Goal: Task Accomplishment & Management: Manage account settings

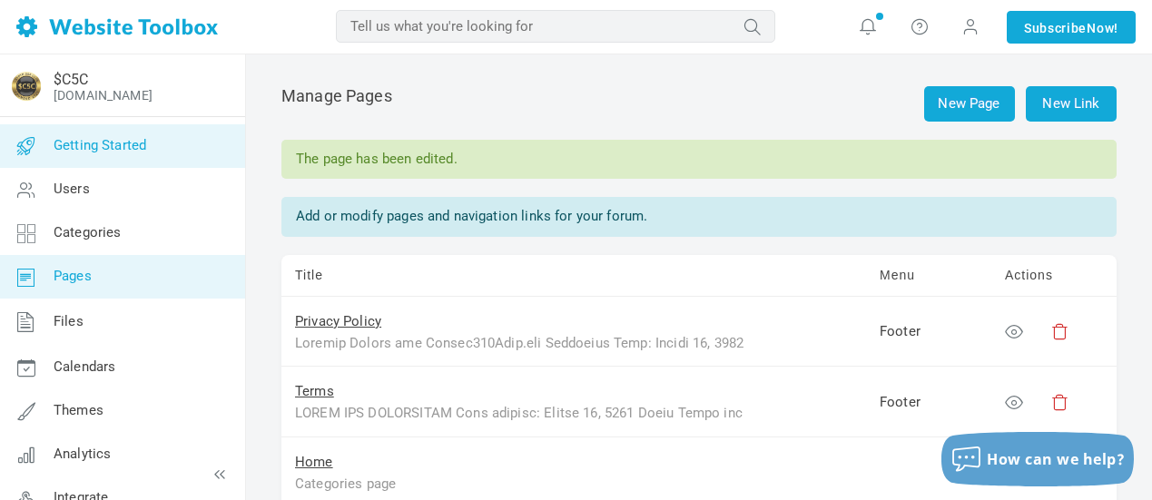
click at [89, 141] on span "Getting Started" at bounding box center [100, 145] width 93 height 16
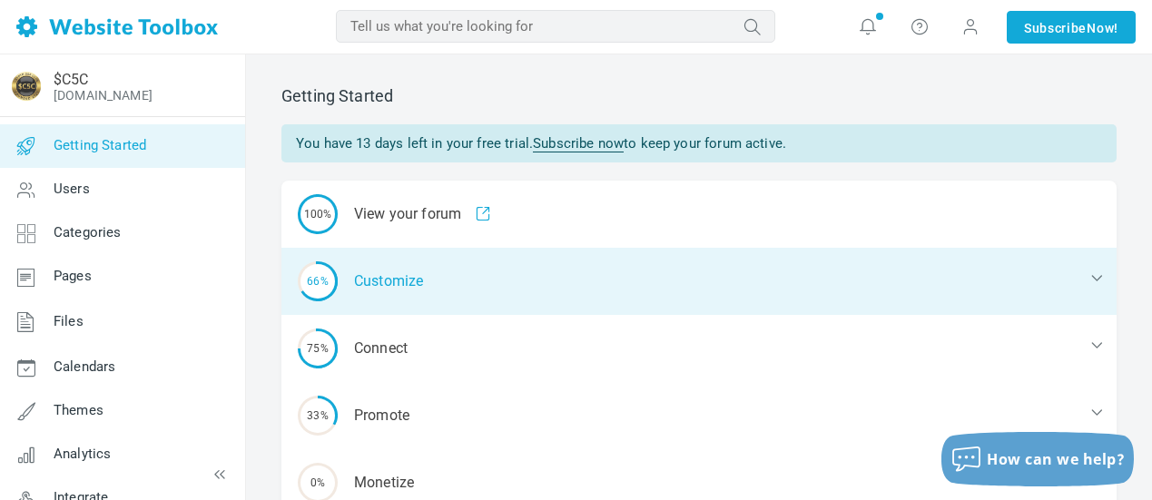
click at [366, 287] on div "66% Customize" at bounding box center [698, 281] width 835 height 67
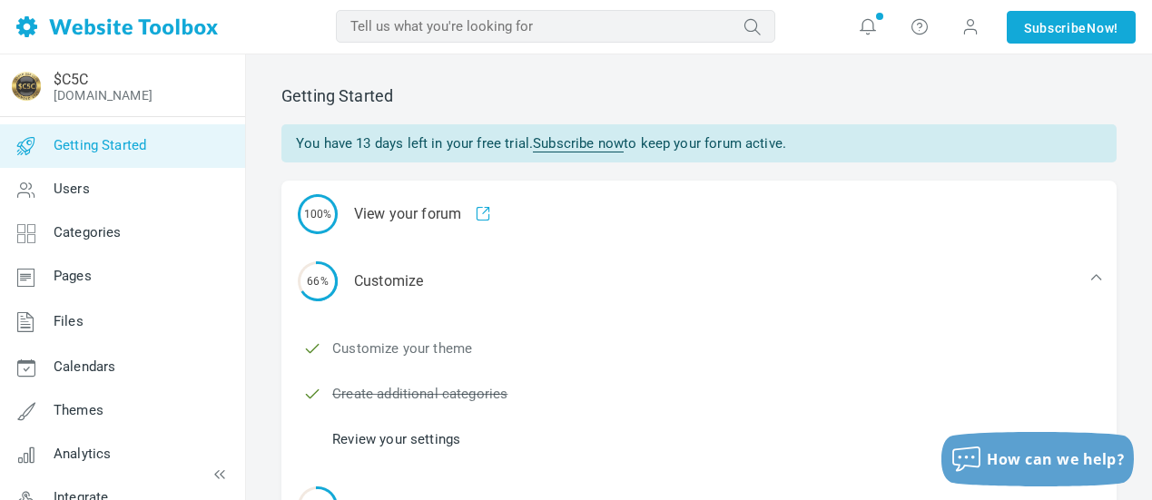
click at [377, 347] on link "Customize your theme" at bounding box center [402, 349] width 140 height 20
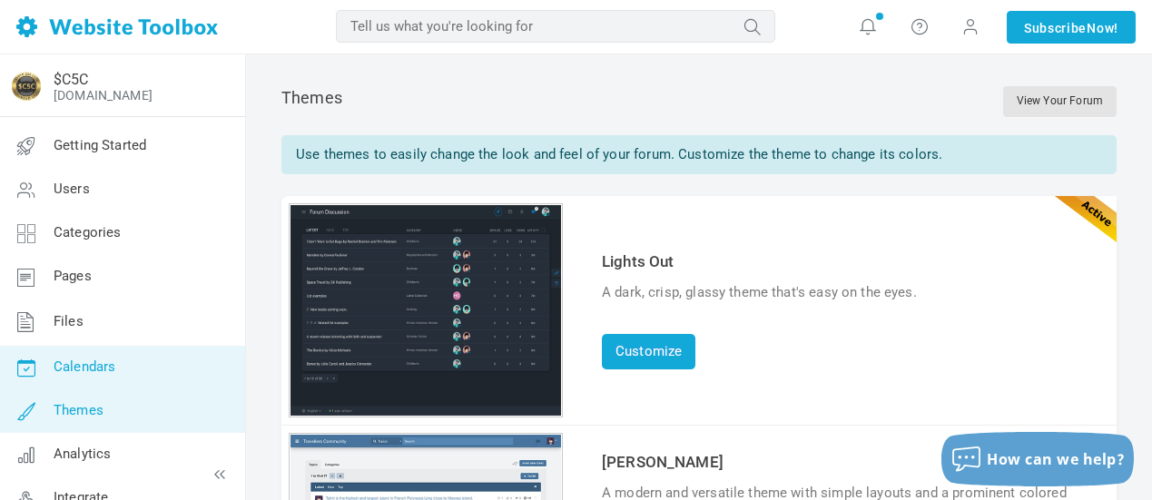
scroll to position [114, 0]
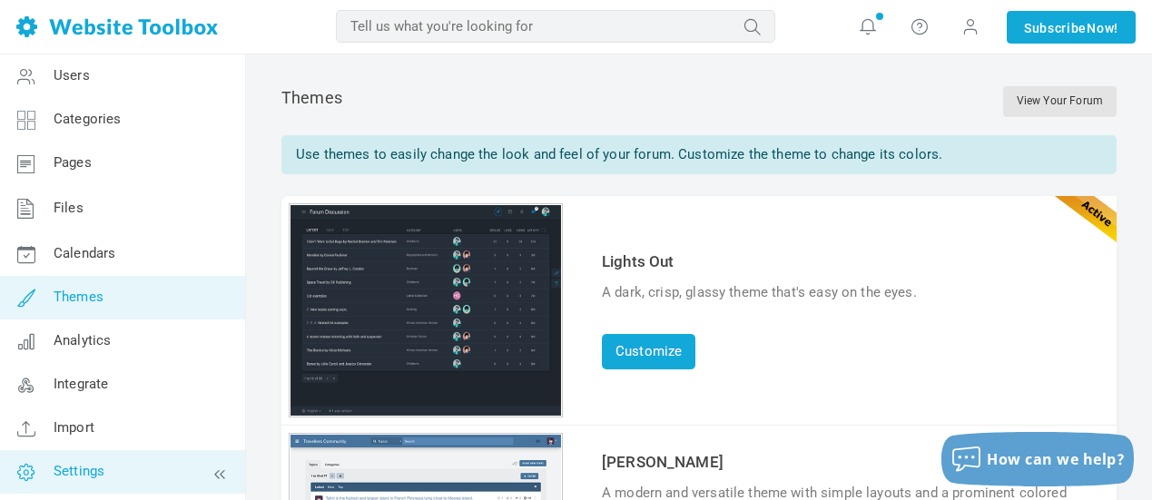
click at [89, 470] on span "Settings" at bounding box center [79, 471] width 51 height 16
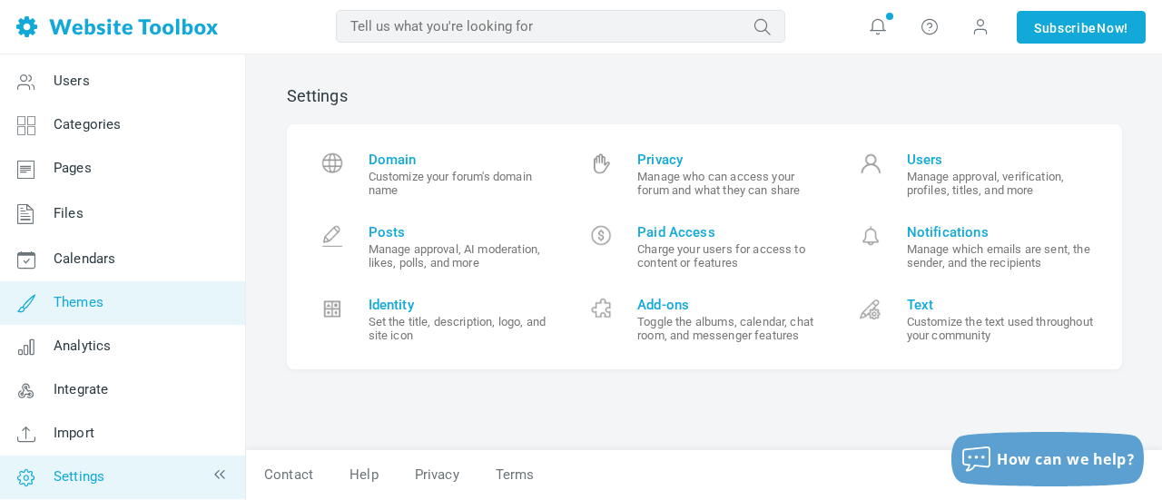
scroll to position [114, 0]
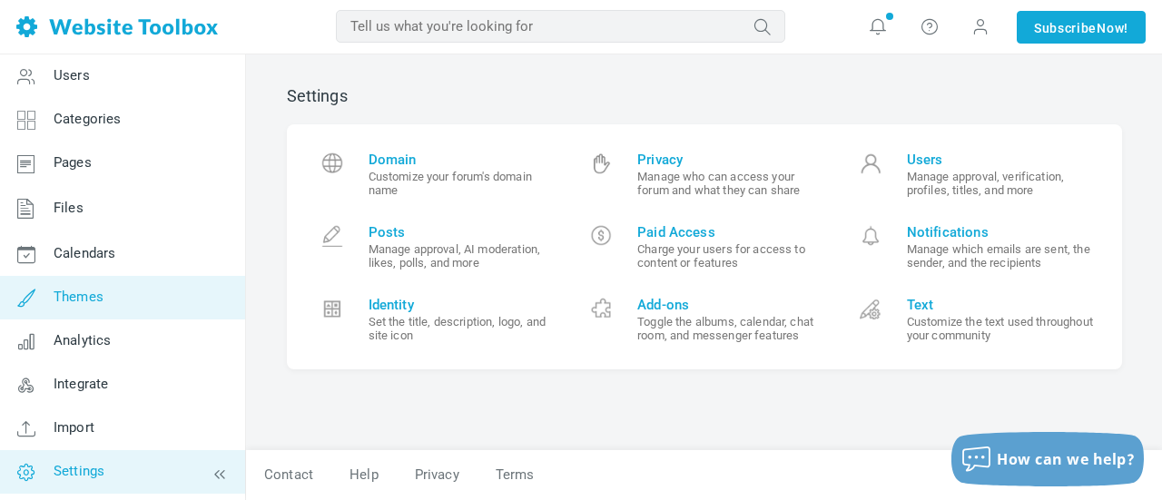
click at [100, 296] on span "Themes" at bounding box center [79, 297] width 50 height 16
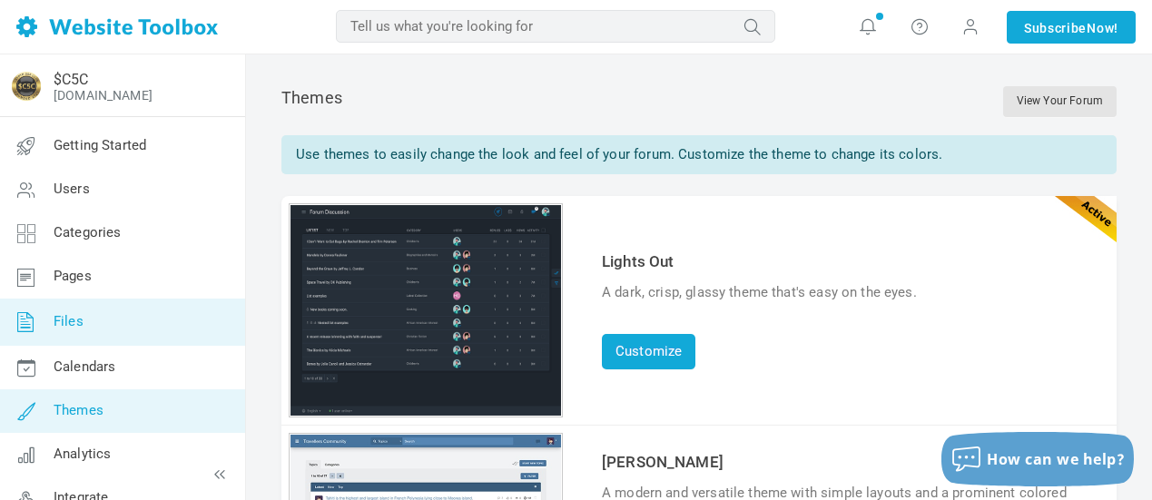
click at [84, 334] on link "Files" at bounding box center [122, 322] width 246 height 47
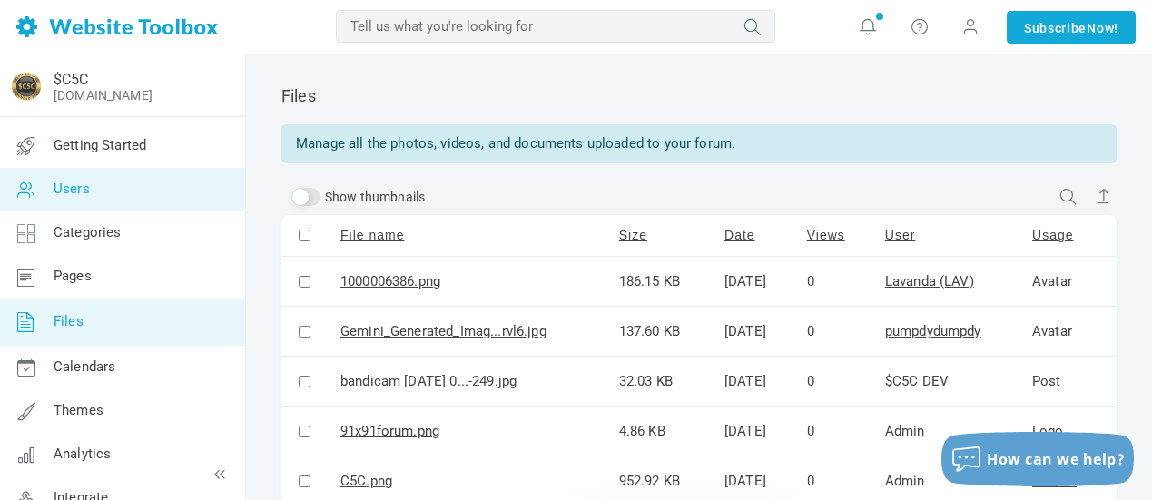
click at [97, 198] on link "Users" at bounding box center [122, 190] width 246 height 44
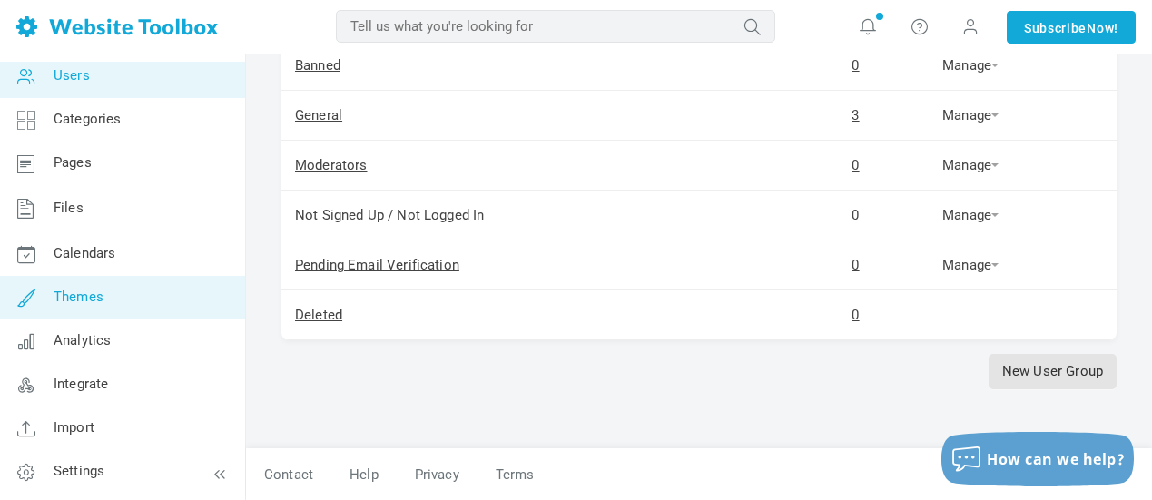
scroll to position [248, 0]
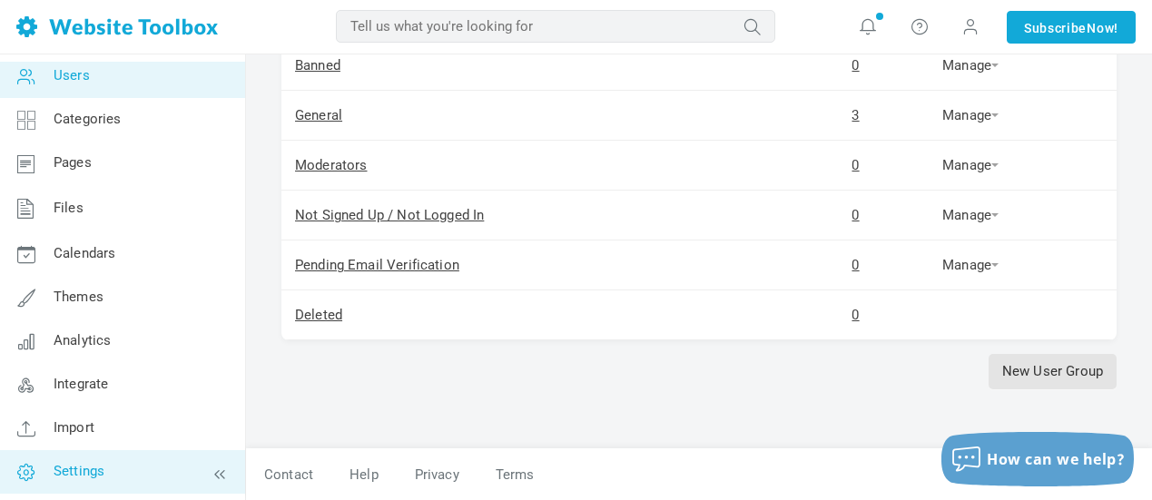
click at [91, 469] on span "Settings" at bounding box center [79, 471] width 51 height 16
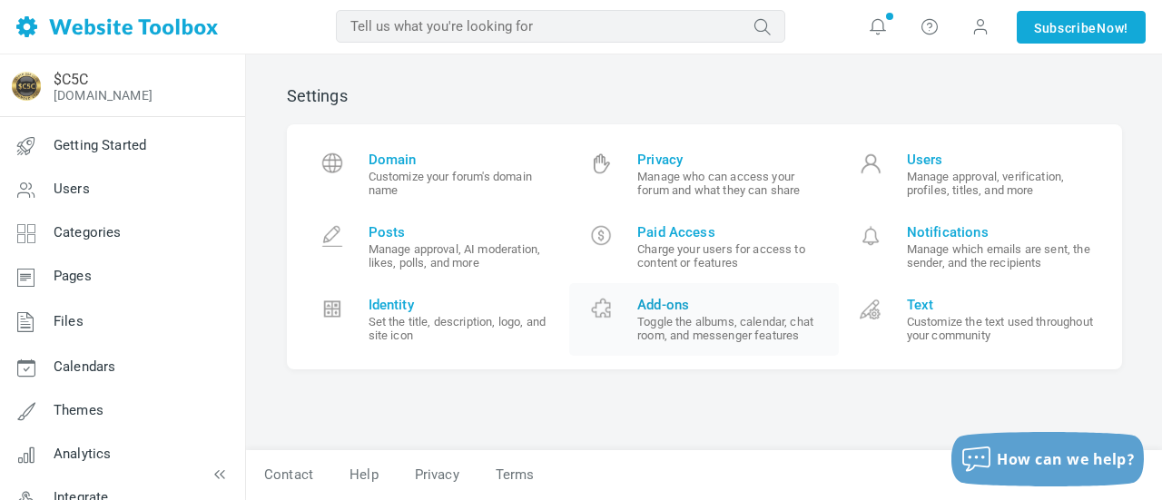
click at [683, 337] on small "Toggle the albums, calendar, chat room, and messenger features" at bounding box center [731, 328] width 188 height 27
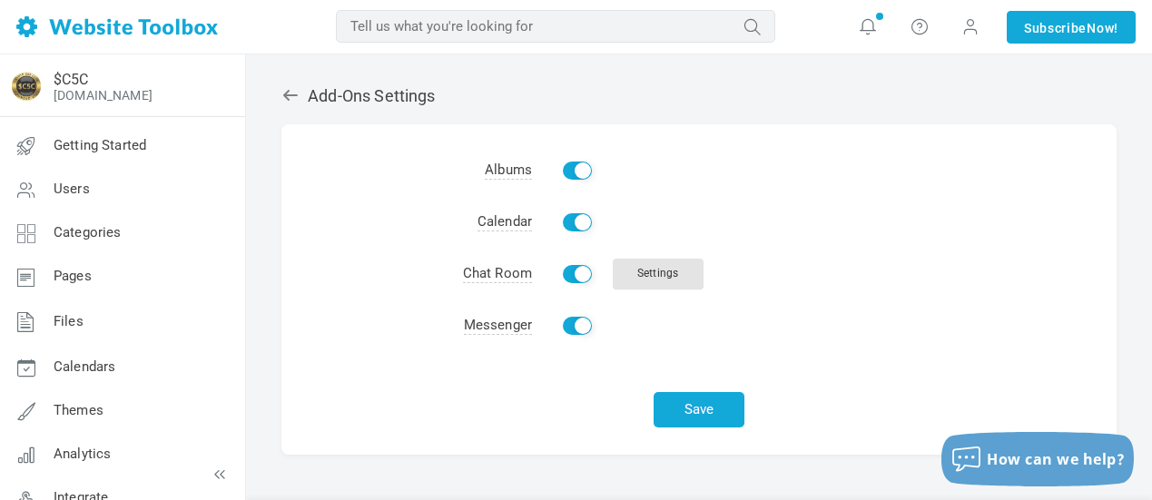
click at [568, 171] on input "Enable" at bounding box center [577, 171] width 29 height 18
checkbox input "false"
click at [567, 222] on input "Enable" at bounding box center [577, 222] width 29 height 18
checkbox input "false"
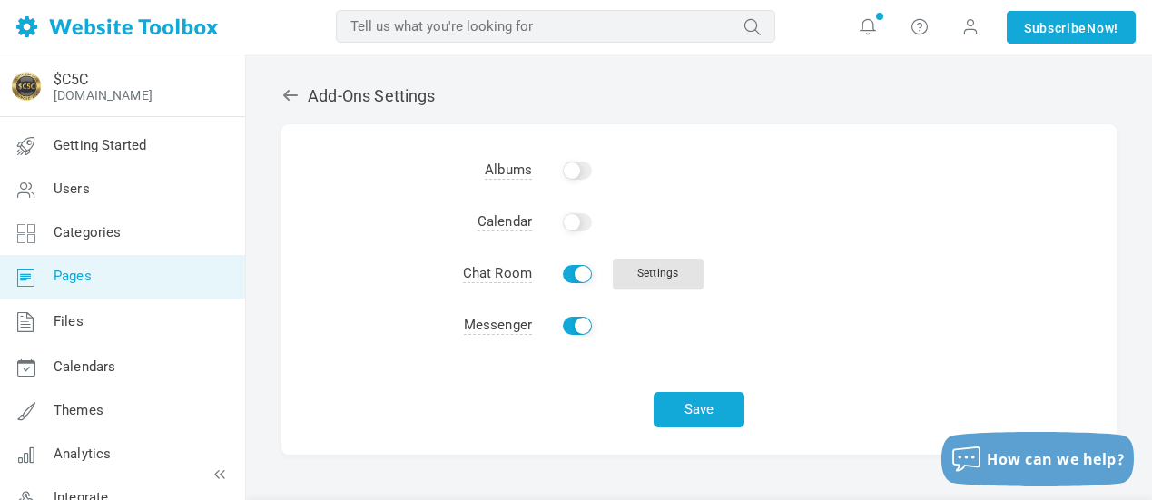
click at [70, 275] on span "Pages" at bounding box center [73, 276] width 38 height 16
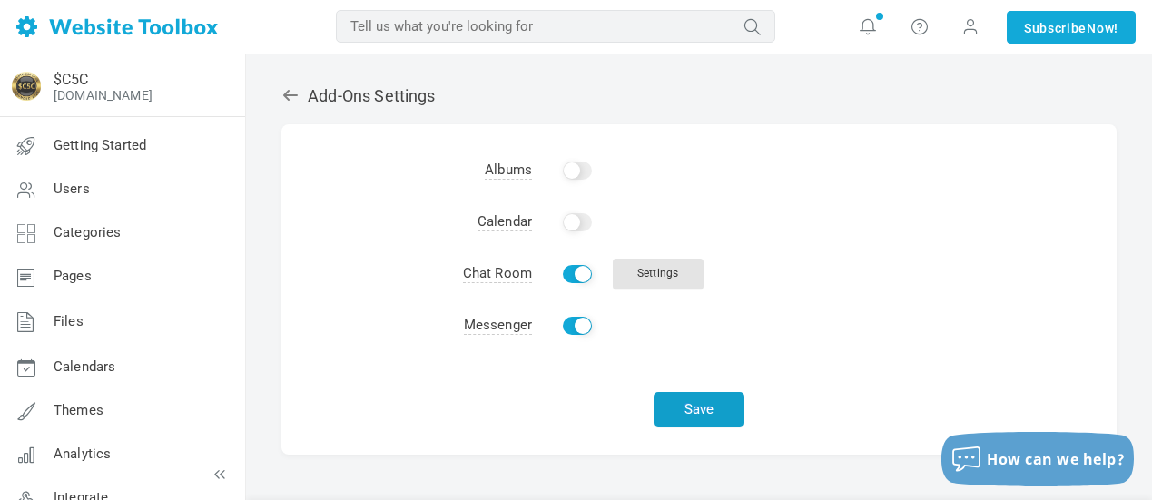
click at [676, 413] on button "Save" at bounding box center [699, 409] width 91 height 35
click at [26, 86] on img at bounding box center [26, 86] width 29 height 29
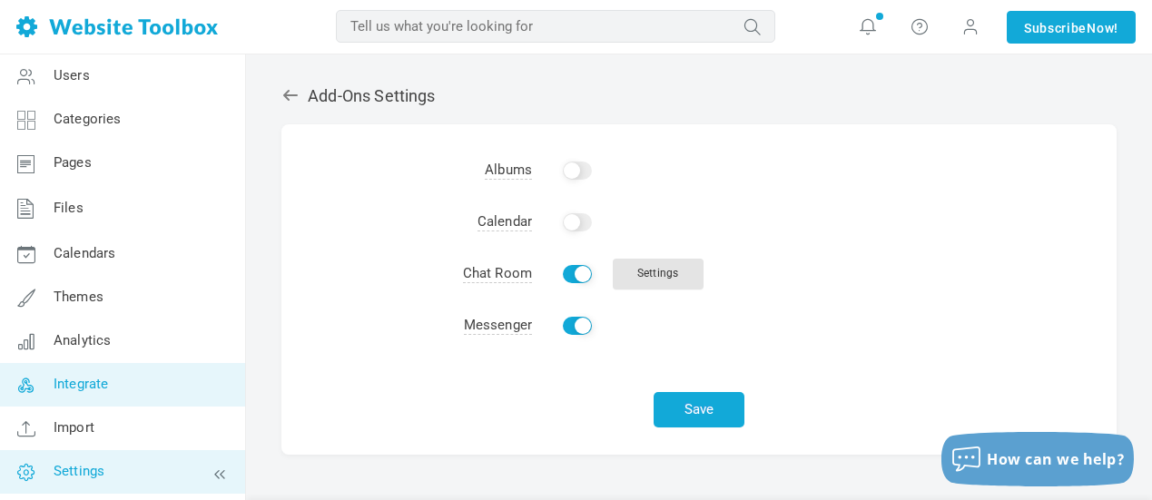
scroll to position [52, 0]
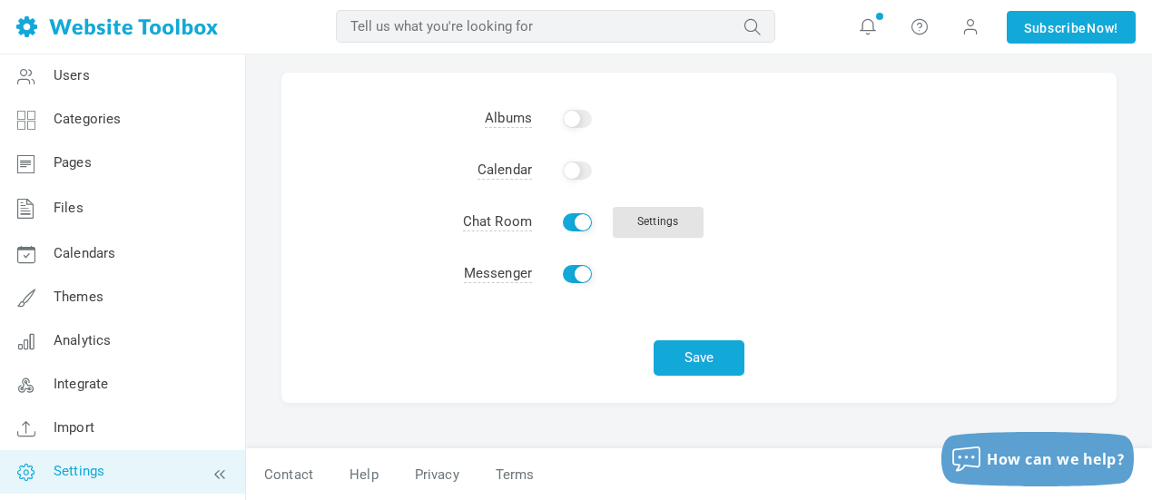
click at [153, 479] on link "Settings" at bounding box center [122, 472] width 246 height 44
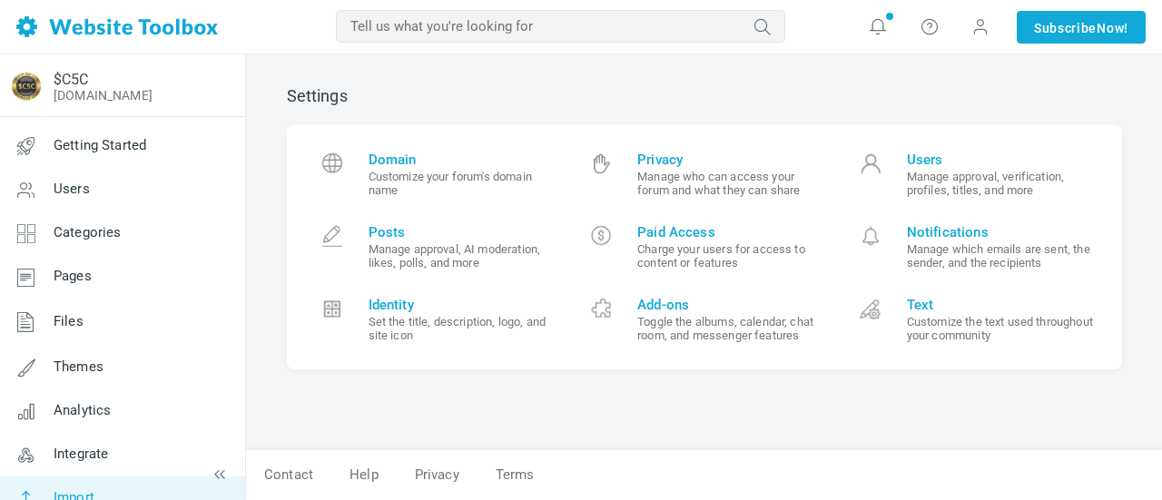
scroll to position [70, 0]
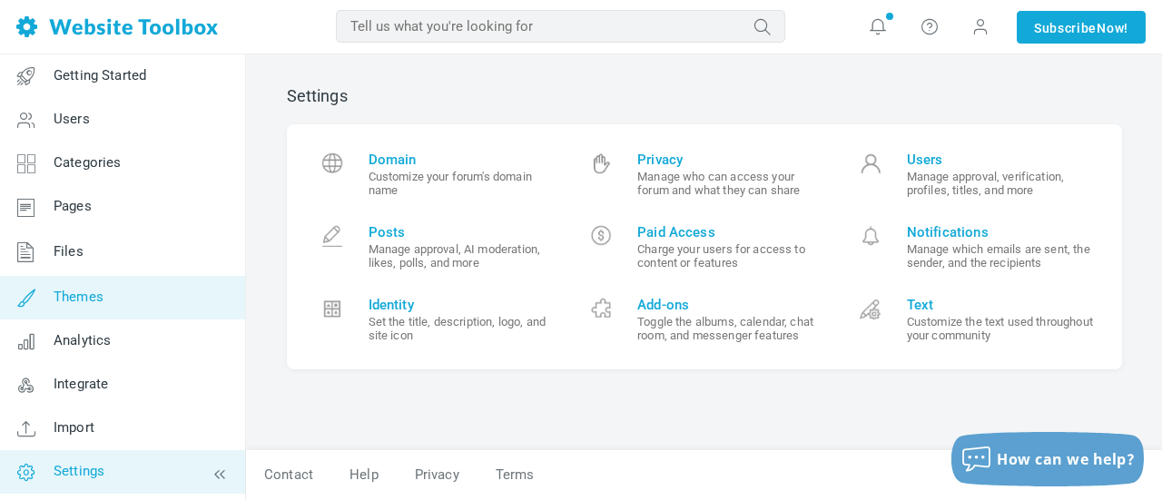
click at [80, 290] on span "Themes" at bounding box center [79, 297] width 50 height 16
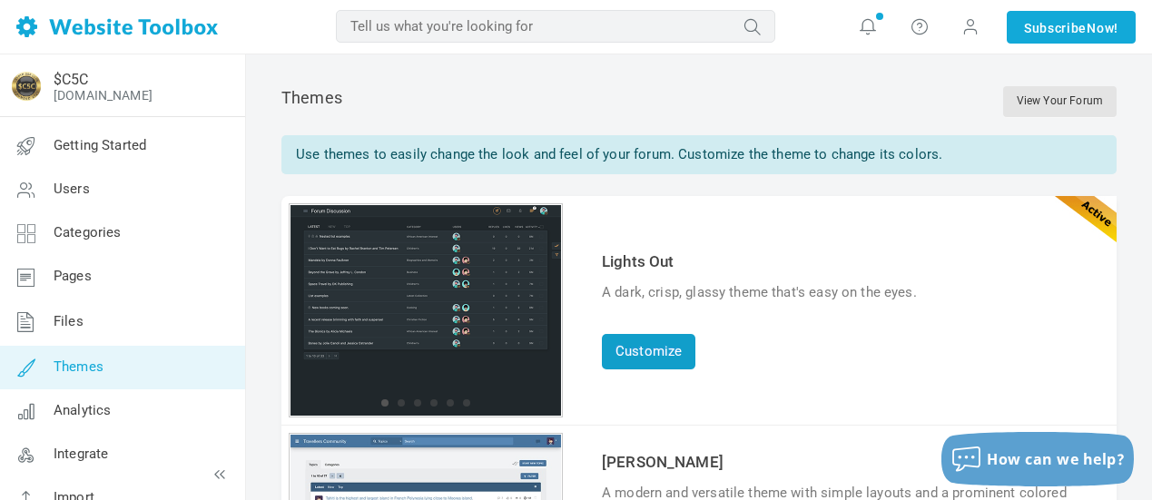
click at [655, 355] on link "Customize" at bounding box center [649, 351] width 94 height 35
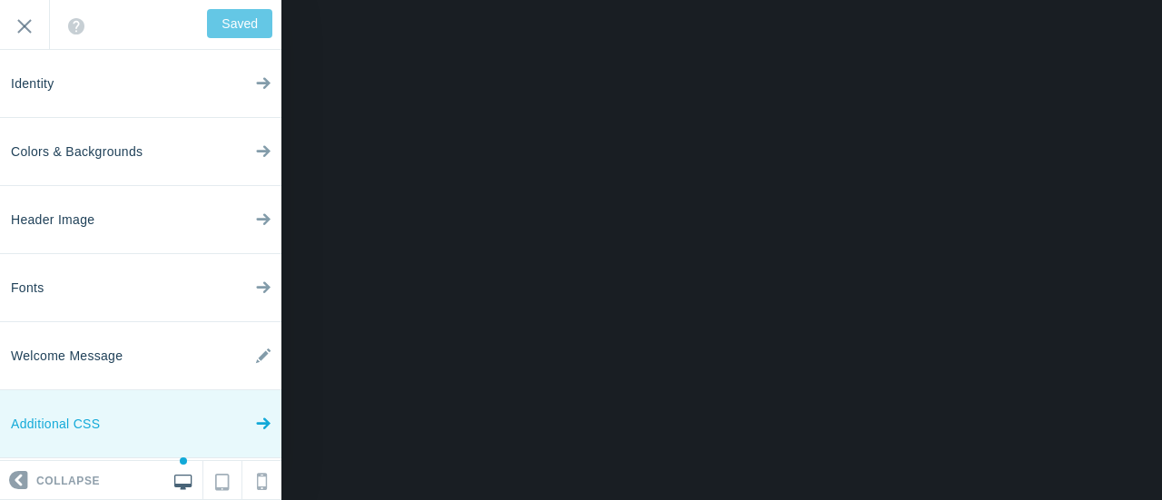
click at [157, 428] on link "Additional CSS" at bounding box center [140, 424] width 281 height 68
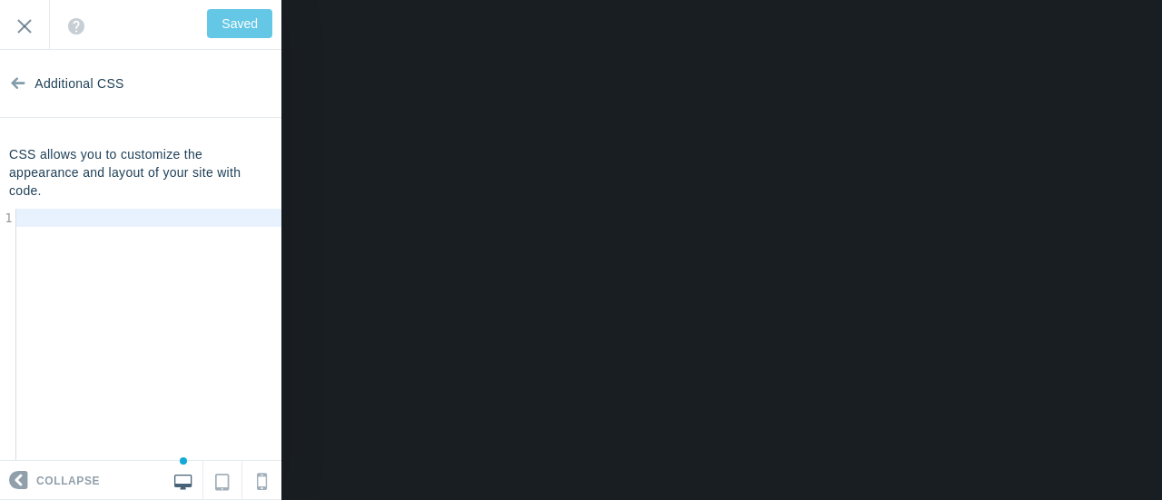
type textarea "​"
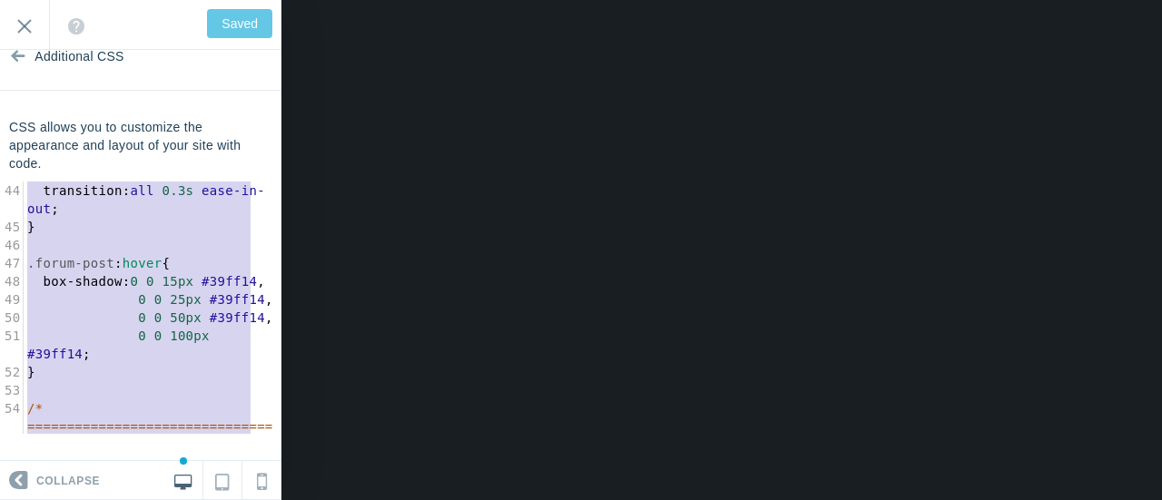
scroll to position [1053, 0]
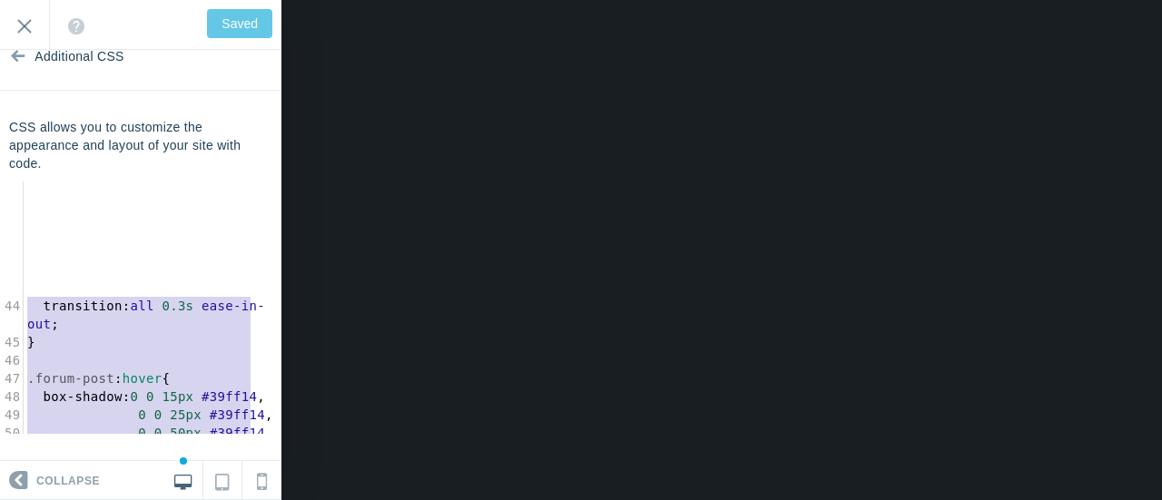
type textarea "* Assuming a forum post container has a class like 'forum-post' or 'post-body'.…"
drag, startPoint x: 94, startPoint y: 419, endPoint x: 0, endPoint y: 110, distance: 322.9
click at [0, 110] on section "Additional CSS CSS allows you to customize the appearance and layout of your si…" at bounding box center [140, 255] width 281 height 411
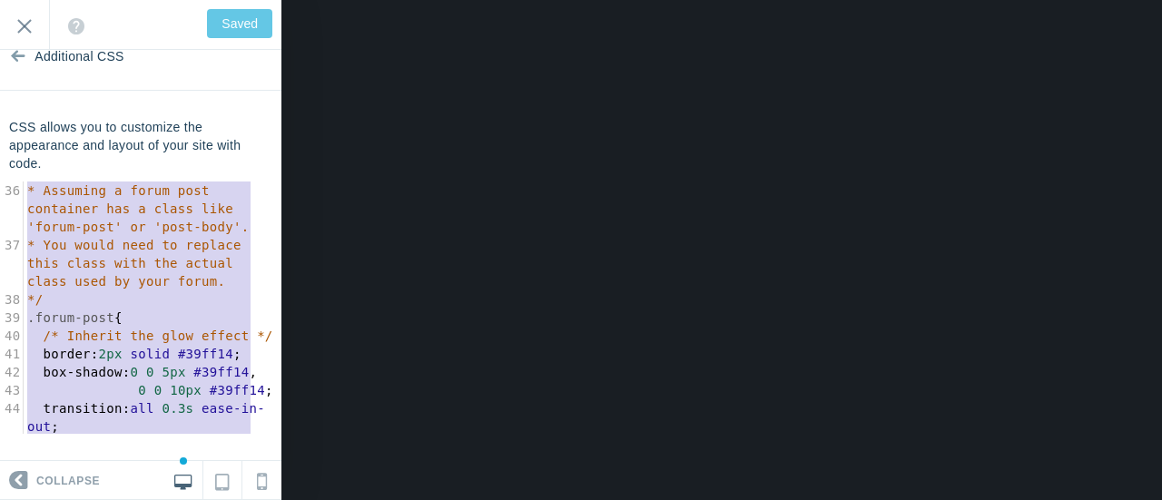
type input "Save"
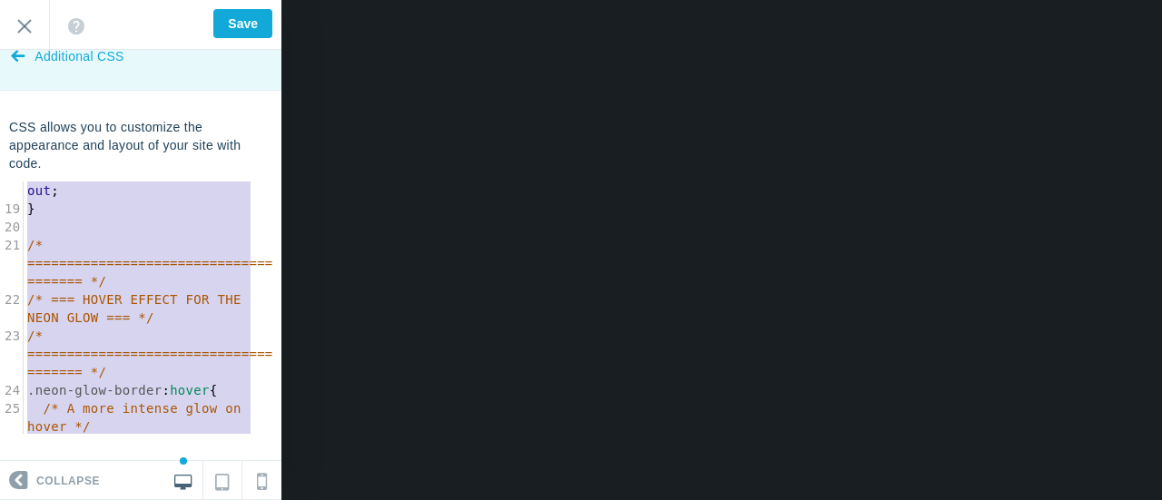
scroll to position [91, 0]
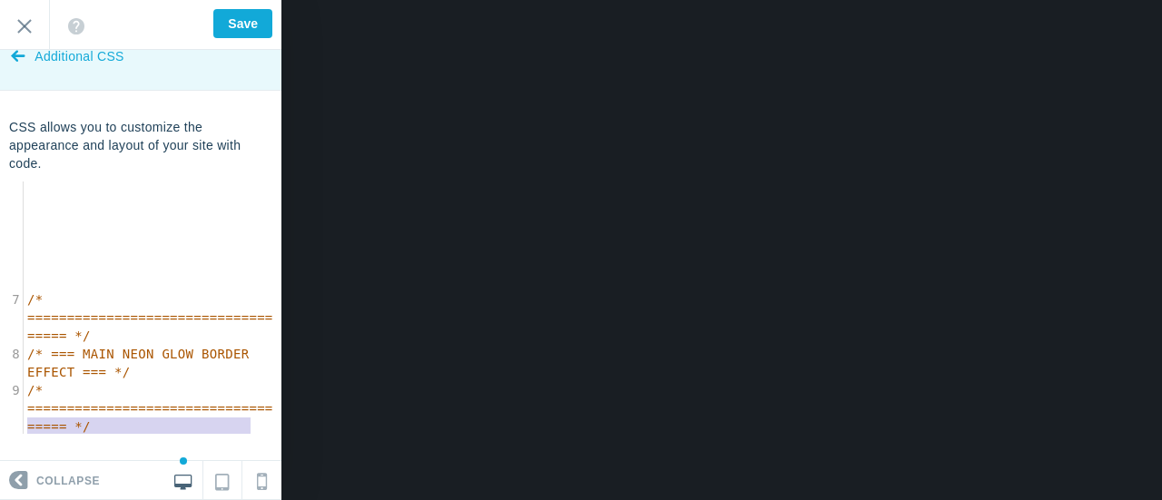
type textarea "/* * This CSS code creates a neon green glowing border effect. * You can apply …"
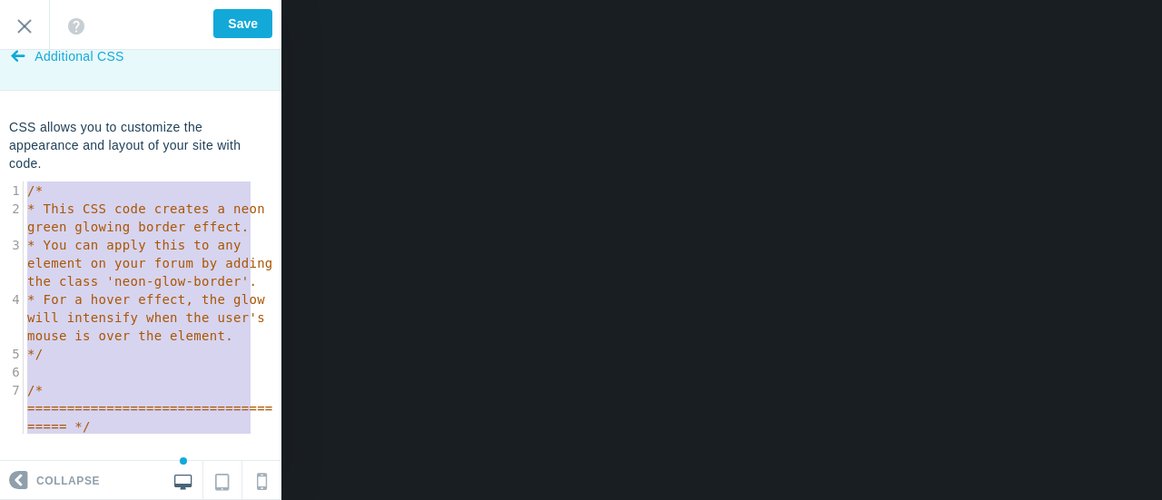
drag, startPoint x: 71, startPoint y: 432, endPoint x: 15, endPoint y: 60, distance: 376.5
click at [15, 60] on section "Additional CSS CSS allows you to customize the appearance and layout of your si…" at bounding box center [140, 255] width 281 height 411
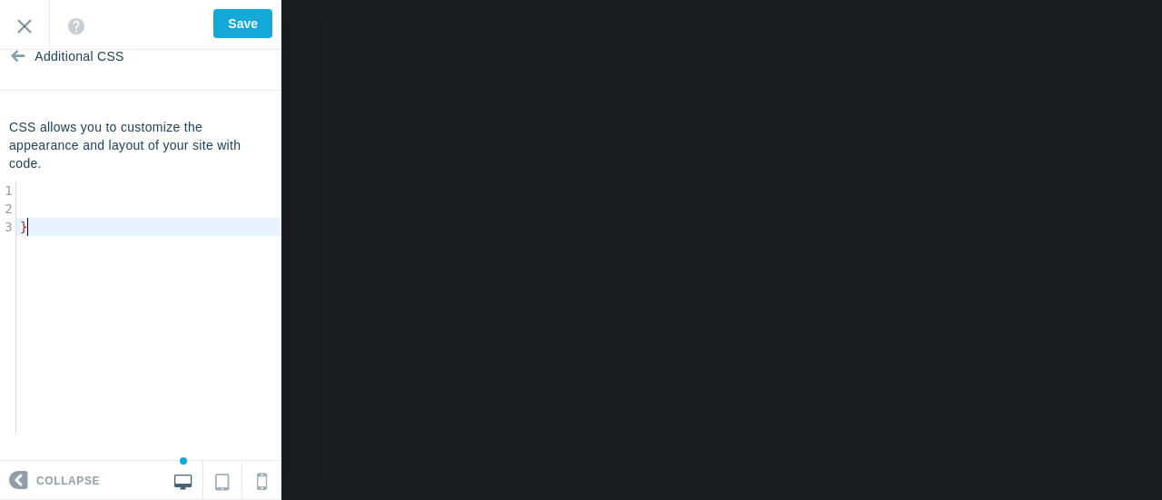
type textarea "}"
drag, startPoint x: 34, startPoint y: 226, endPoint x: 0, endPoint y: 218, distance: 34.6
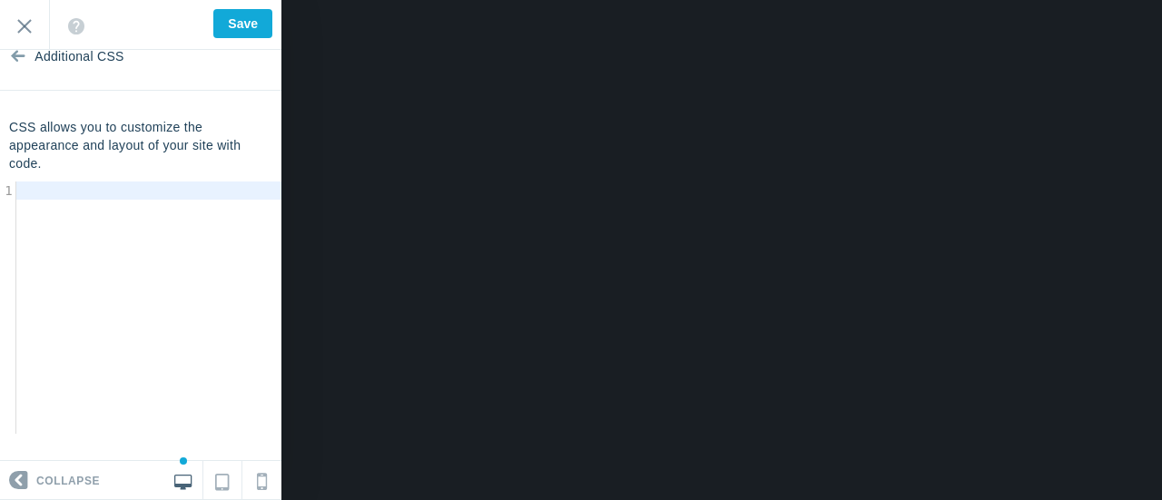
scroll to position [1605, 0]
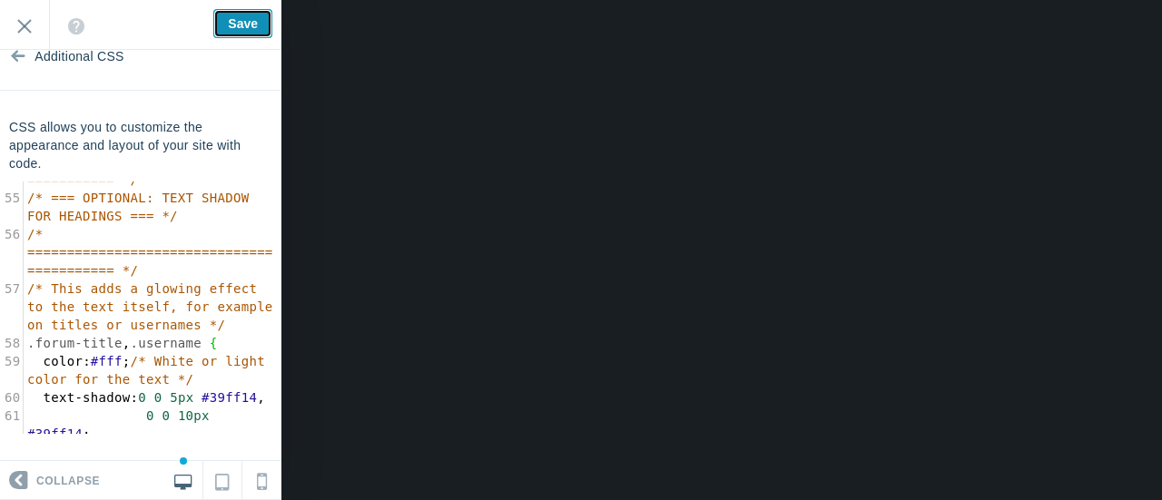
click at [239, 22] on input "Save" at bounding box center [242, 23] width 59 height 29
type input "Saved"
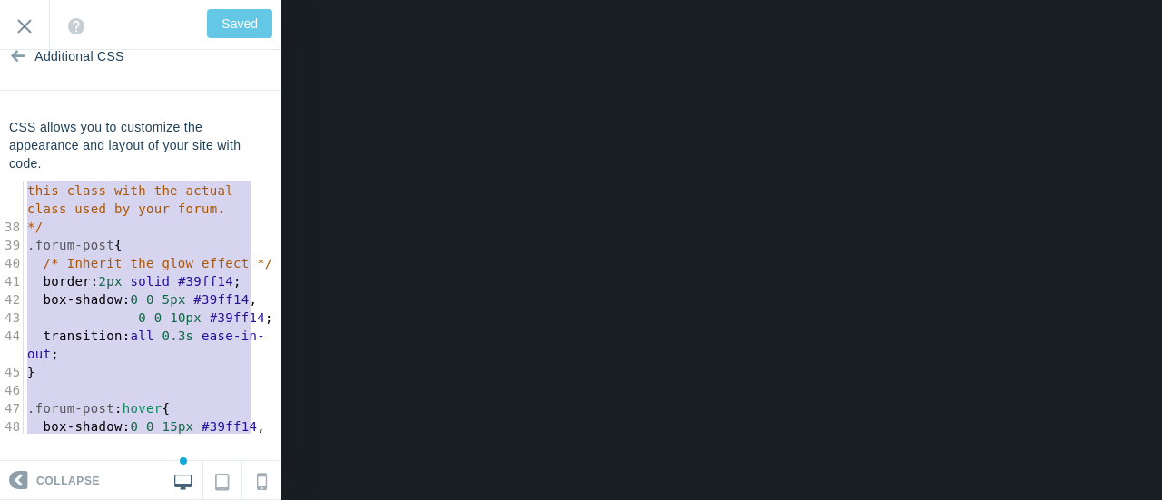
scroll to position [1308, 0]
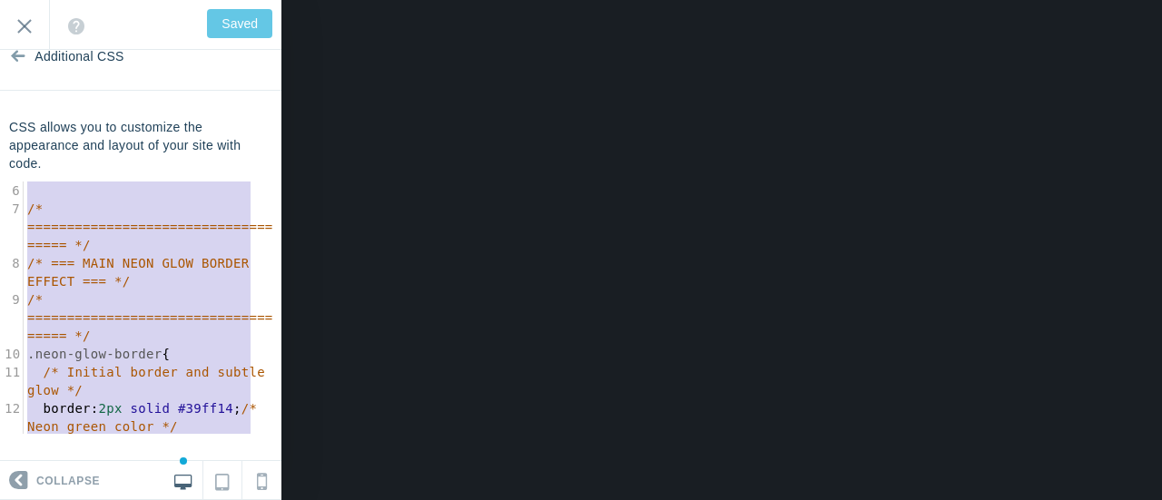
type textarea "/* * This CSS code creates a neon green glowing border effect. * You can apply …"
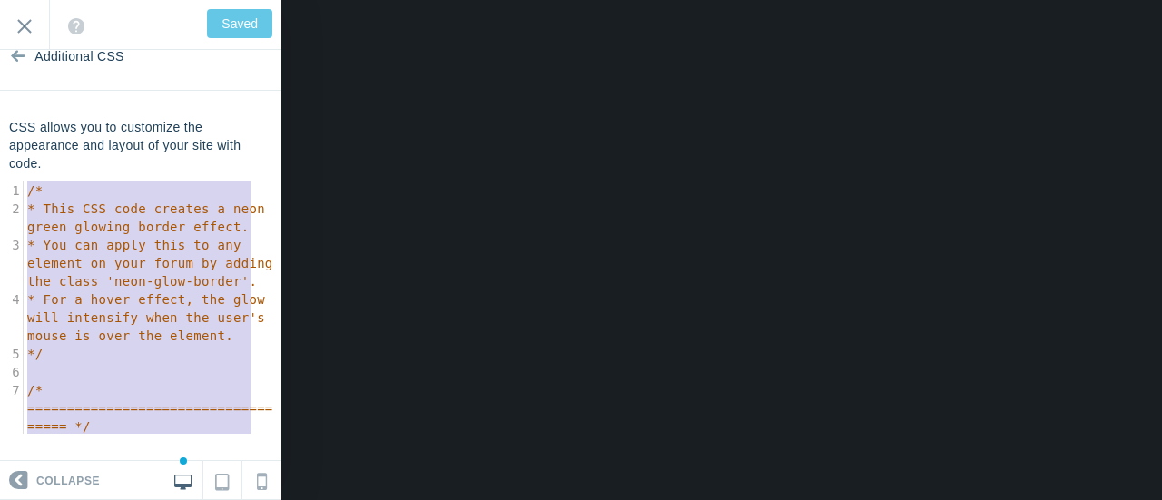
drag, startPoint x: 49, startPoint y: 427, endPoint x: 0, endPoint y: 132, distance: 299.2
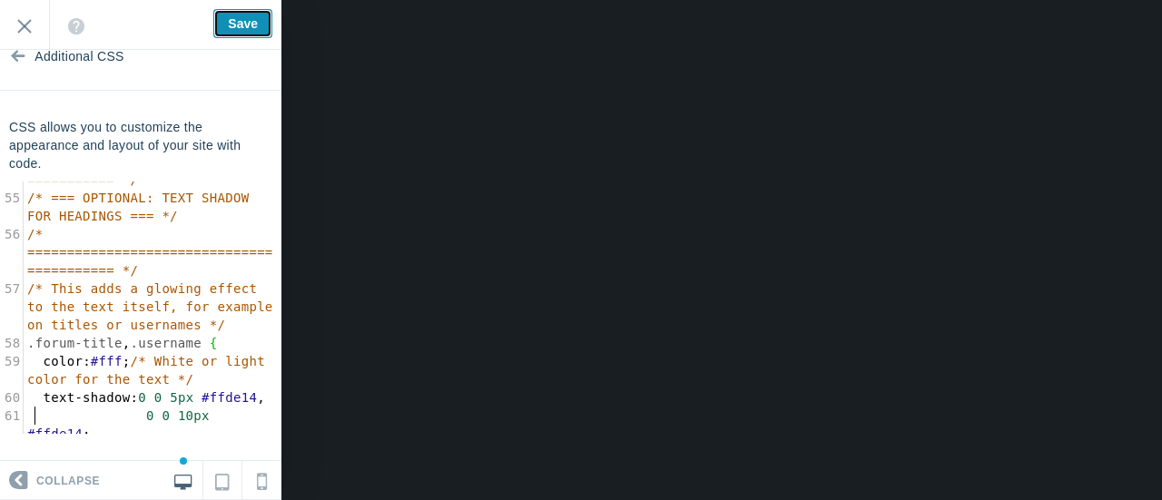
click at [236, 23] on input "Save" at bounding box center [242, 23] width 59 height 29
type input "Saved"
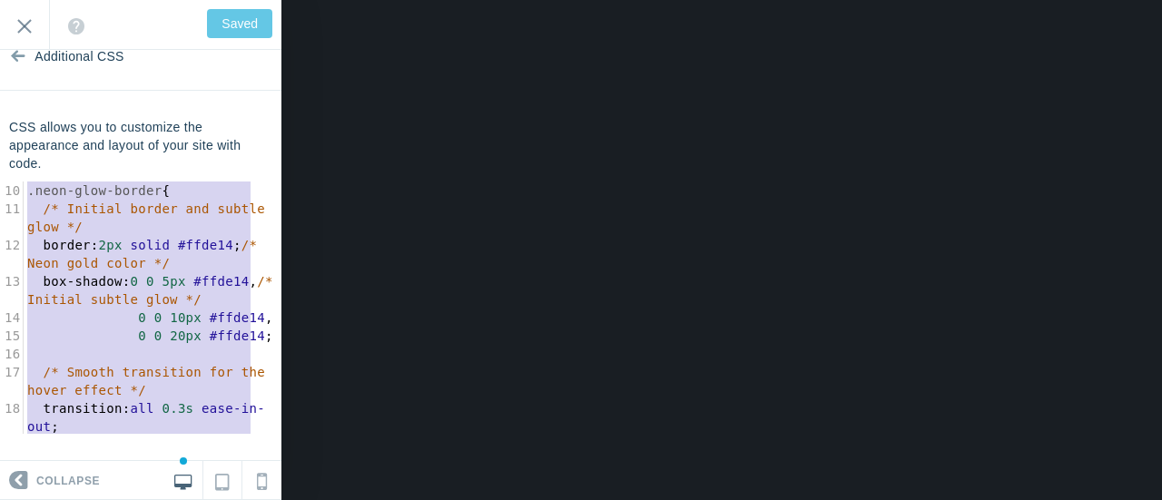
scroll to position [309, 0]
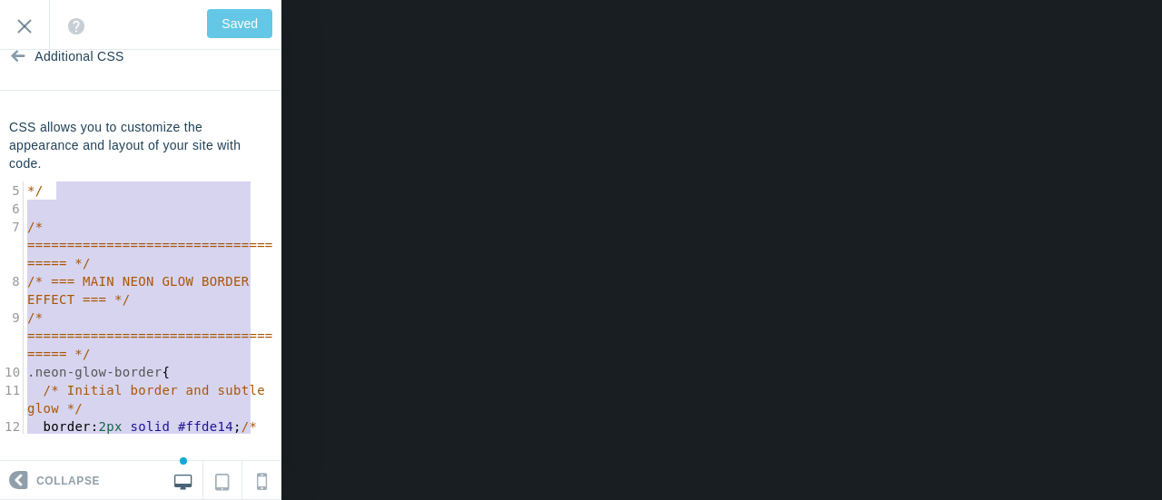
type textarea "ow will intensify when the user's mouse is over the element. */ /* ============…"
drag, startPoint x: 92, startPoint y: 421, endPoint x: 43, endPoint y: 193, distance: 234.0
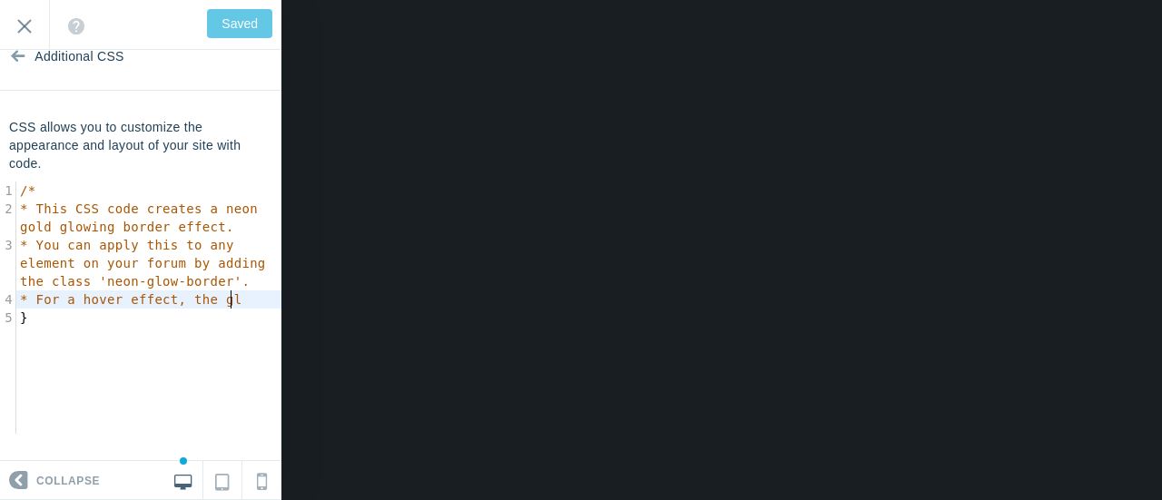
type input "Save"
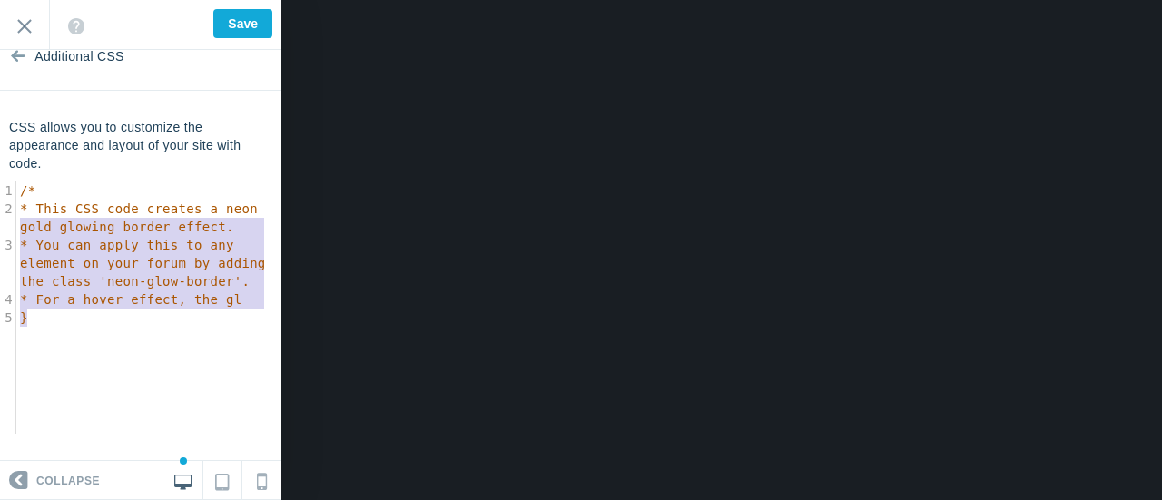
type textarea "/* * This CSS code creates a neon gold glowing border effect. * You can apply t…"
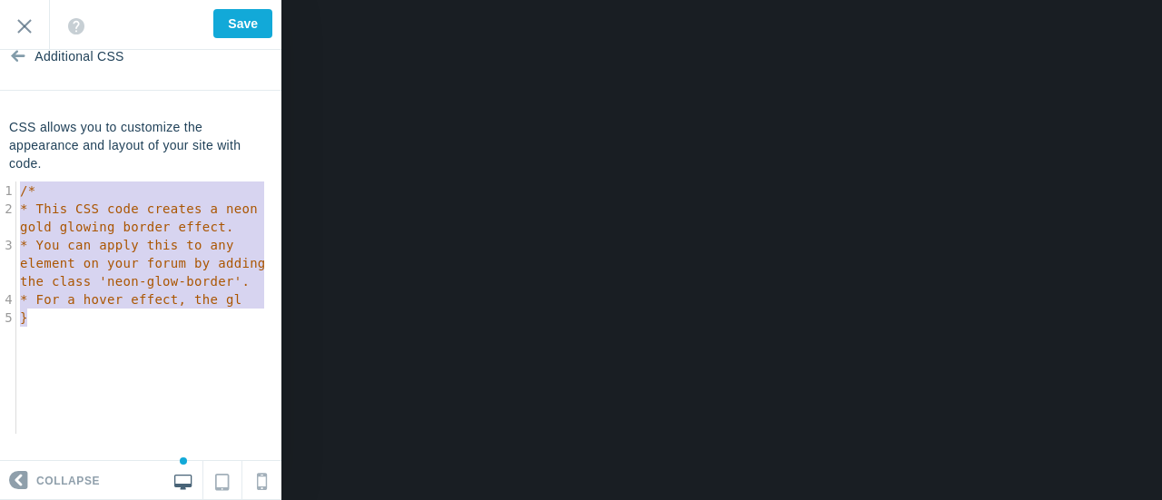
drag, startPoint x: 39, startPoint y: 316, endPoint x: 0, endPoint y: 170, distance: 151.3
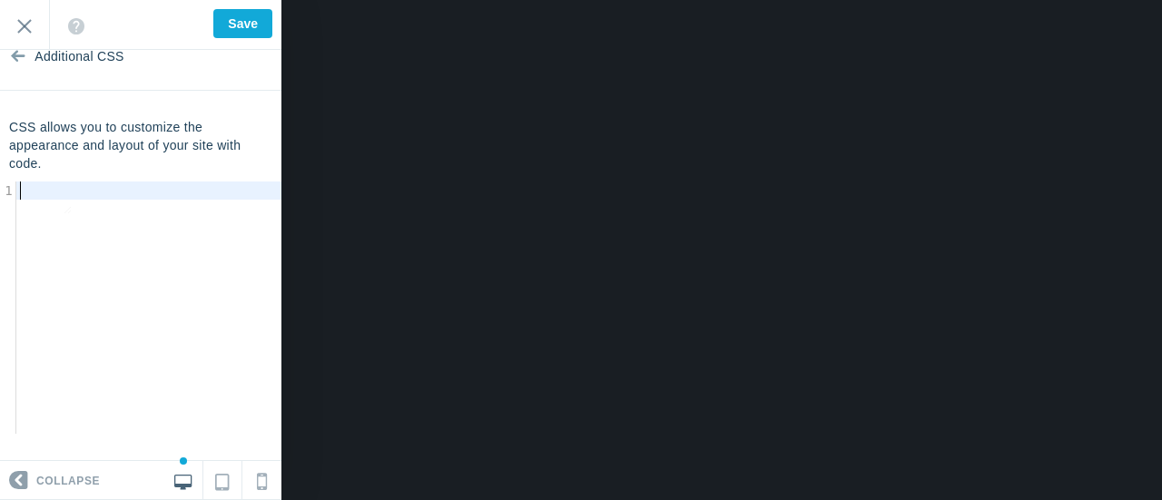
type textarea "​"
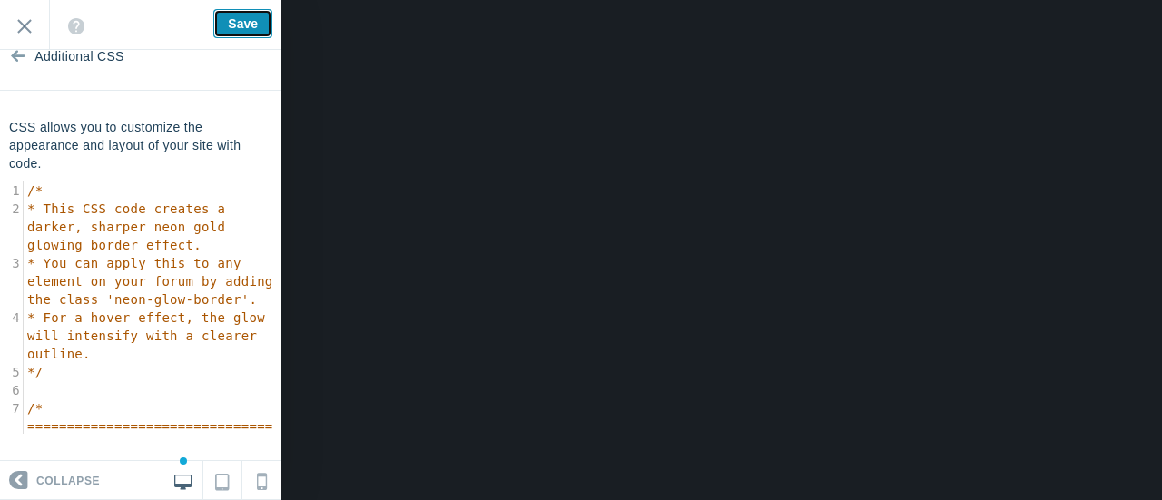
click at [237, 23] on input "Save" at bounding box center [242, 23] width 59 height 29
type input "Saved"
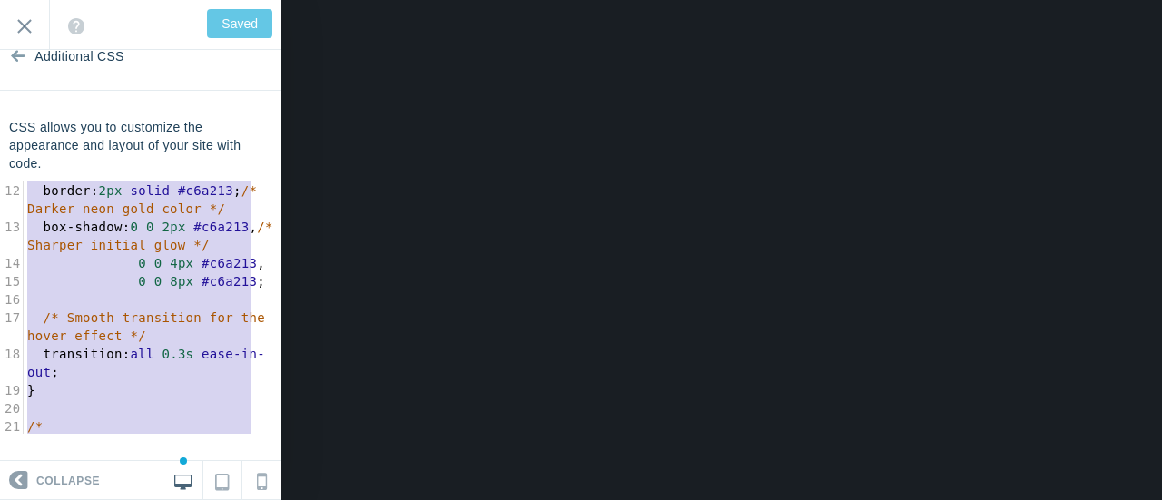
scroll to position [363, 0]
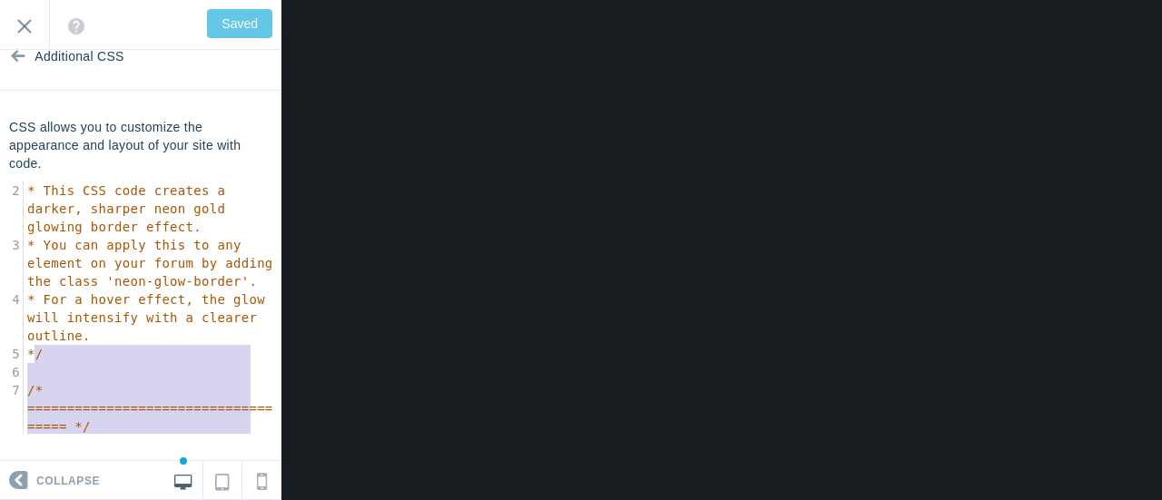
type textarea "/* * This CSS code creates a darker, sharper neon gold glowing border effect. *…"
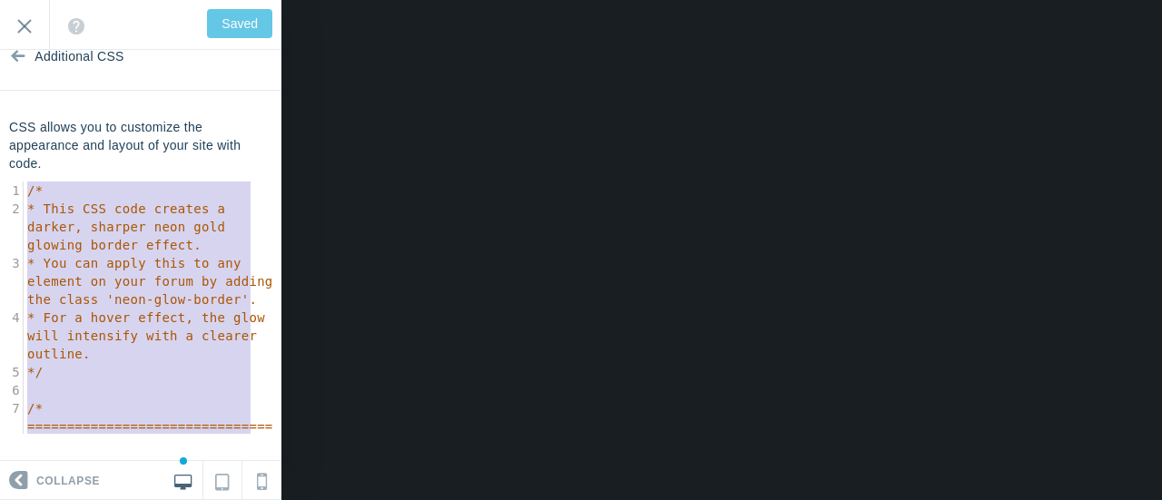
drag, startPoint x: 131, startPoint y: 427, endPoint x: 5, endPoint y: 123, distance: 328.5
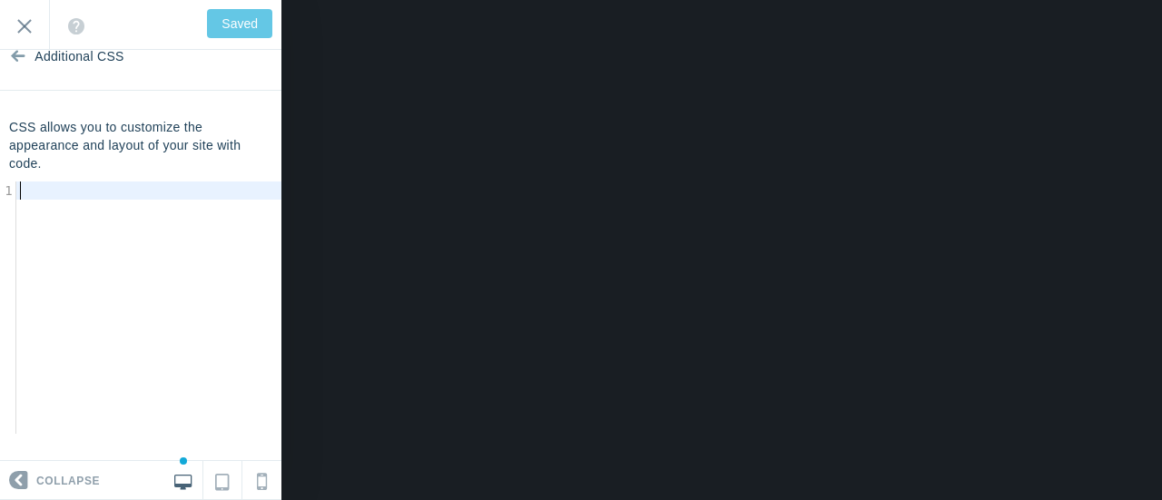
type input "Save"
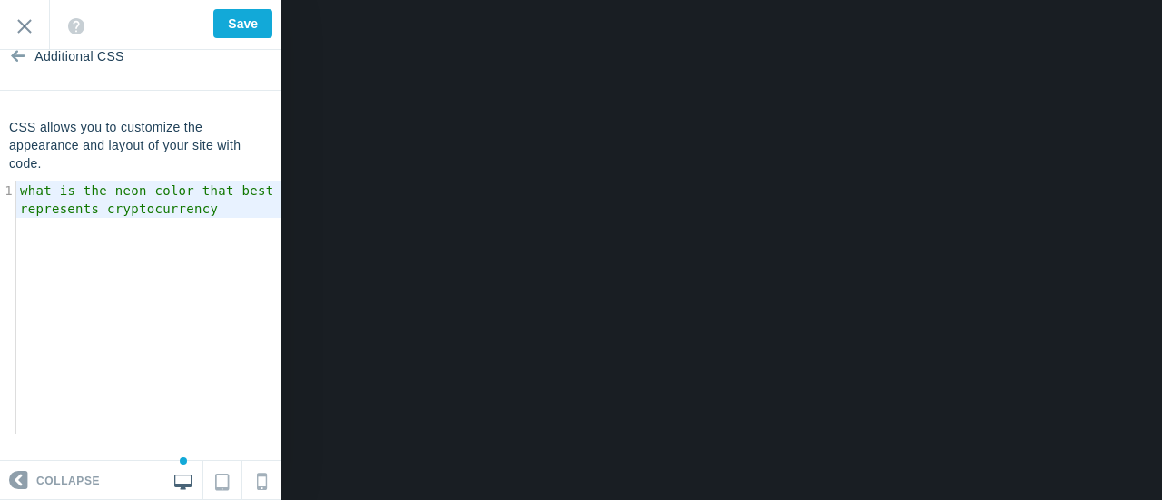
type textarea "what is the neon color that best represents cryptocurrency"
drag, startPoint x: 206, startPoint y: 211, endPoint x: 25, endPoint y: 171, distance: 185.1
click at [25, 171] on div "CSS allows you to customize the appearance and layout of your site with code. w…" at bounding box center [140, 276] width 281 height 316
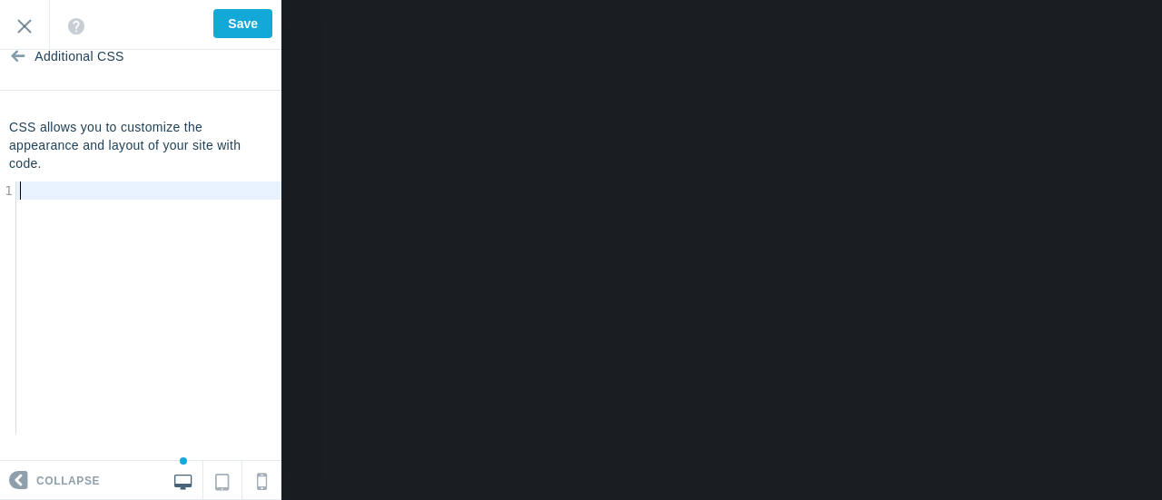
scroll to position [1713, 0]
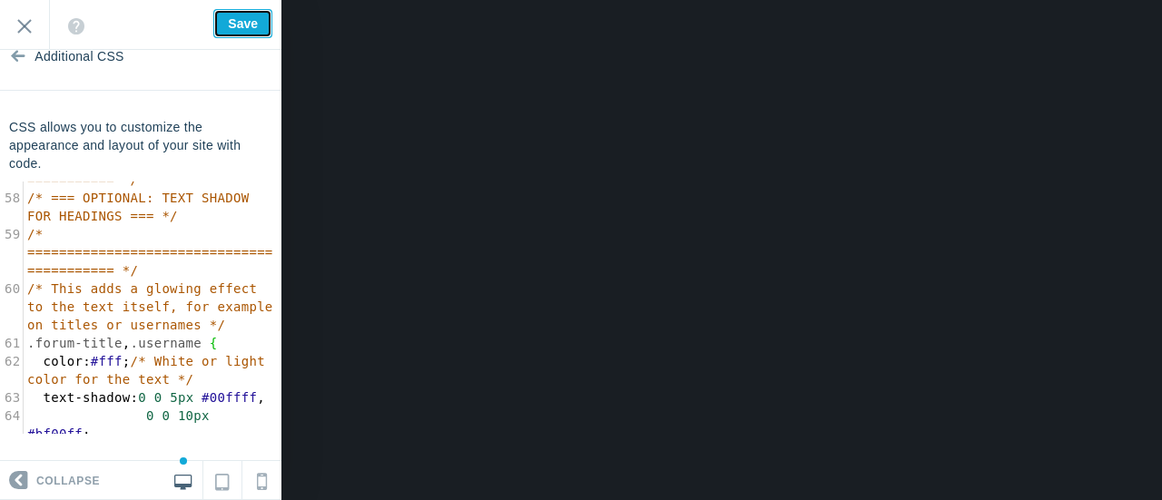
click at [245, 25] on input "Save" at bounding box center [242, 23] width 59 height 29
type input "Saved"
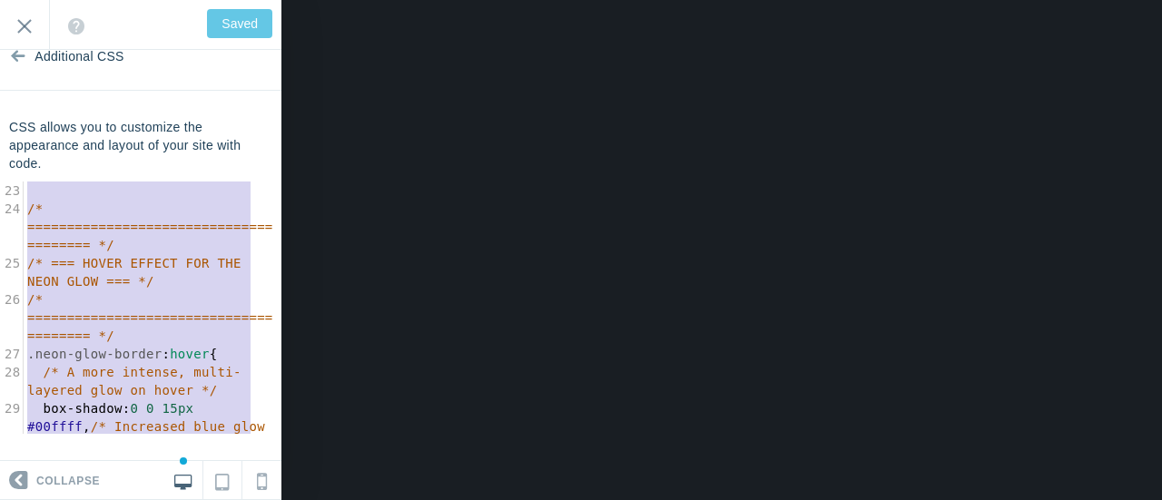
scroll to position [436, 0]
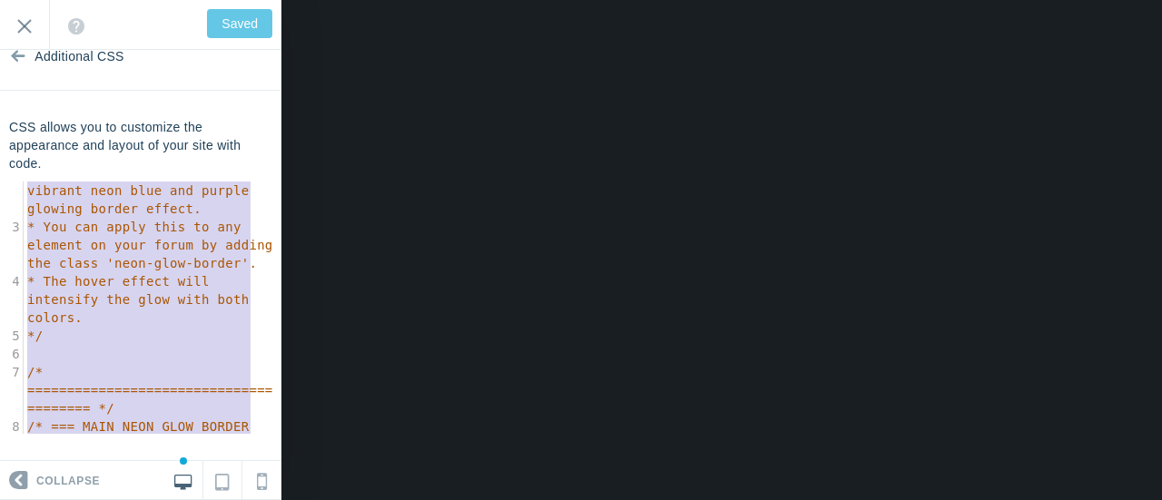
type textarea "/* * This CSS code creates a vibrant neon blue and purple glowing border effect…"
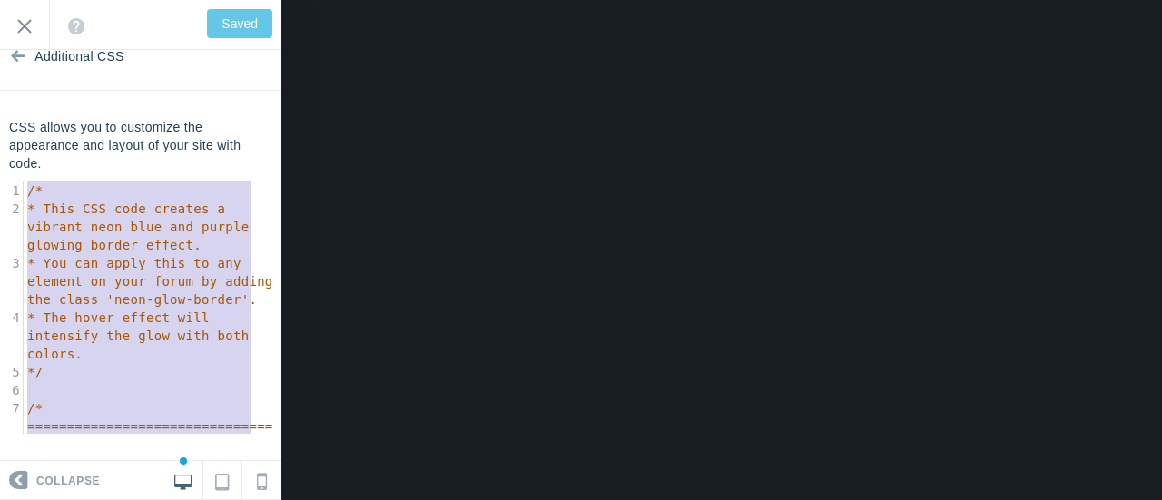
drag, startPoint x: 97, startPoint y: 424, endPoint x: 0, endPoint y: 111, distance: 328.0
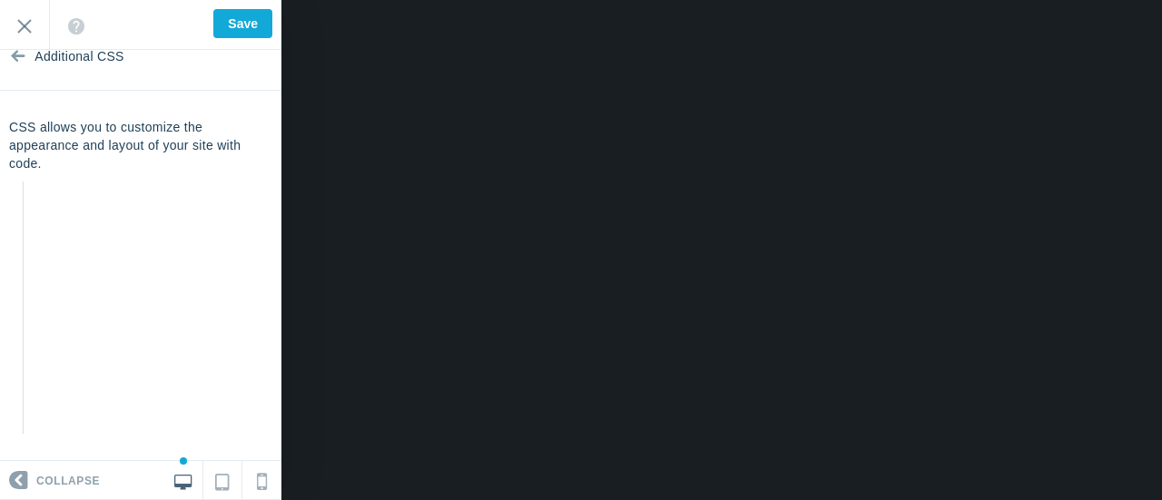
scroll to position [1841, 0]
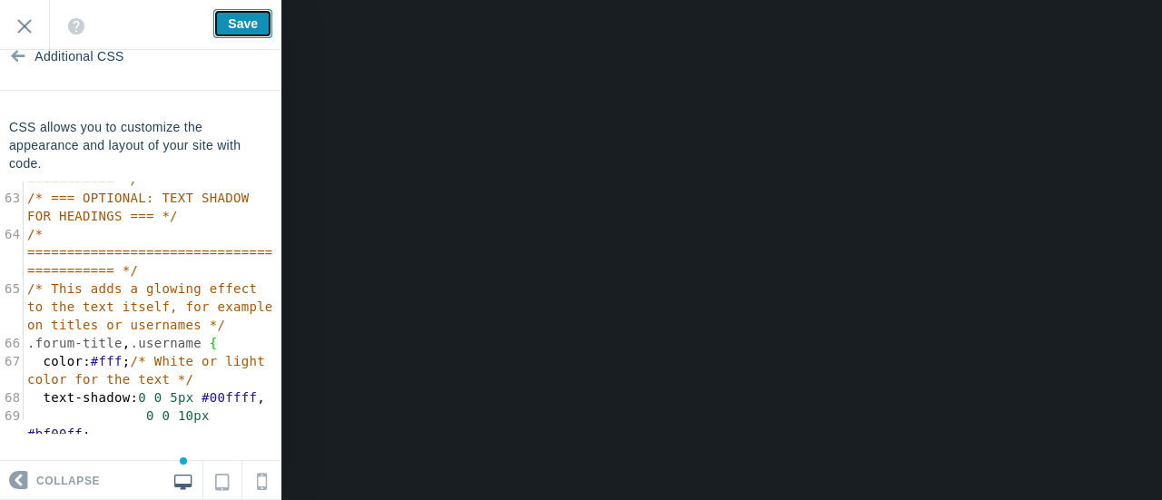
click at [242, 9] on input "Save" at bounding box center [242, 23] width 59 height 29
type input "Saved"
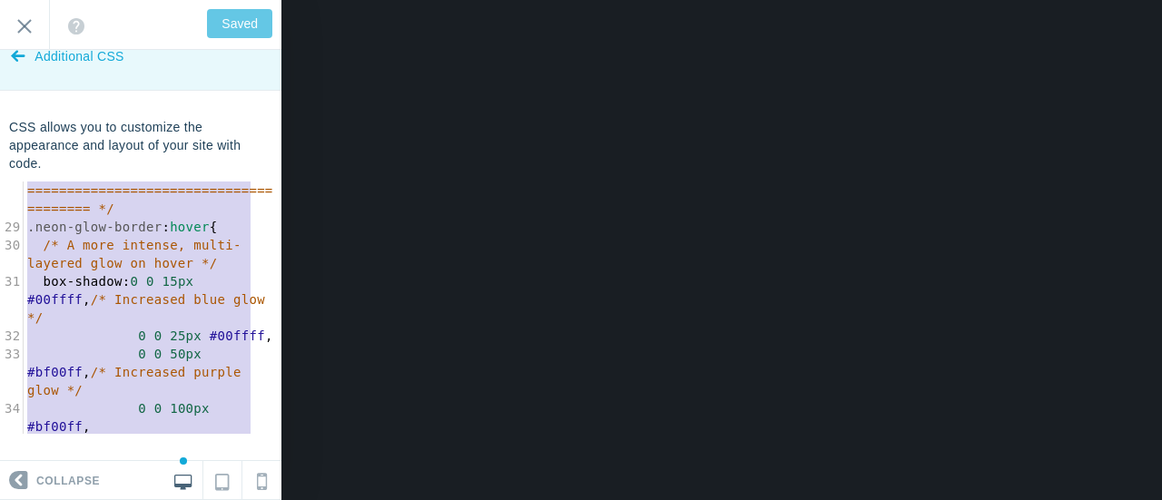
scroll to position [745, 0]
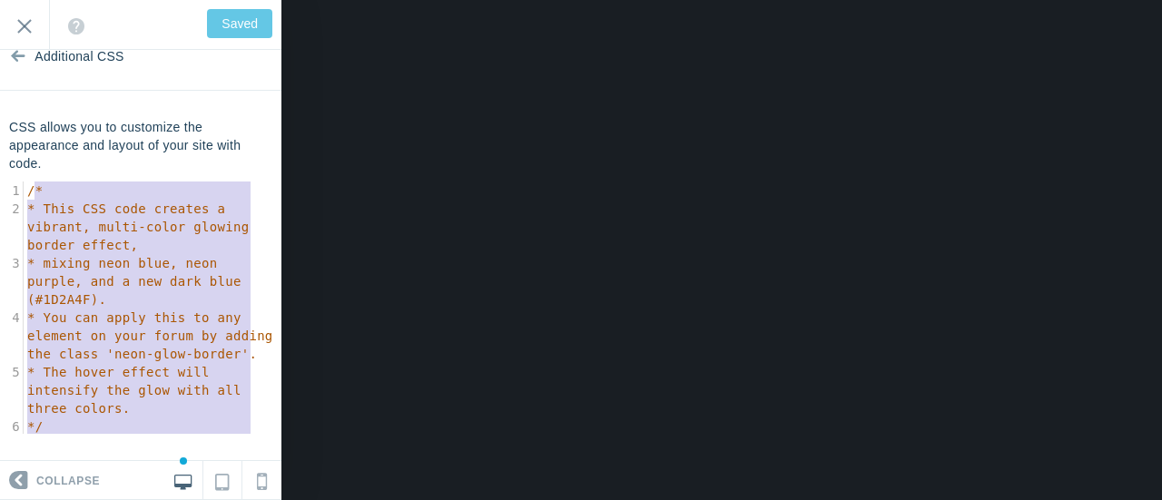
type textarea "/* * This CSS code creates a vibrant, multi-color glowing border effect, * mixi…"
drag, startPoint x: 116, startPoint y: 424, endPoint x: 0, endPoint y: 187, distance: 264.0
type input "Save"
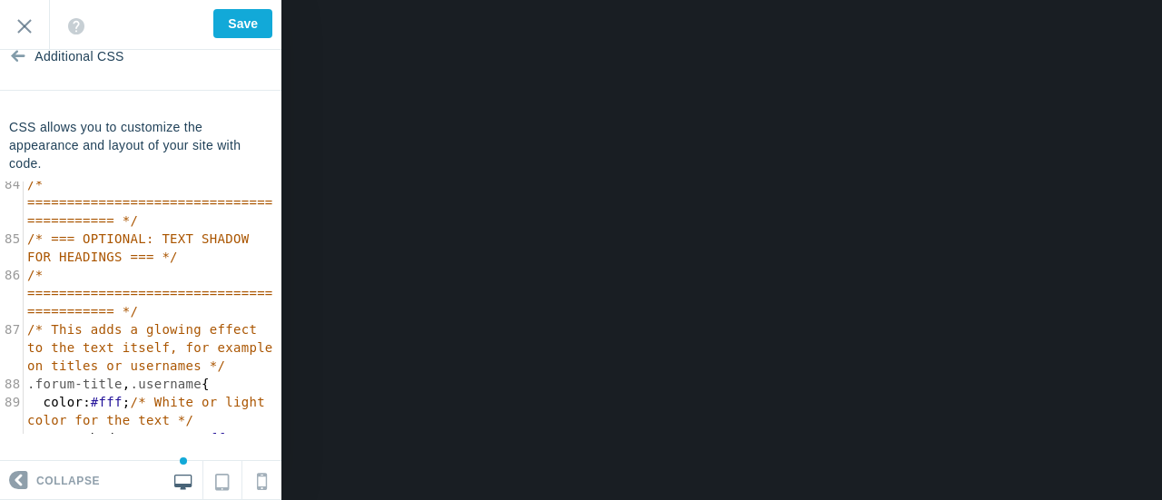
scroll to position [2475, 0]
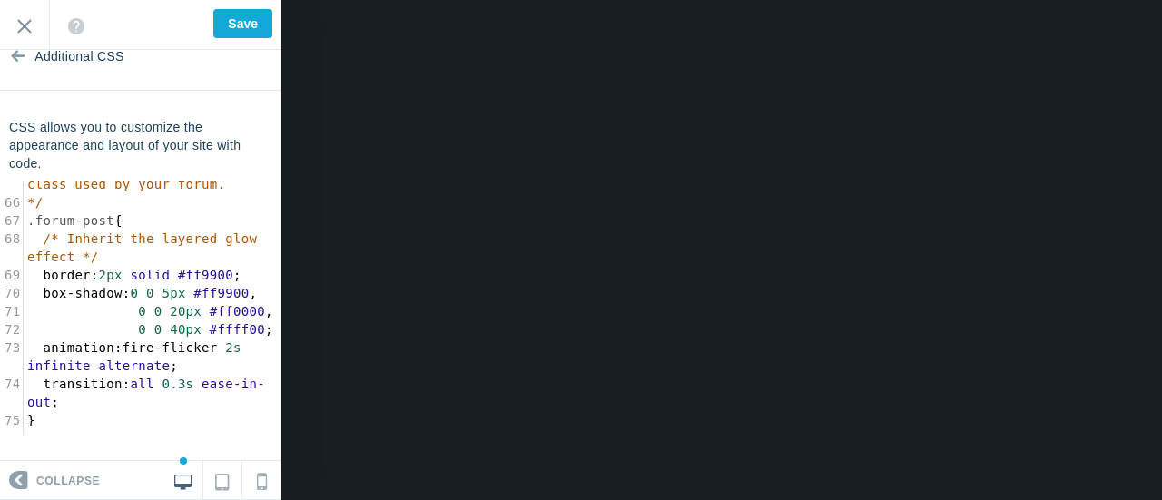
type textarea ".forum-post { /* Inherit the layered glow effect */ border: 2"
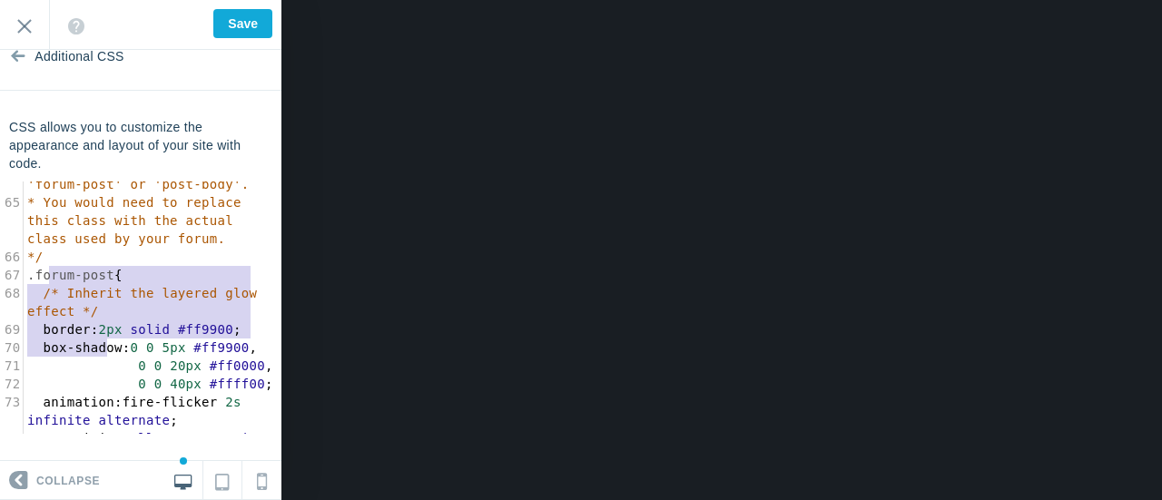
click at [105, 275] on div "54 box-shadow : 0 0 15px #ff9900 , /* Increased orange glow */ 55 0 0 25px #ff0…" at bounding box center [153, 366] width 258 height 1217
click at [105, 337] on span "2px" at bounding box center [111, 329] width 24 height 15
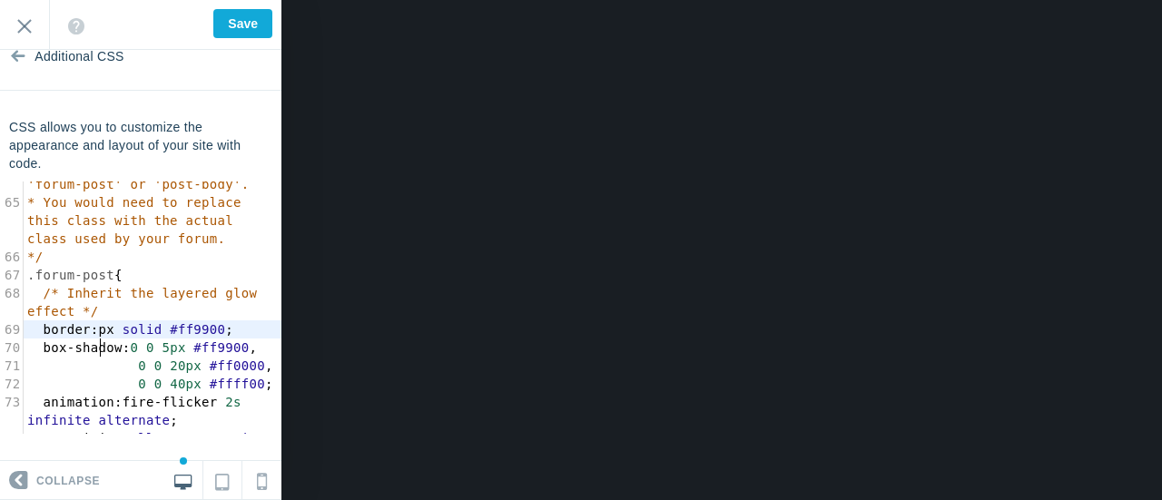
type textarea "5"
click at [166, 355] on span "5px" at bounding box center [174, 348] width 24 height 15
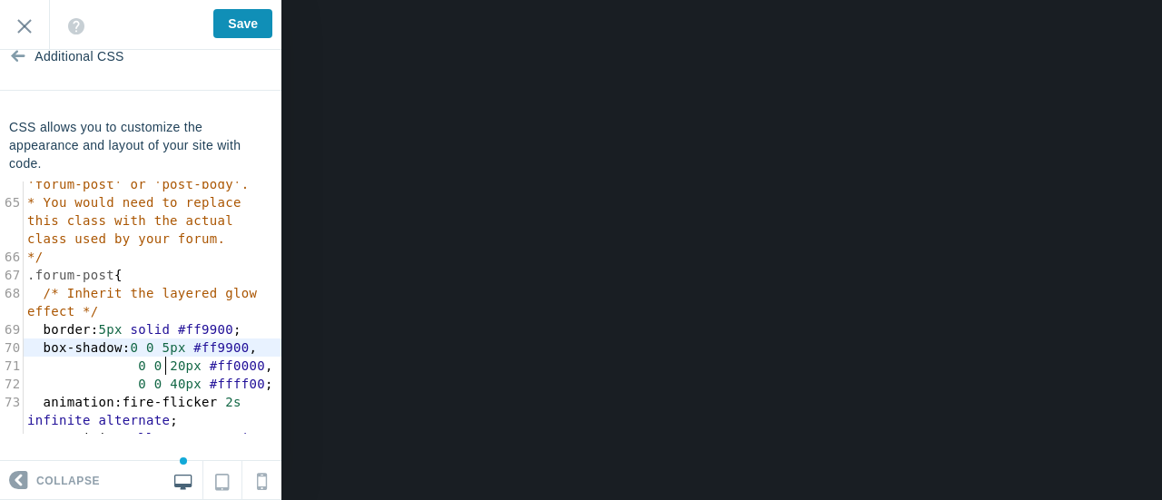
type textarea "5"
click at [240, 26] on input "Save" at bounding box center [242, 23] width 59 height 29
type input "Saved"
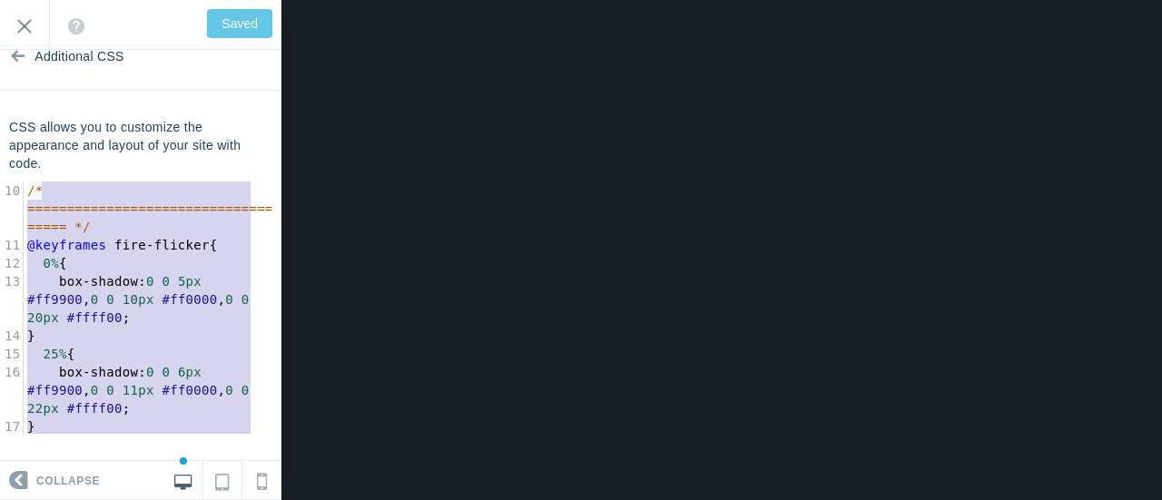
scroll to position [163, 0]
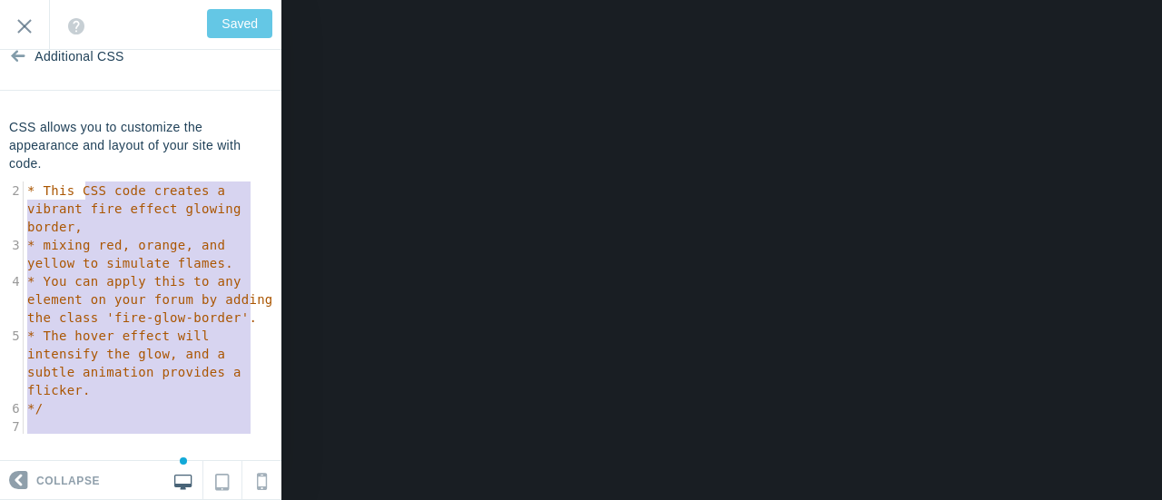
type textarea "/* * This CSS code creates a vibrant fire effect glowing border, * mixing red, …"
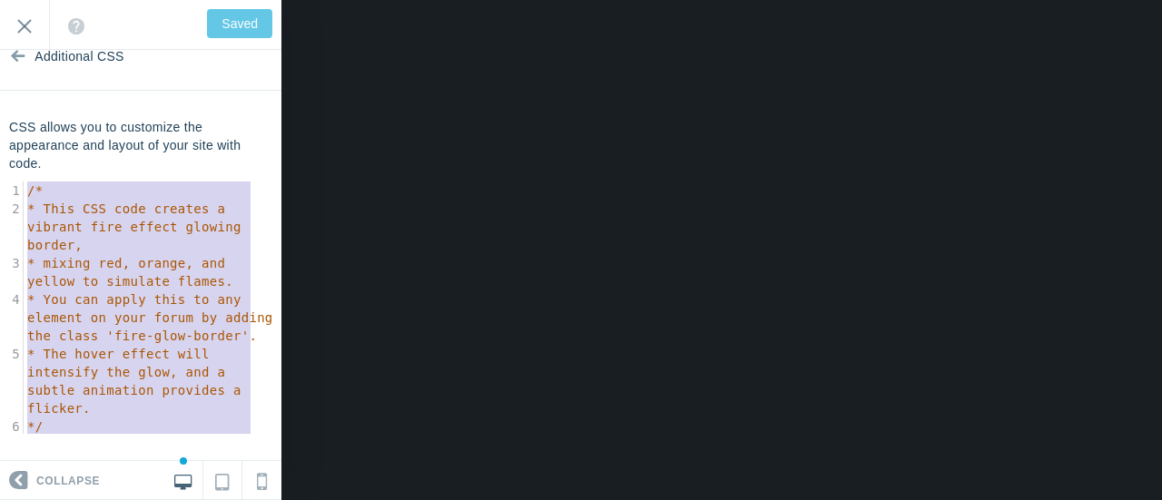
drag, startPoint x: 54, startPoint y: 415, endPoint x: 6, endPoint y: 181, distance: 239.2
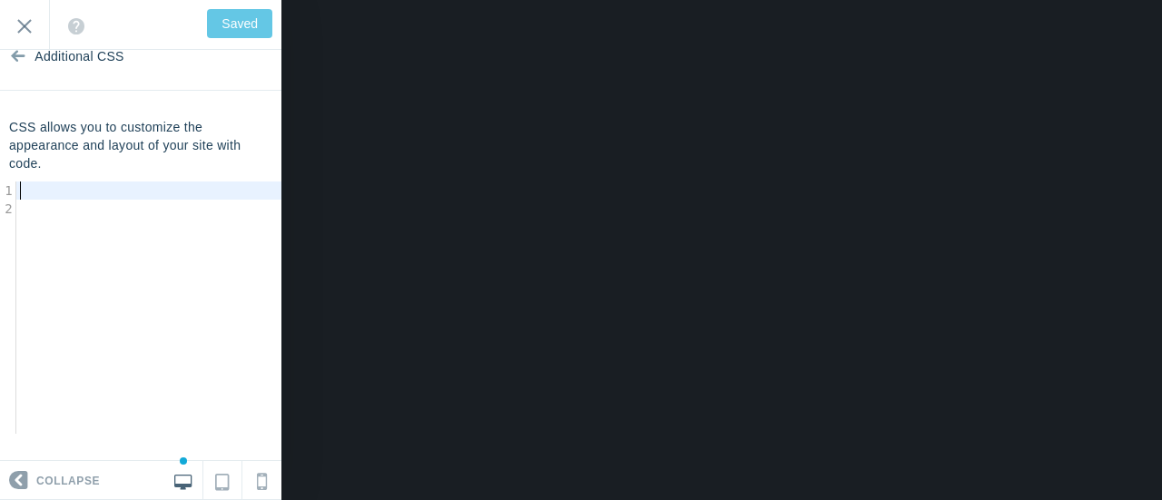
type input "Save"
type textarea "​"
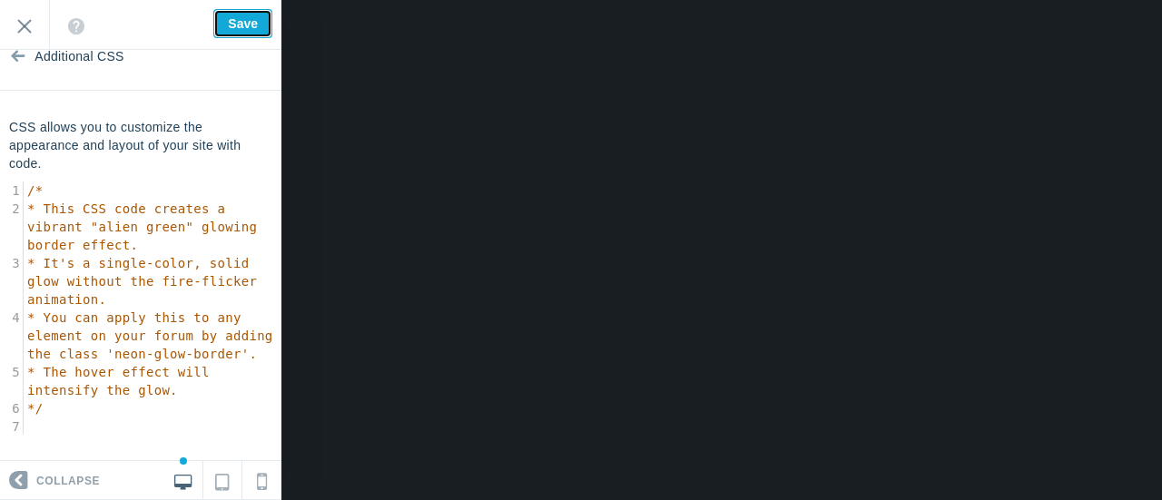
click at [250, 20] on input "Save" at bounding box center [242, 23] width 59 height 29
click at [250, 20] on div "Saving... Exit" at bounding box center [140, 25] width 281 height 50
type input "Saved"
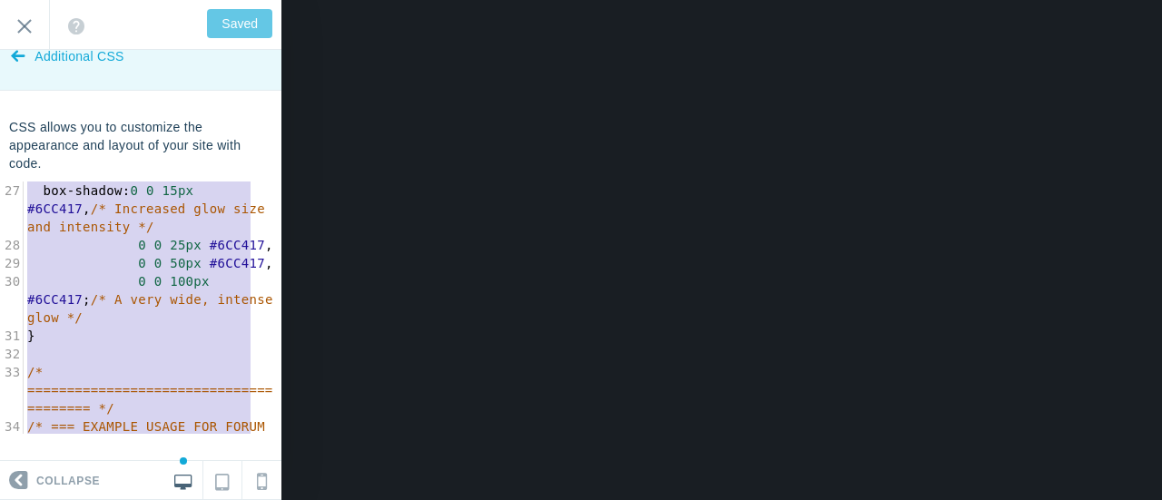
scroll to position [817, 0]
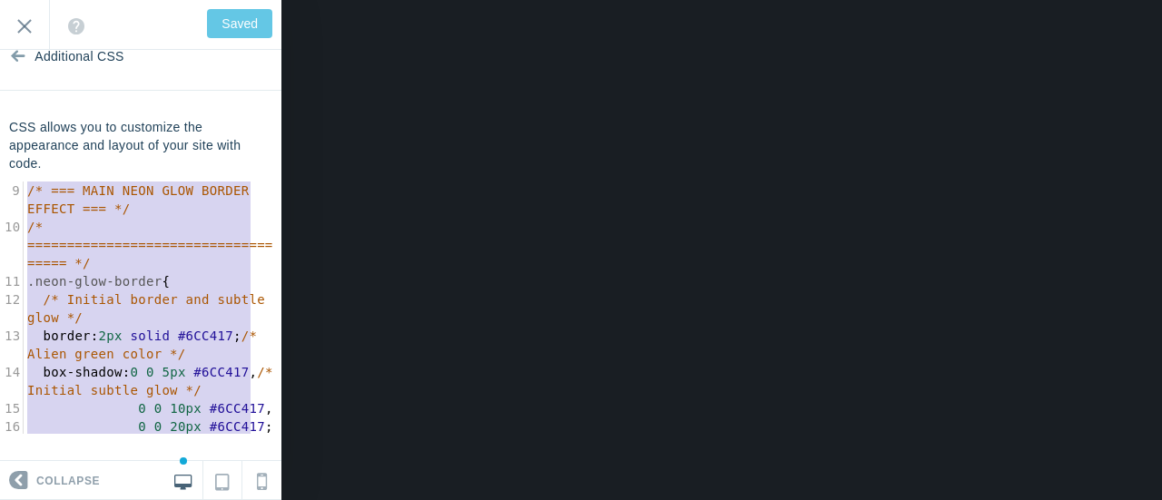
type textarea "/* * This CSS code creates a vibrant "alien green" glowing border effect. * It'…"
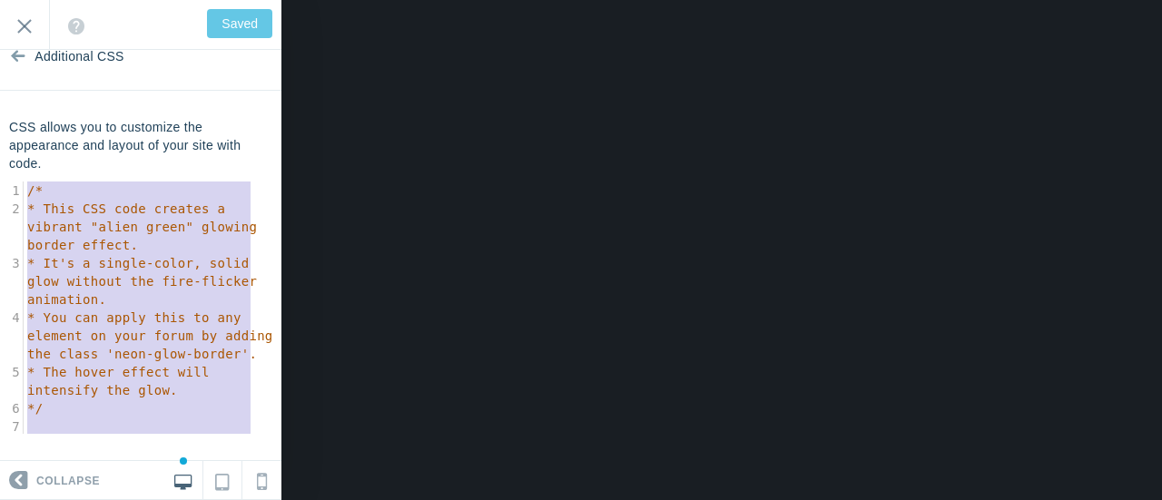
drag, startPoint x: 57, startPoint y: 406, endPoint x: 0, endPoint y: 157, distance: 255.3
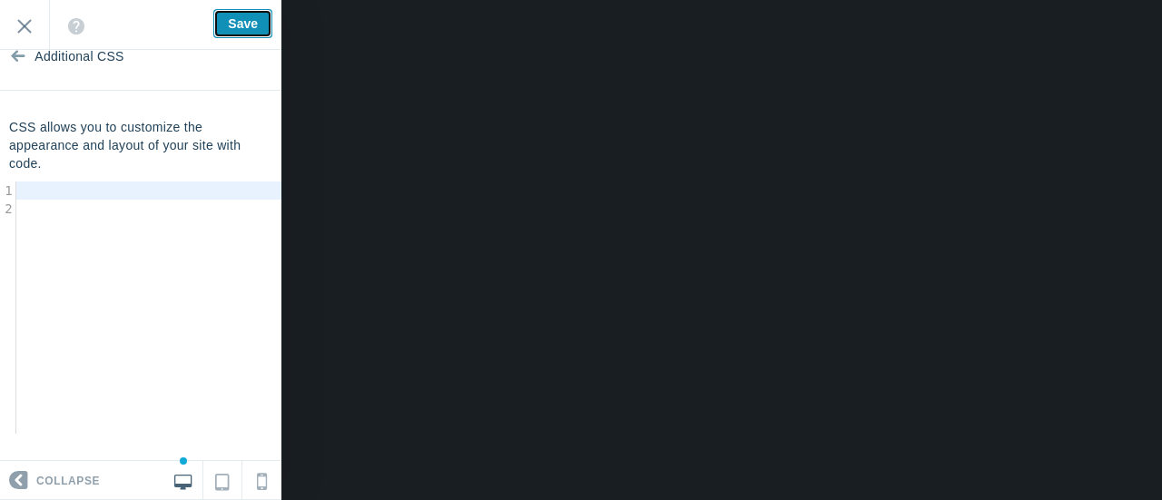
click at [236, 23] on input "Save" at bounding box center [242, 23] width 59 height 29
type input "Saved"
click at [65, 195] on pre "​" at bounding box center [155, 191] width 279 height 18
type textarea "​"
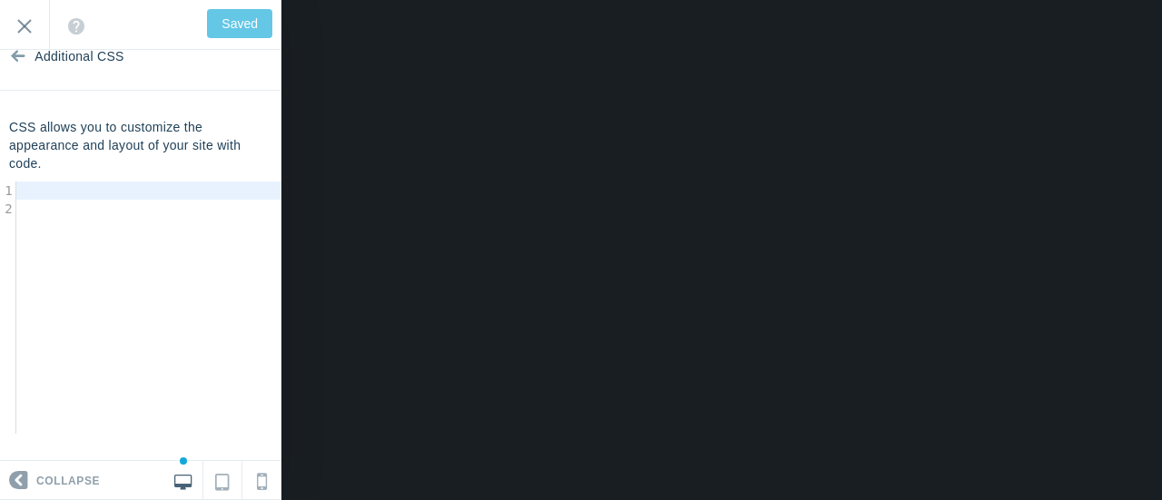
paste textarea
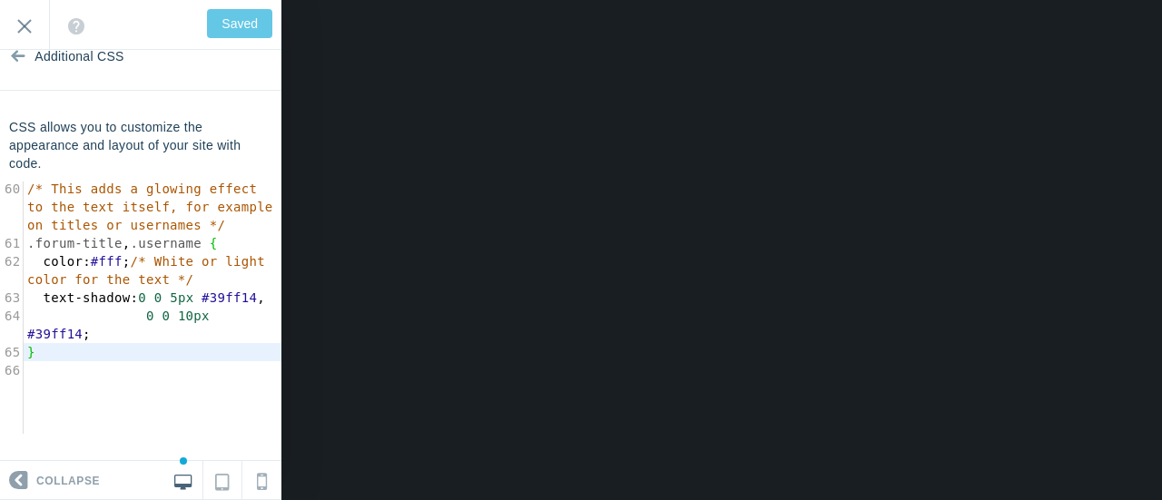
scroll to position [1, 0]
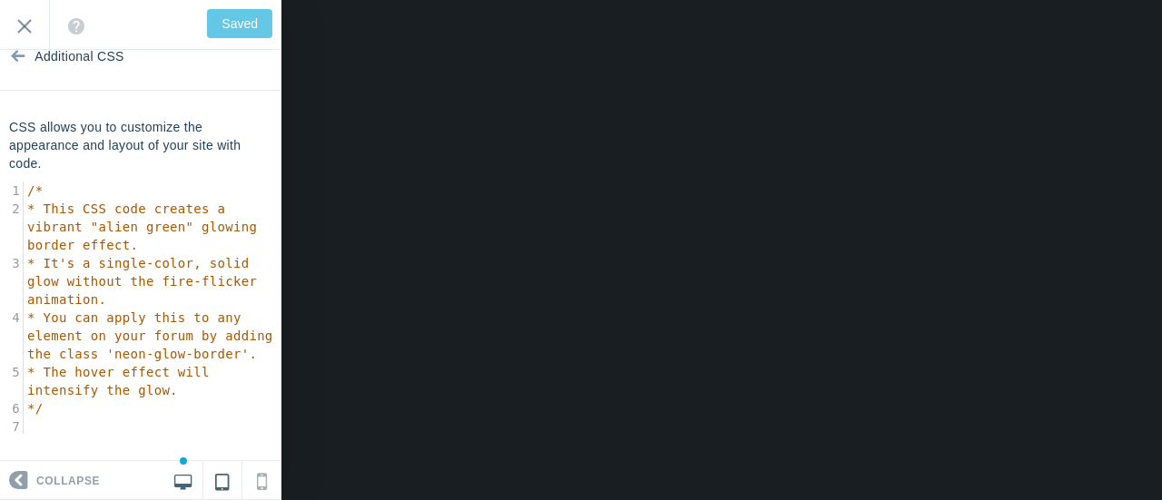
click at [221, 481] on icon at bounding box center [222, 479] width 14 height 22
click at [174, 483] on icon at bounding box center [182, 479] width 17 height 16
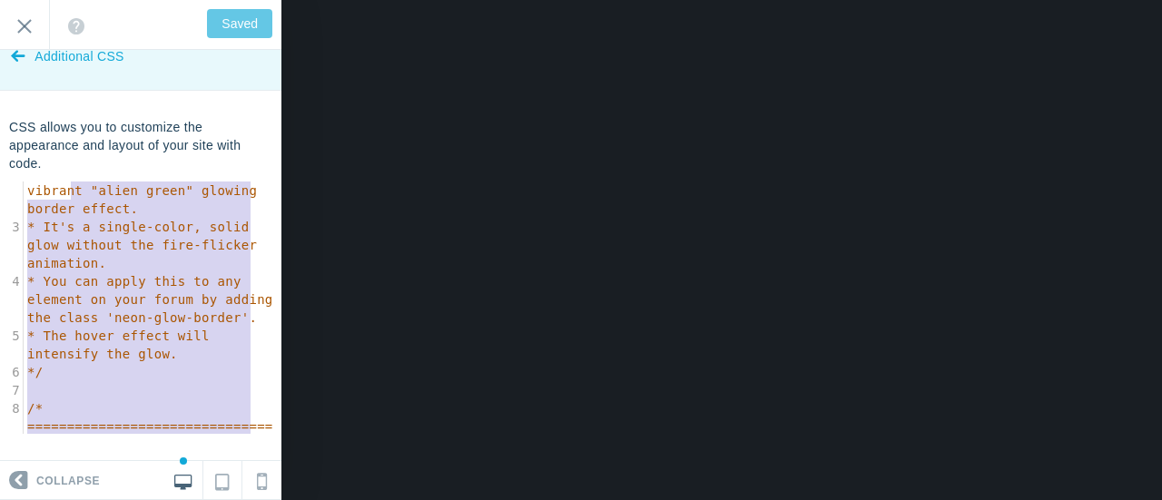
type textarea "/* * This CSS code creates a vibrant "alien green" glowing border effect. * It'…"
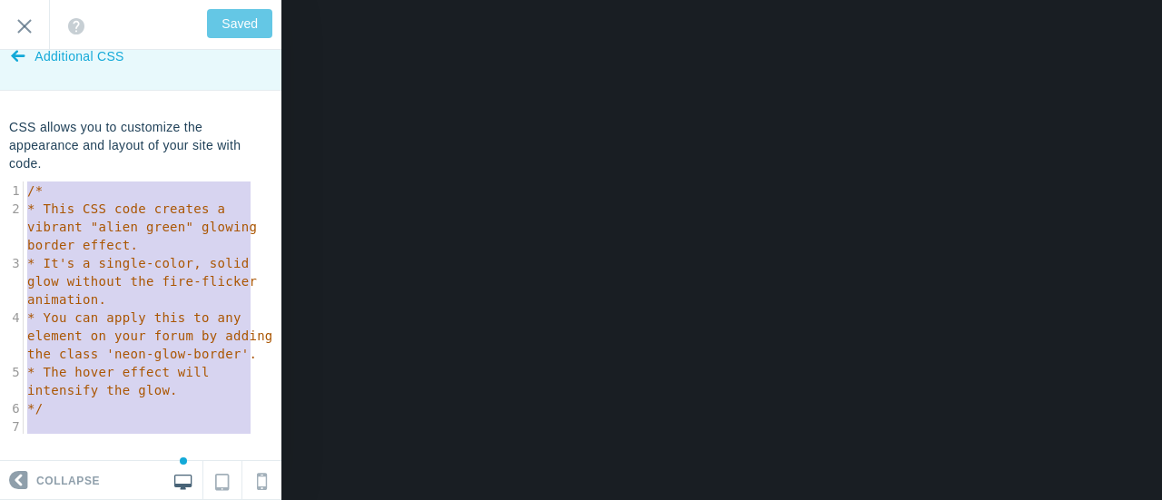
drag, startPoint x: 134, startPoint y: 320, endPoint x: 0, endPoint y: 76, distance: 278.0
click at [0, 76] on section "Additional CSS CSS allows you to customize the appearance and layout of your si…" at bounding box center [140, 255] width 281 height 411
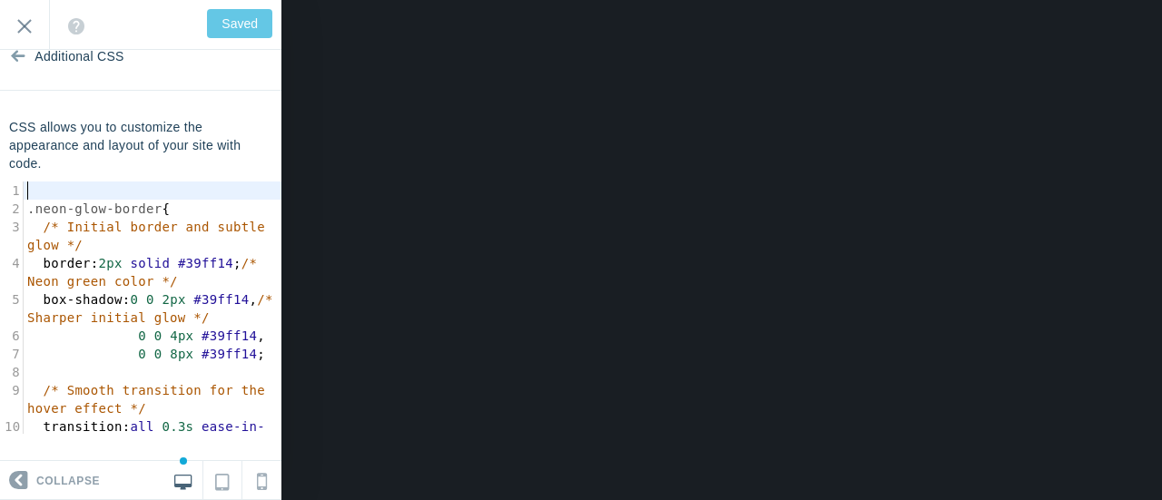
type input "Save"
click at [29, 207] on span ".neon-glow-border" at bounding box center [94, 209] width 134 height 15
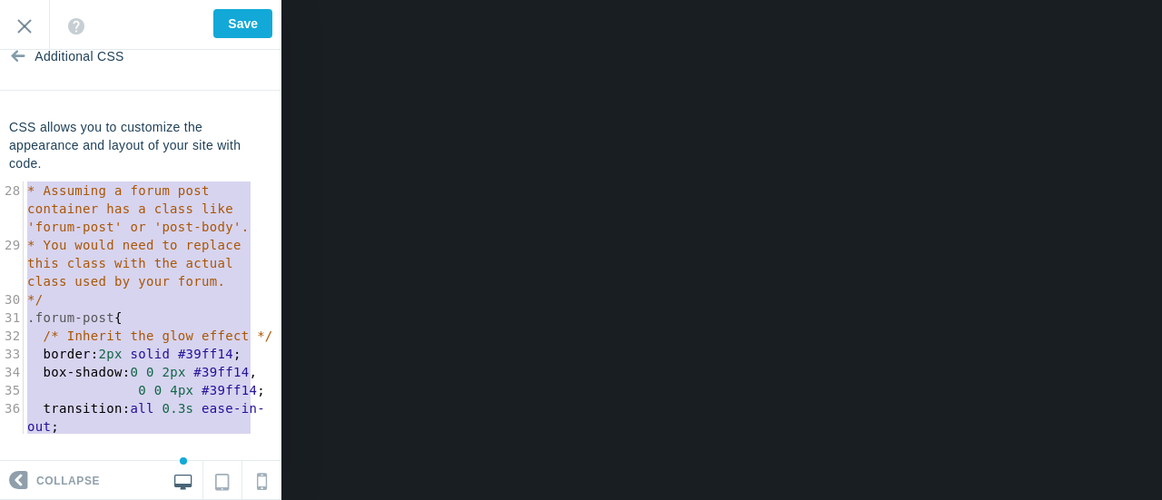
scroll to position [599, 0]
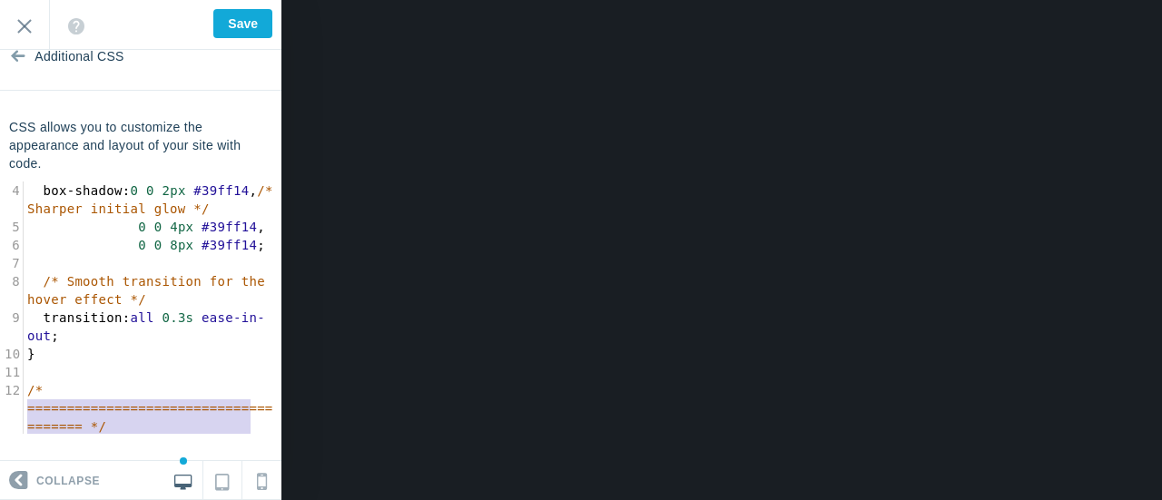
type textarea ".neon-glow-border { /* Initial border and subtle glow */ border: 2px solid #39f…"
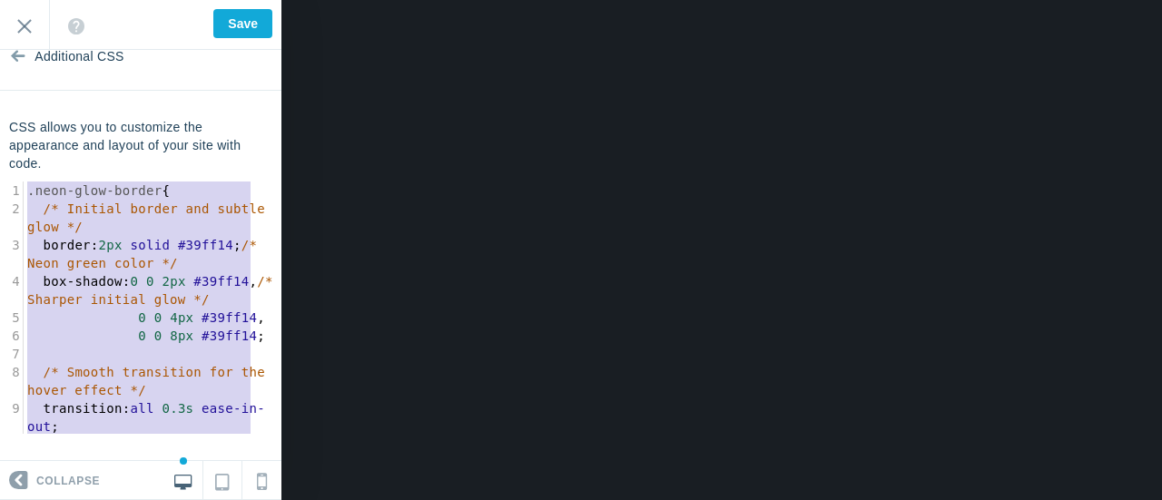
drag, startPoint x: 49, startPoint y: 410, endPoint x: 0, endPoint y: 128, distance: 286.6
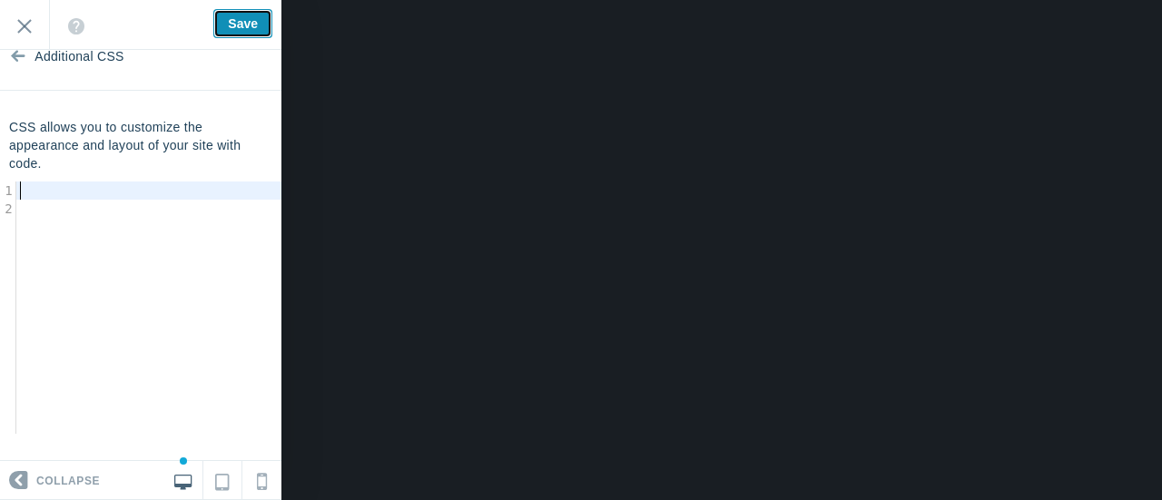
click at [231, 17] on input "Save" at bounding box center [242, 23] width 59 height 29
click at [80, 189] on pre "​" at bounding box center [155, 191] width 279 height 18
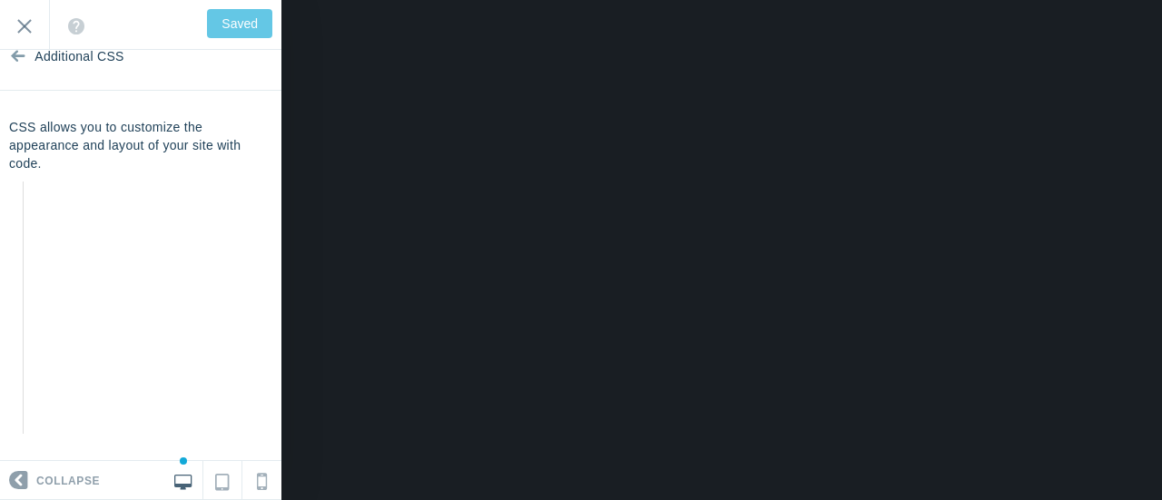
type input "Save"
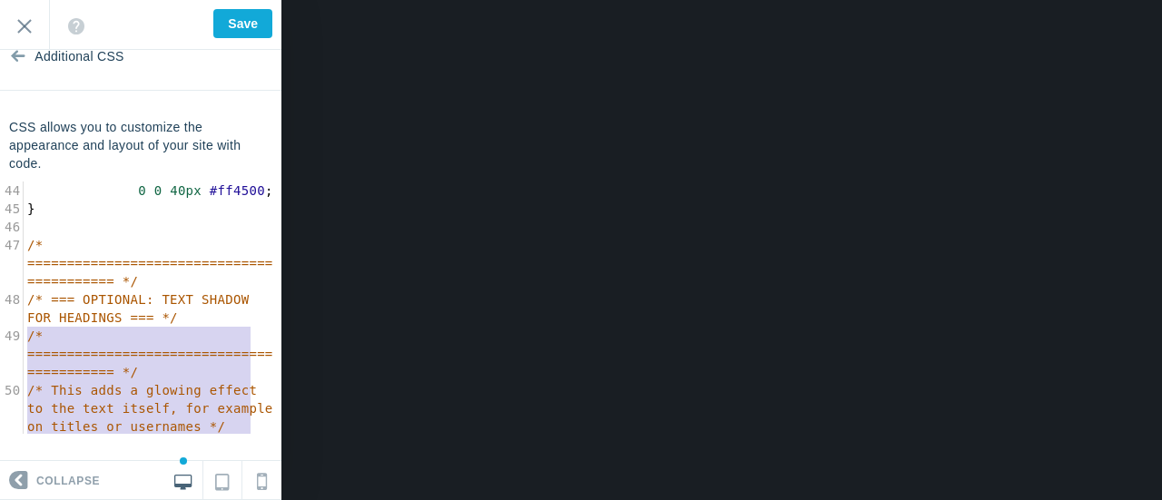
type textarea "/* ========================================== */ /* === OPTIONAL: TEXT SHADOW F…"
drag, startPoint x: 53, startPoint y: 281, endPoint x: 25, endPoint y: 316, distance: 44.0
click at [25, 316] on div "37 } 38 ​ 39 .forum-post : hover { 40 border : 2px solid #ff4500 ; 41 box-shado…" at bounding box center [153, 317] width 258 height 527
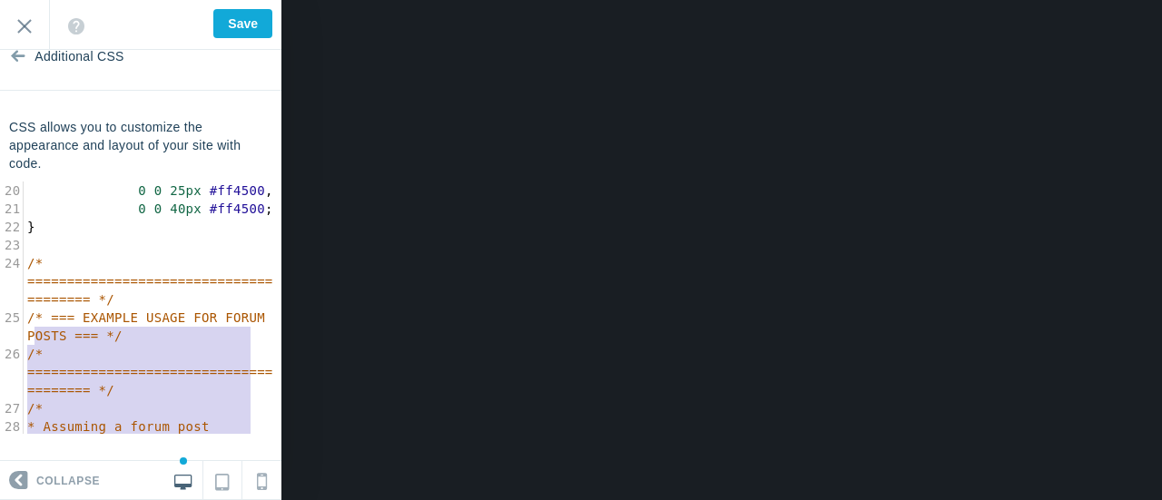
type textarea "/* ======================================= */ /* === EXAMPLE USAGE FOR FORUM PO…"
drag, startPoint x: 85, startPoint y: 395, endPoint x: 28, endPoint y: 329, distance: 87.6
click at [28, 329] on div "14 /* ====================================== */ 15 .neon-glow-border : hover { …" at bounding box center [153, 472] width 258 height 1017
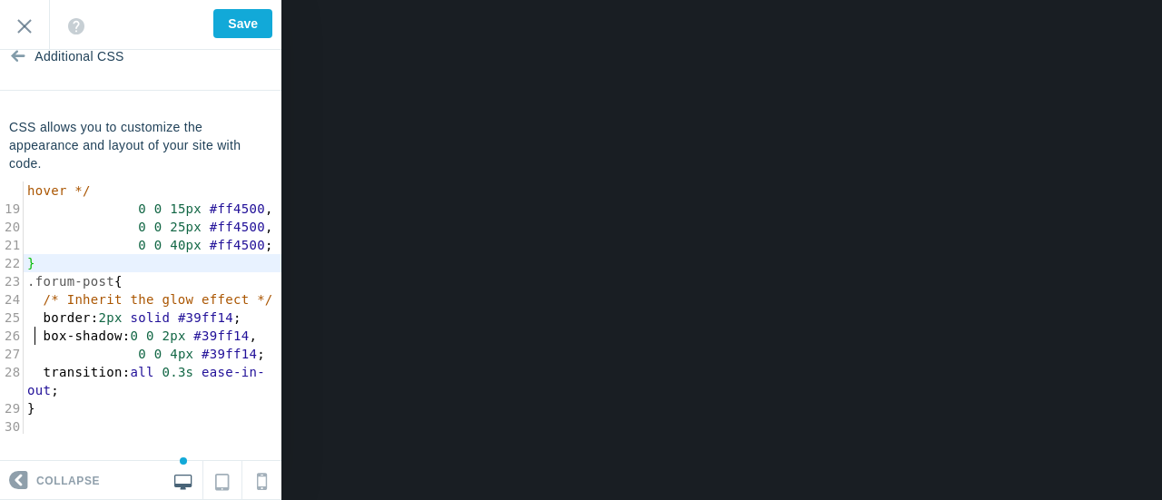
scroll to position [584, 0]
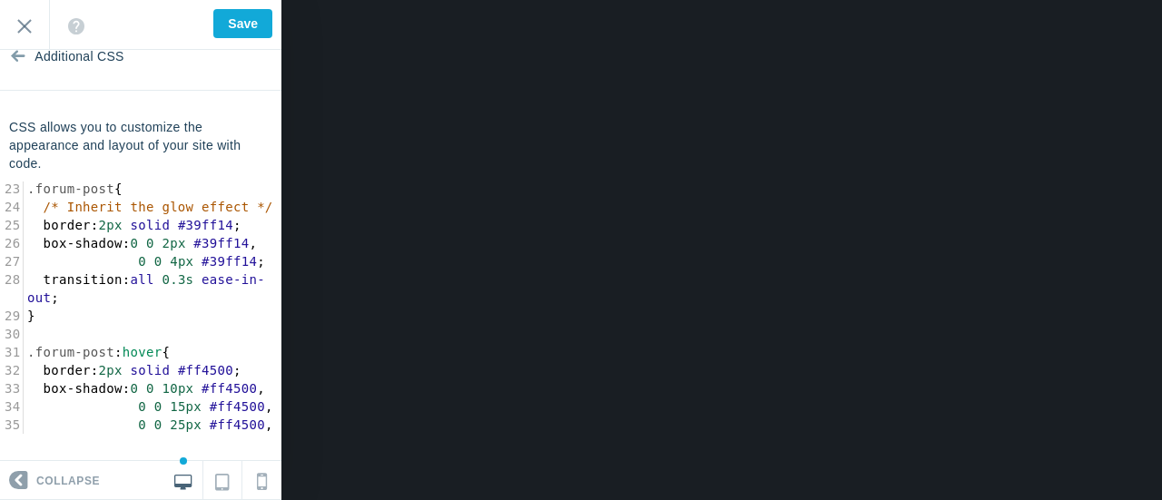
click at [51, 216] on pre "/* Inherit the glow effect */" at bounding box center [153, 207] width 258 height 18
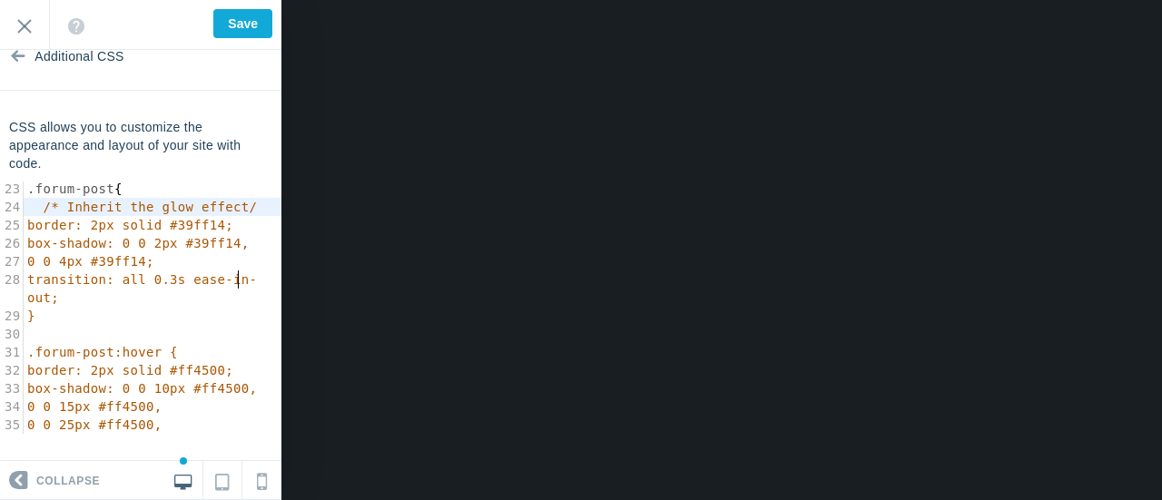
type textarea "/*"
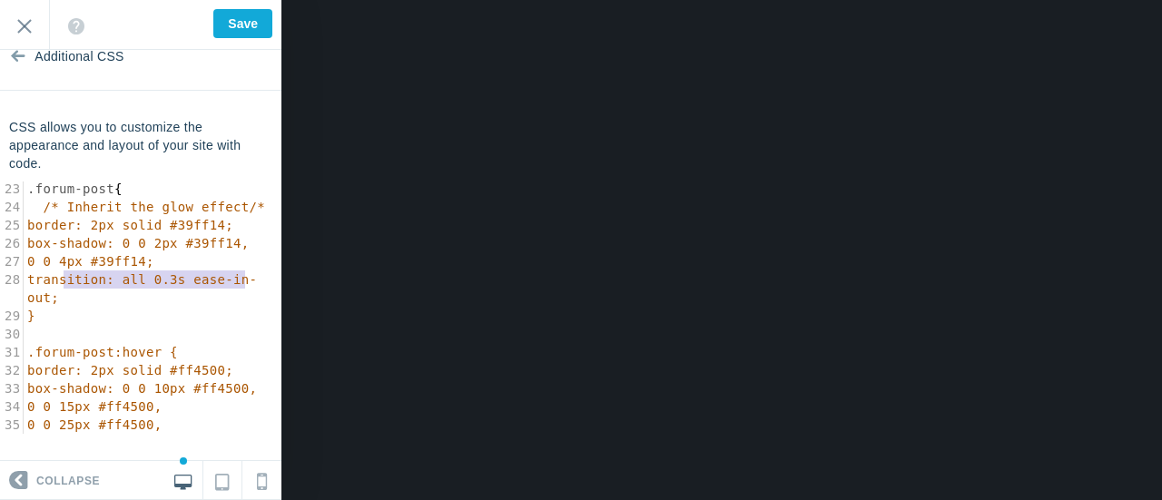
type textarea "/* Inherit the glow effect/*"
drag, startPoint x: 248, startPoint y: 279, endPoint x: 41, endPoint y: 286, distance: 207.2
click at [41, 216] on pre "/* Inherit the glow effect/*" at bounding box center [153, 207] width 258 height 18
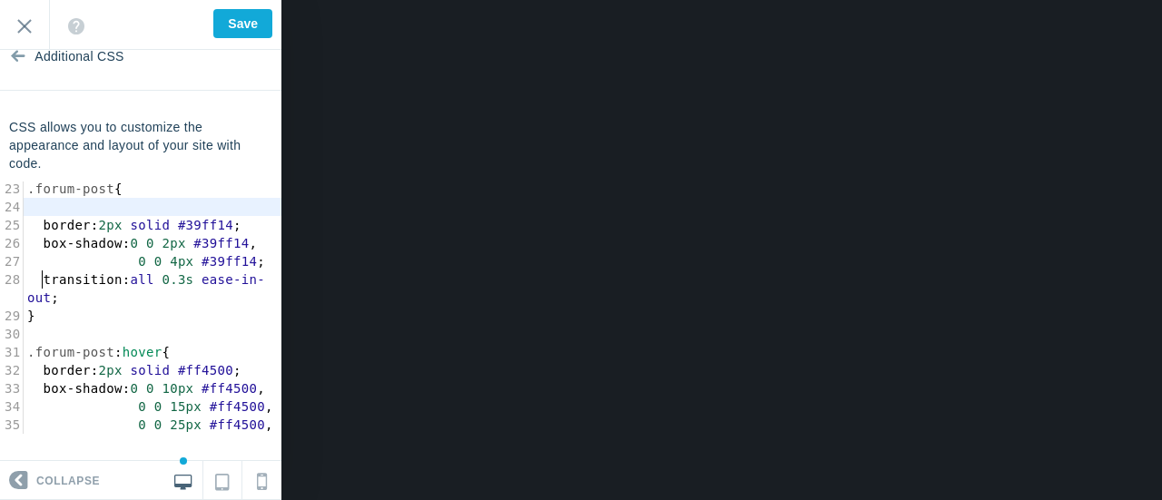
click at [43, 232] on span "border" at bounding box center [66, 225] width 47 height 15
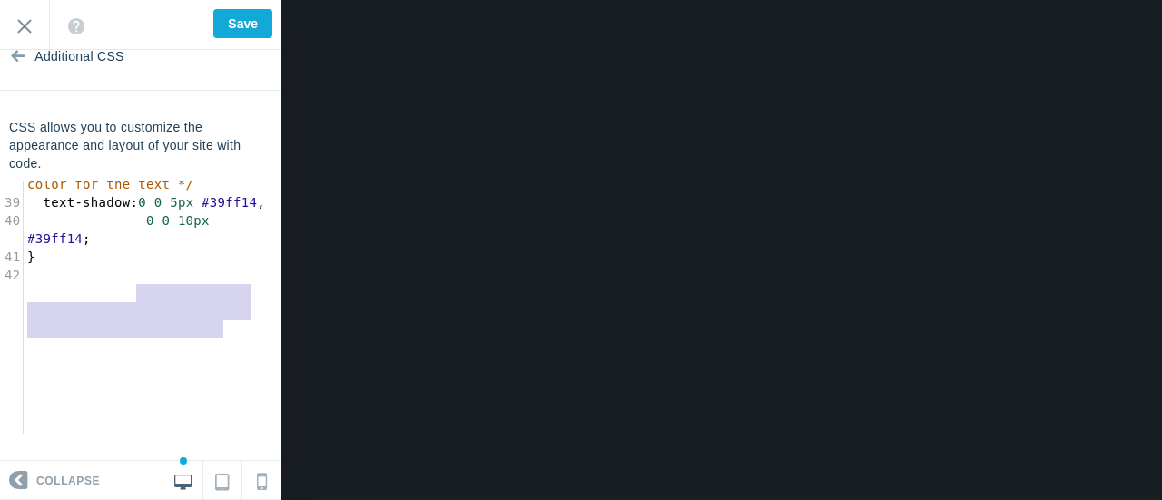
type textarea "/* White or light color for the text */"
drag, startPoint x: 231, startPoint y: 311, endPoint x: 137, endPoint y: 294, distance: 94.9
click at [137, 193] on pre "color : #fff ; /* White or light color for the text */" at bounding box center [153, 175] width 258 height 36
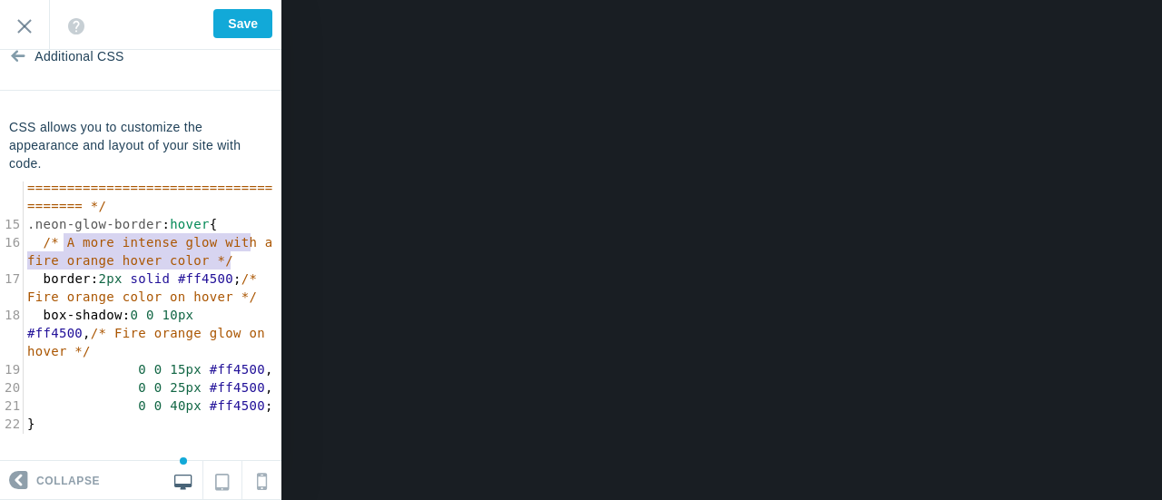
type textarea "/* A more intense glow with a fire orange hover color */"
drag, startPoint x: 237, startPoint y: 260, endPoint x: 32, endPoint y: 244, distance: 205.8
click at [32, 244] on pre "/* A more intense glow with a fire orange hover color */" at bounding box center [153, 251] width 258 height 36
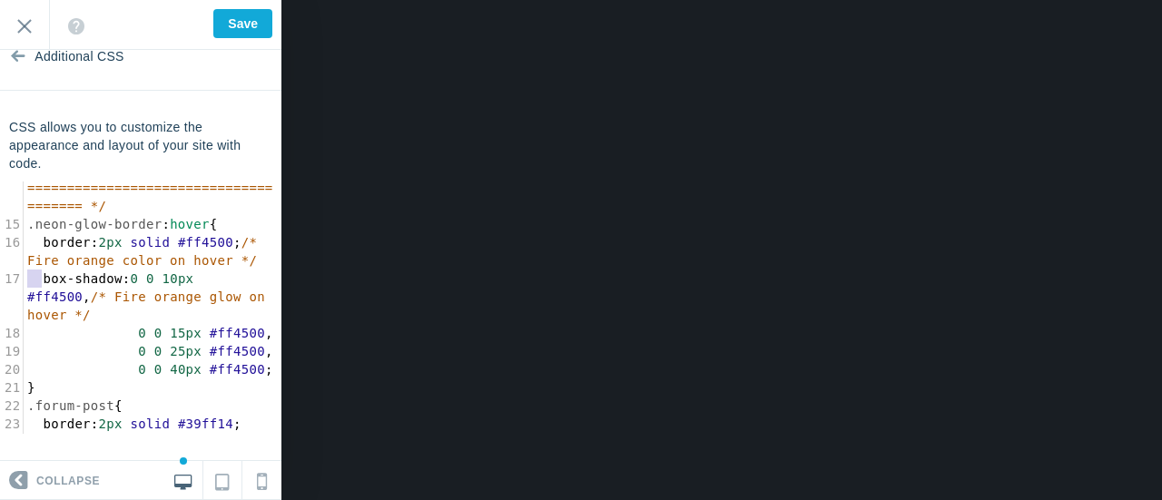
type textarea "/* Fire orange color on hover */"
drag, startPoint x: 57, startPoint y: 283, endPoint x: 6, endPoint y: 262, distance: 55.3
click at [6, 262] on div "x 3 62 1 62 5 62 1 65 2 70 2 93 2 64 2 66 2 56 } 4 box-shadow : 0 0 2px #39ff14…" at bounding box center [154, 322] width 309 height 280
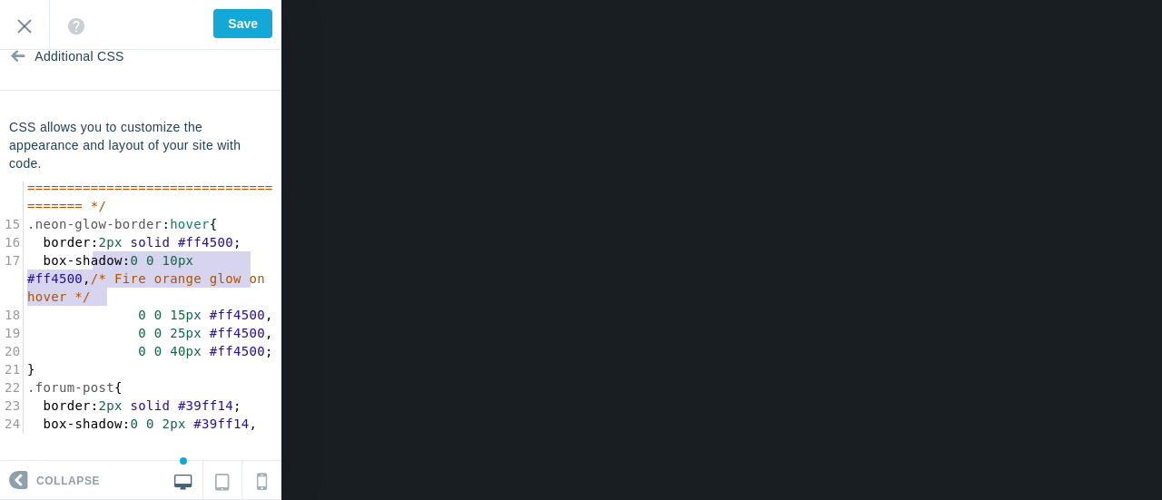
type textarea "/* Fire orange glow on hover */"
drag, startPoint x: 126, startPoint y: 295, endPoint x: 93, endPoint y: 283, distance: 35.6
click at [93, 283] on pre "box-shadow : 0 0 10px #ff4500 , /* Fire orange glow on hover */" at bounding box center [153, 279] width 258 height 54
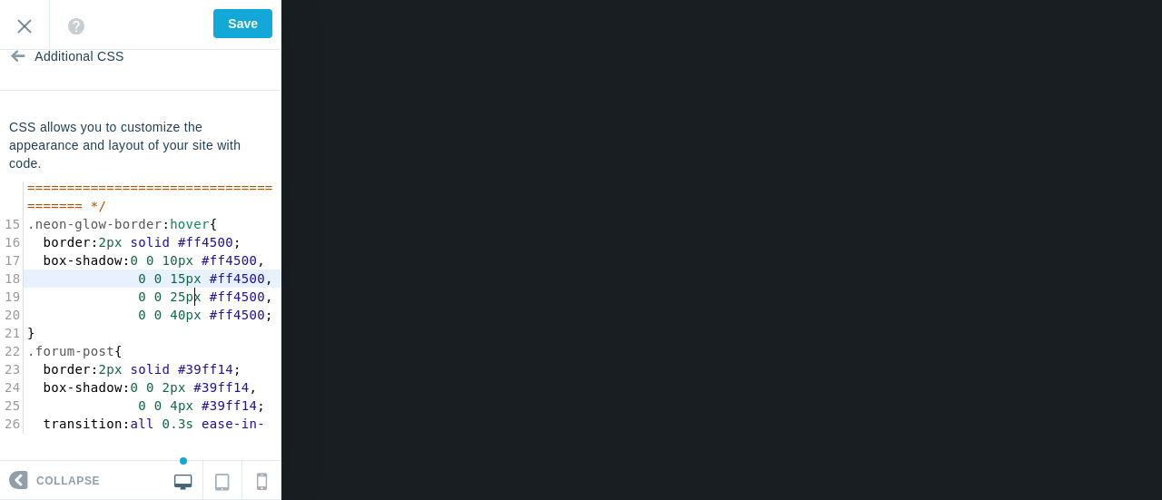
click at [252, 288] on pre "0 0 15px #ff4500 ," at bounding box center [153, 279] width 258 height 18
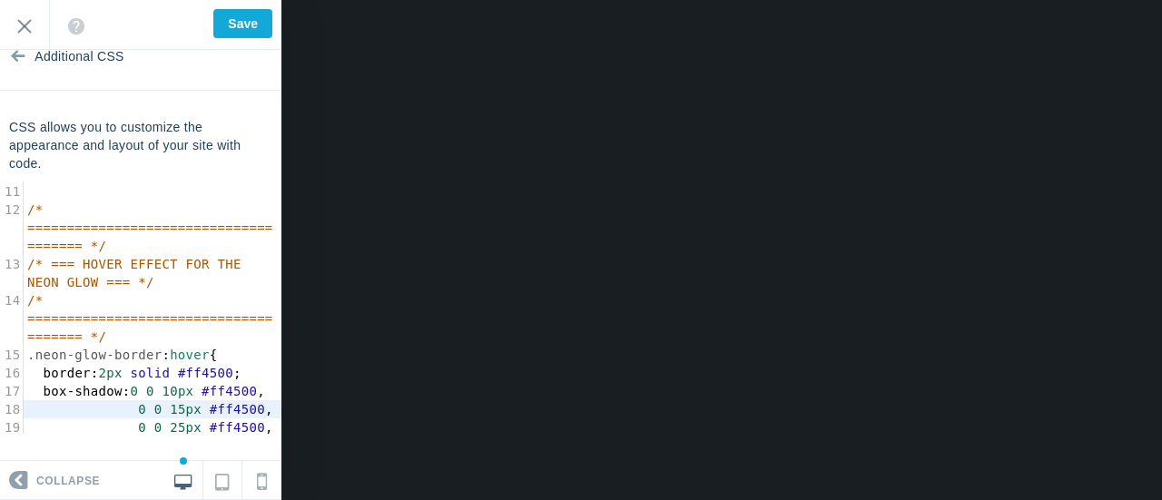
scroll to position [269, 0]
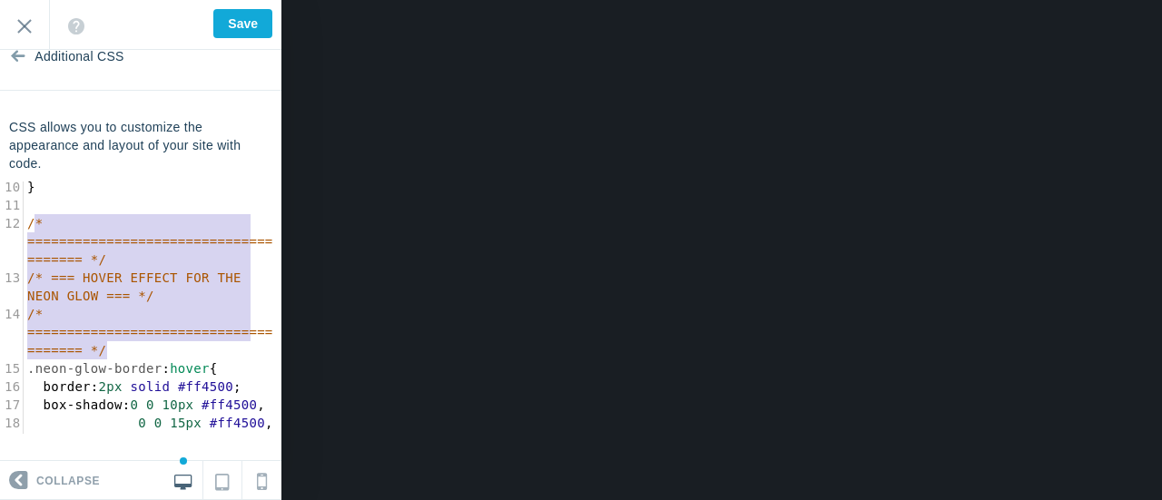
type textarea "/* ====================================== */ /* === HOVER EFFECT FOR THE NEON G…"
drag, startPoint x: 121, startPoint y: 344, endPoint x: 19, endPoint y: 227, distance: 155.1
click at [26, 222] on div "1 .neon-glow-border { 2 /* Initial border and subtle glow */ 3 border : 2px sol…" at bounding box center [153, 405] width 258 height 963
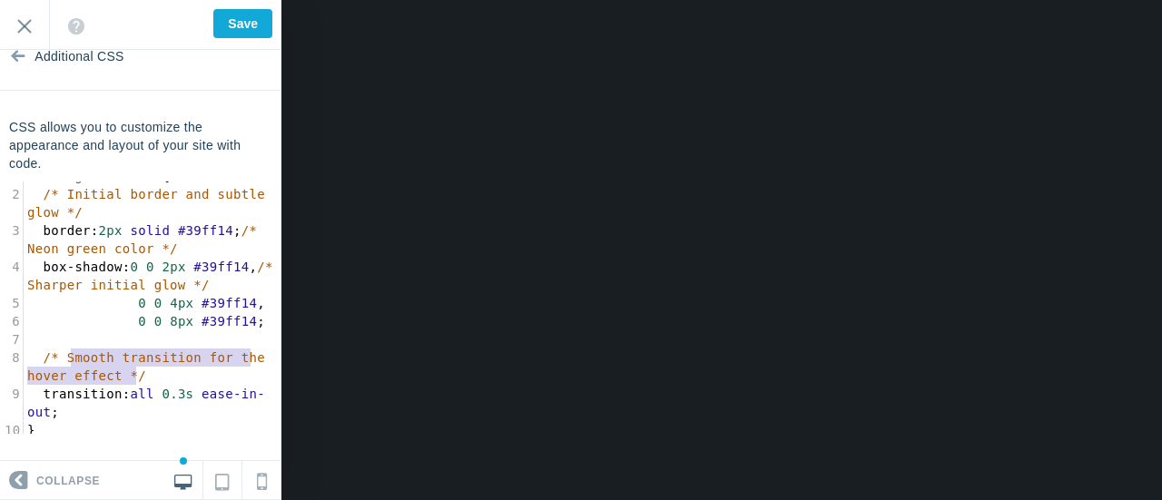
type textarea "/* Smooth transition for the hover effect */"
drag, startPoint x: 142, startPoint y: 382, endPoint x: 44, endPoint y: 341, distance: 105.8
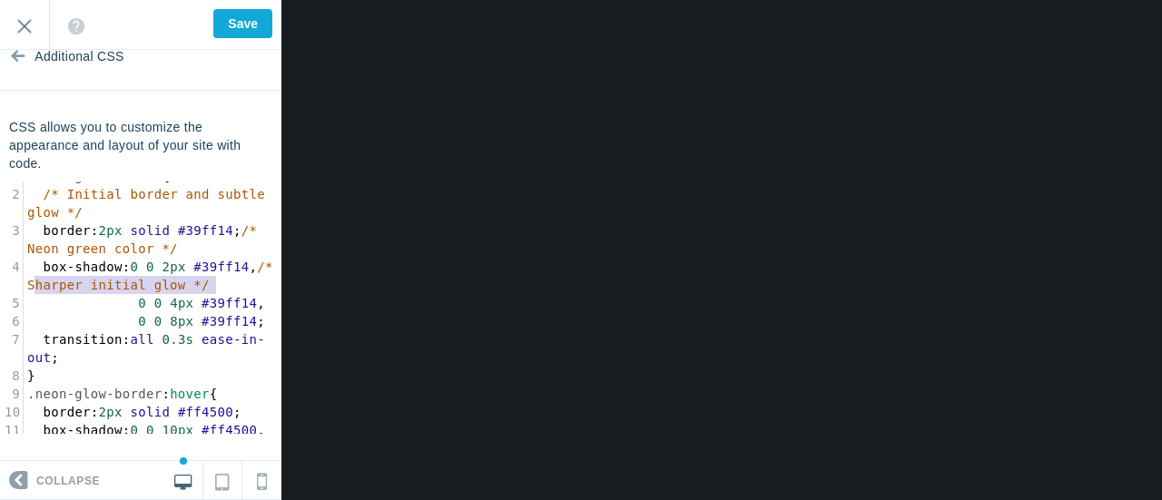
type textarea "/* Sharper initial glow */"
drag, startPoint x: 219, startPoint y: 281, endPoint x: 28, endPoint y: 288, distance: 190.8
click at [28, 288] on pre "box-shadow : 0 0 2px #39ff14 , /* Sharper initial glow */" at bounding box center [153, 276] width 258 height 36
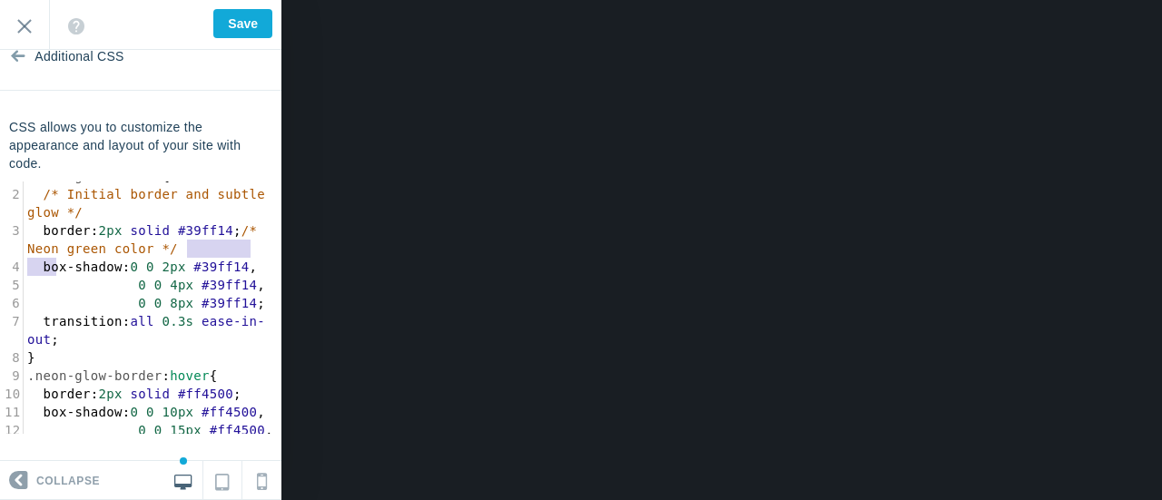
type textarea "b"
type textarea "/* Neon green color */"
drag, startPoint x: 203, startPoint y: 249, endPoint x: 25, endPoint y: 253, distance: 178.0
click at [25, 253] on pre "border : 2px solid #39ff14 ; /* Neon green color */" at bounding box center [153, 240] width 258 height 36
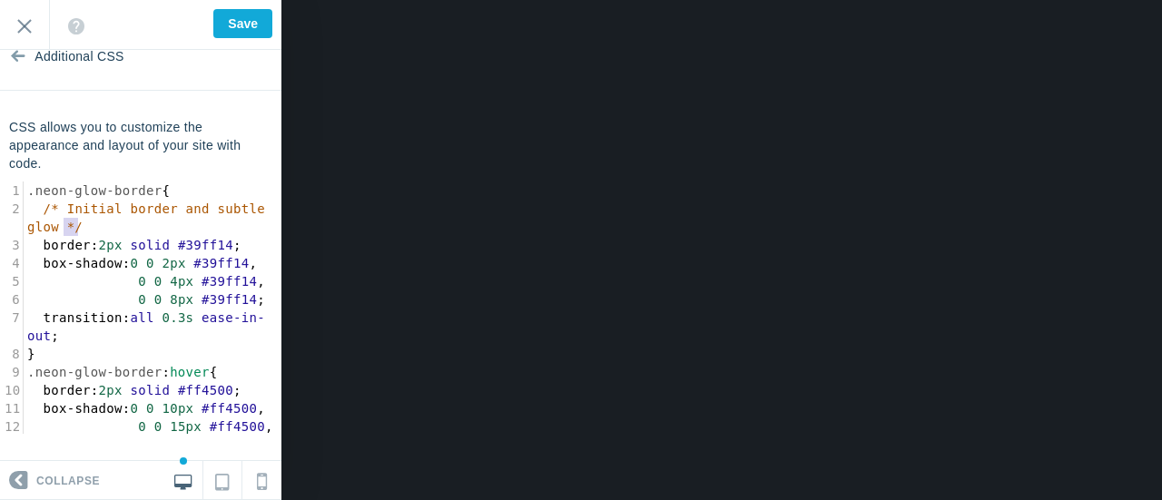
type textarea "/* Initial border and subtle glow */"
drag, startPoint x: 85, startPoint y: 227, endPoint x: 33, endPoint y: 213, distance: 54.4
click at [33, 213] on pre "/* Initial border and subtle glow */" at bounding box center [153, 218] width 258 height 36
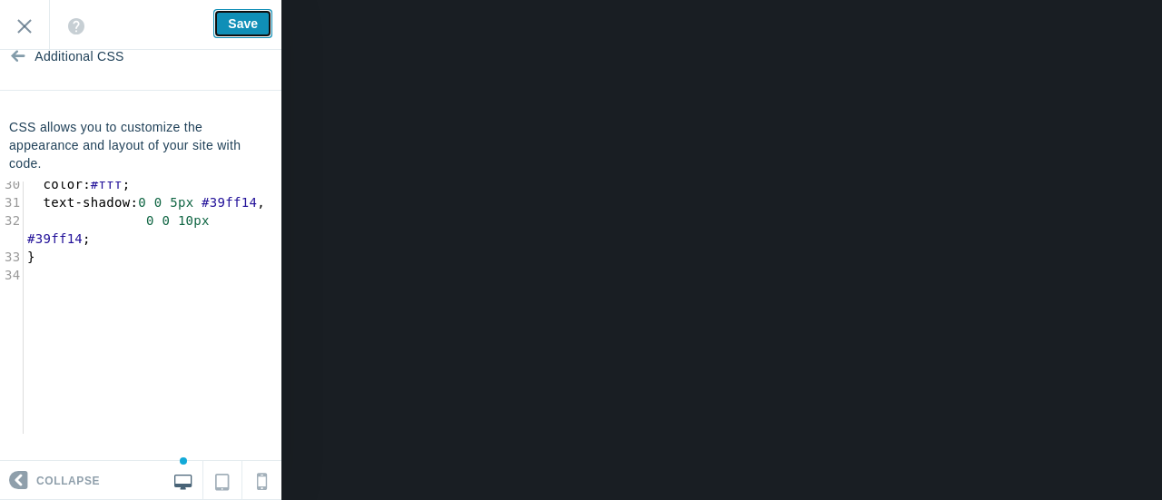
click at [237, 28] on input "Save" at bounding box center [242, 23] width 59 height 29
type input "Saved"
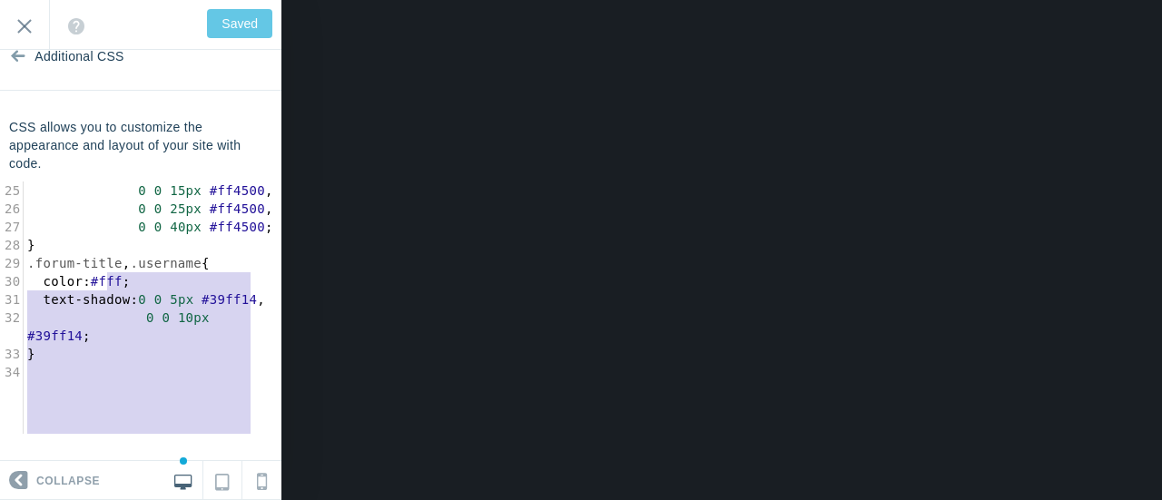
scroll to position [218, 0]
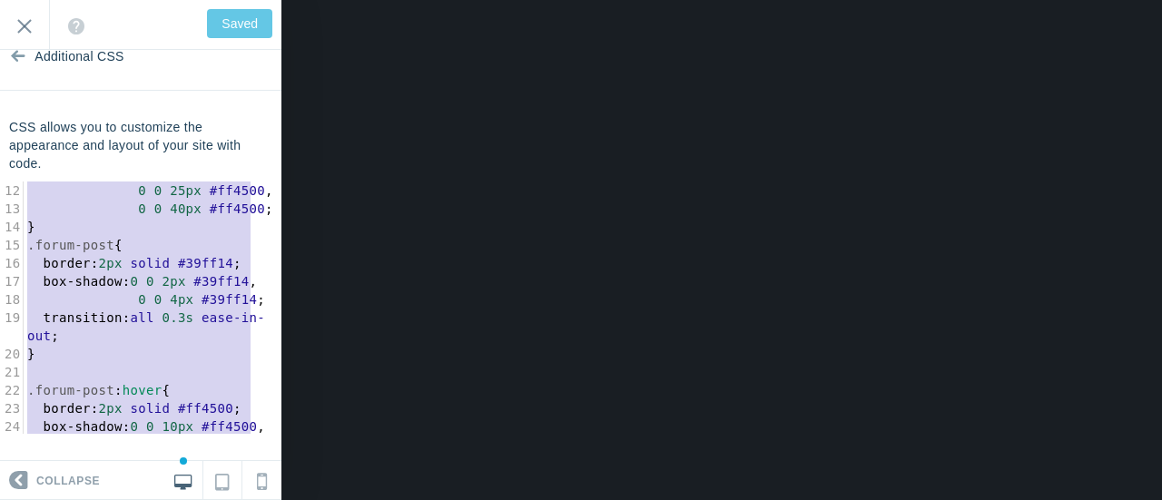
type textarea ".neon-glow-border { border: 2px solid #39ff14; box-shadow: 0 0 2px #39ff14, 0 0…"
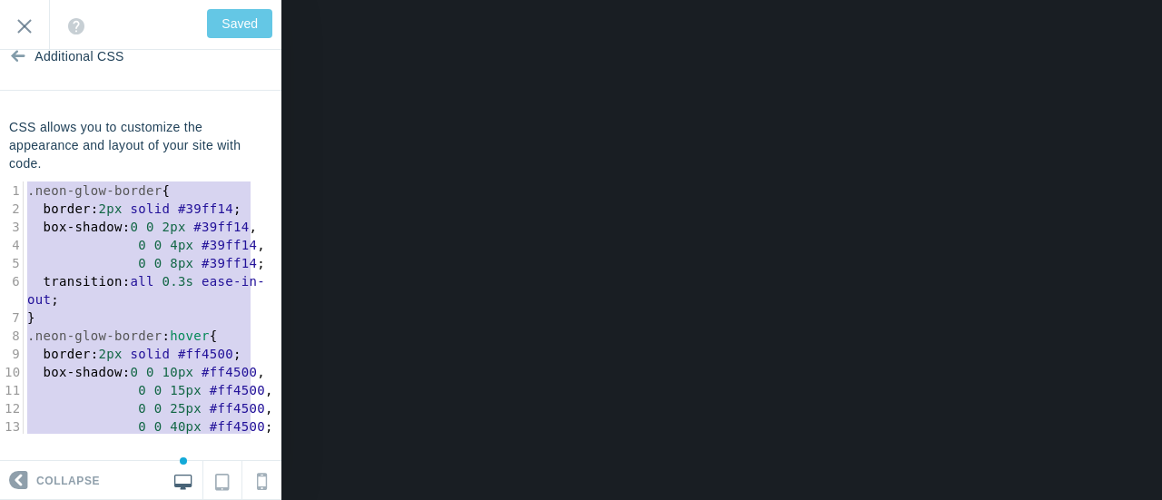
drag, startPoint x: 97, startPoint y: 420, endPoint x: 0, endPoint y: 125, distance: 310.7
click at [0, 125] on div "CSS allows you to customize the appearance and layout of your site with code. .…" at bounding box center [140, 276] width 281 height 316
type input "Save"
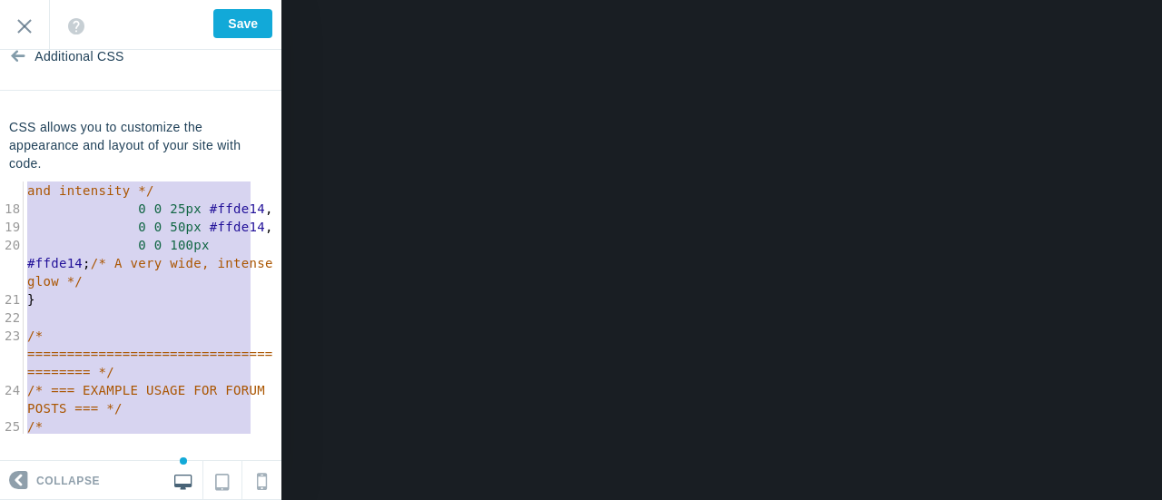
scroll to position [145, 0]
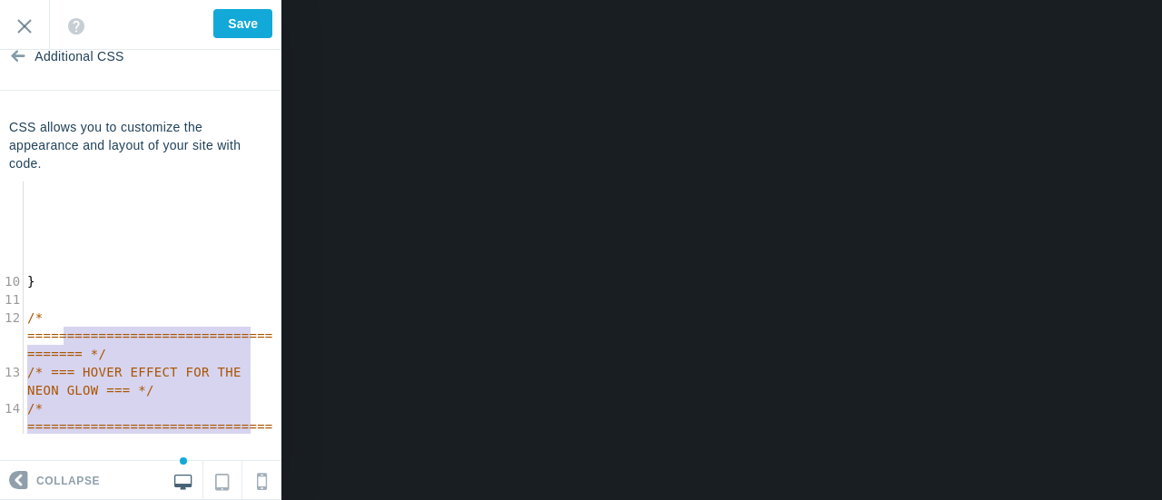
type textarea ".neon-glow-border { /* Initial border and subtle glow */ border: 2px solid #ffd…"
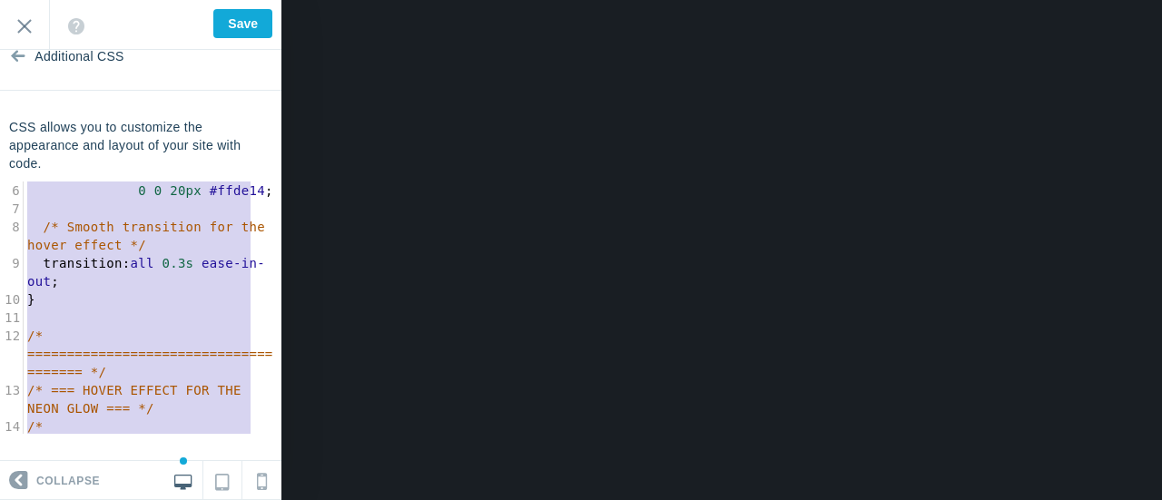
scroll to position [0, 0]
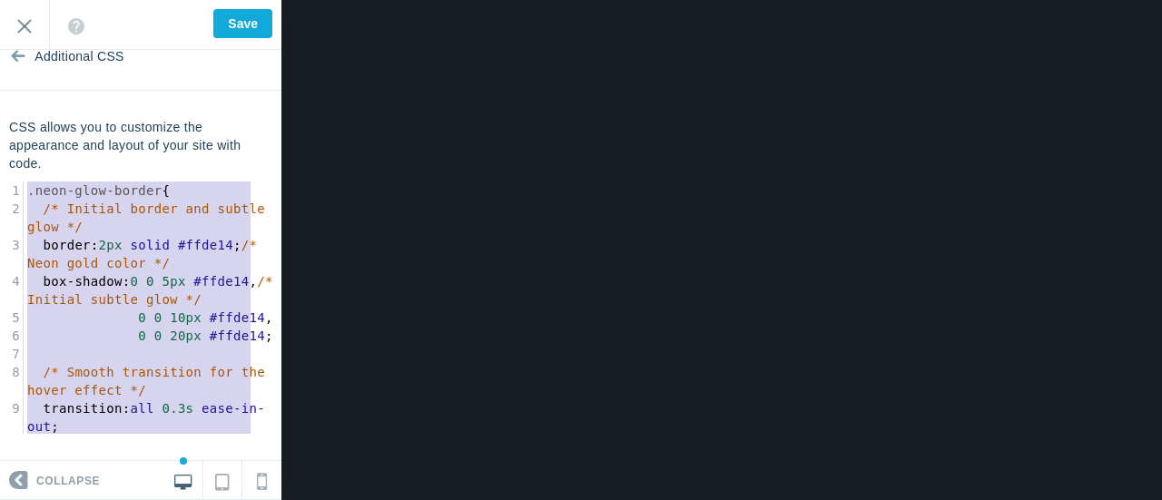
drag, startPoint x: 109, startPoint y: 423, endPoint x: 0, endPoint y: 126, distance: 316.3
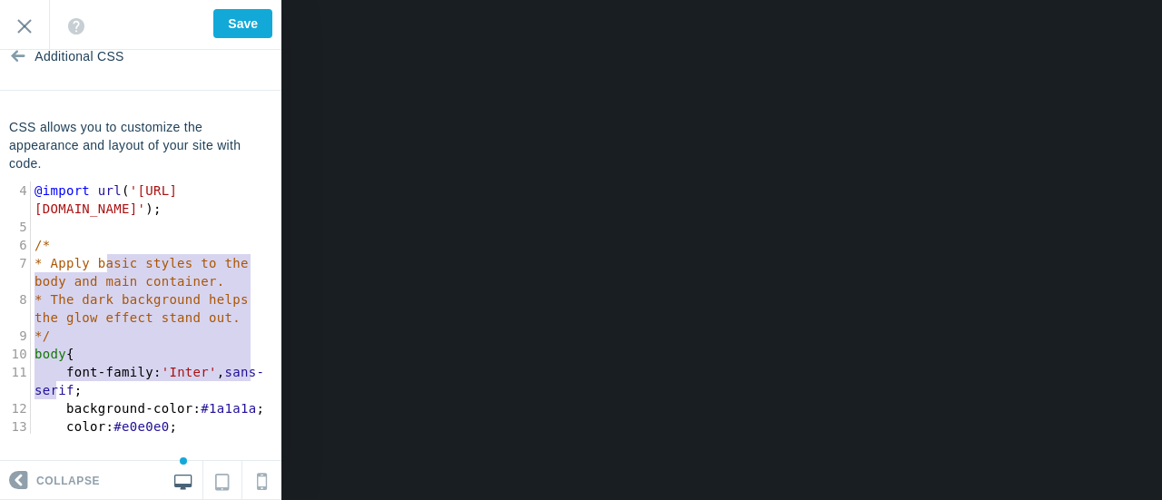
type textarea "/* * Import the Inter font from Google Fonts for a clean, modern look. */ @impo…"
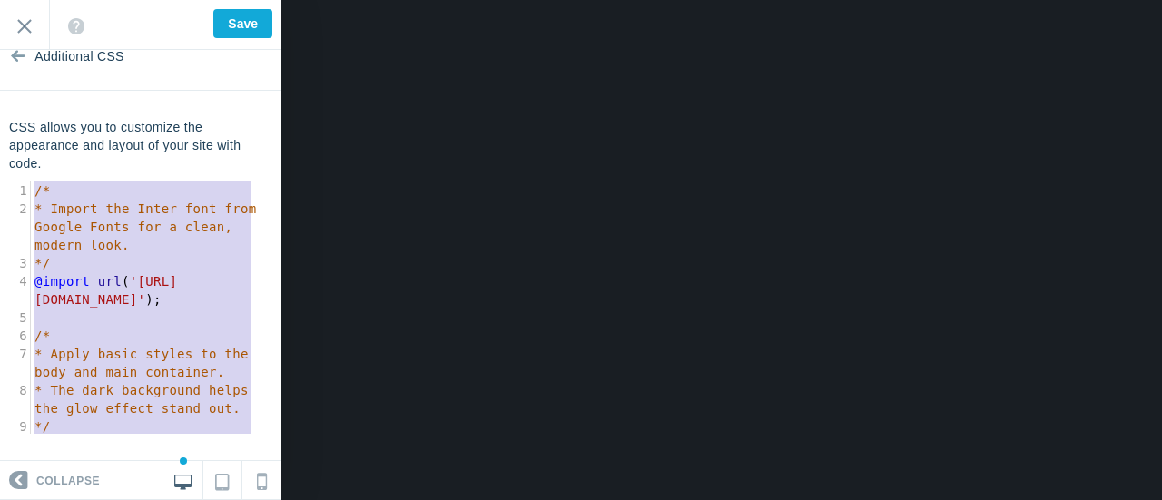
drag, startPoint x: 105, startPoint y: 387, endPoint x: 35, endPoint y: 103, distance: 292.9
click at [35, 103] on section "Additional CSS CSS allows you to customize the appearance and layout of your si…" at bounding box center [140, 255] width 281 height 411
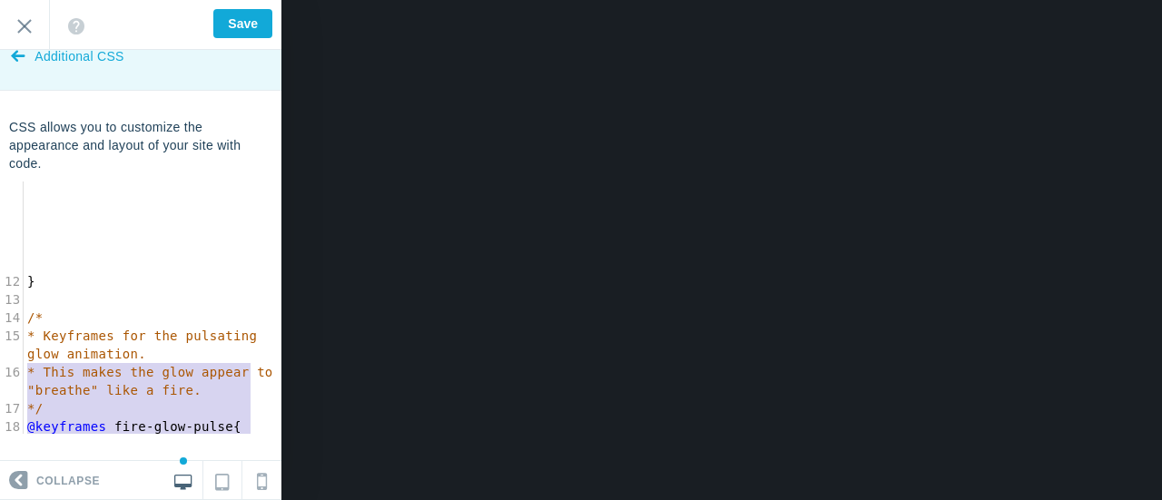
type textarea "body { font-family: 'Inter', sans-serif; background-color: #1a1a1a; color: #e0e…"
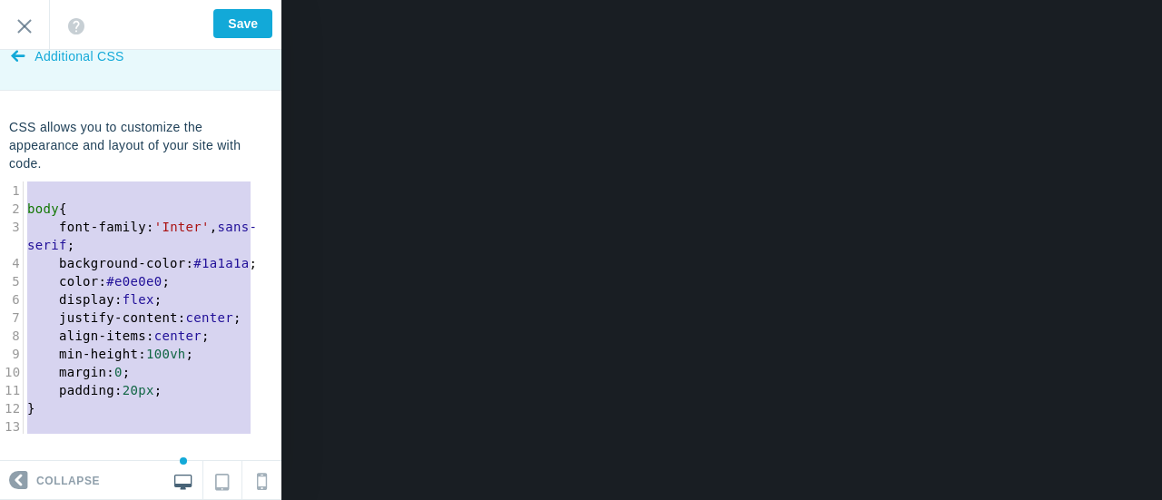
drag, startPoint x: 77, startPoint y: 262, endPoint x: 0, endPoint y: 95, distance: 184.0
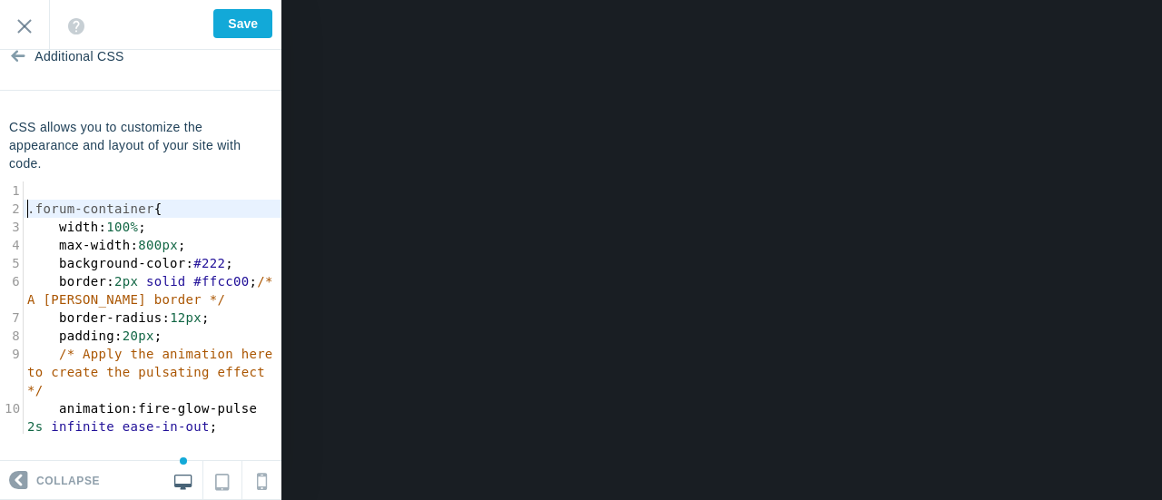
click at [29, 210] on span ".forum-container" at bounding box center [90, 209] width 127 height 15
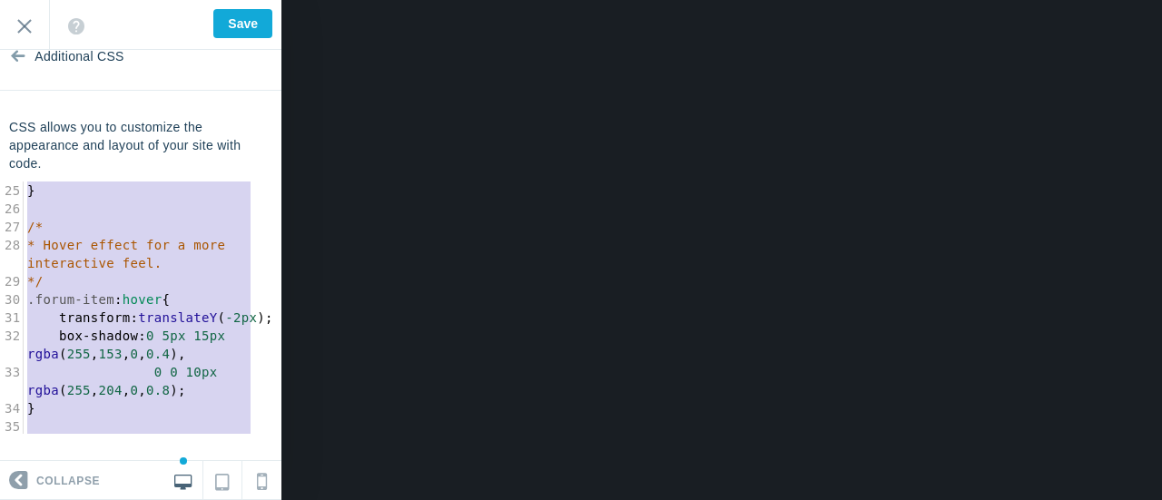
scroll to position [73, 0]
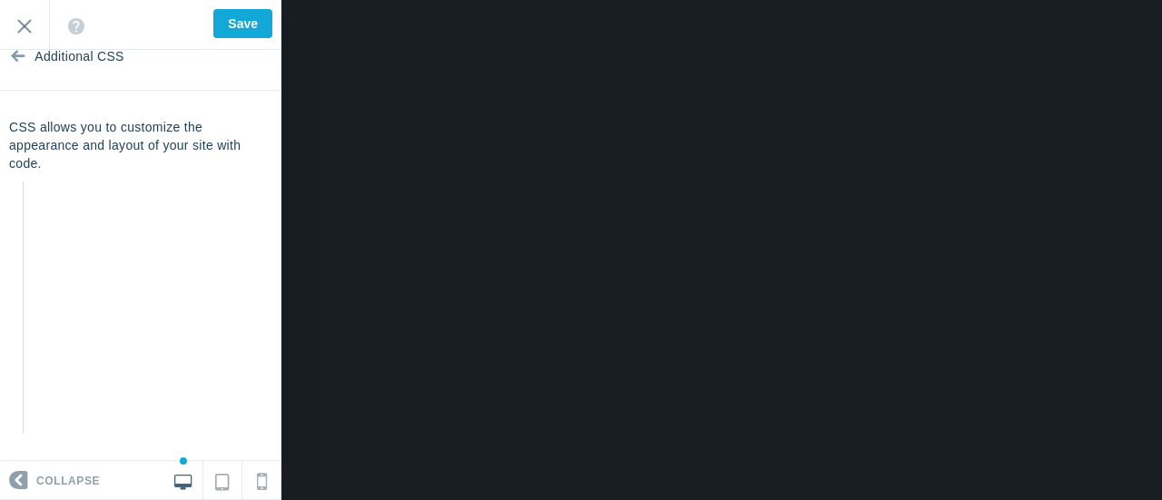
type textarea ".forum-container { width: 100%; max-width: 800px; background-color: #222; borde…"
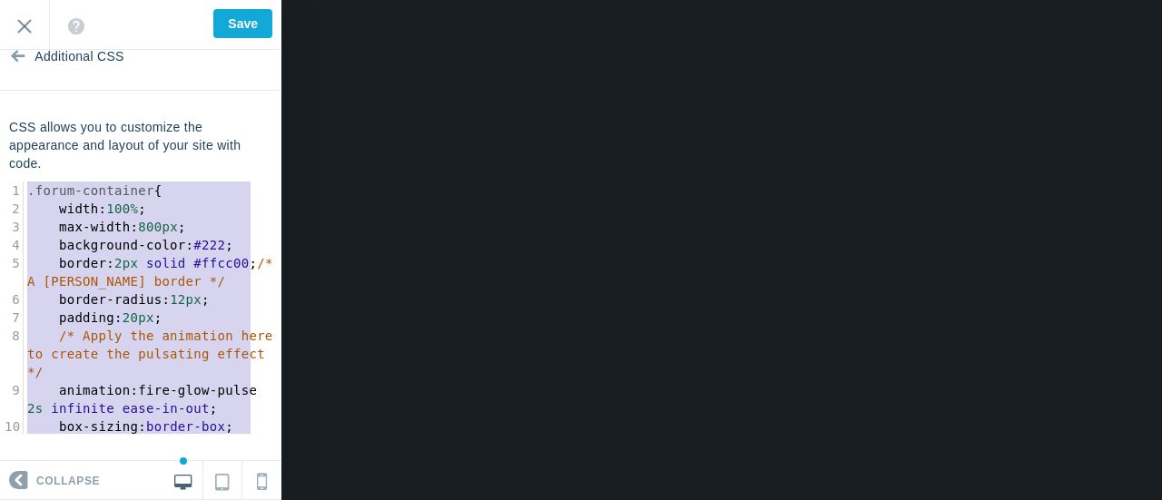
drag, startPoint x: 187, startPoint y: 409, endPoint x: 0, endPoint y: -14, distance: 461.8
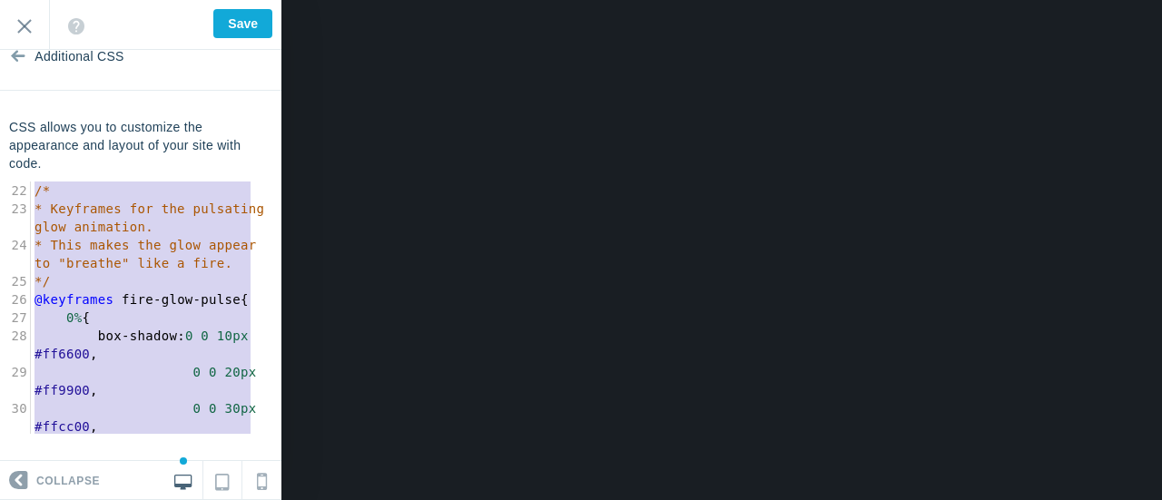
scroll to position [109, 0]
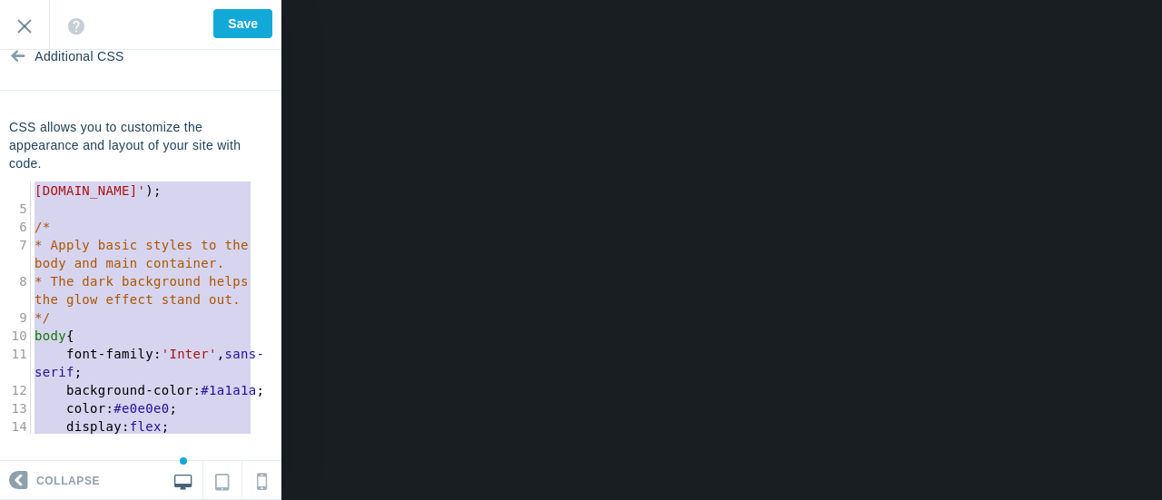
type textarea "/* * Import the Inter font from Google Fonts for a clean, modern look. */ @impo…"
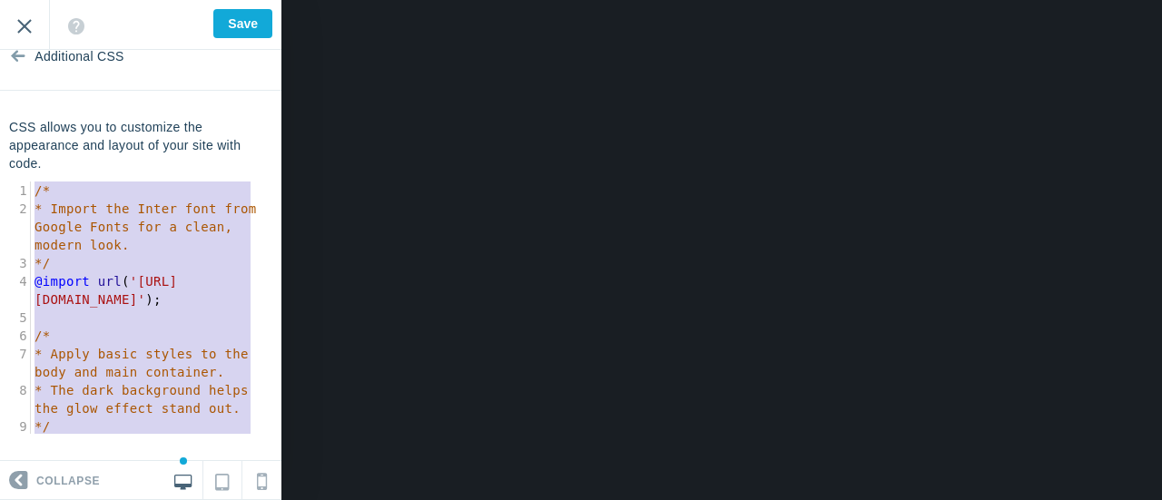
drag, startPoint x: 190, startPoint y: 425, endPoint x: 0, endPoint y: 0, distance: 465.4
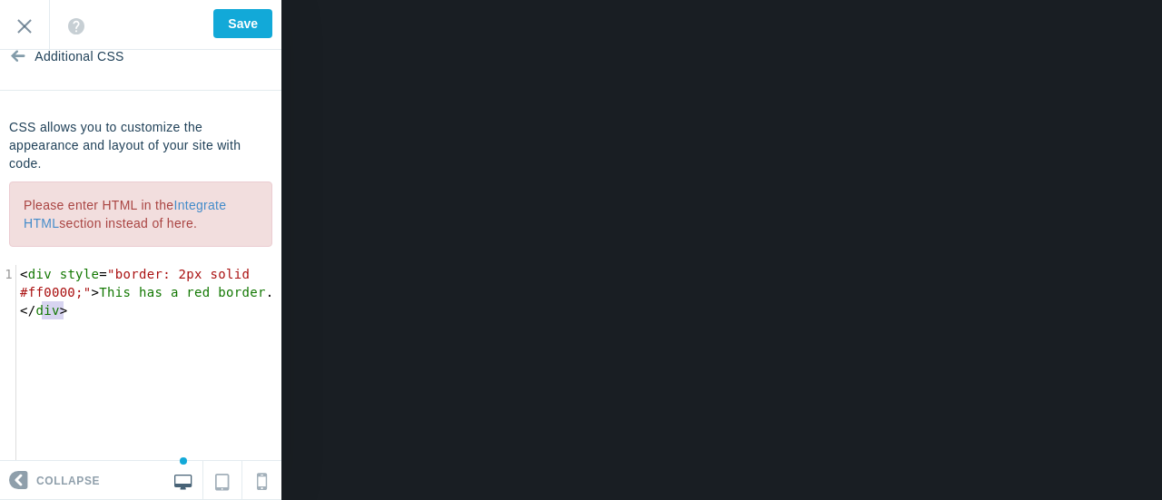
type textarea "<div style="border: 2px solid #ff0000;">This has a red border.</div>"
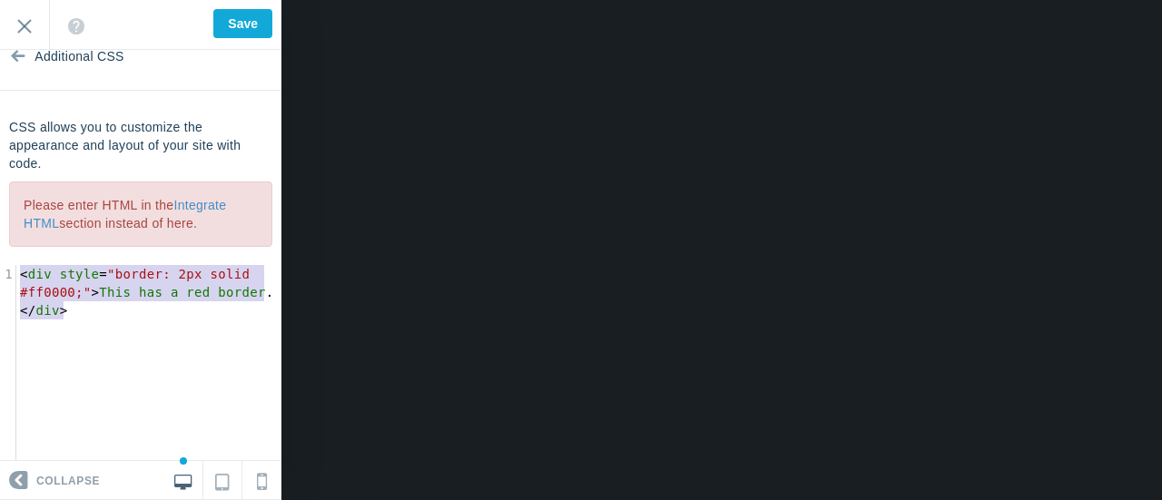
drag, startPoint x: 74, startPoint y: 311, endPoint x: 0, endPoint y: 248, distance: 97.3
click at [0, 248] on div "CSS allows you to customize the appearance and layout of your site with code. P…" at bounding box center [140, 318] width 281 height 400
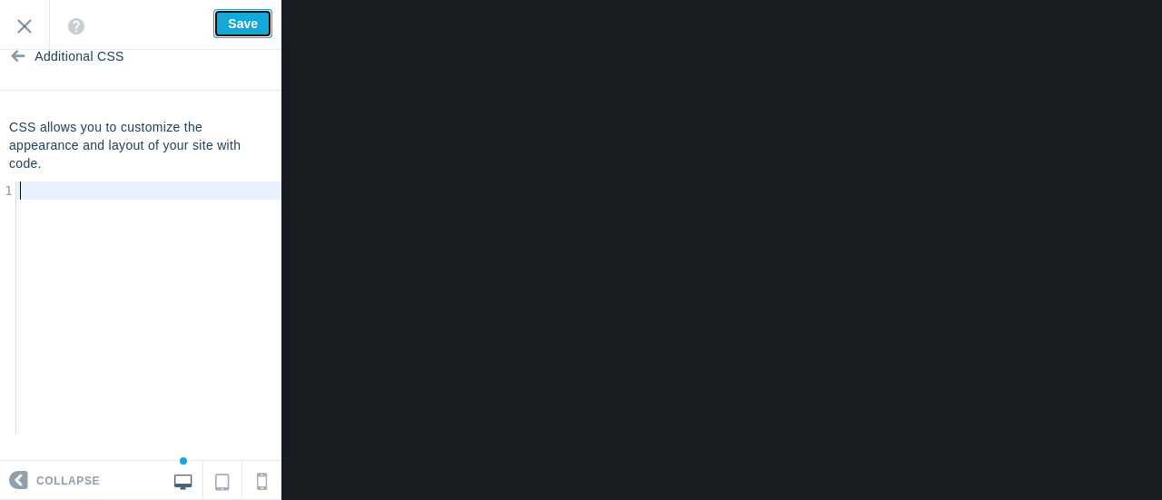
click at [238, 22] on input "Save" at bounding box center [242, 23] width 59 height 29
type input "Saved"
type textarea "​"
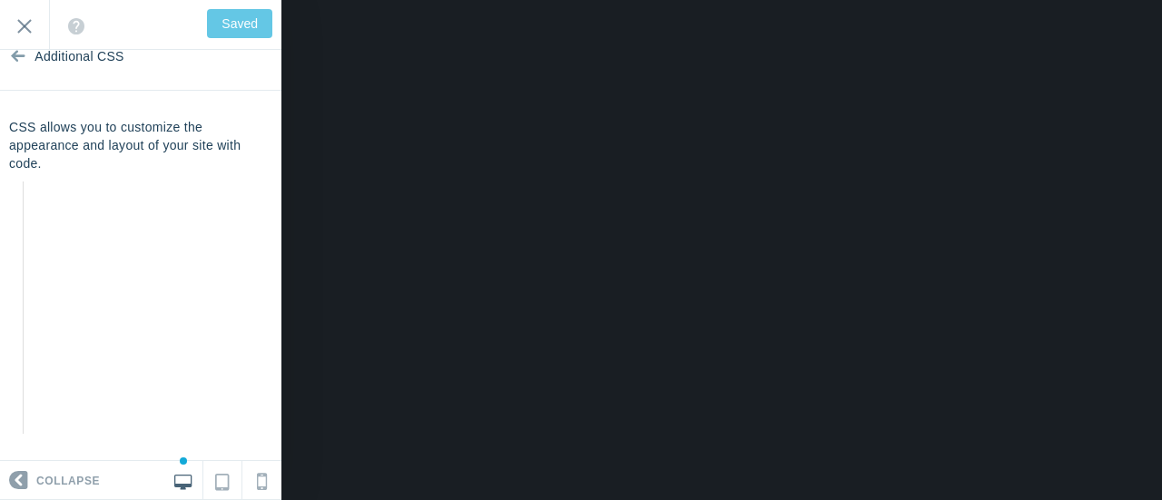
scroll to position [1623, 0]
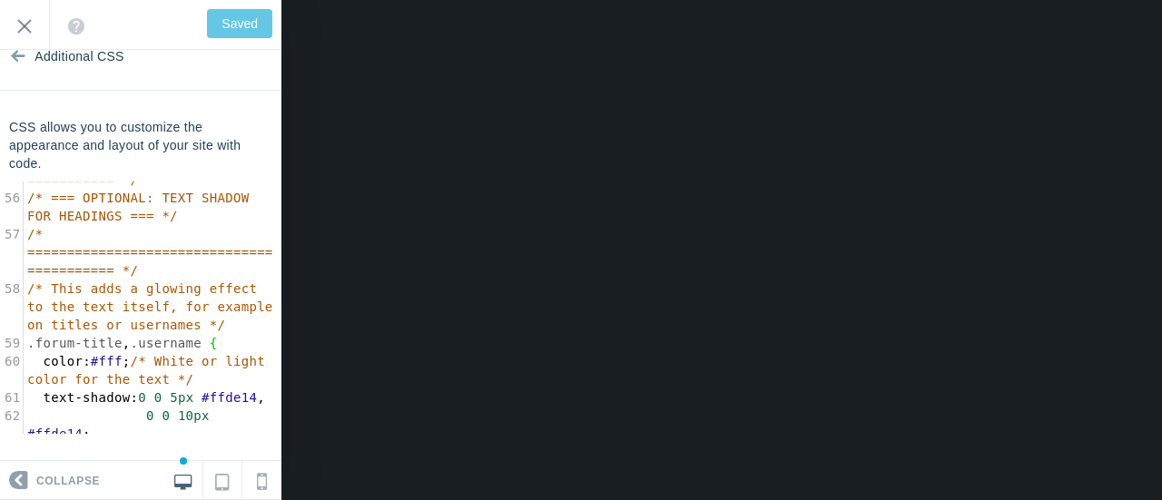
click at [215, 446] on section "Additional CSS CSS allows you to customize the appearance and layout of your si…" at bounding box center [140, 255] width 281 height 411
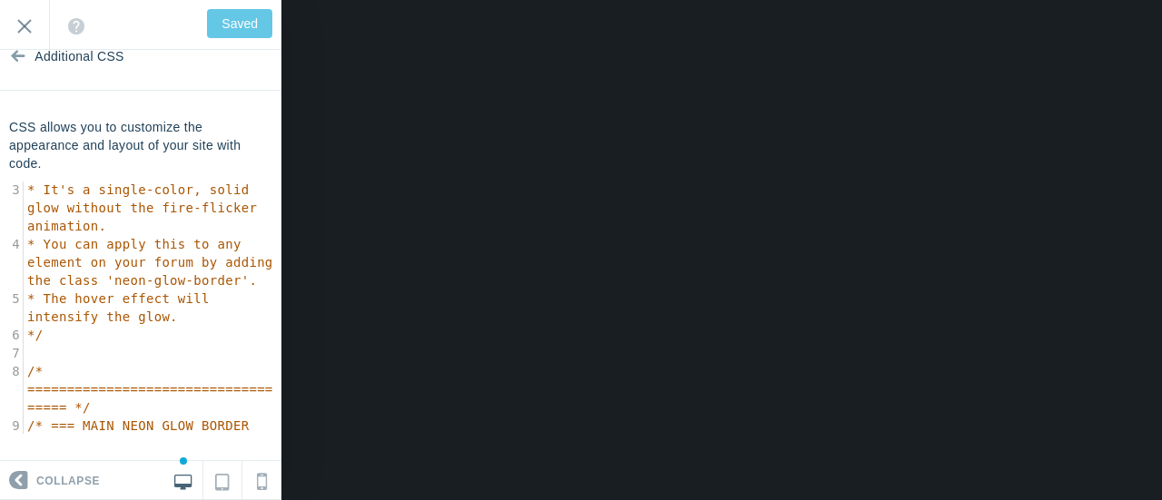
scroll to position [0, 0]
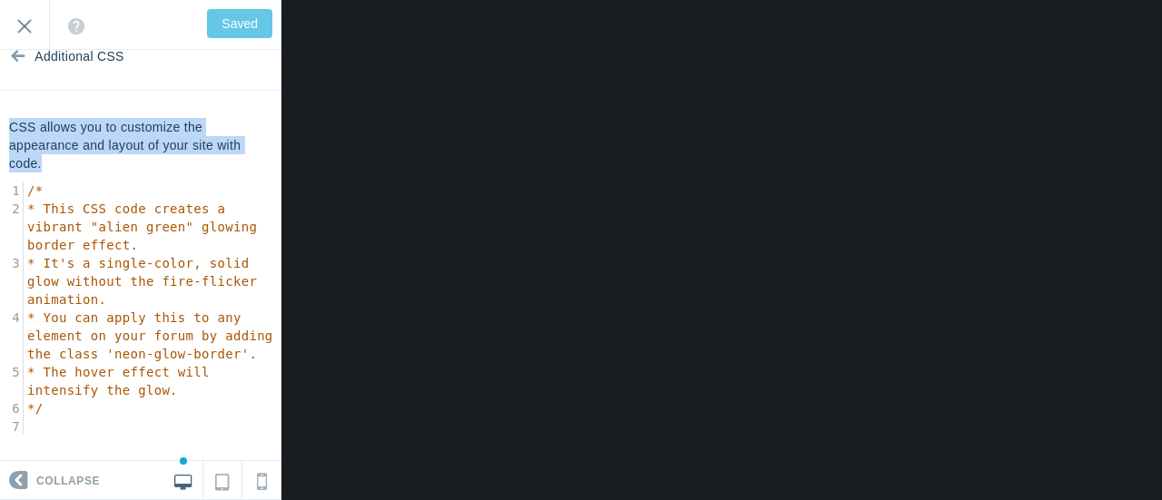
drag, startPoint x: 73, startPoint y: 161, endPoint x: 5, endPoint y: 119, distance: 79.1
click at [5, 119] on div "CSS allows you to customize the appearance and layout of your site with code. x…" at bounding box center [140, 276] width 281 height 316
copy p "CSS allows you to customize the appearance and layout of your site with code."
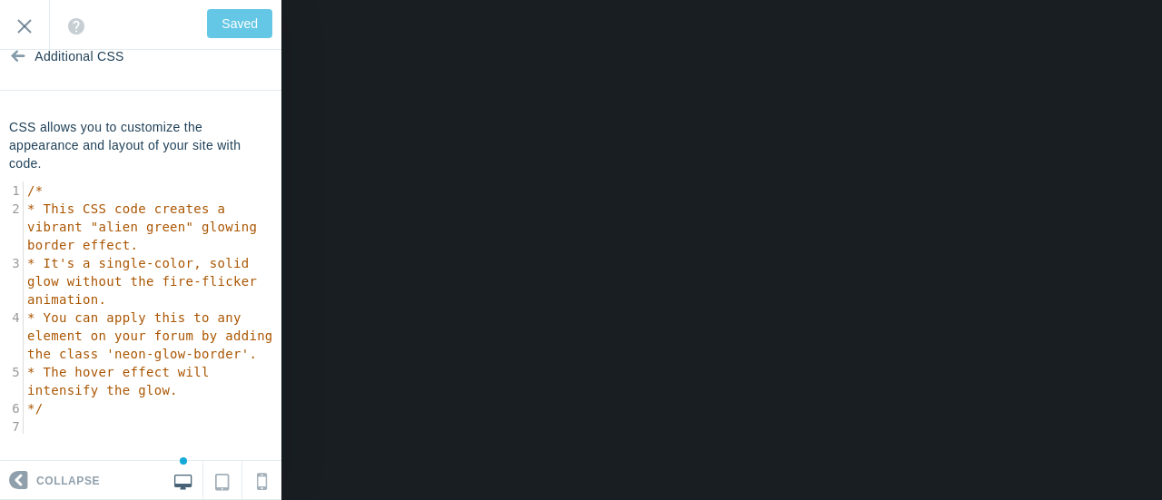
click at [36, 210] on span "* This CSS code creates a vibrant "alien green" glowing border effect." at bounding box center [146, 227] width 238 height 51
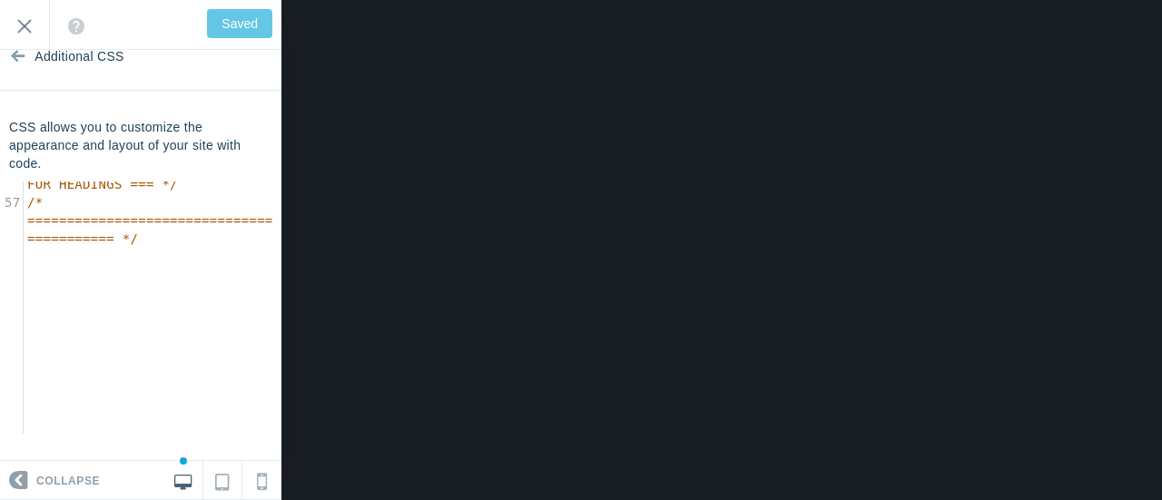
scroll to position [1963, 0]
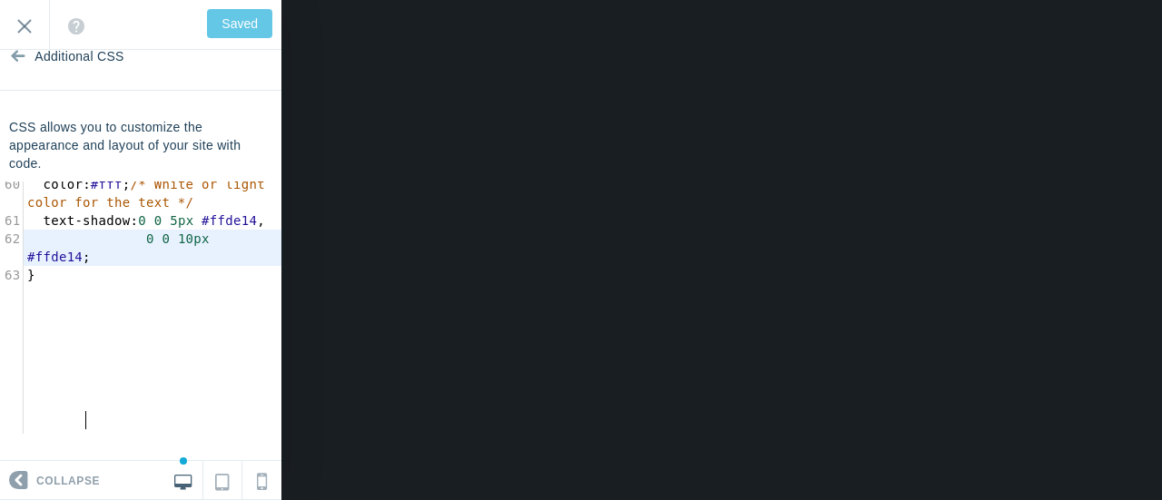
click at [104, 266] on pre "0 0 10px #ffde14 ;" at bounding box center [153, 248] width 258 height 36
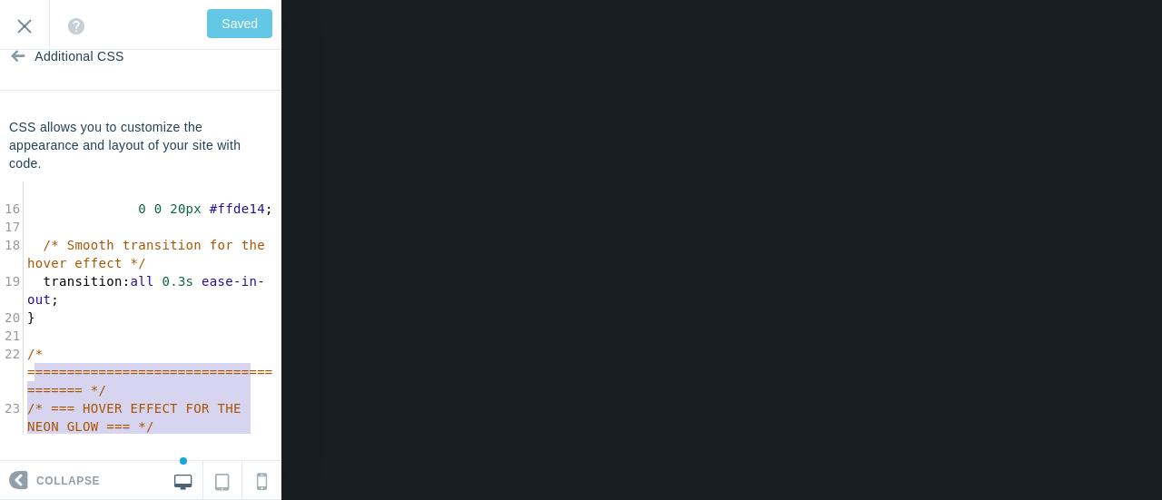
scroll to position [200, 0]
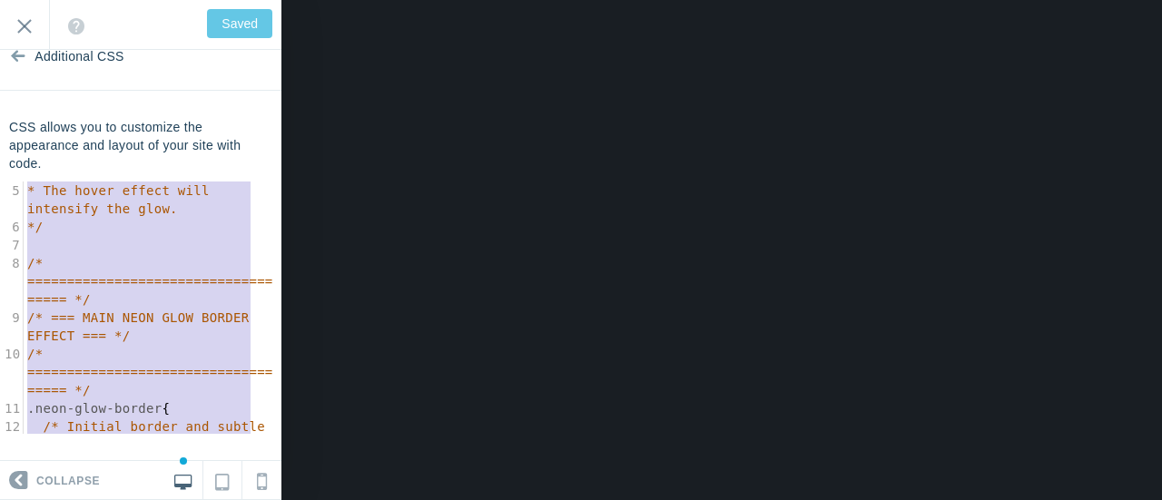
type textarea "/* * This CSS code creates a vibrant "alien green" glowing border effect. * It'…"
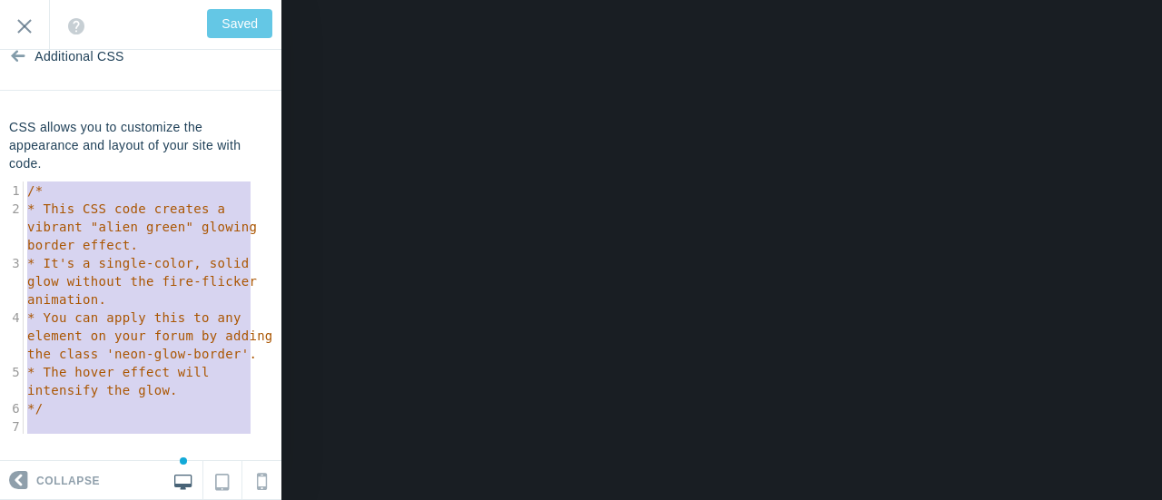
drag, startPoint x: 56, startPoint y: 426, endPoint x: 0, endPoint y: 112, distance: 319.2
type input "Save"
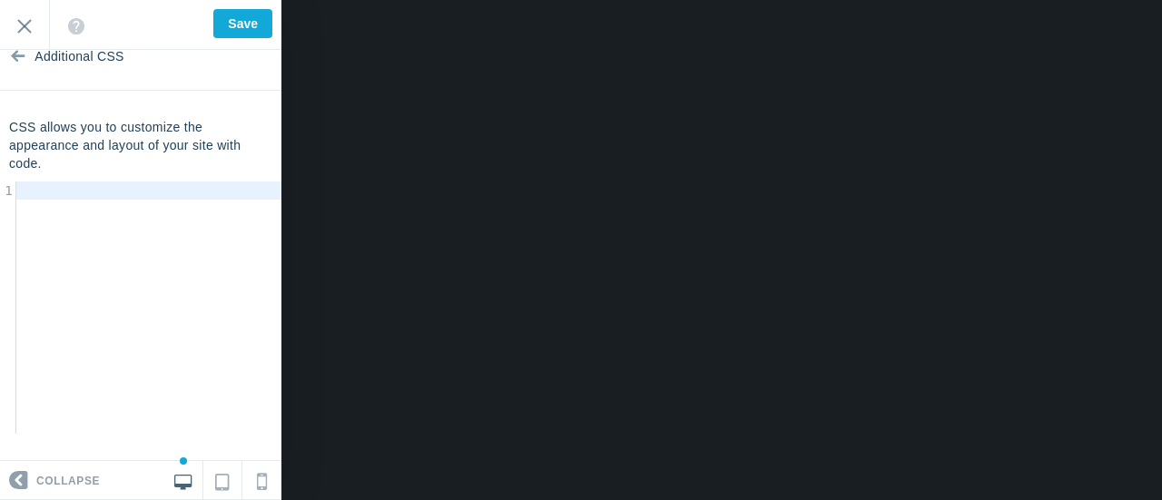
type textarea "​"
paste textarea
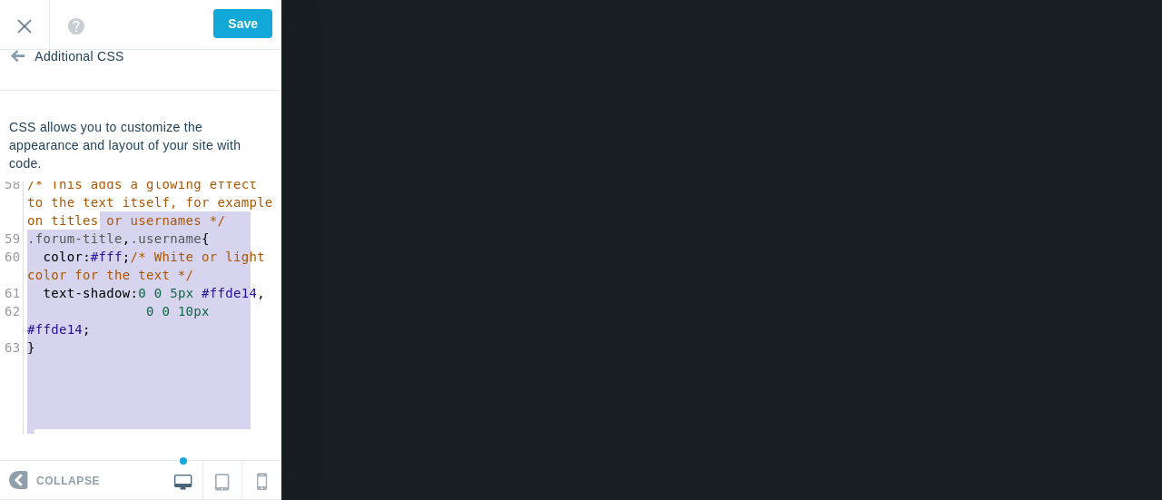
scroll to position [1562, 0]
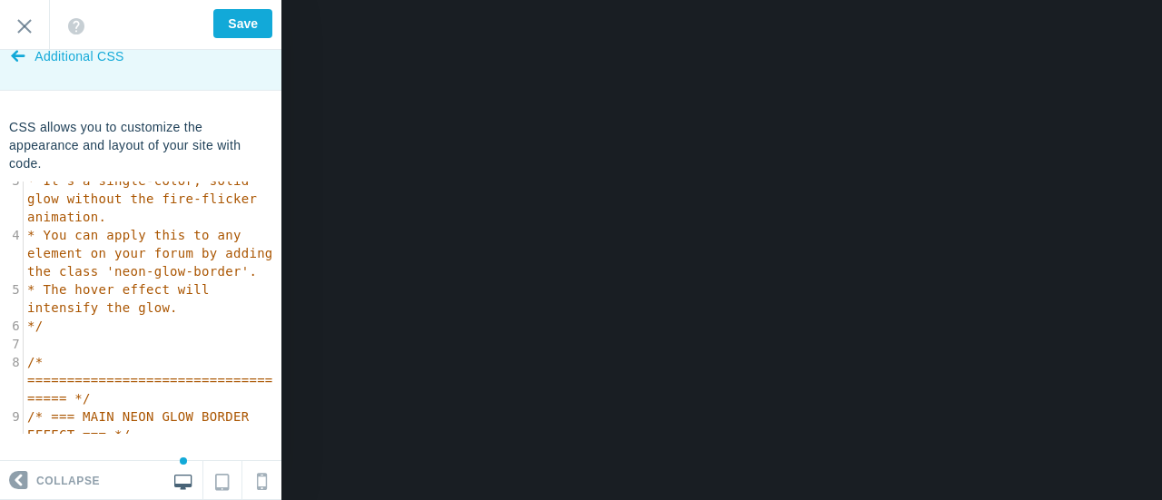
type textarea "/* * This CSS code creates a vibrant "alien green" glowing border effect. * It'…"
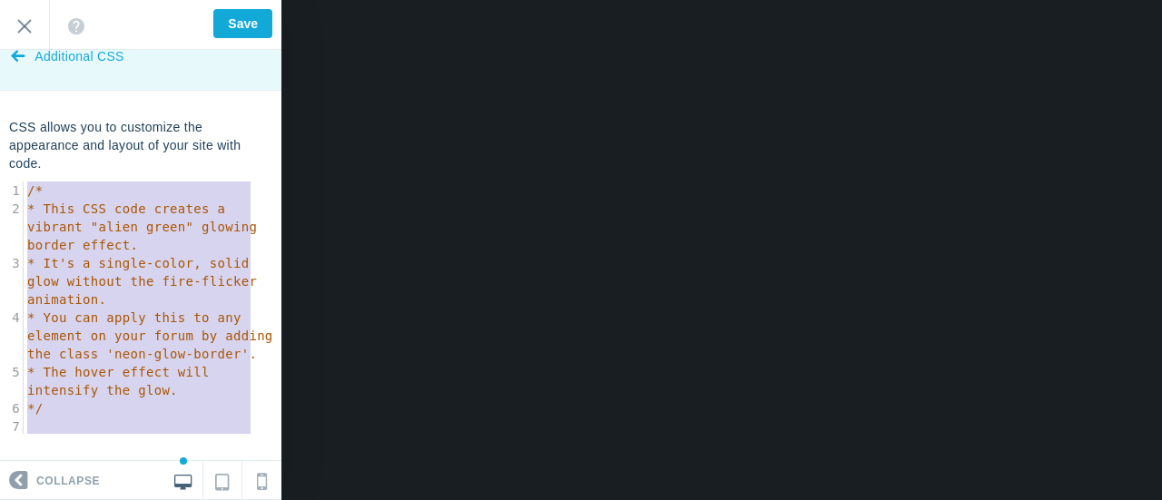
drag, startPoint x: 130, startPoint y: 432, endPoint x: 0, endPoint y: 51, distance: 402.9
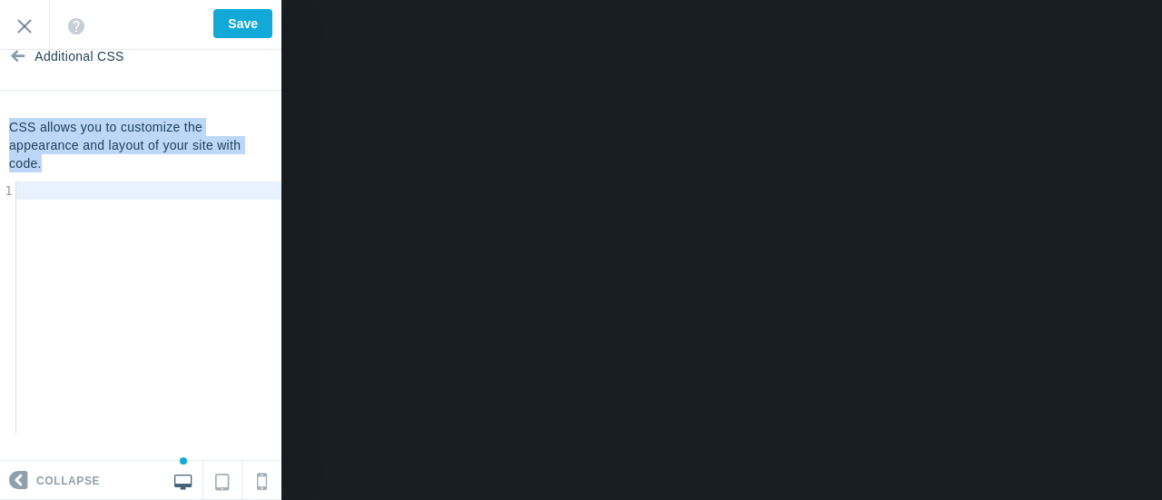
drag, startPoint x: 55, startPoint y: 159, endPoint x: 2, endPoint y: 130, distance: 60.9
click at [7, 131] on div "CSS allows you to customize the appearance and layout of your site with code. x…" at bounding box center [140, 276] width 281 height 316
copy p "CSS allows you to customize the appearance and layout of your site with code."
click at [77, 26] on icon at bounding box center [76, 26] width 16 height 16
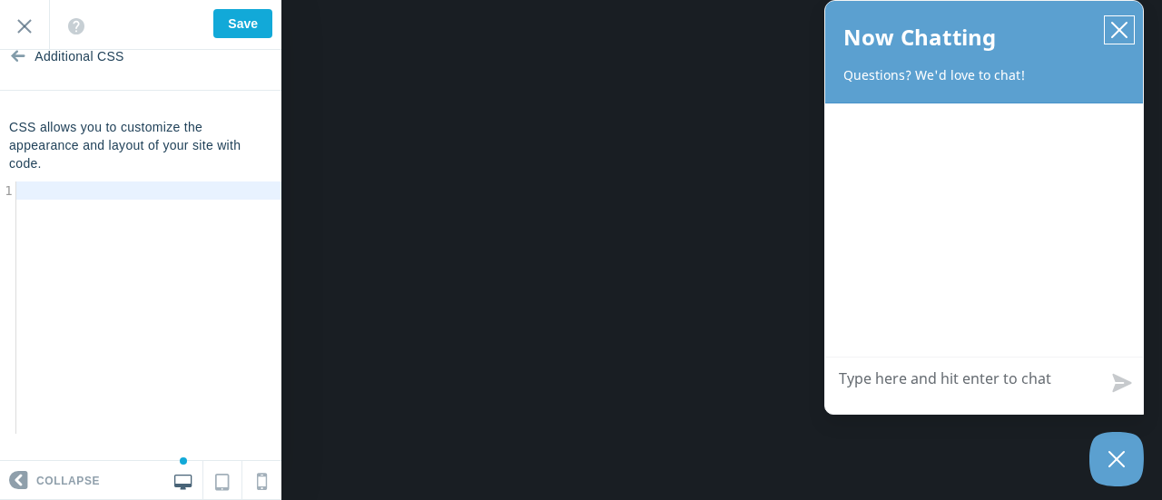
click at [1121, 29] on icon "close chatbox" at bounding box center [1120, 30] width 18 height 18
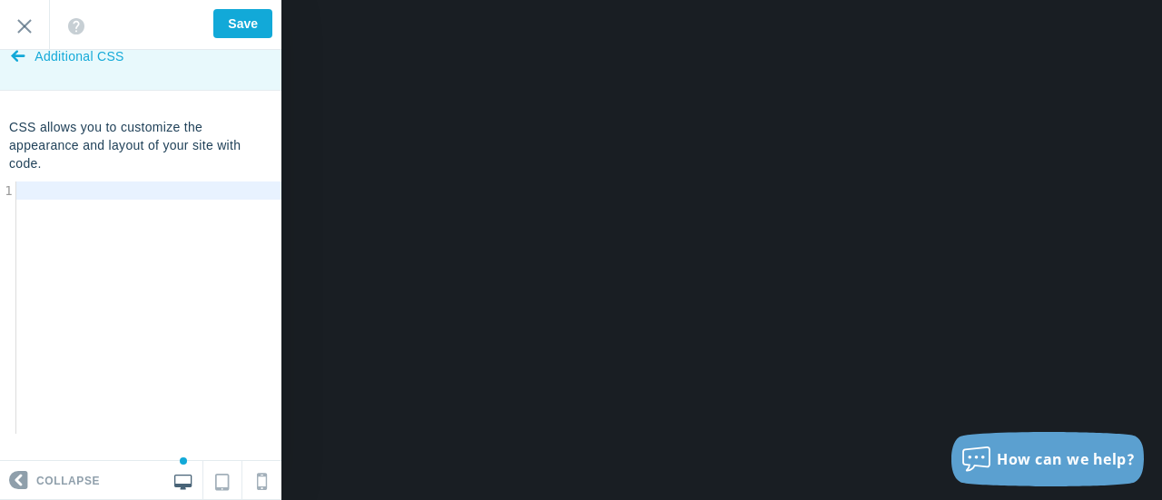
click at [75, 59] on span "Additional CSS" at bounding box center [79, 57] width 89 height 68
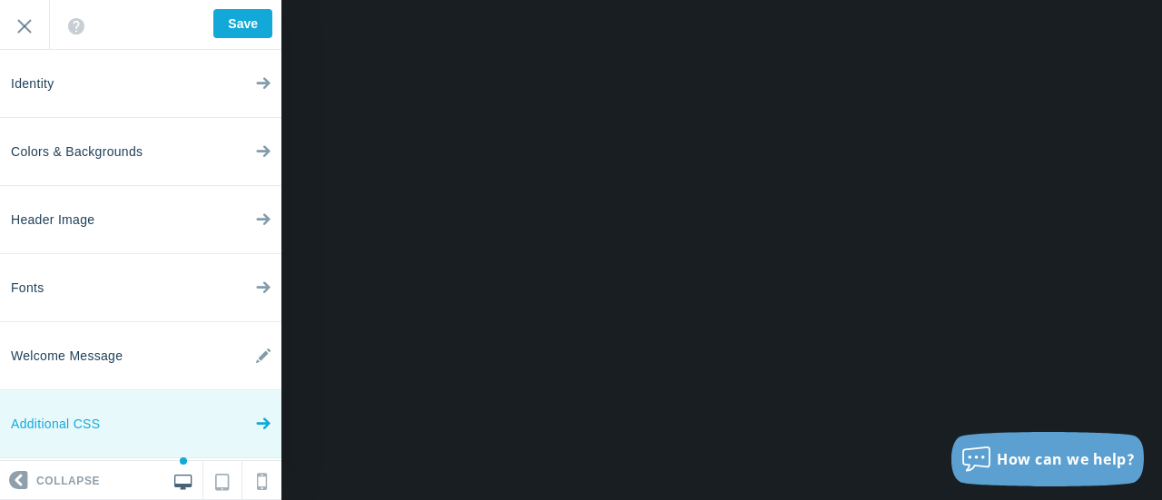
click at [222, 418] on link "Additional CSS" at bounding box center [140, 424] width 281 height 68
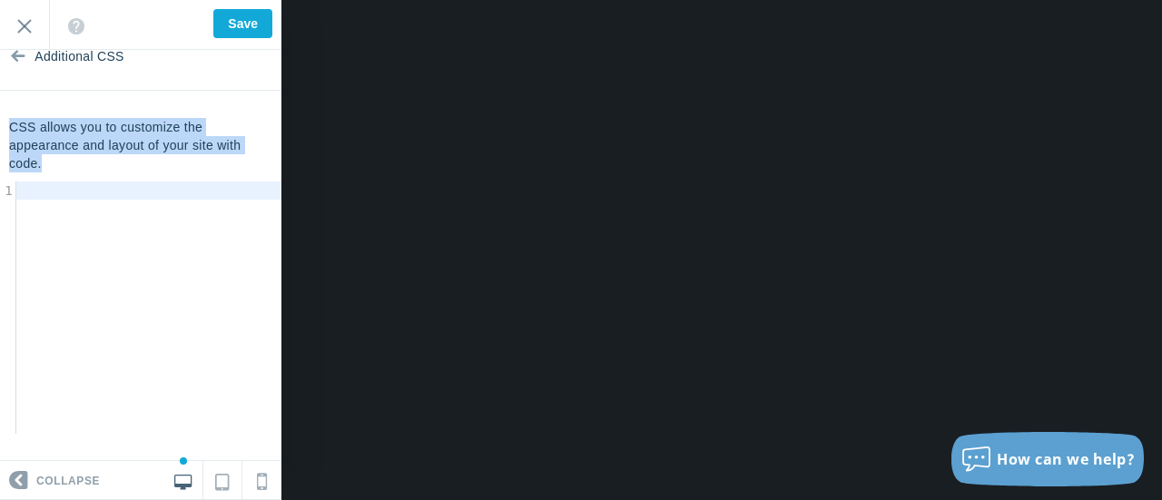
drag, startPoint x: 71, startPoint y: 165, endPoint x: 11, endPoint y: 130, distance: 69.6
click at [11, 130] on p "CSS allows you to customize the appearance and layout of your site with code." at bounding box center [140, 145] width 263 height 54
copy p "CSS allows you to customize the appearance and layout of your site with code."
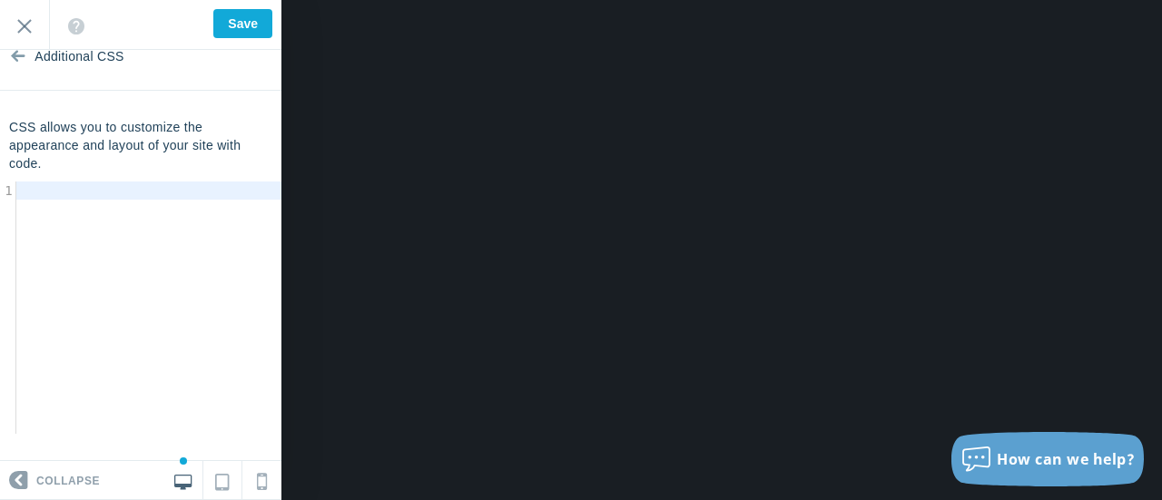
click at [74, 190] on pre "​" at bounding box center [155, 191] width 279 height 18
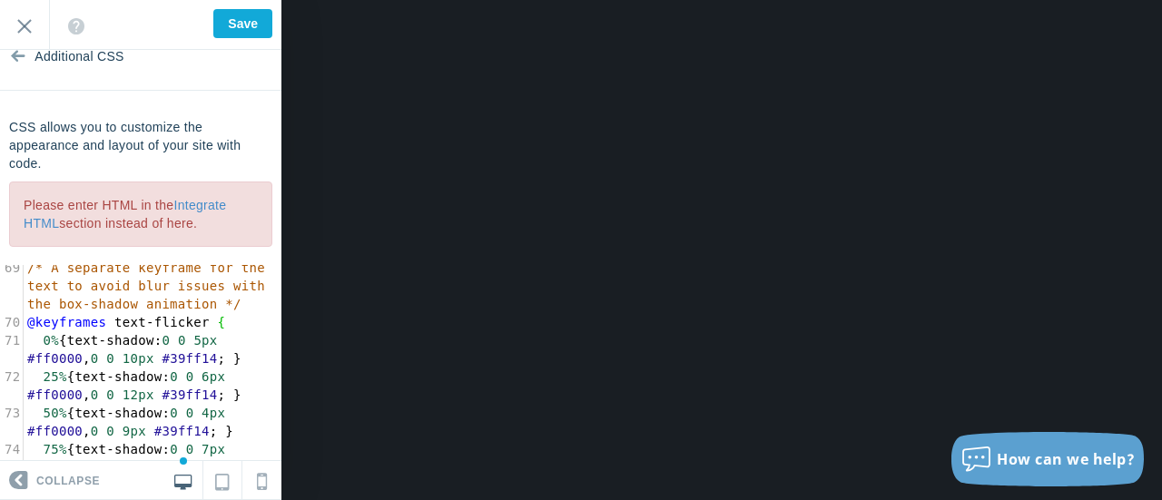
drag, startPoint x: 212, startPoint y: 224, endPoint x: 19, endPoint y: 210, distance: 193.1
click at [19, 210] on div "Please enter HTML in the Integrate HTML section instead of here." at bounding box center [140, 214] width 263 height 65
copy div "Please enter HTML in the Integrate HTML section instead of here."
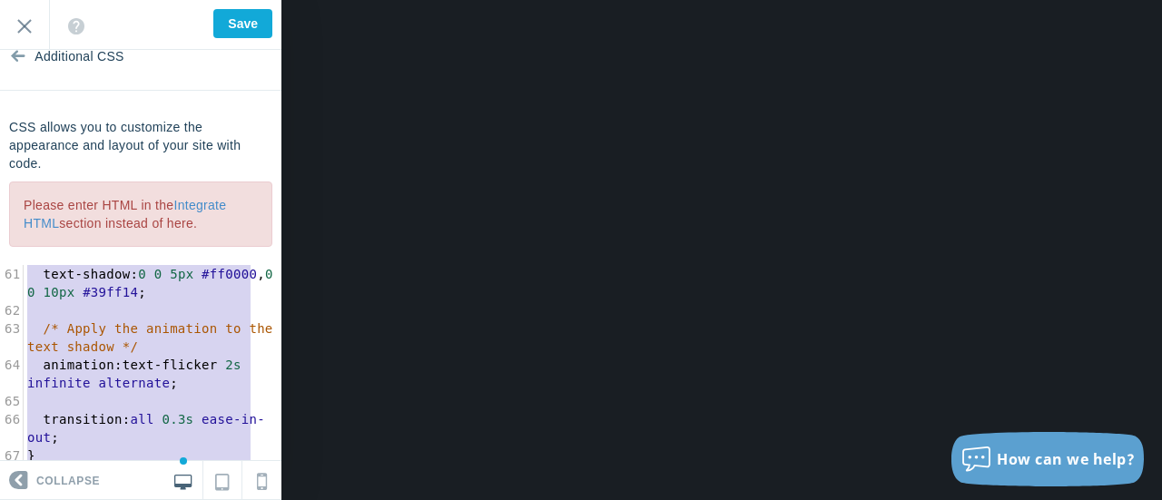
scroll to position [1616, 0]
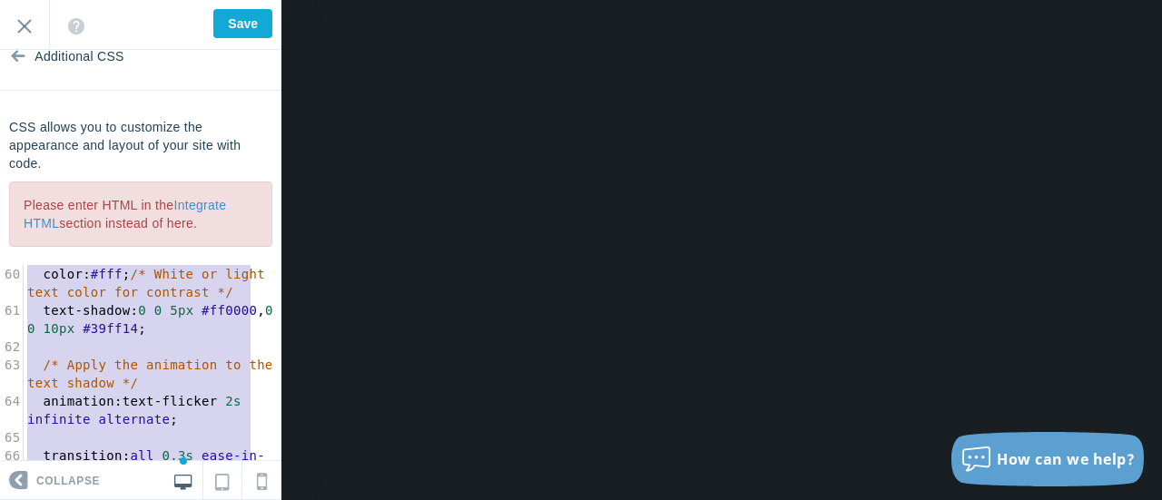
drag, startPoint x: 242, startPoint y: 434, endPoint x: 3, endPoint y: 233, distance: 311.9
type textarea "layered text shadow for the glow */ color: #fff; /* White or light text color f…"
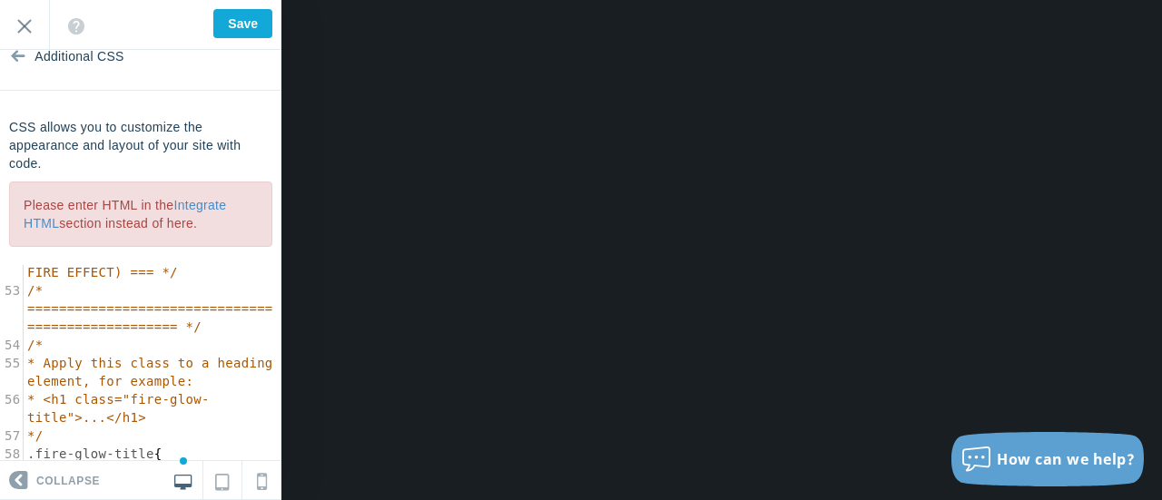
scroll to position [1453, 0]
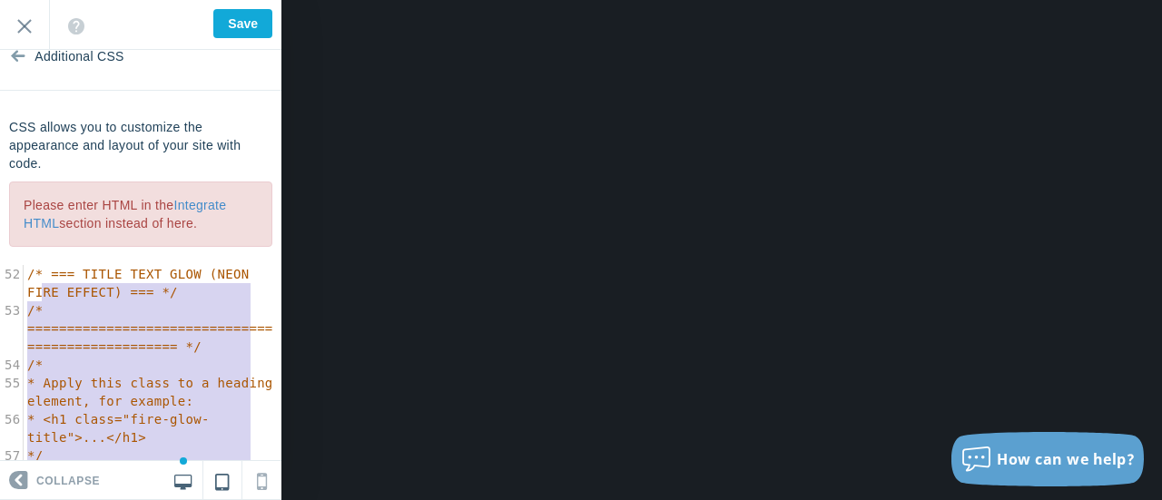
drag, startPoint x: 44, startPoint y: 271, endPoint x: 209, endPoint y: 464, distance: 253.8
click at [209, 464] on div "Identity Colors & Backgrounds Header Image Fonts Welcome Message Additional CSS…" at bounding box center [140, 250] width 281 height 500
type textarea "RE EFFECT) === */ /* ================================================== */ /* *…"
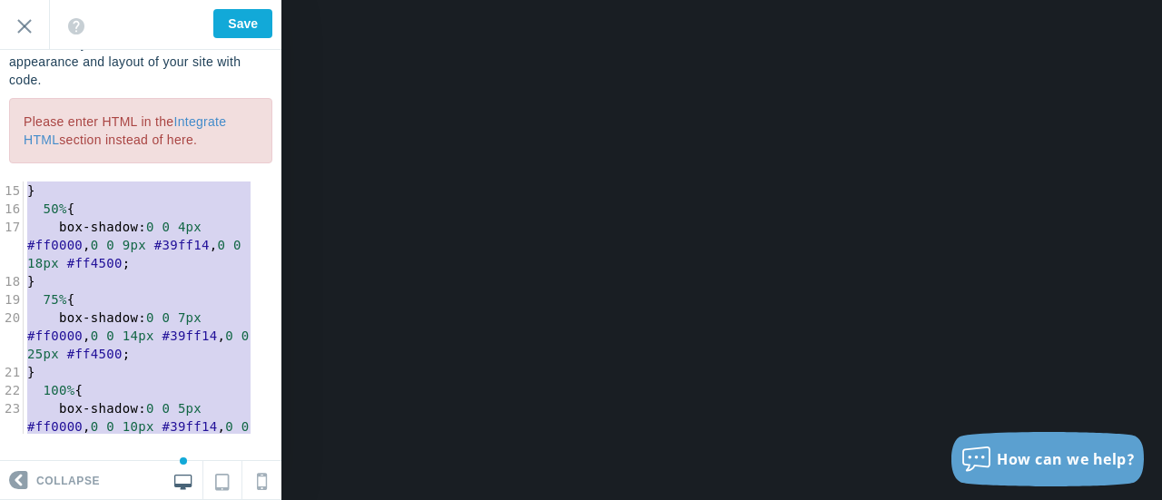
scroll to position [36, 0]
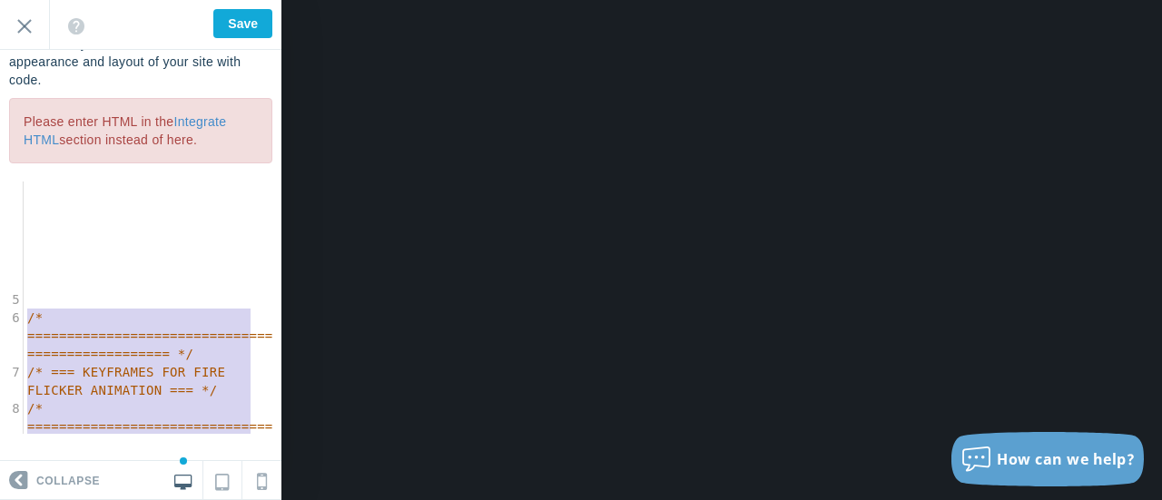
type textarea "/* * This CSS code creates a dynamic fire glow effect with a mix of neon green …"
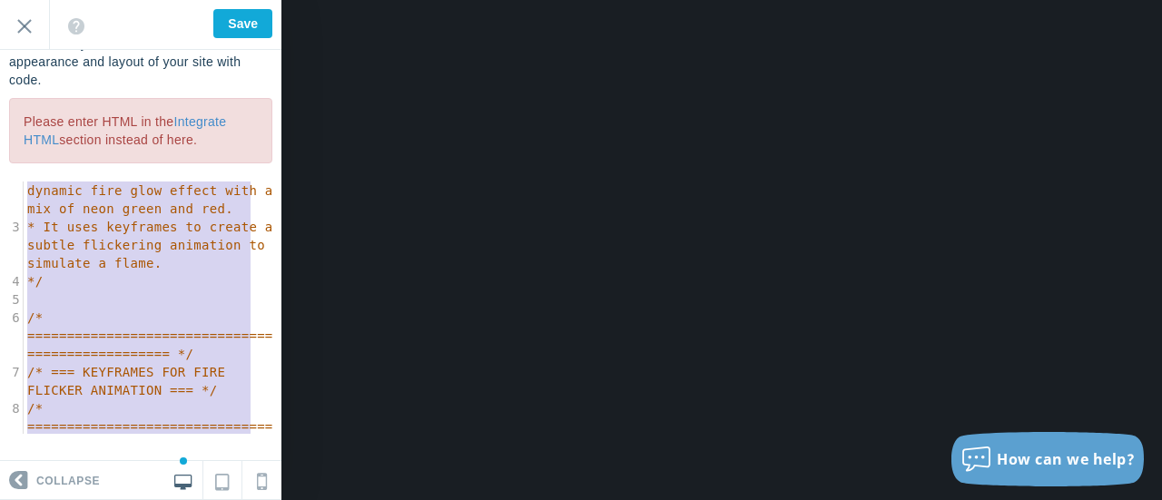
scroll to position [0, 0]
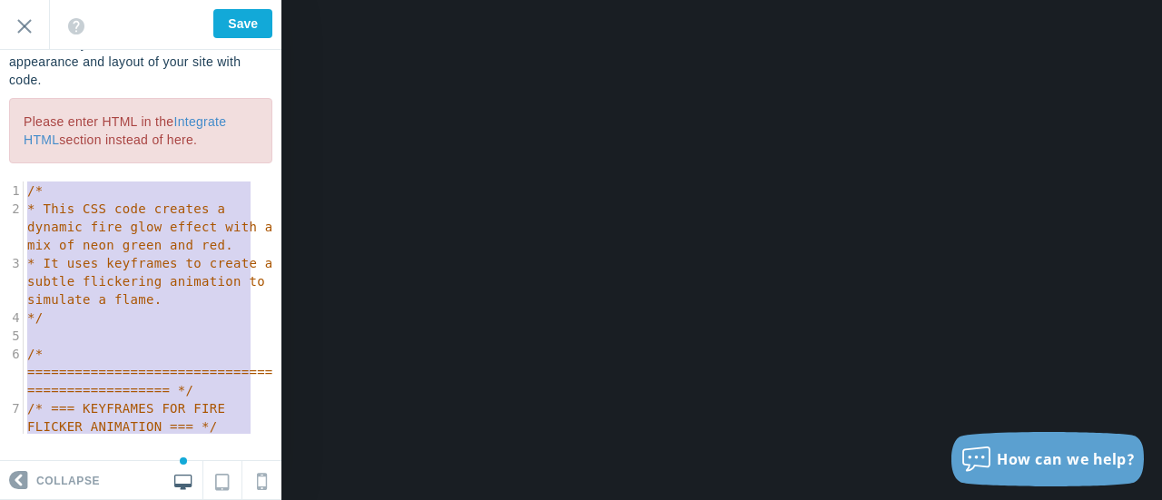
drag, startPoint x: 55, startPoint y: 423, endPoint x: 0, endPoint y: 73, distance: 354.9
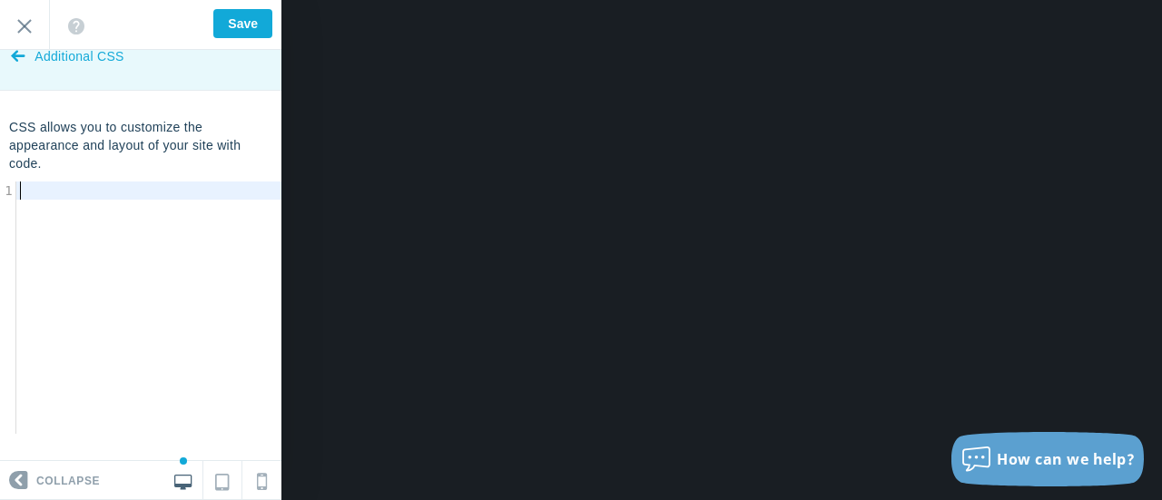
scroll to position [27, 0]
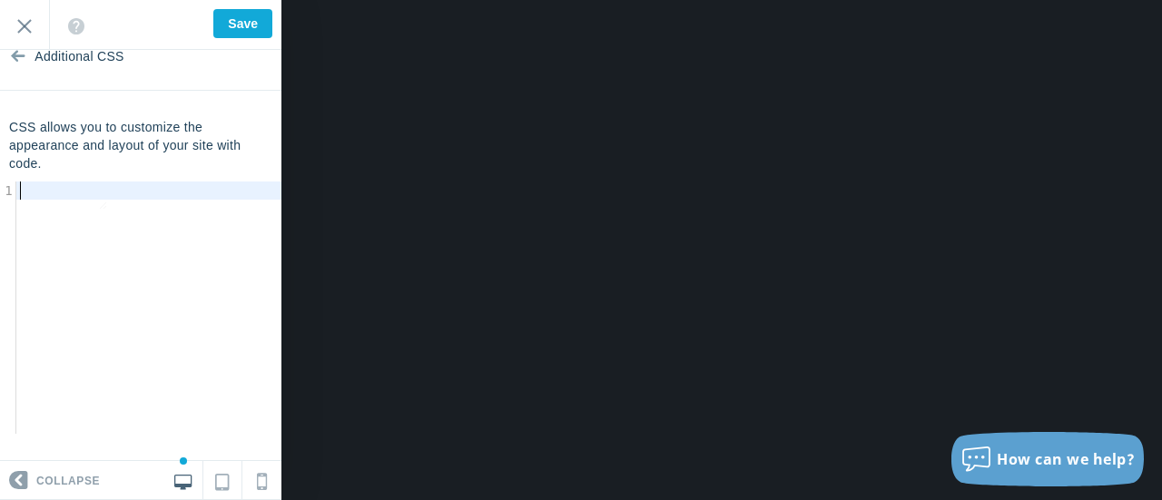
type textarea "​"
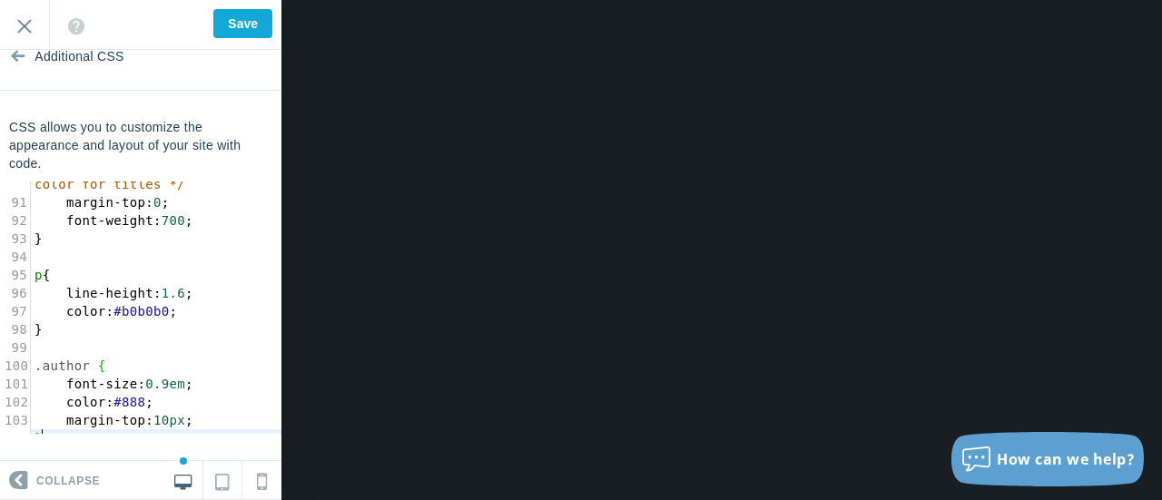
scroll to position [1843, 0]
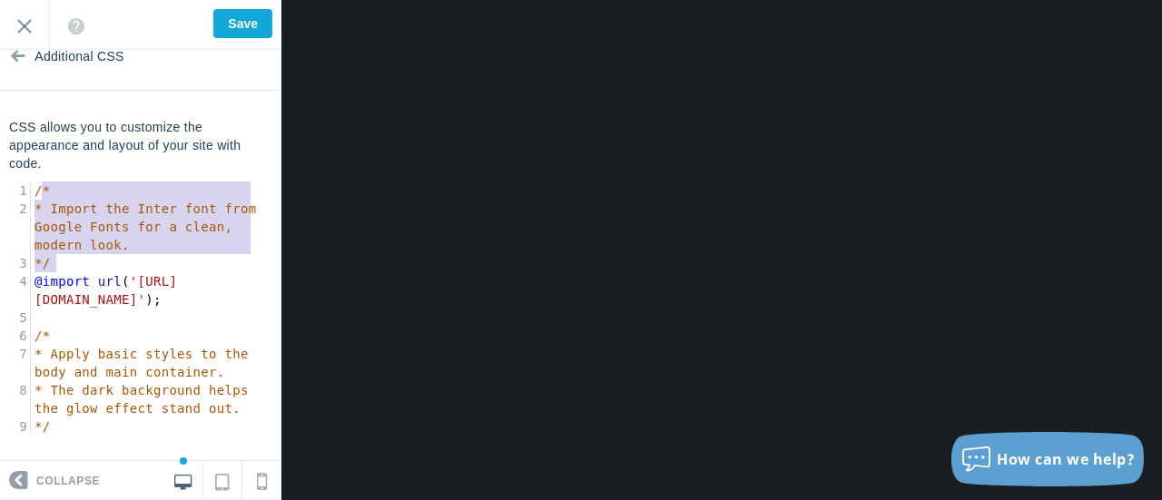
type textarea "/* * Import the Inter font from Google Fonts for a clean, modern look. */"
drag, startPoint x: 65, startPoint y: 264, endPoint x: 30, endPoint y: 171, distance: 100.0
click at [30, 171] on div "CSS allows you to customize the appearance and layout of your site with code. /…" at bounding box center [140, 276] width 281 height 316
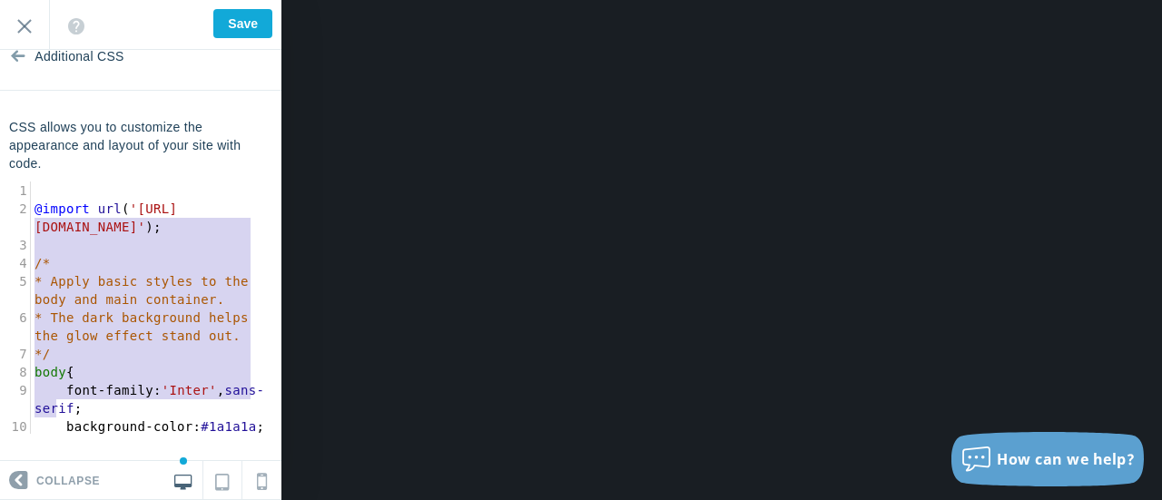
type textarea "@import url('https://fonts.googleapis.com/css2?family=Inter:wght@400;700&displa…"
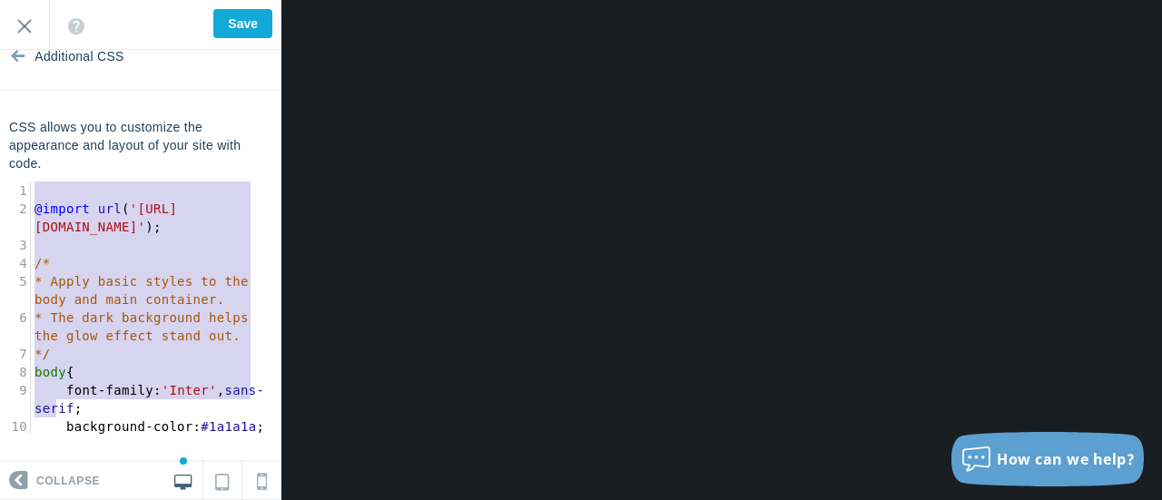
drag, startPoint x: 69, startPoint y: 409, endPoint x: 9, endPoint y: 172, distance: 244.5
click at [9, 172] on div "CSS allows you to customize the appearance and layout of your site with code. @…" at bounding box center [140, 276] width 281 height 316
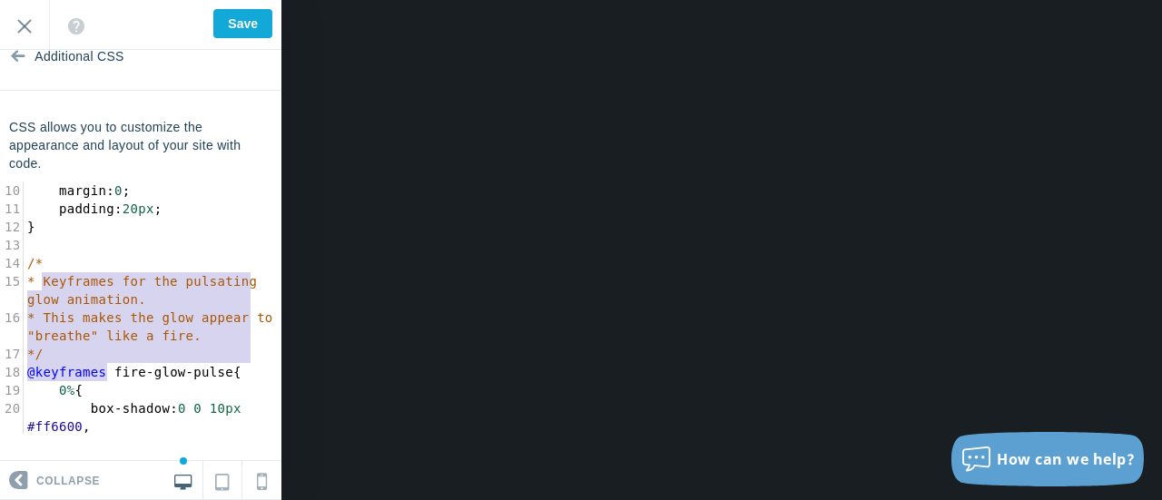
type textarea "/* * Keyframes for the pulsating glow animation. * This makes the glow appear t…"
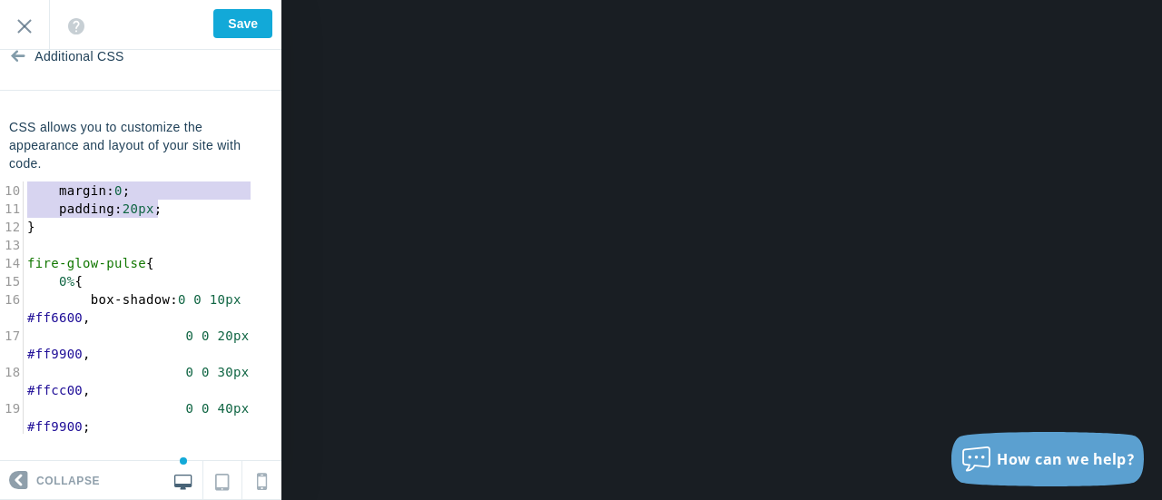
type textarea "body { font-family: 'Inter', sans-serif; background-color: #1a1a1a; color: #e0e…"
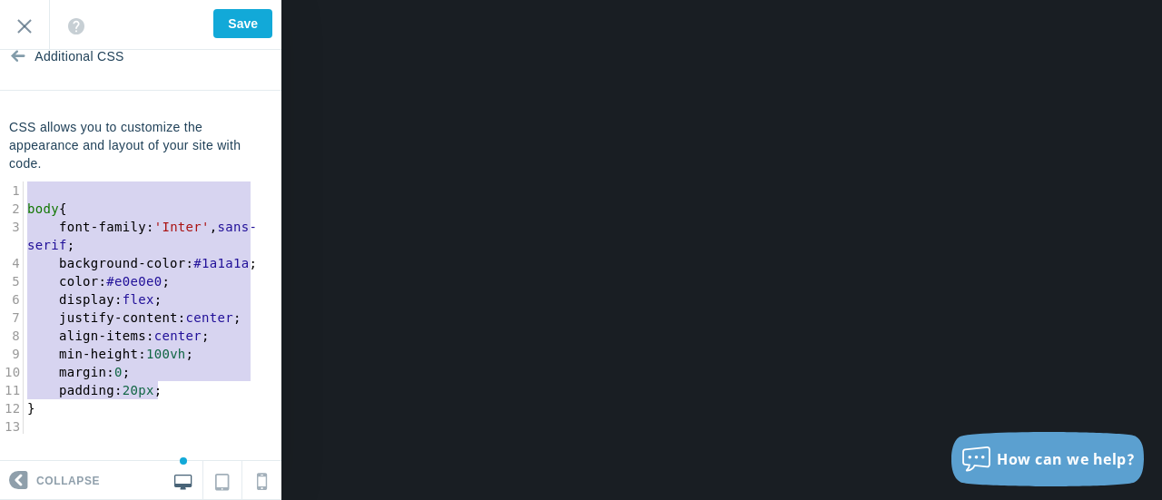
drag, startPoint x: 172, startPoint y: 212, endPoint x: 0, endPoint y: 114, distance: 198.1
click at [0, 114] on section "Additional CSS CSS allows you to customize the appearance and layout of your si…" at bounding box center [140, 255] width 281 height 411
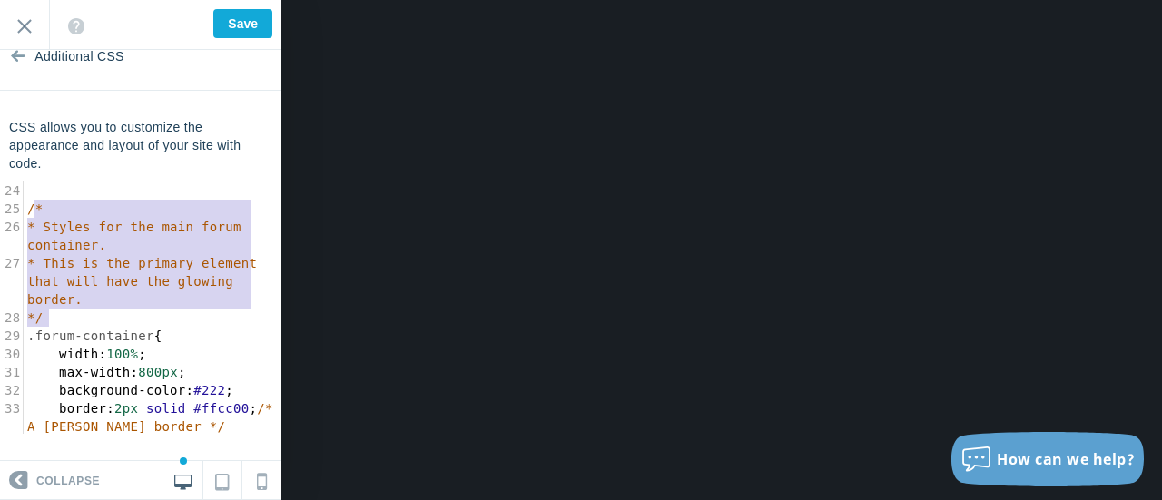
type textarea "/* * Styles for the main forum container. * This is the primary element that wi…"
drag, startPoint x: 69, startPoint y: 322, endPoint x: 28, endPoint y: 205, distance: 124.1
click at [28, 205] on div "1 ​ 2 } 3 ​ 4 fire-glow-pulse { 5 0% { 6 box-shadow : 0 0 10px #ff6600 , 7 0 0 …" at bounding box center [153, 136] width 258 height 1180
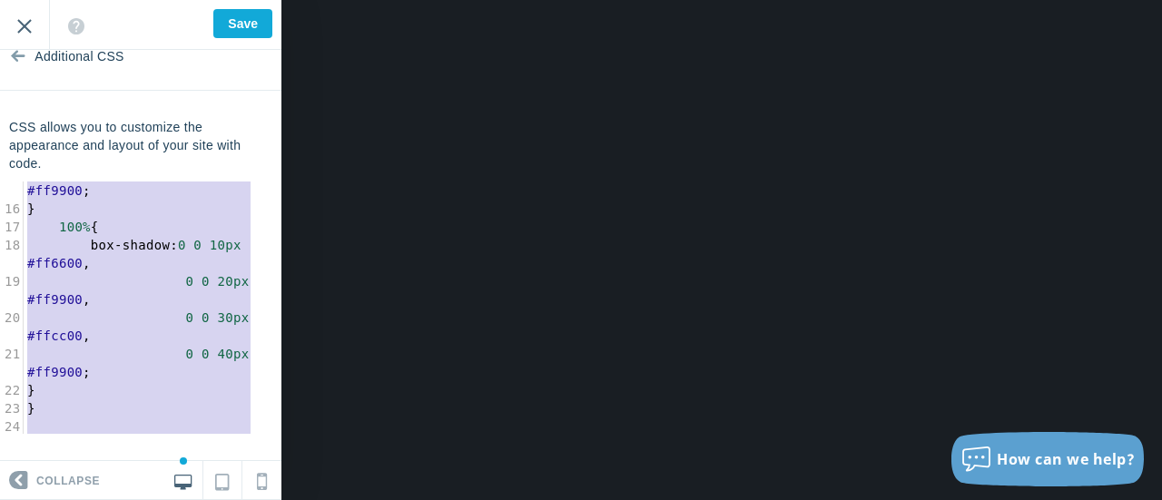
scroll to position [254, 0]
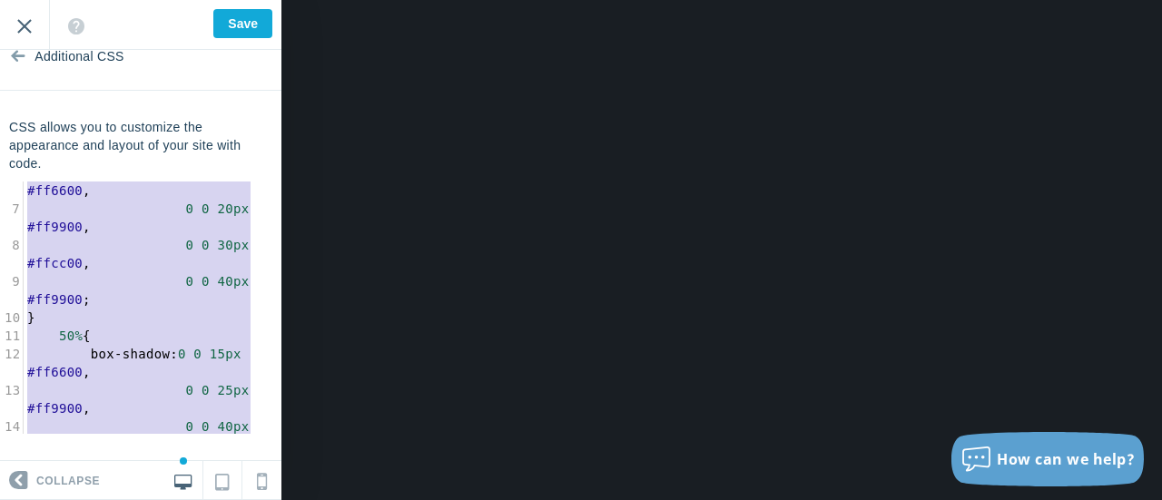
type textarea "} fire-glow-pulse { 0% { box-shadow: 0 0 10px #ff6600, 0 0 20px #ff9900, 0 0 30…"
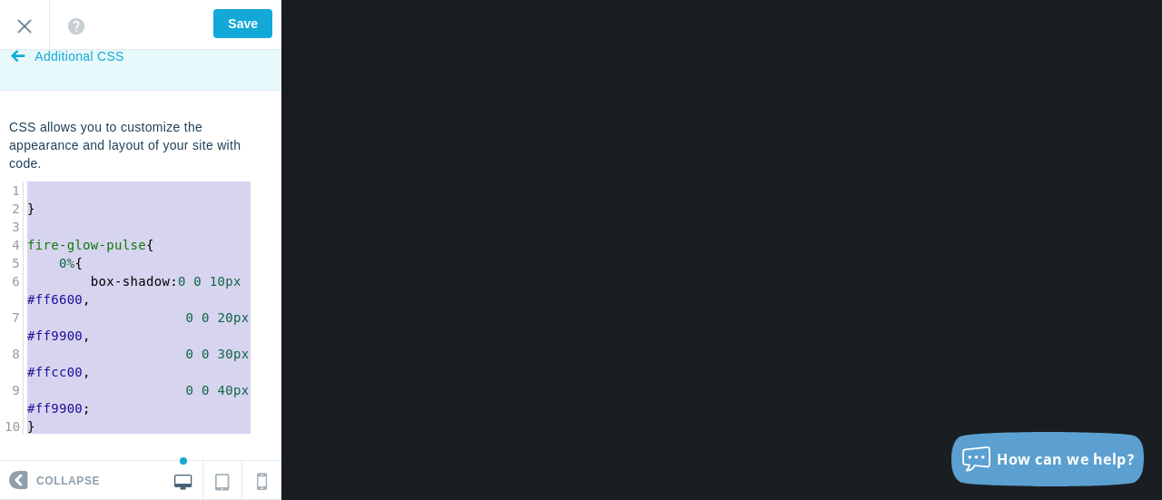
drag, startPoint x: 94, startPoint y: 429, endPoint x: 0, endPoint y: 50, distance: 390.3
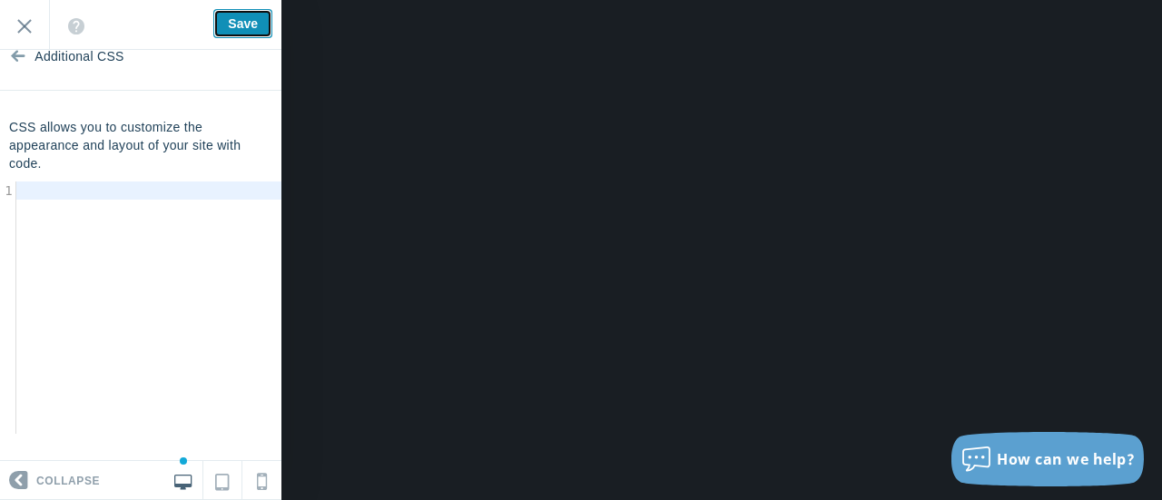
click at [236, 17] on input "Save" at bounding box center [242, 23] width 59 height 29
type input "Saving..."
click at [72, 191] on pre "​" at bounding box center [155, 191] width 279 height 18
type input "Saved"
type textarea "​"
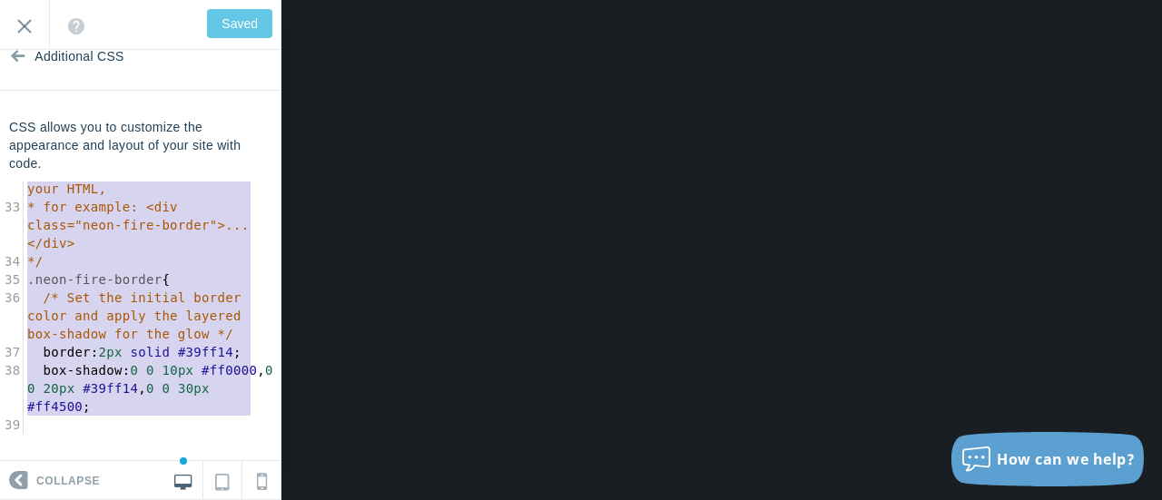
scroll to position [1800, 0]
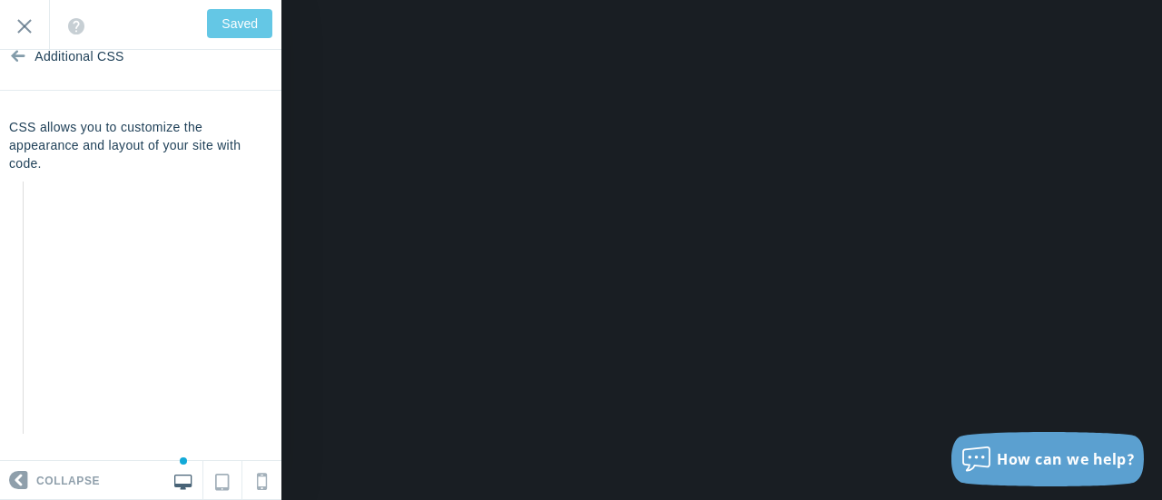
type textarea "/* * This CSS code creates a dynamic "neon fire" glow effect for a website's la…"
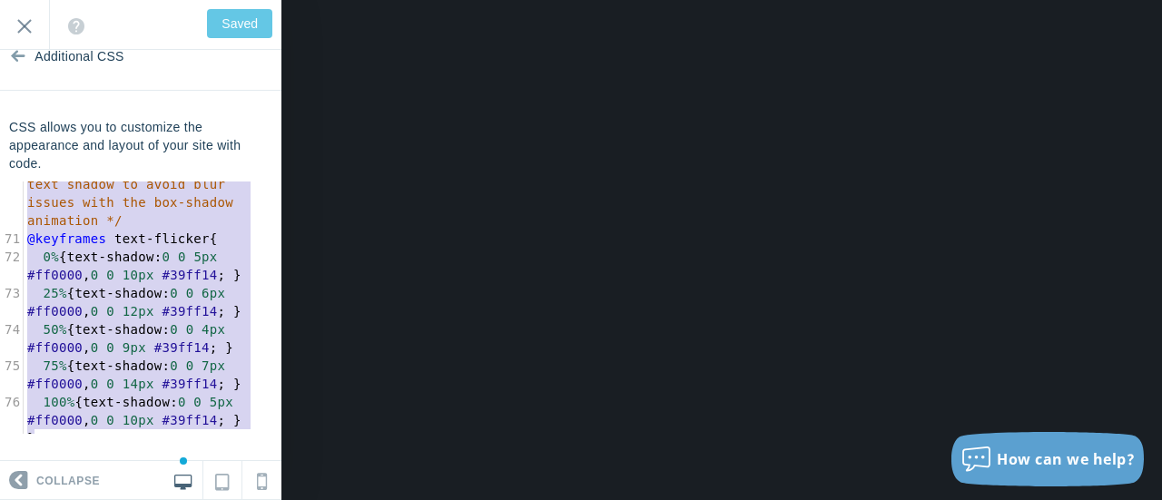
drag, startPoint x: 29, startPoint y: 188, endPoint x: 322, endPoint y: 543, distance: 460.5
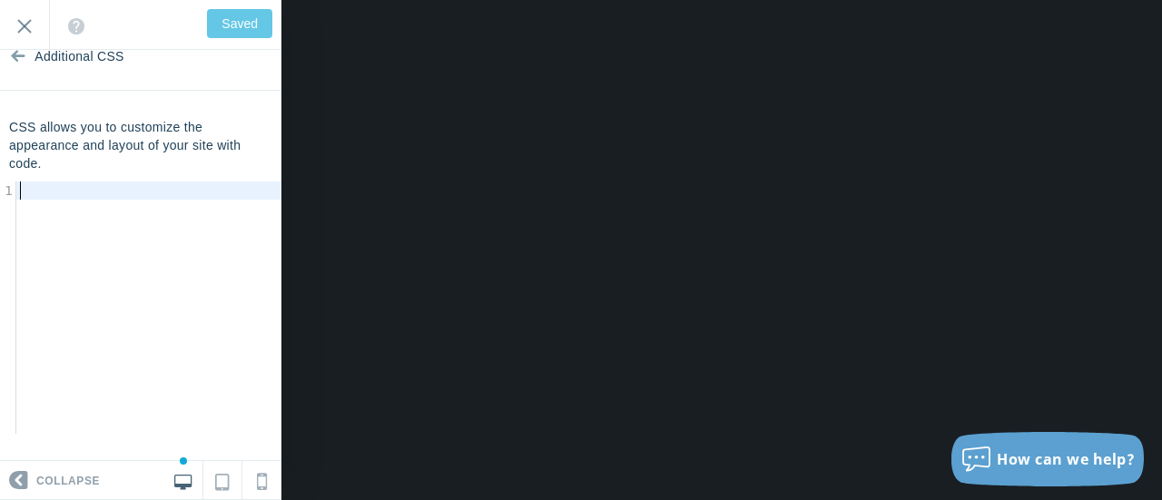
scroll to position [0, 0]
type input "Save"
type textarea "​"
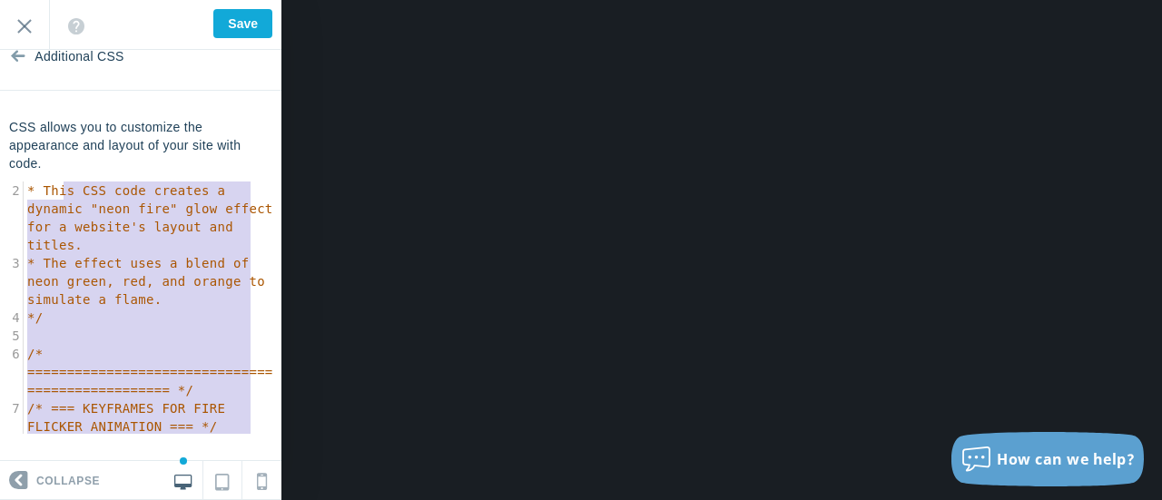
type textarea "/* * This CSS code creates a dynamic "neon fire" glow effect for a website's la…"
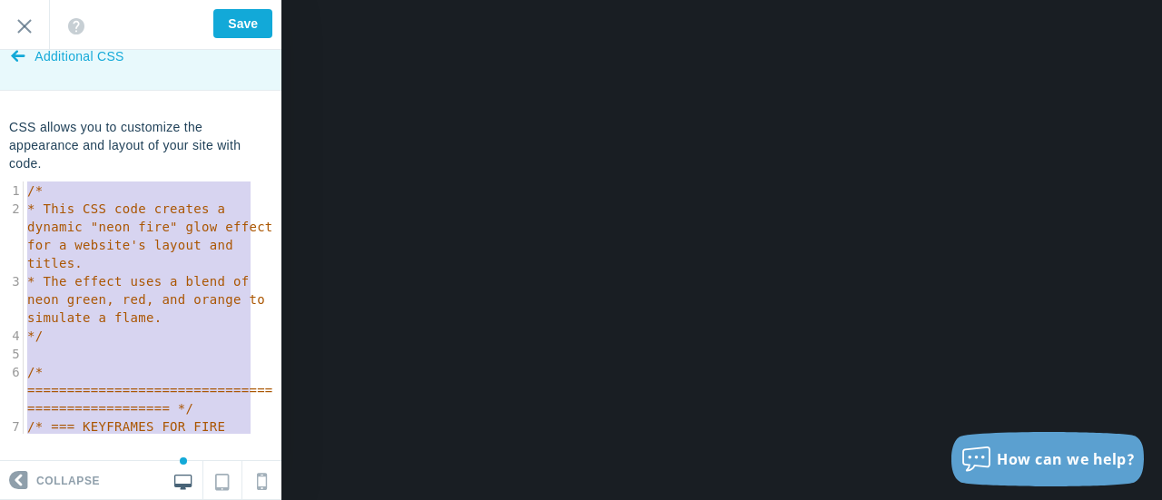
drag, startPoint x: 110, startPoint y: 388, endPoint x: 0, endPoint y: 84, distance: 322.6
click at [0, 84] on section "Additional CSS CSS allows you to customize the appearance and layout of your si…" at bounding box center [140, 255] width 281 height 411
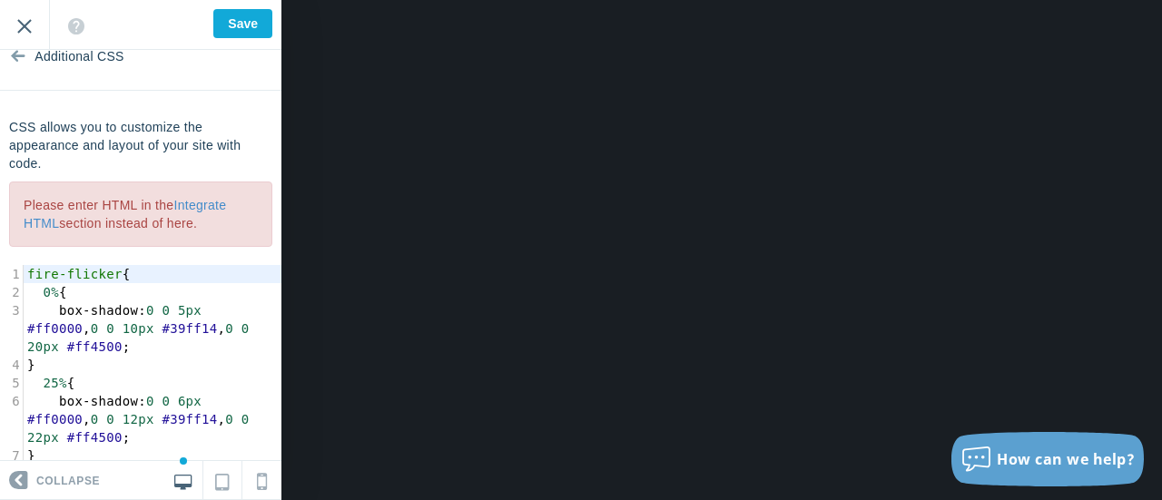
click at [20, 21] on input "Exit" at bounding box center [24, 25] width 49 height 50
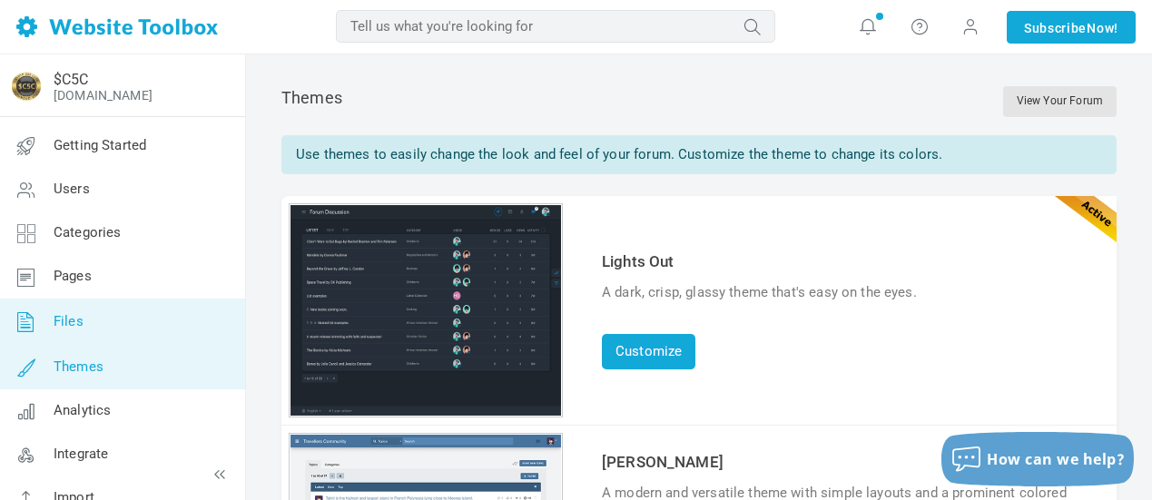
click at [85, 318] on link "Files" at bounding box center [122, 322] width 246 height 47
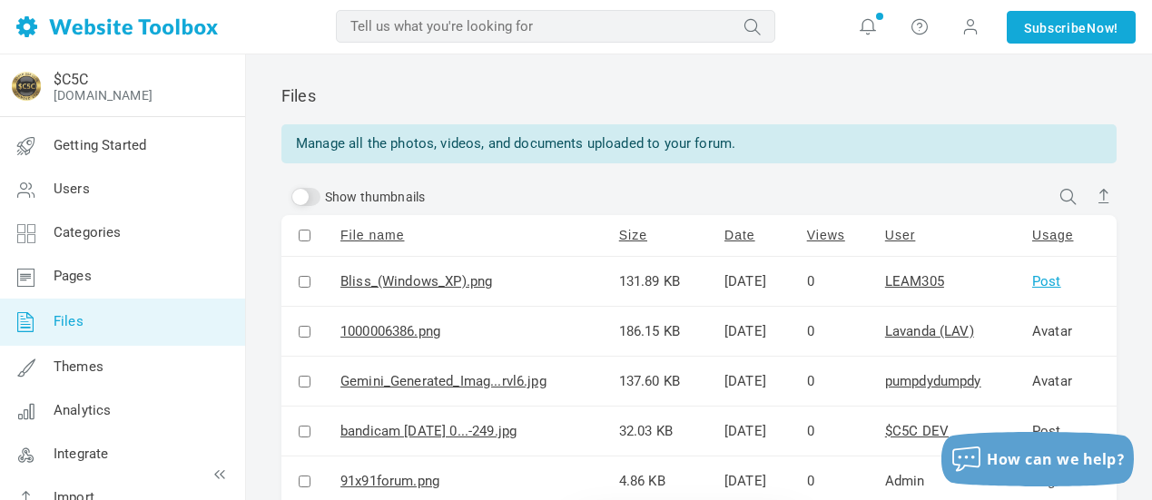
click at [1058, 287] on link "Post" at bounding box center [1046, 281] width 29 height 16
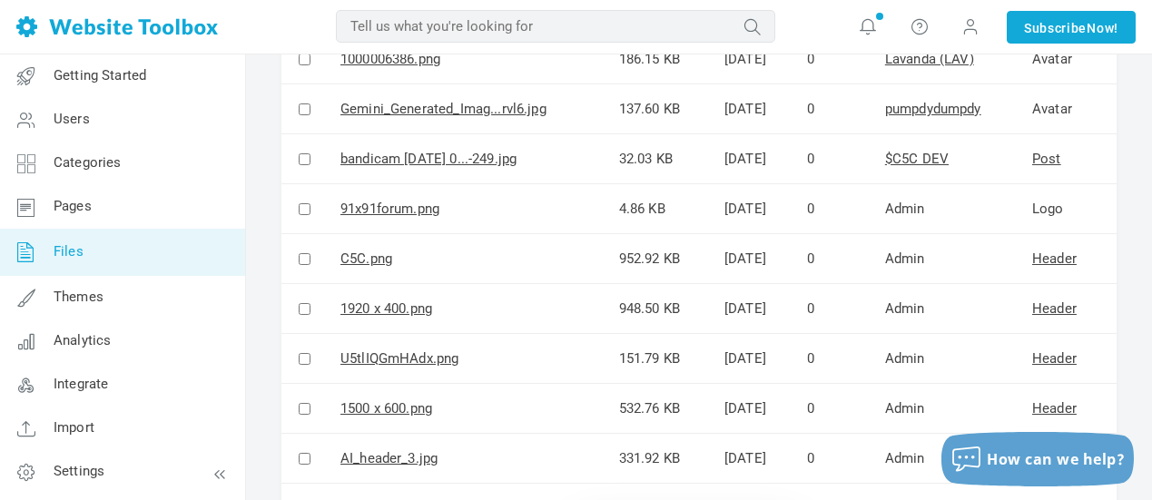
scroll to position [454, 0]
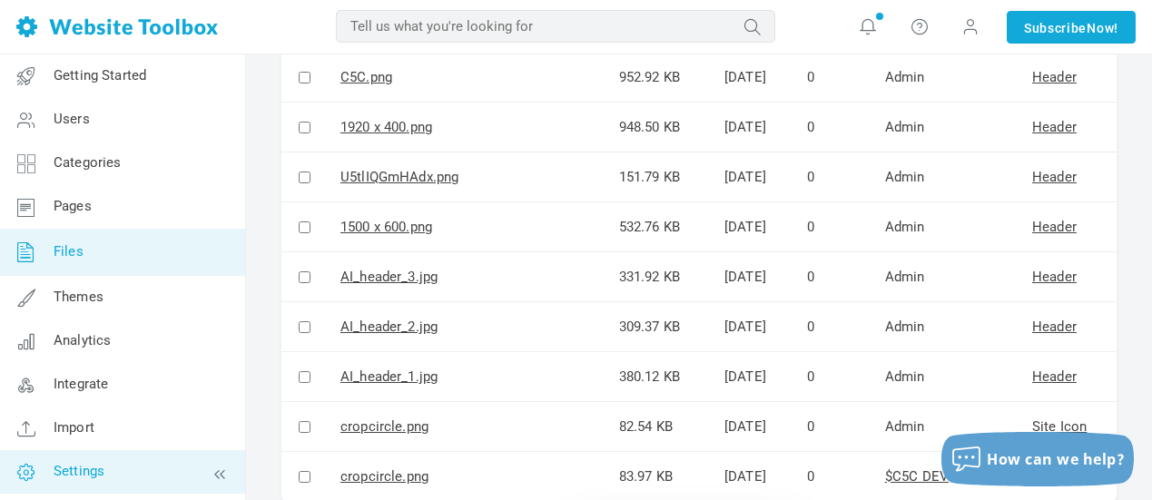
click at [115, 475] on link "Settings" at bounding box center [122, 472] width 246 height 44
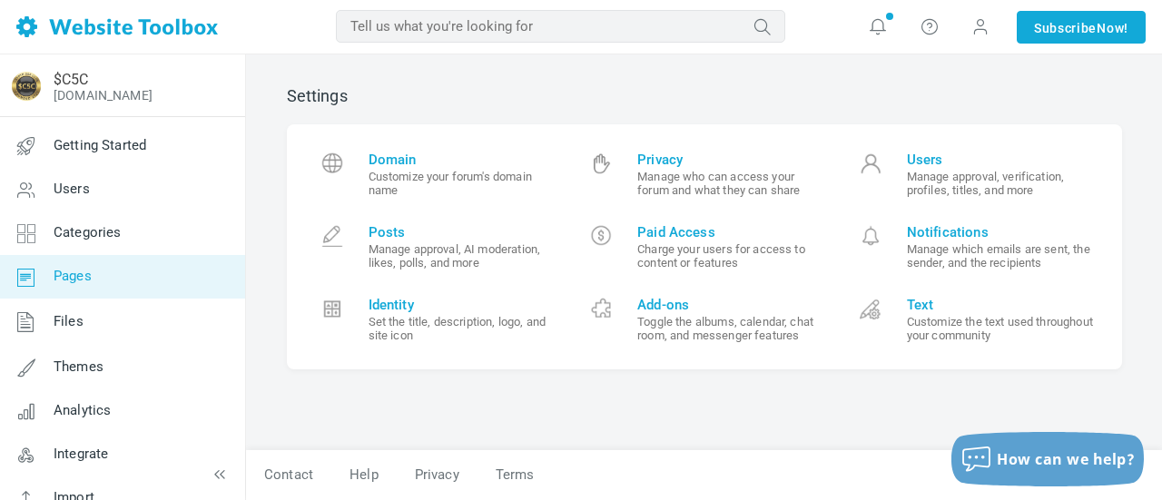
click at [108, 274] on link "Pages" at bounding box center [122, 277] width 246 height 44
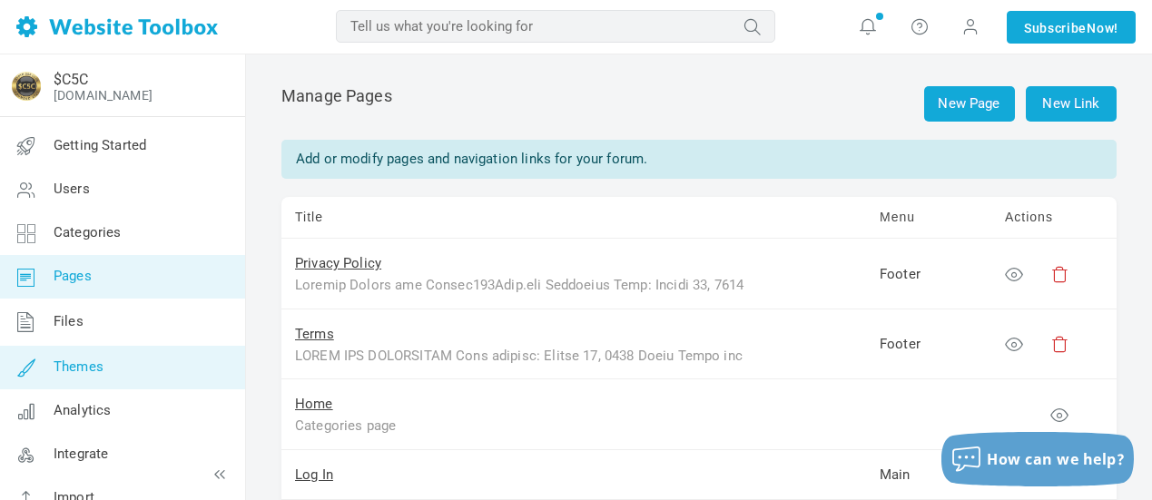
click at [101, 360] on span "Themes" at bounding box center [79, 367] width 50 height 16
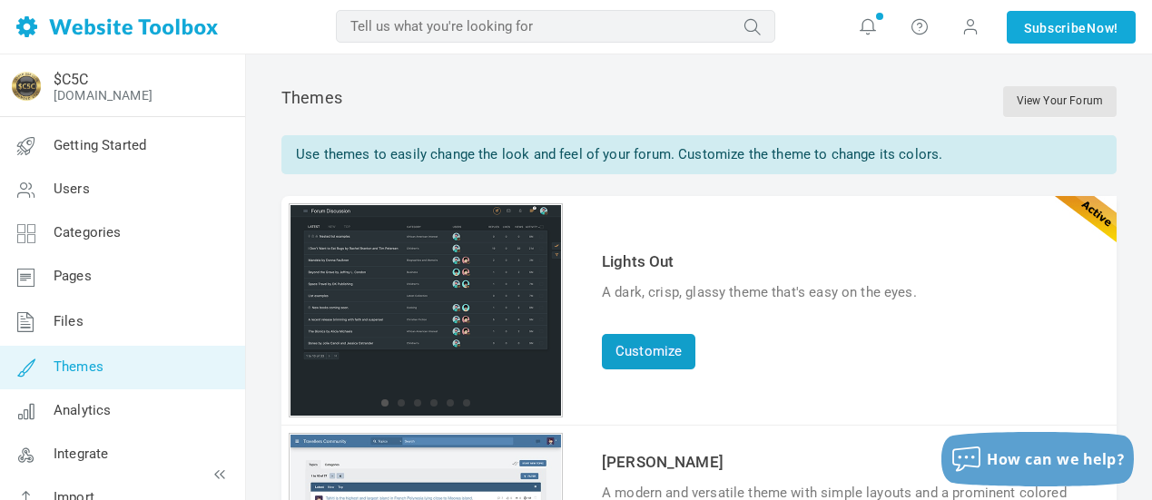
click at [662, 345] on link "Customize" at bounding box center [649, 351] width 94 height 35
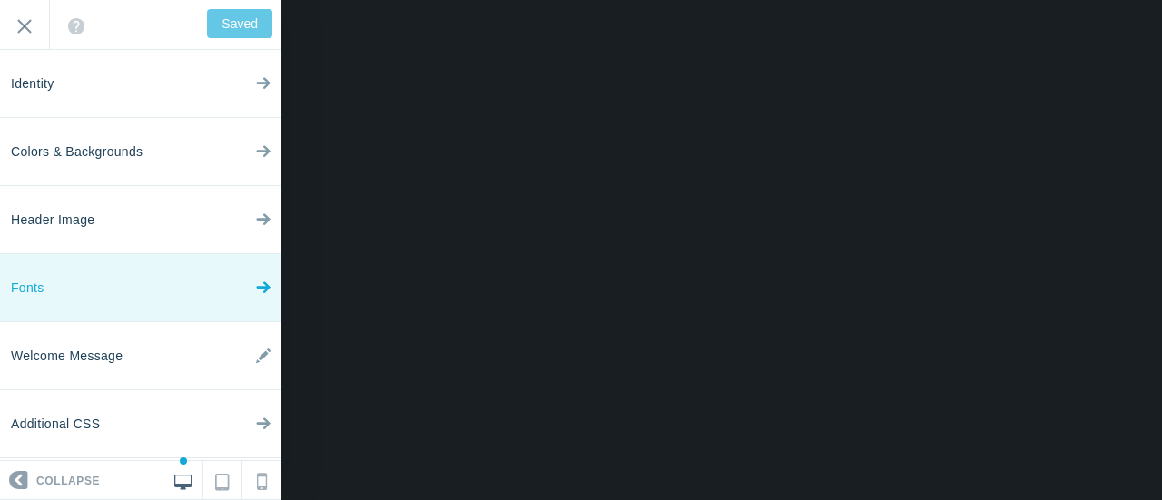
click at [139, 285] on link "Fonts" at bounding box center [140, 288] width 281 height 68
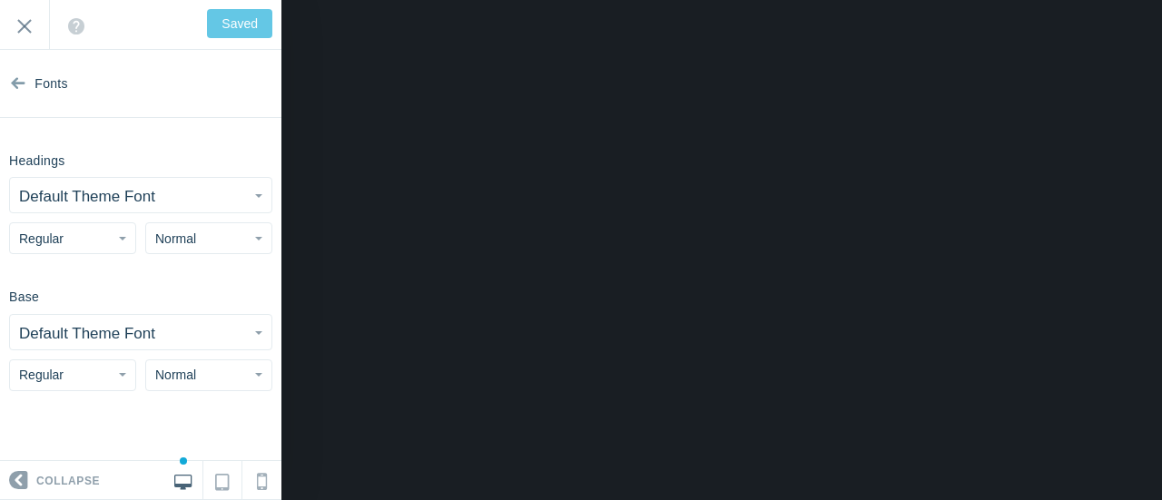
click at [231, 188] on button "Default Theme Font" at bounding box center [141, 195] width 262 height 35
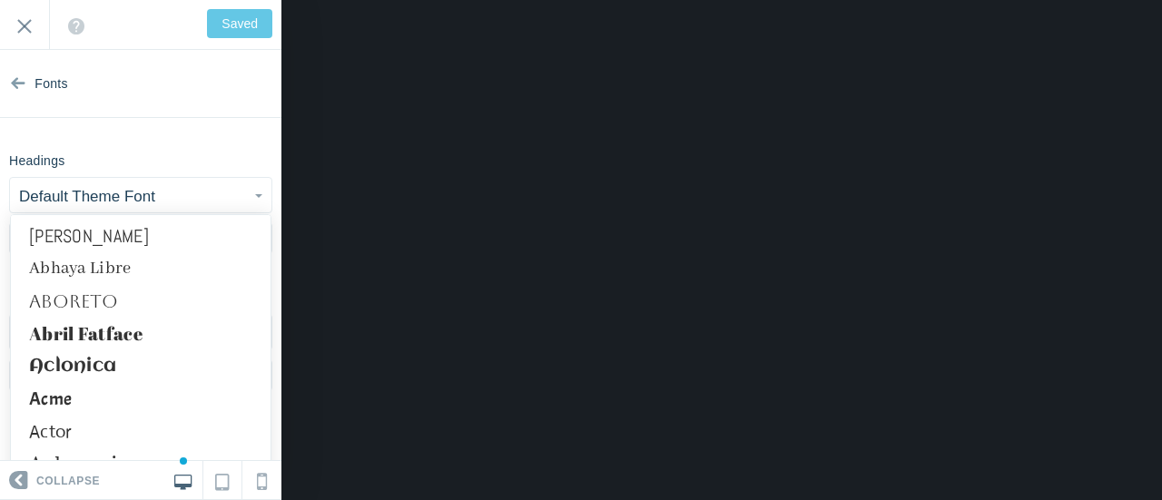
click at [220, 140] on section "Fonts Headings Default Theme Font Abel Abhaya Libre Aboreto Abril Fatface Aclon…" at bounding box center [140, 255] width 281 height 411
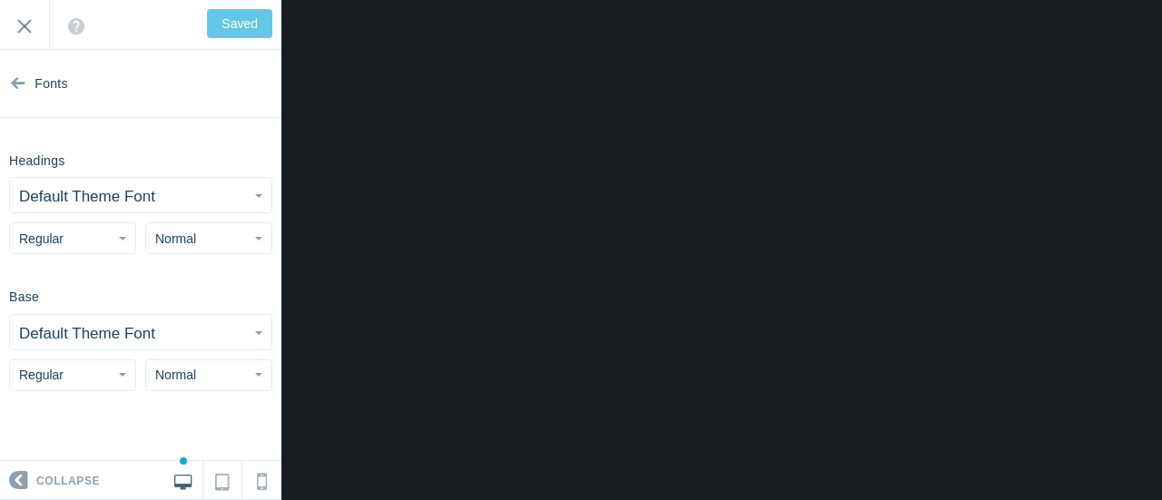
click at [128, 239] on button "Regular" at bounding box center [72, 238] width 127 height 32
click at [260, 154] on div "Headings Default Theme Font Abel Abhaya Libre Aboreto Abril Fatface Aclonica Ac…" at bounding box center [140, 199] width 281 height 109
click at [256, 195] on span "button" at bounding box center [258, 196] width 7 height 4
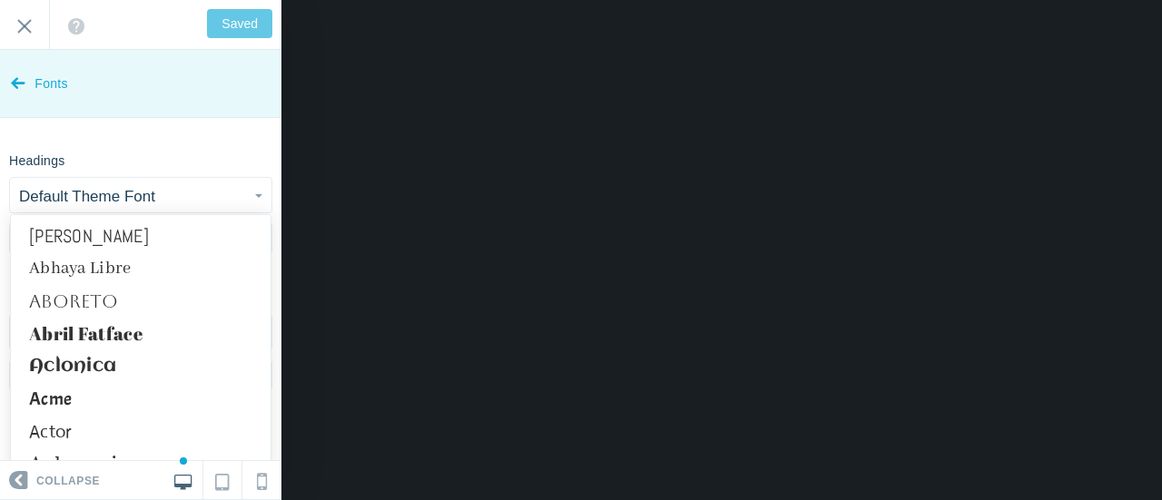
click at [20, 83] on icon at bounding box center [18, 79] width 15 height 68
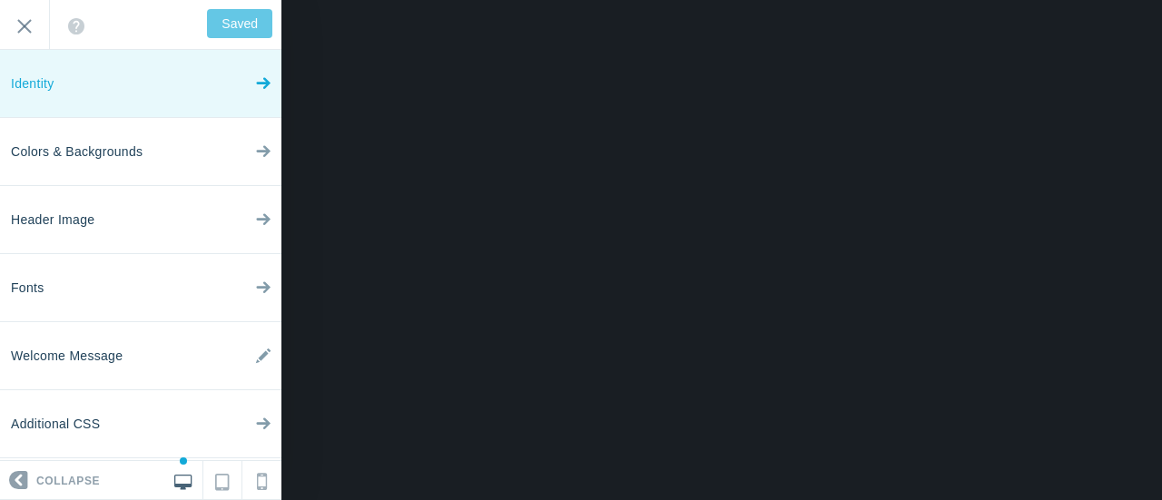
click at [170, 91] on link "Identity" at bounding box center [140, 84] width 281 height 68
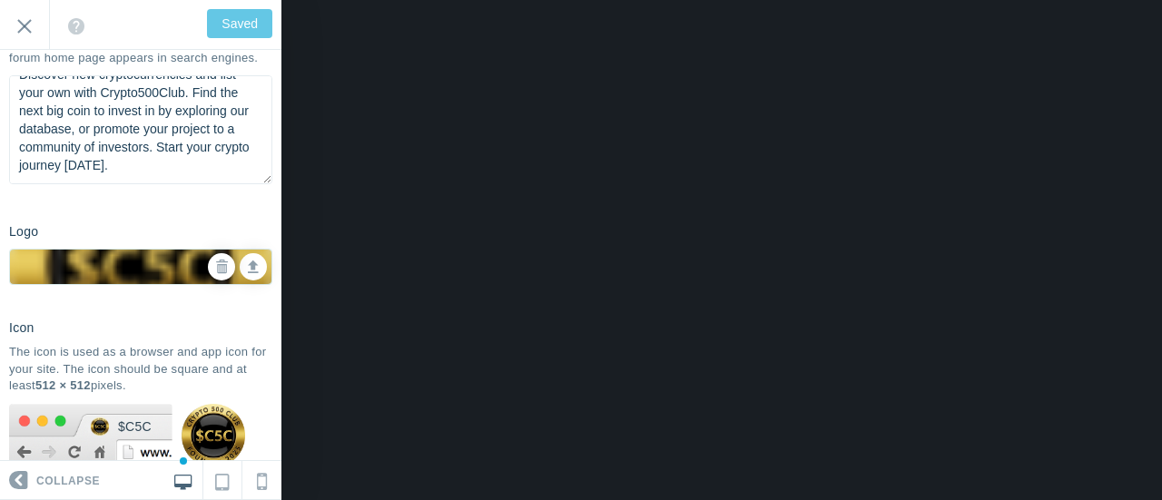
scroll to position [371, 0]
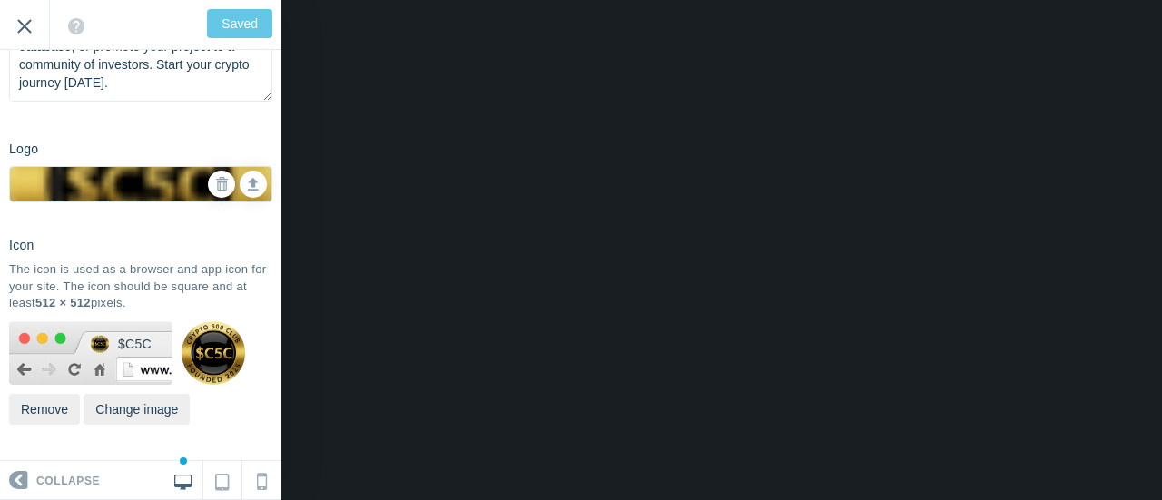
click at [22, 29] on input "Exit" at bounding box center [24, 25] width 49 height 50
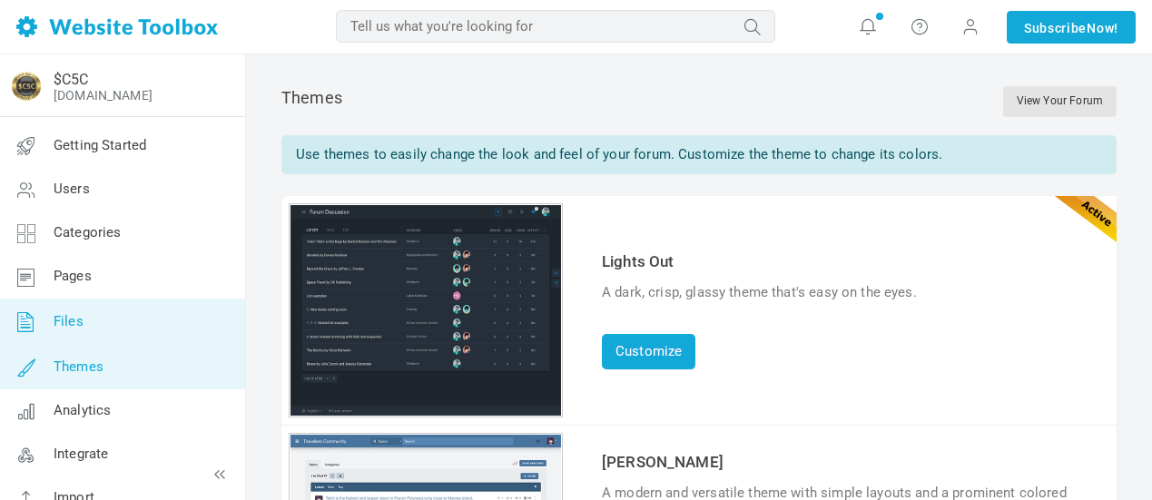
click at [165, 322] on link "Files" at bounding box center [122, 322] width 246 height 47
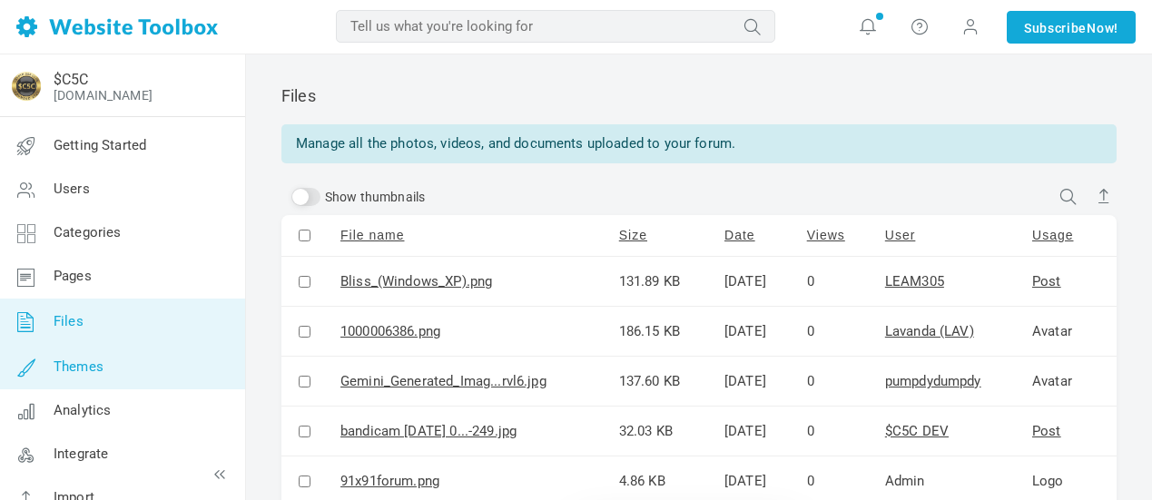
click at [161, 374] on link "Themes" at bounding box center [122, 368] width 246 height 44
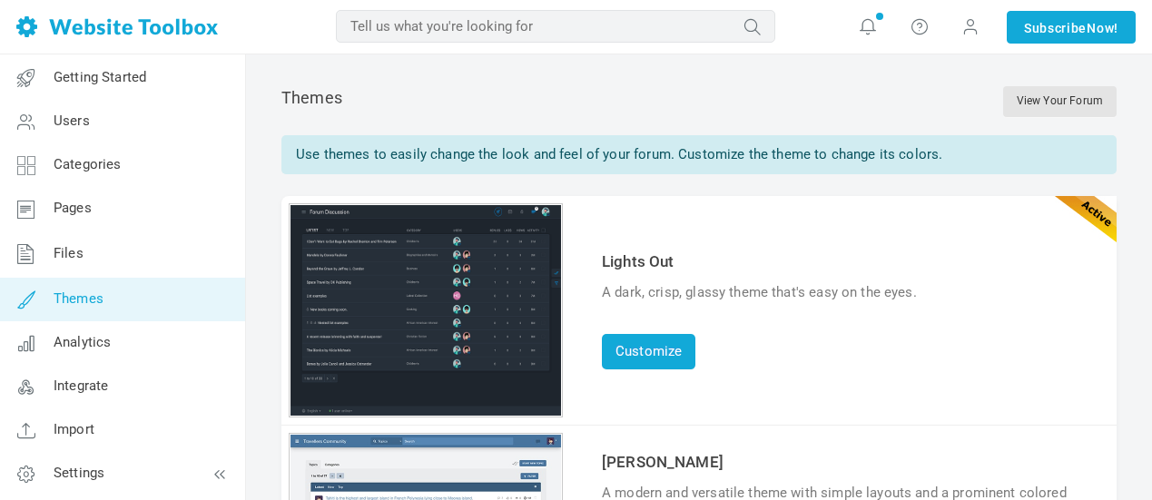
scroll to position [70, 0]
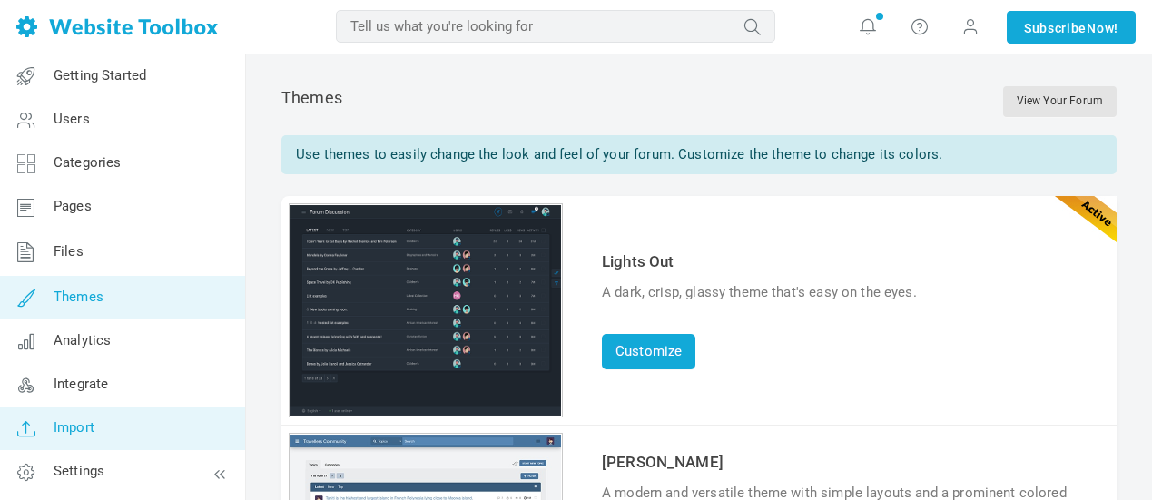
click at [125, 420] on link "Import" at bounding box center [122, 429] width 246 height 44
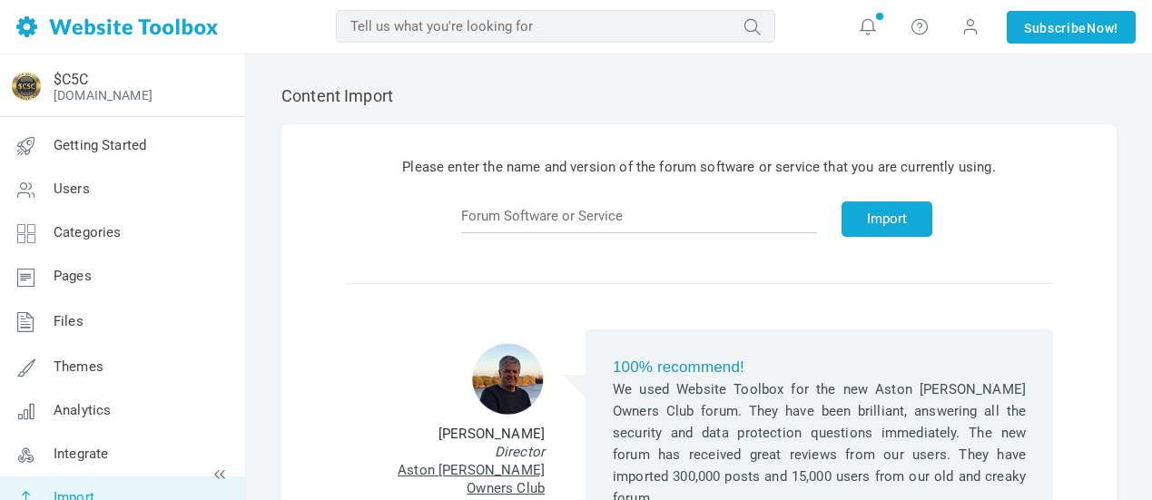
scroll to position [182, 0]
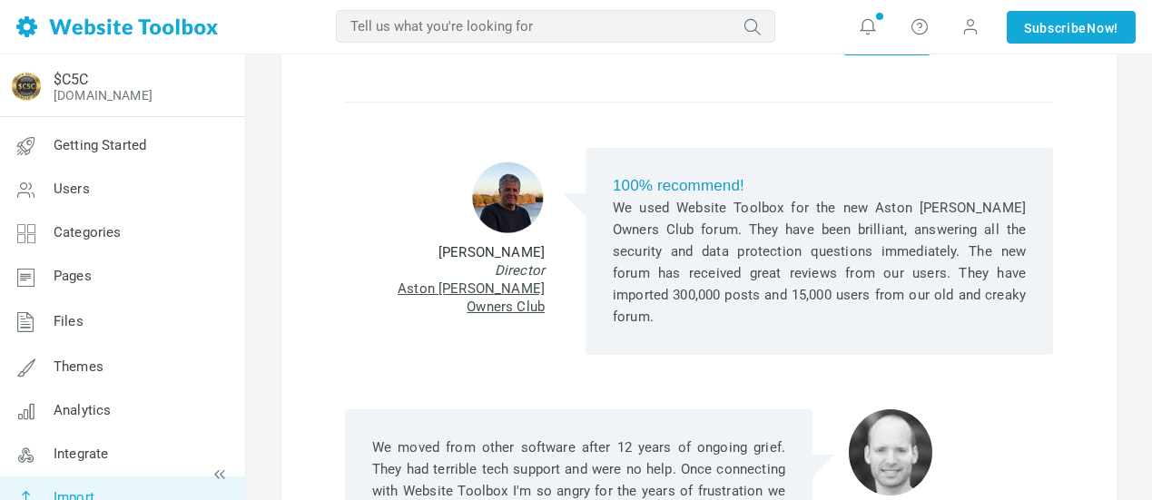
click at [513, 290] on link "Aston [PERSON_NAME] Owners Club" at bounding box center [471, 298] width 147 height 35
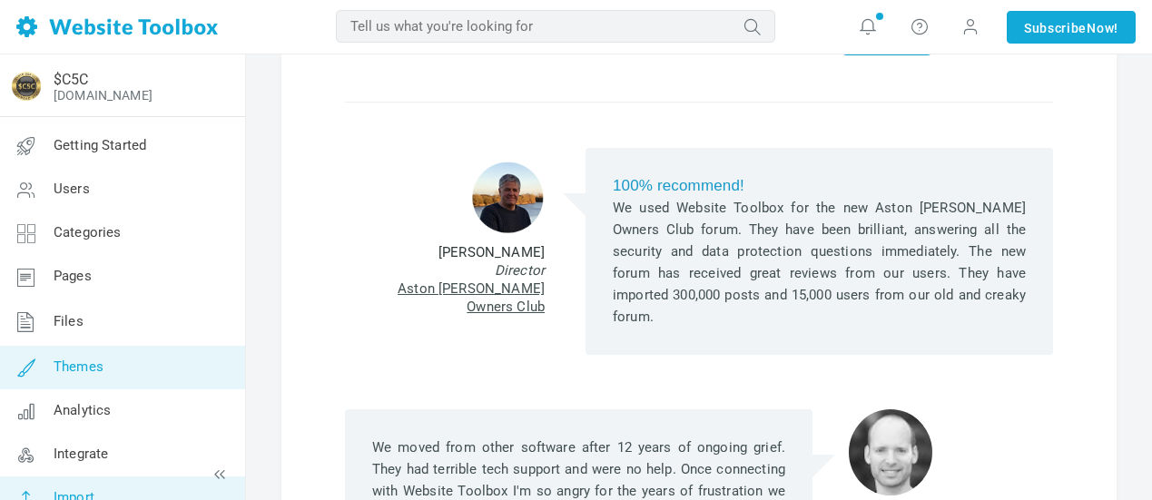
click at [92, 356] on link "Themes" at bounding box center [122, 368] width 246 height 44
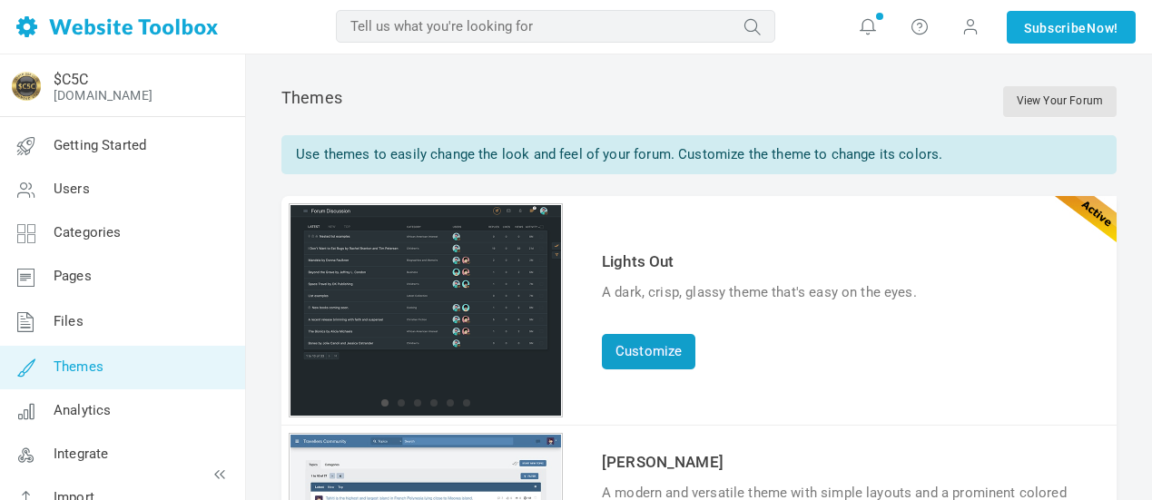
click at [667, 342] on link "Customize" at bounding box center [649, 351] width 94 height 35
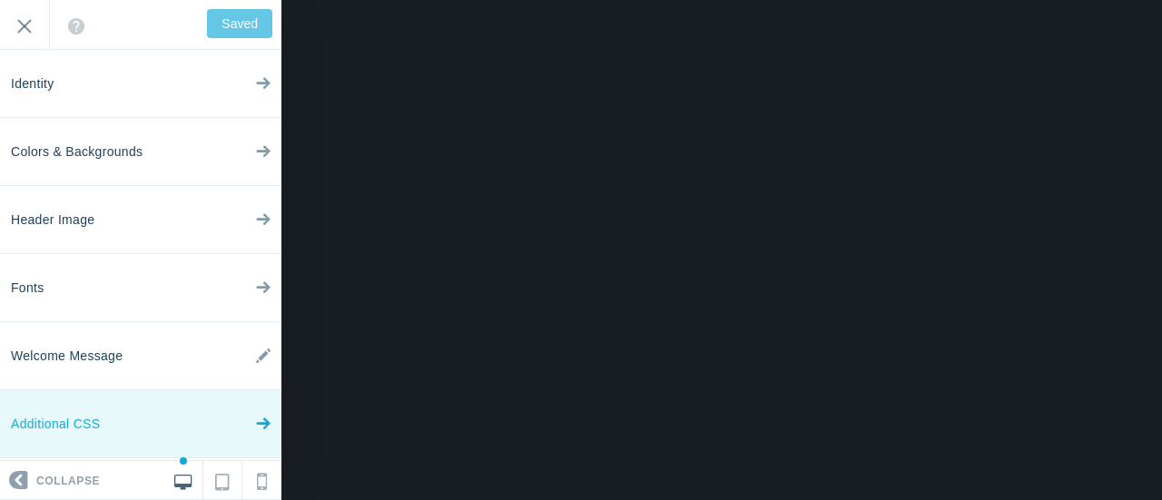
click at [165, 426] on link "Additional CSS" at bounding box center [140, 424] width 281 height 68
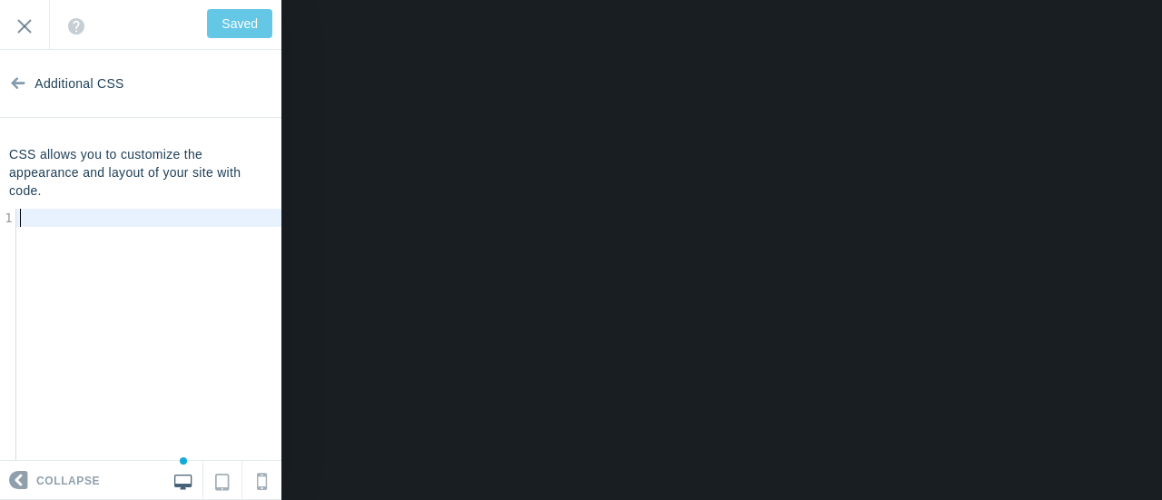
scroll to position [6, 0]
click at [127, 209] on pre "​" at bounding box center [155, 218] width 279 height 18
type input "Save"
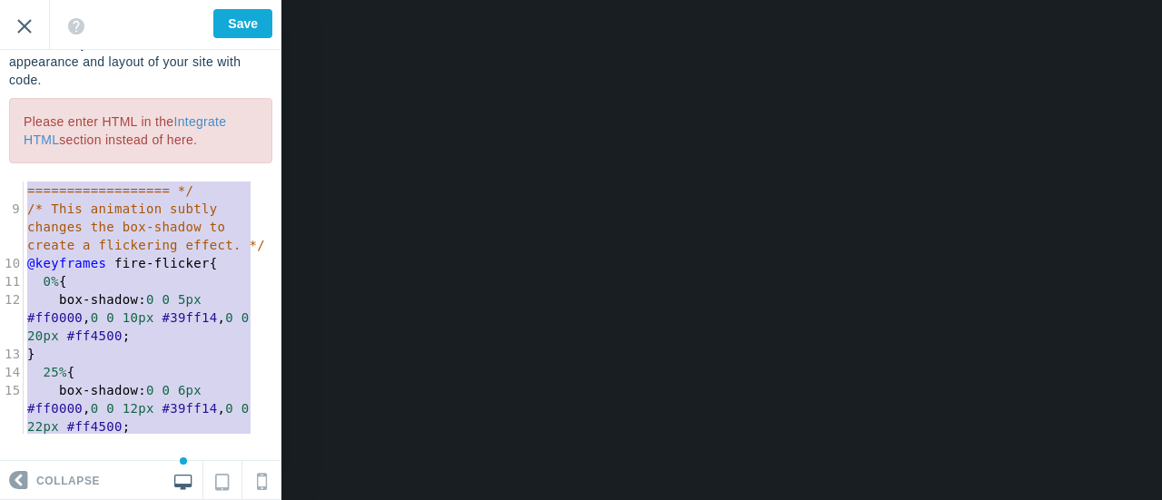
scroll to position [36, 0]
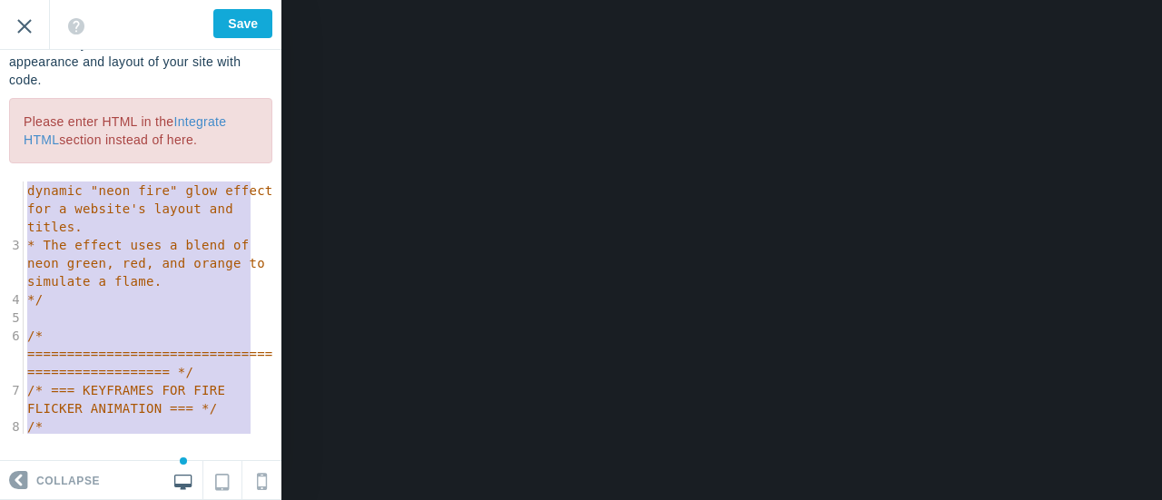
type textarea "/* * This CSS code creates a dynamic "neon fire" glow effect for a website's la…"
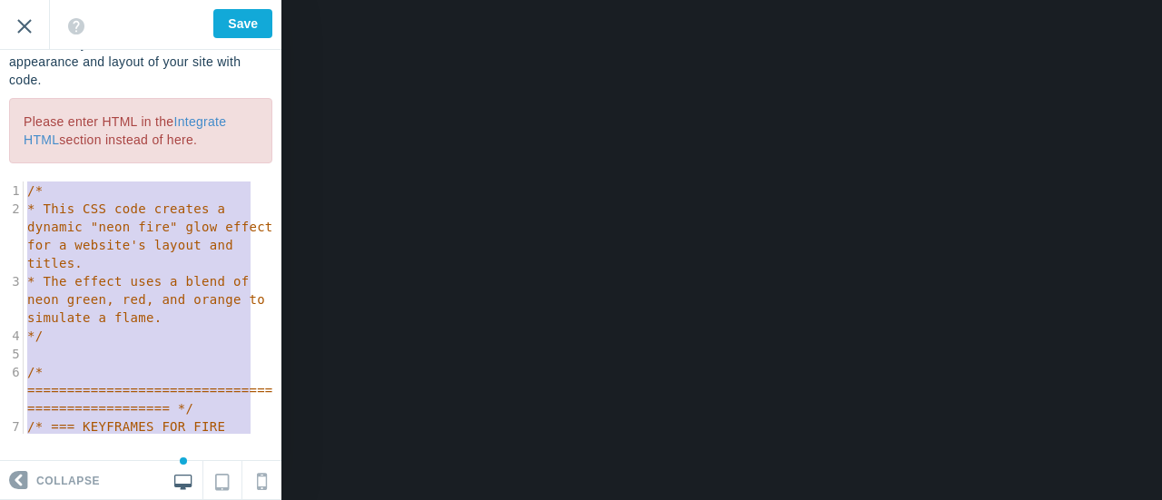
drag, startPoint x: 70, startPoint y: 420, endPoint x: 35, endPoint y: 41, distance: 380.3
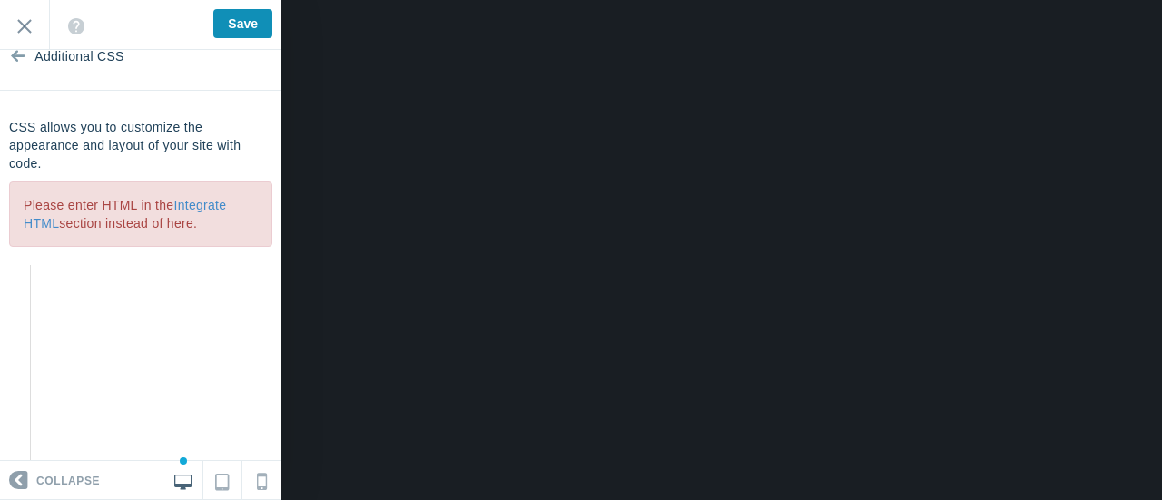
type textarea "<!DOCTYPE html> <html lang="en"> <head> <meta charset="UTF-8"> <meta name="view…"
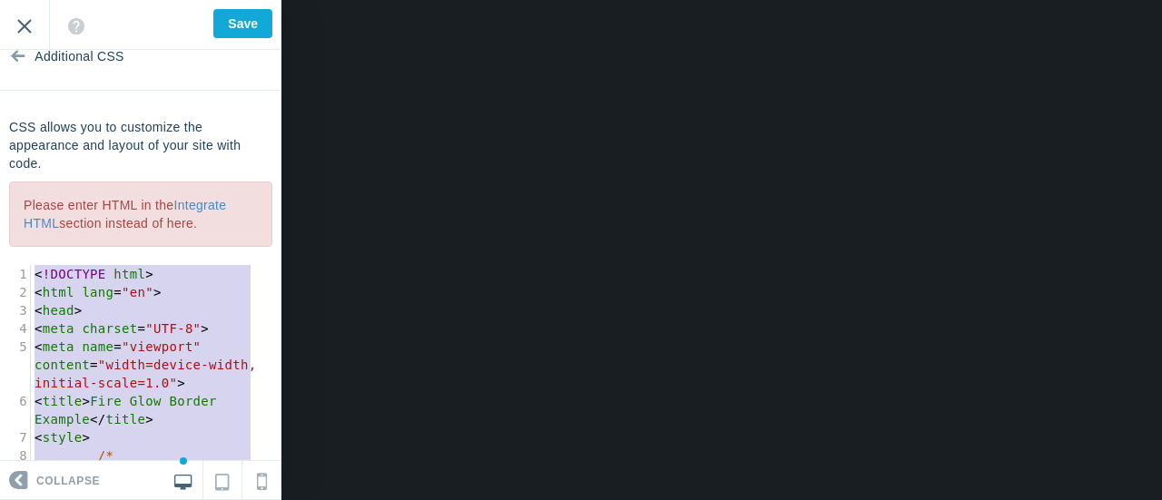
drag, startPoint x: 120, startPoint y: 451, endPoint x: 0, endPoint y: 29, distance: 438.9
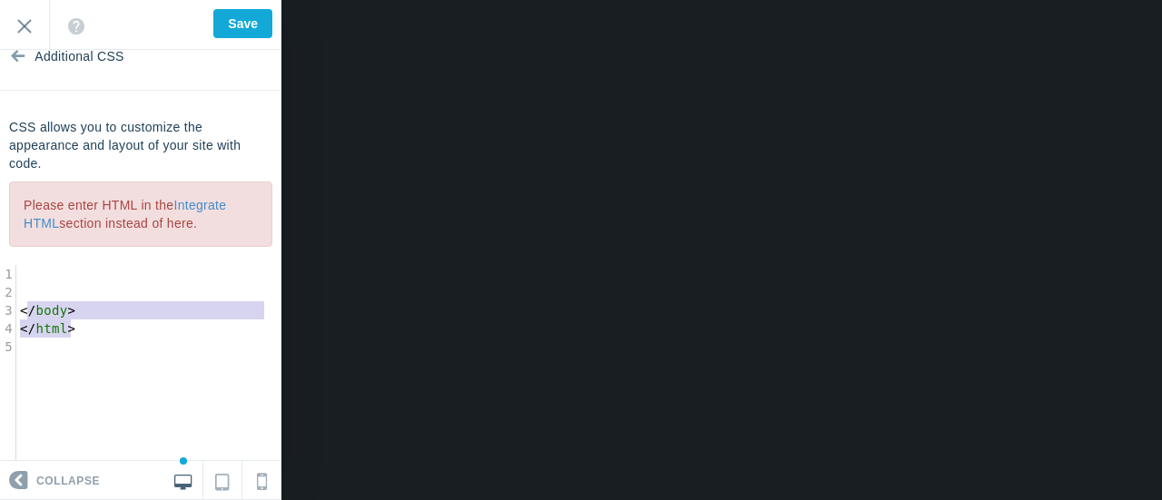
type textarea "</body> </html>"
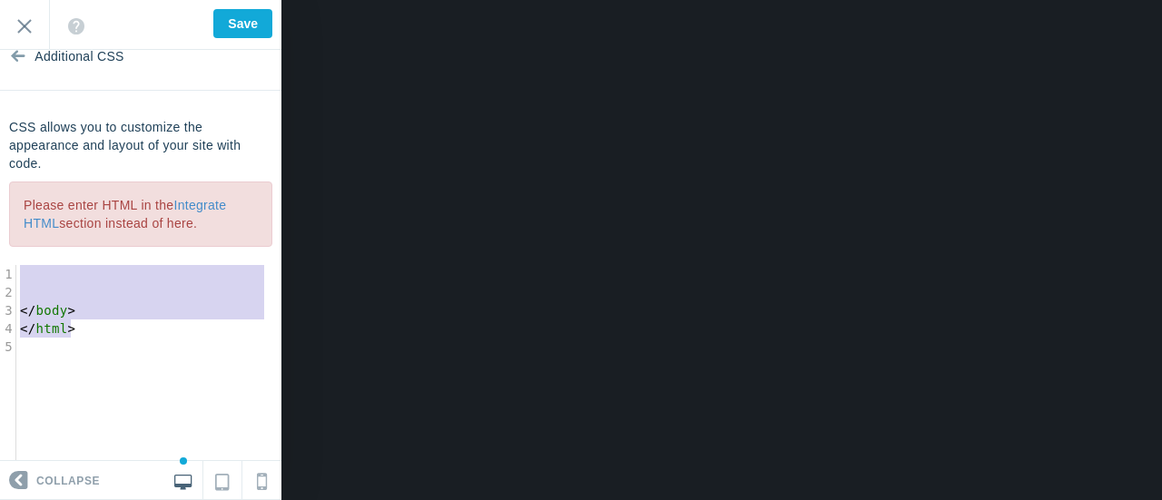
drag, startPoint x: 75, startPoint y: 331, endPoint x: 0, endPoint y: 261, distance: 103.4
click at [0, 261] on div "CSS allows you to customize the appearance and layout of your site with code. P…" at bounding box center [140, 318] width 281 height 400
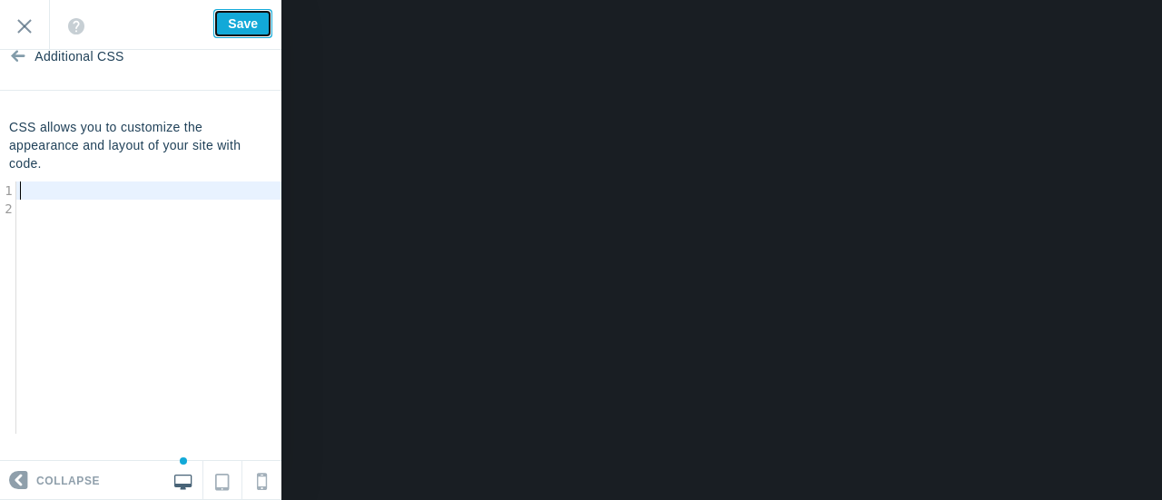
click at [247, 24] on input "Save" at bounding box center [242, 23] width 59 height 29
type input "Saved"
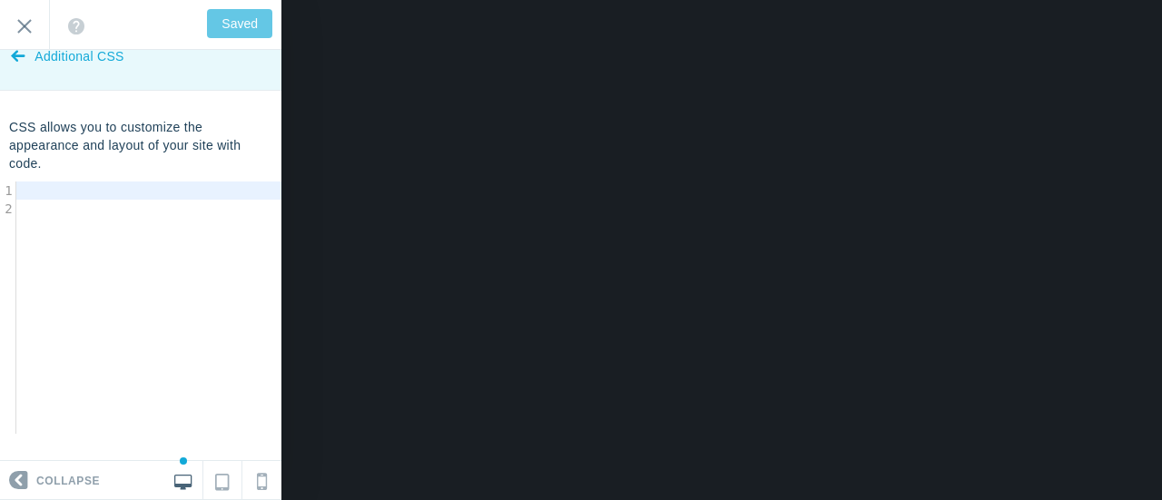
click at [16, 59] on icon at bounding box center [18, 52] width 15 height 68
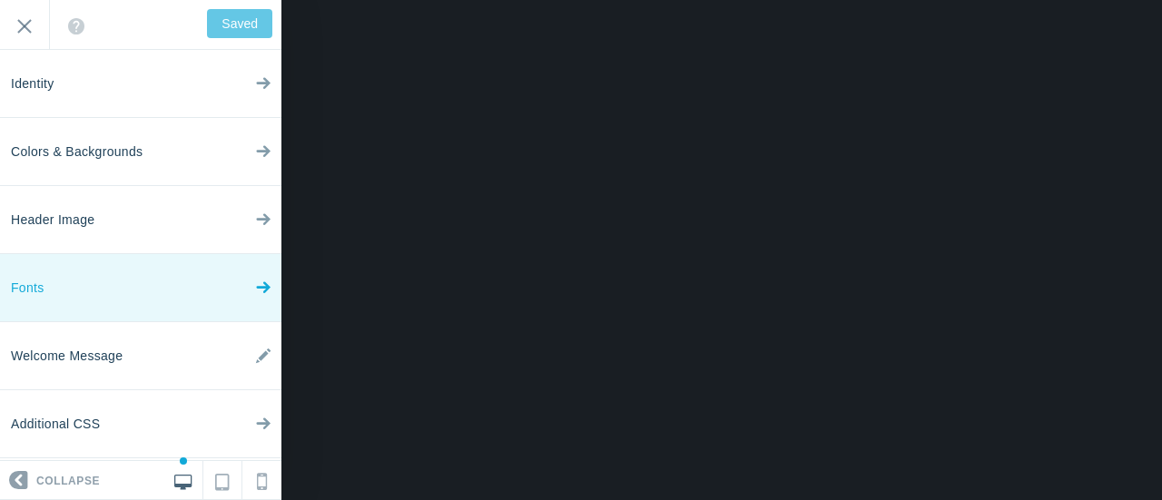
click at [162, 284] on link "Fonts" at bounding box center [140, 288] width 281 height 68
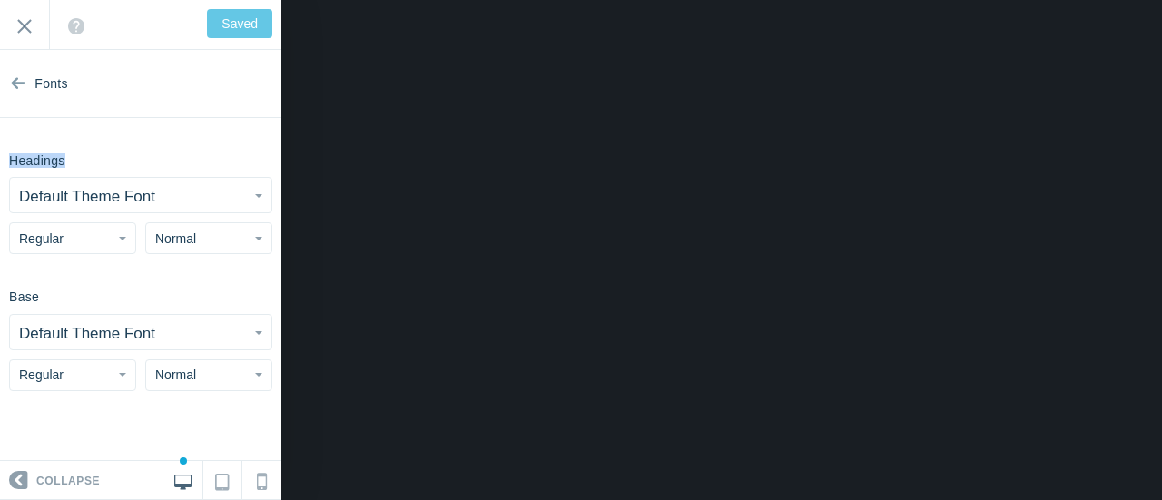
drag, startPoint x: 97, startPoint y: 160, endPoint x: 9, endPoint y: 168, distance: 88.5
click at [9, 168] on div "Headings Default Theme Font Abel Abhaya Libre Aboreto Abril Fatface Aclonica Ac…" at bounding box center [140, 199] width 281 height 109
copy h6 "Headings"
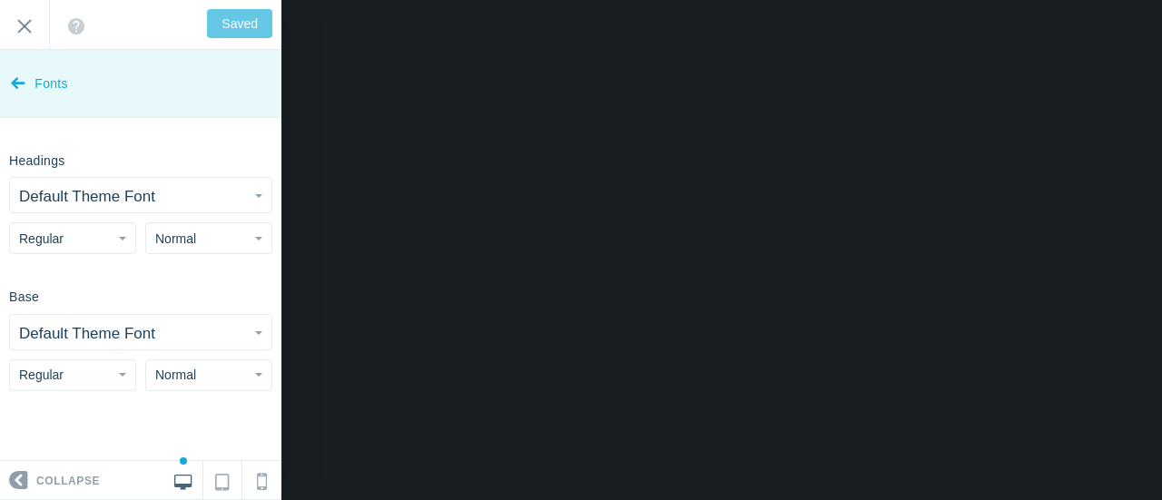
click at [21, 84] on icon at bounding box center [18, 79] width 15 height 68
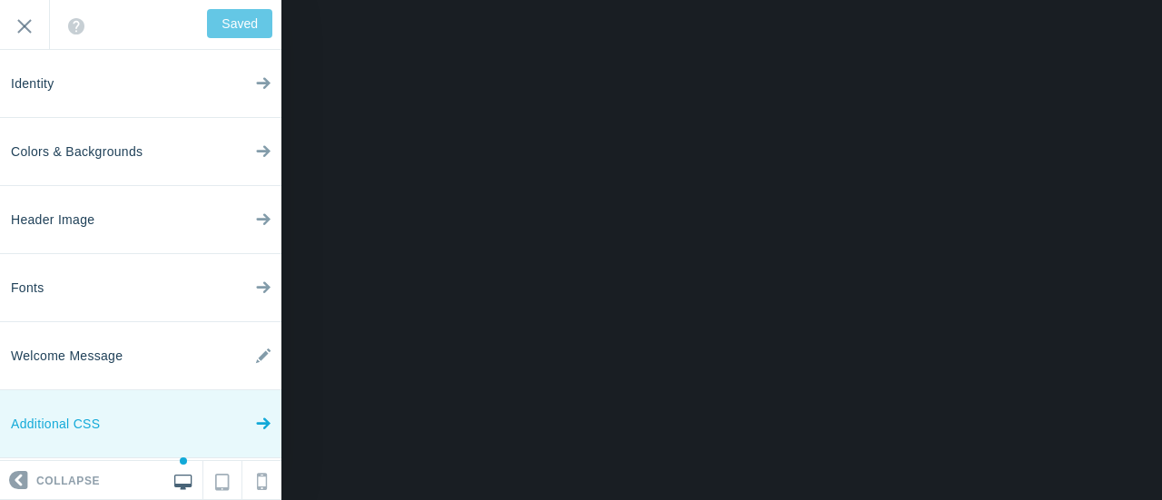
click at [123, 418] on link "Additional CSS" at bounding box center [140, 424] width 281 height 68
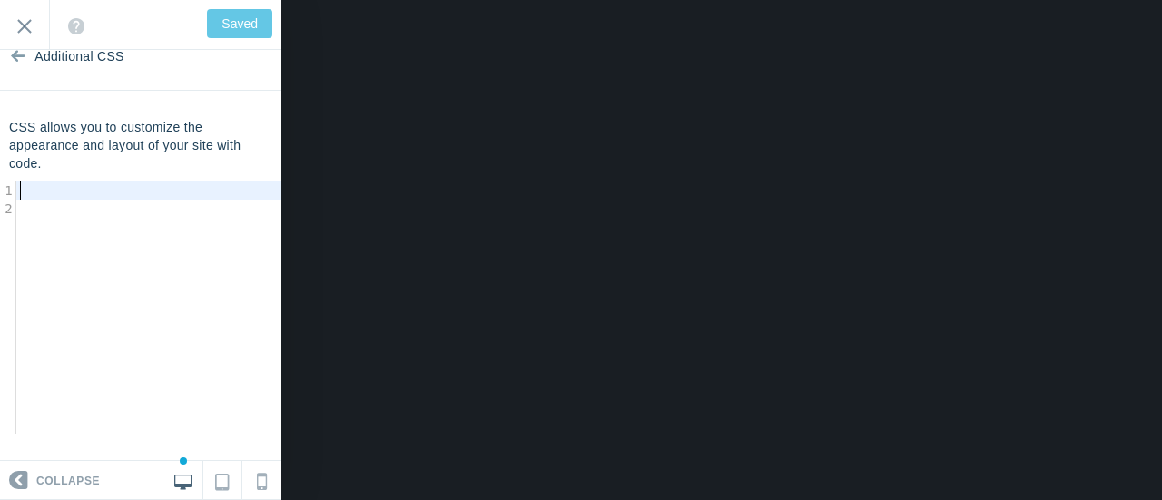
click at [106, 188] on pre "​" at bounding box center [155, 191] width 279 height 18
type textarea "​"
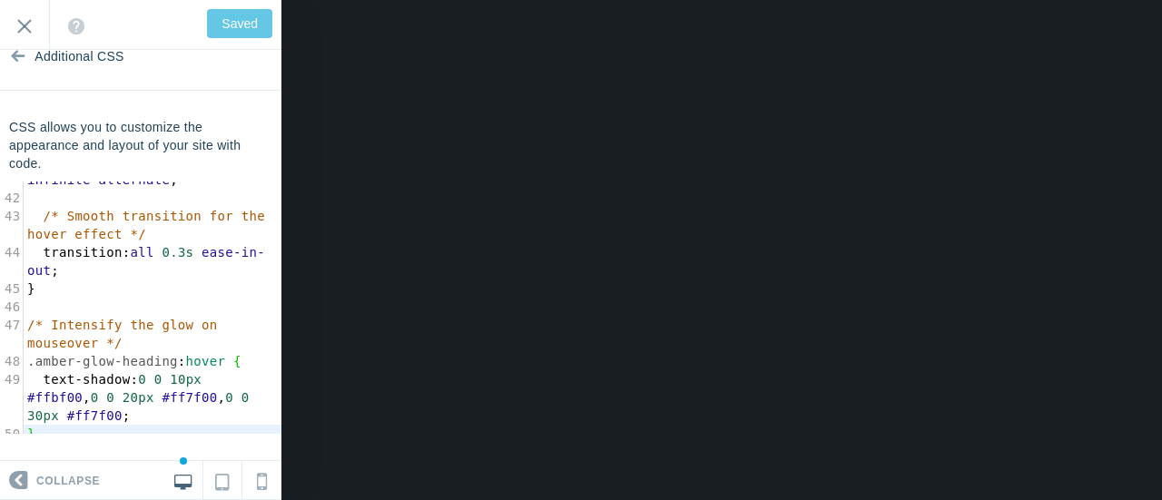
click at [232, 27] on div "Saved Exit" at bounding box center [140, 25] width 281 height 50
click at [212, 261] on pre "transition : all 0.3s ease-in-out ;" at bounding box center [153, 261] width 258 height 36
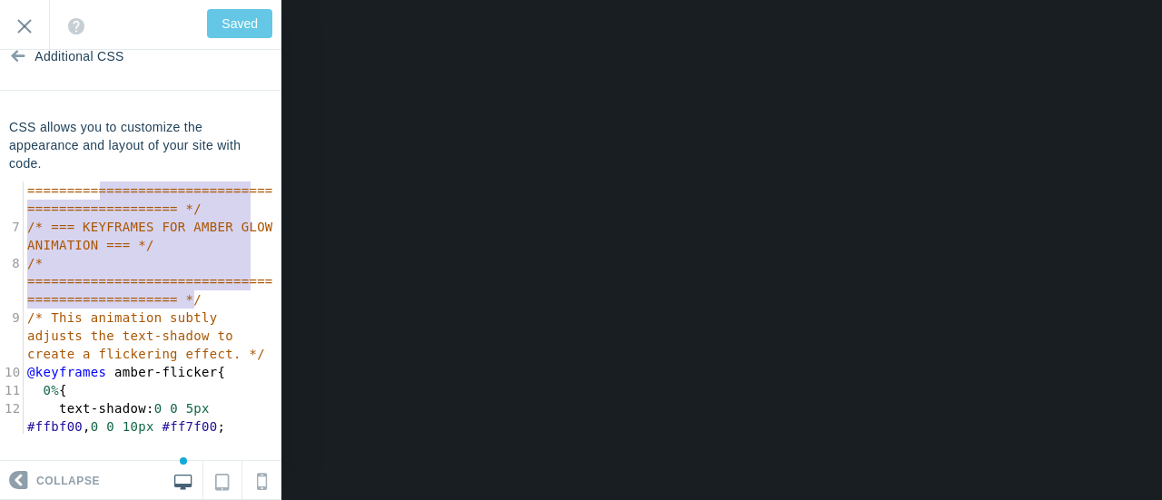
scroll to position [36, 0]
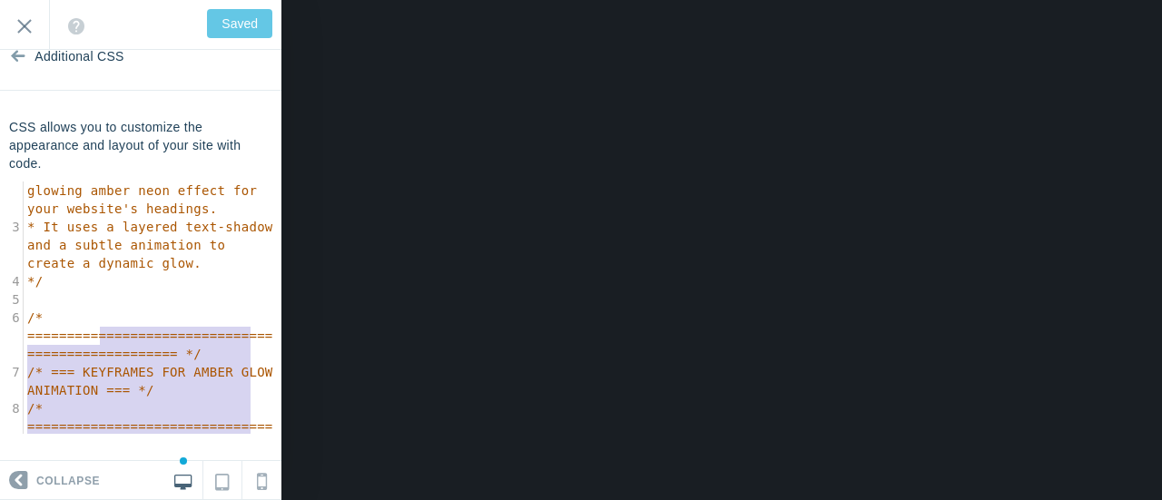
type textarea "/* * This CSS code creates a glowing amber neon effect for your website's headi…"
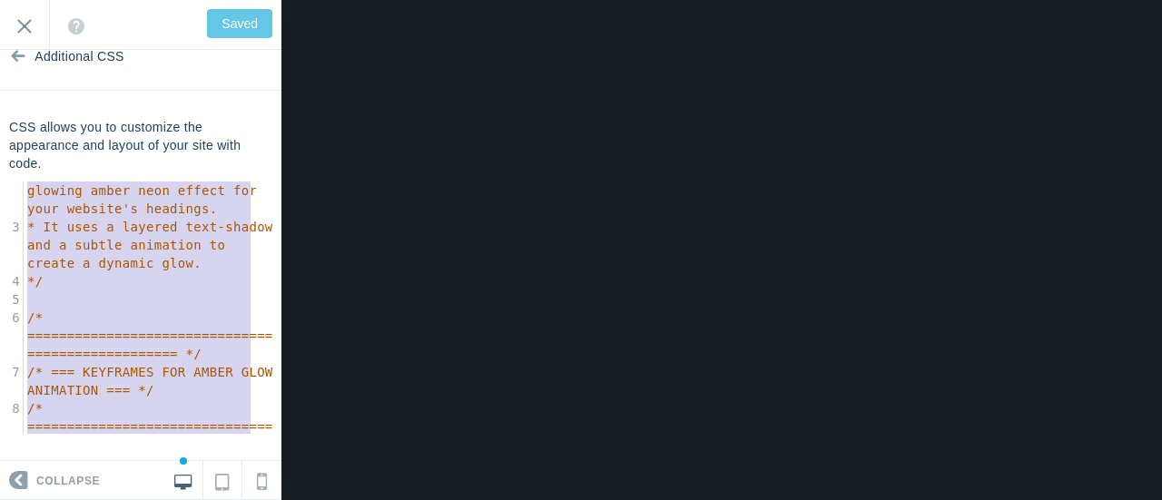
scroll to position [0, 0]
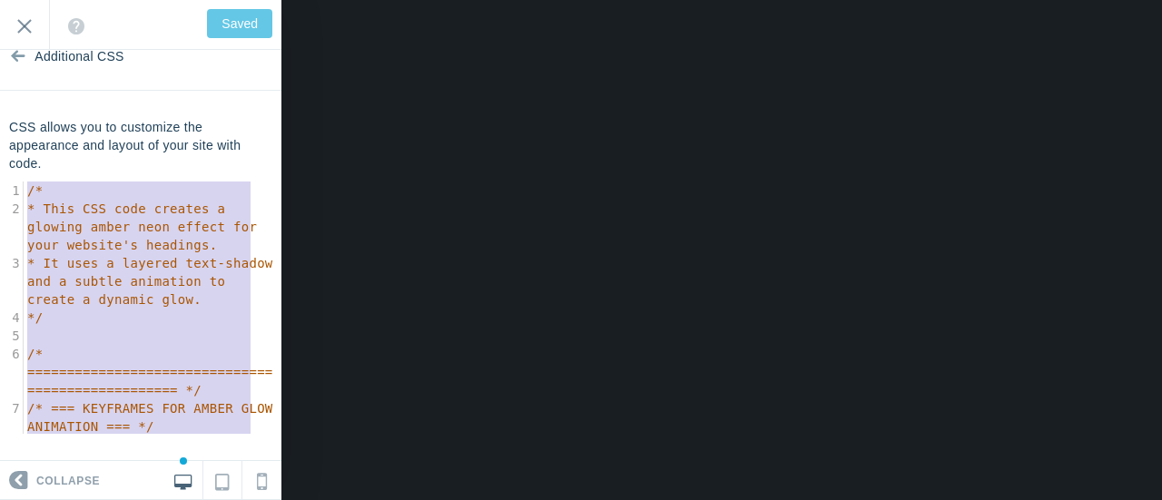
drag, startPoint x: 203, startPoint y: 296, endPoint x: 0, endPoint y: 129, distance: 263.2
click at [0, 125] on div "CSS allows you to customize the appearance and layout of your site with code. /…" at bounding box center [140, 276] width 281 height 316
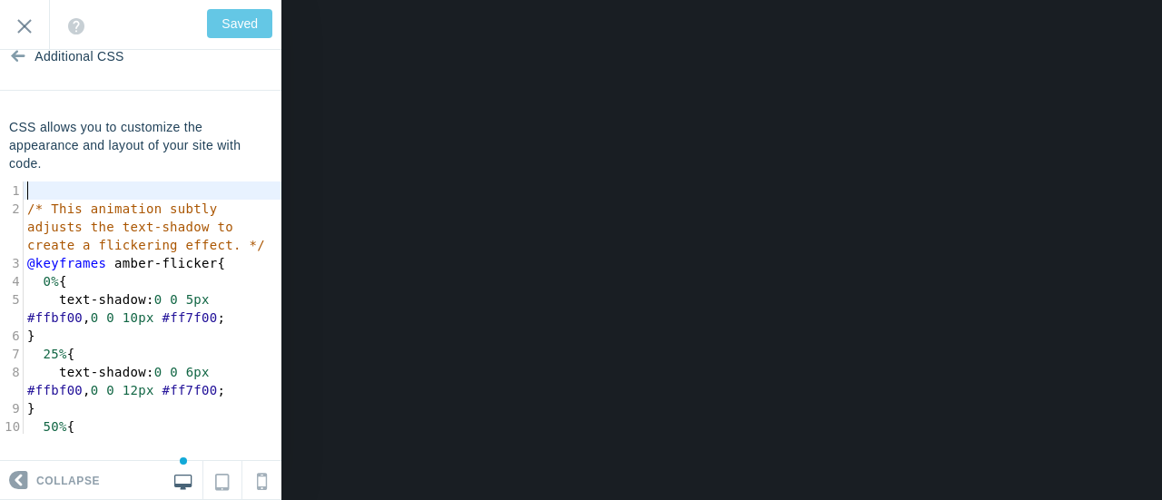
type input "Save"
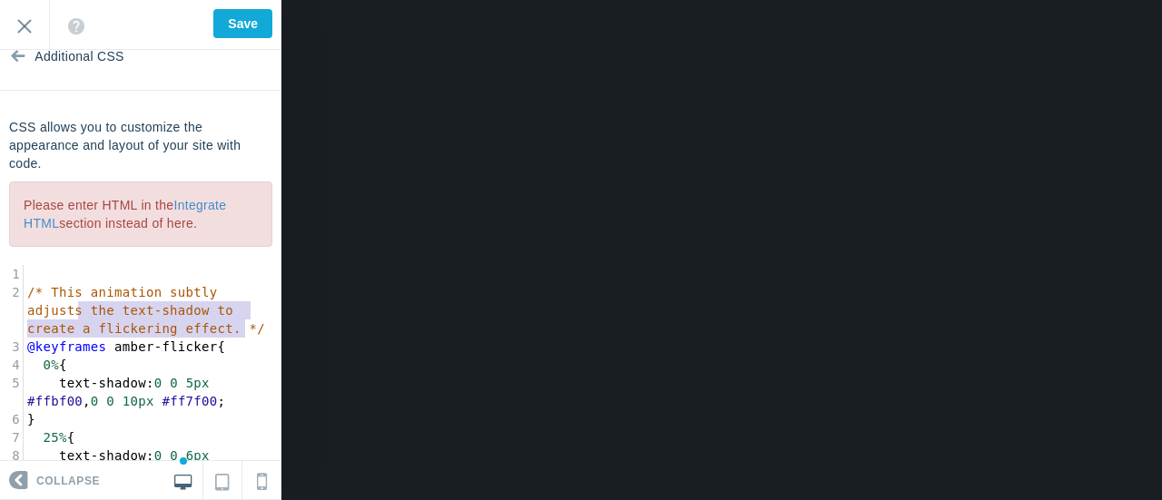
type textarea "/* This animation subtly adjusts the text-shadow to create a flickering effect.…"
drag, startPoint x: 242, startPoint y: 329, endPoint x: 6, endPoint y: 291, distance: 239.0
click at [24, 291] on div "2 /* This animation subtly adjusts the text-shadow to create a flickering effec…" at bounding box center [153, 310] width 258 height 54
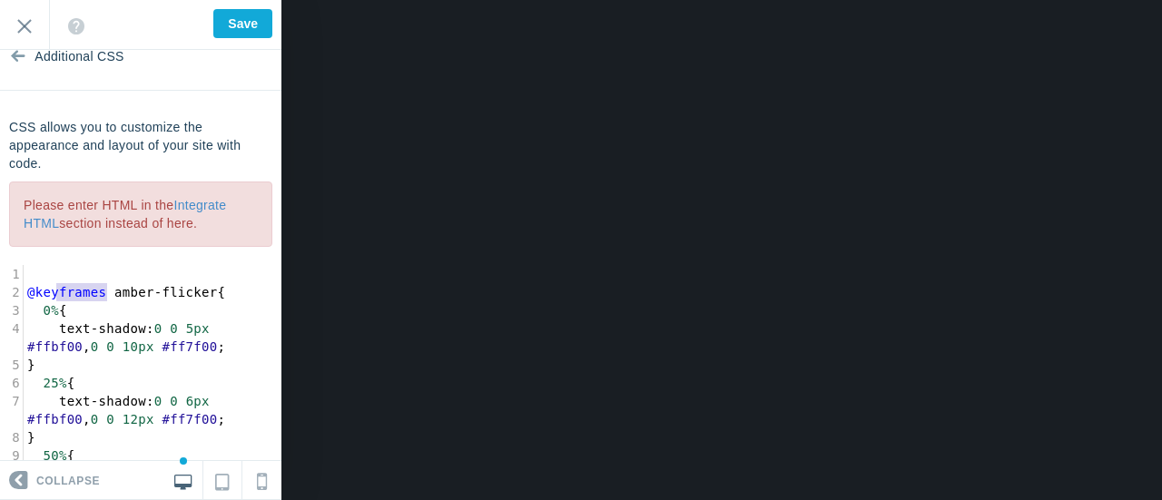
type textarea "@keyframes"
drag, startPoint x: 109, startPoint y: 300, endPoint x: 15, endPoint y: 290, distance: 95.0
click at [24, 293] on div "2 @keyframes amber-flicker {" at bounding box center [153, 292] width 258 height 18
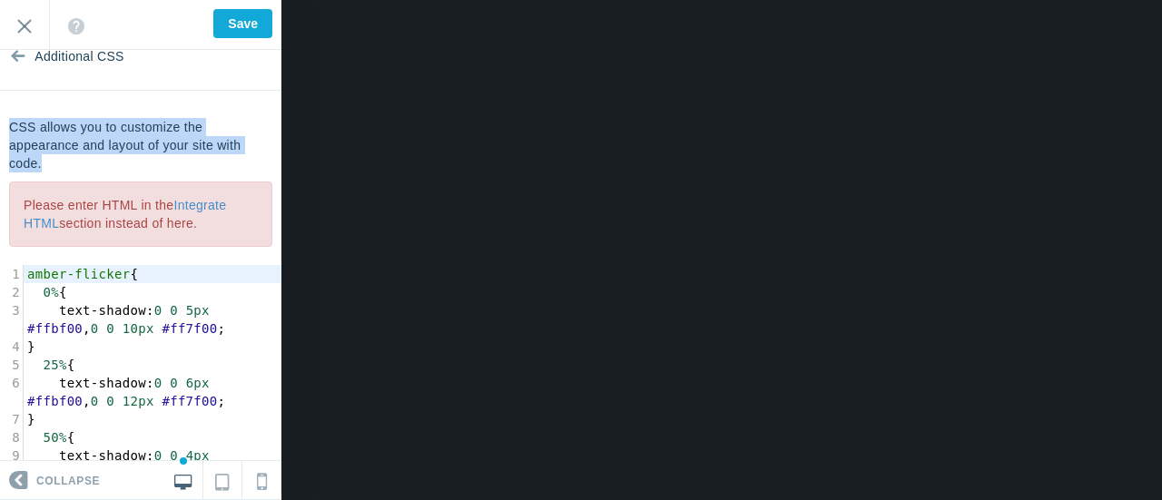
drag, startPoint x: 52, startPoint y: 161, endPoint x: 13, endPoint y: 133, distance: 48.1
click at [13, 133] on p "CSS allows you to customize the appearance and layout of your site with code." at bounding box center [140, 145] width 263 height 54
copy p "CSS allows you to customize the appearance and layout of your site with code."
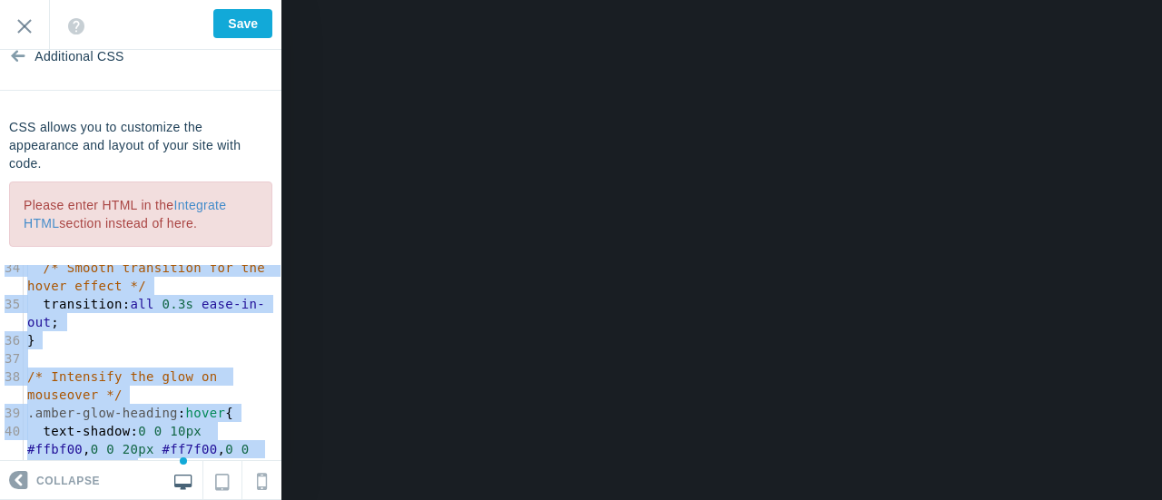
scroll to position [946, 0]
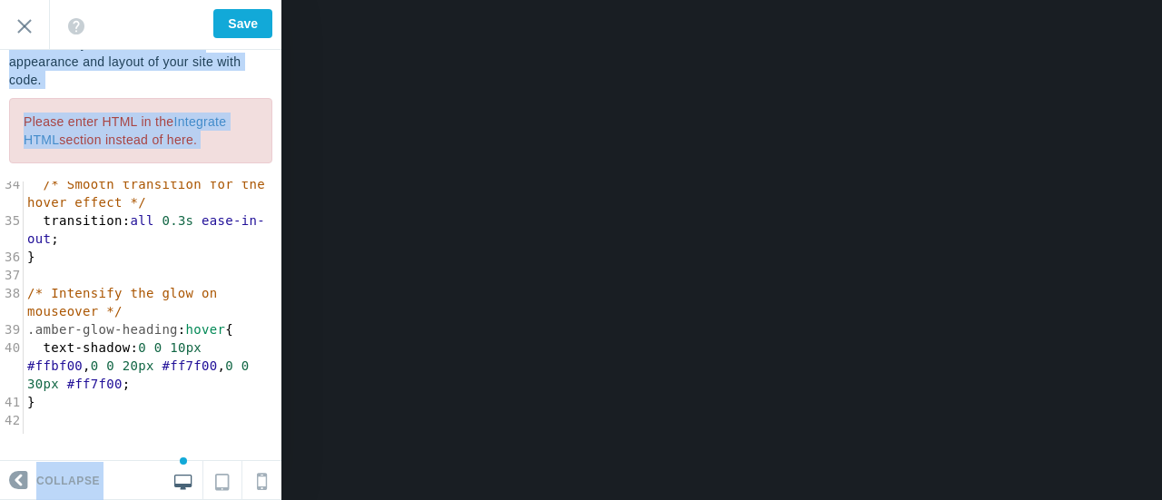
drag, startPoint x: 78, startPoint y: 262, endPoint x: 313, endPoint y: 538, distance: 362.6
click at [313, 0] on html "Loading... Loading... Collapse Identity Colors & Backgrounds Header Image Fonts…" at bounding box center [581, 0] width 1162 height 0
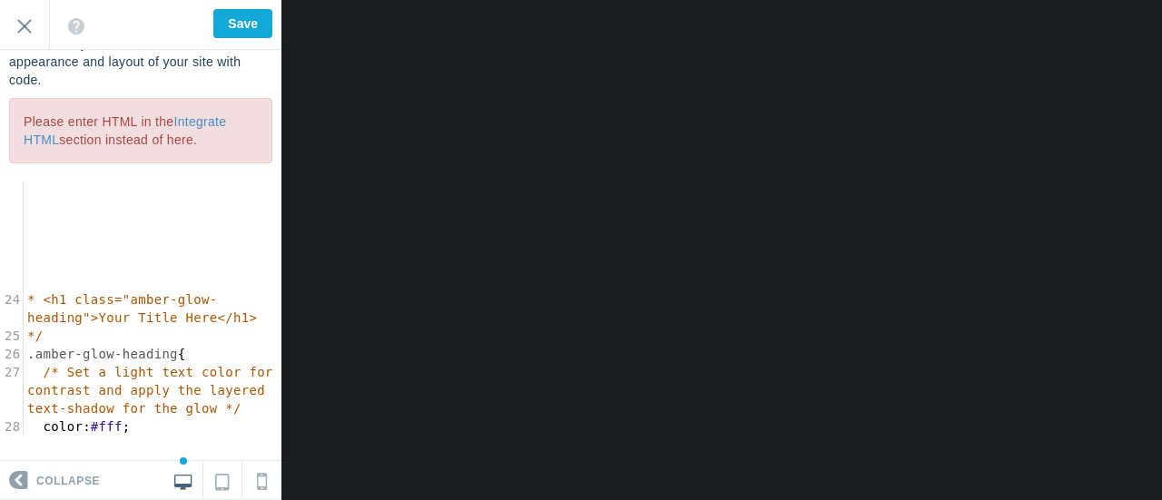
scroll to position [73, 0]
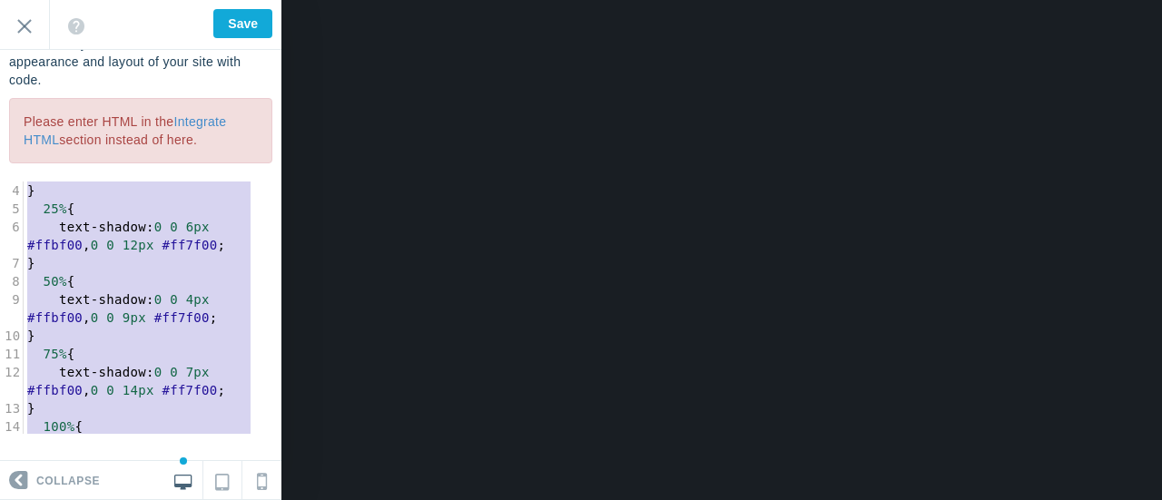
type textarea "amber-flicker { 0% { text-shadow: 0 0 5px #ffbf00, 0 0 10px #ff7f00; } 25% { te…"
drag, startPoint x: 91, startPoint y: 406, endPoint x: 5, endPoint y: 76, distance: 340.7
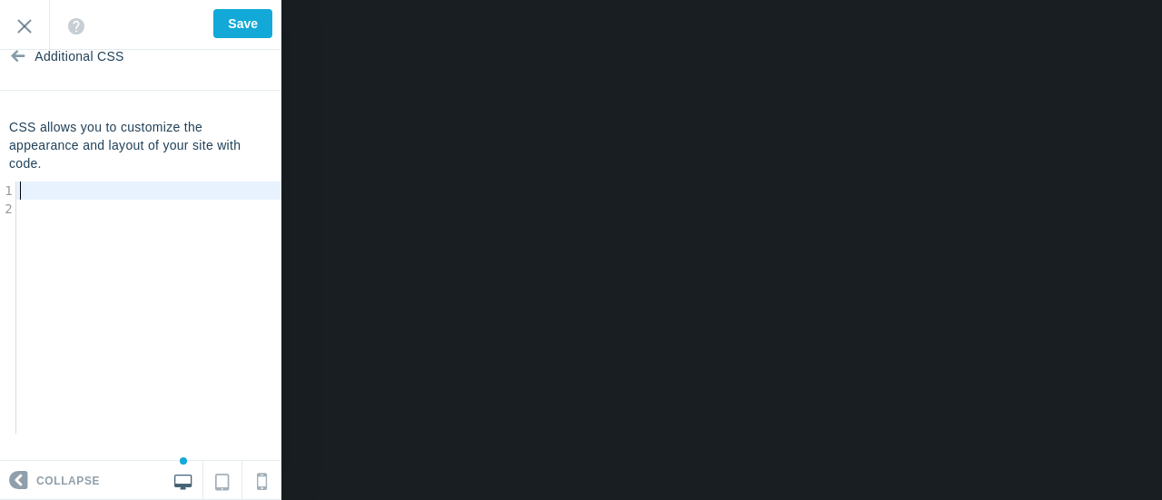
type textarea "​"
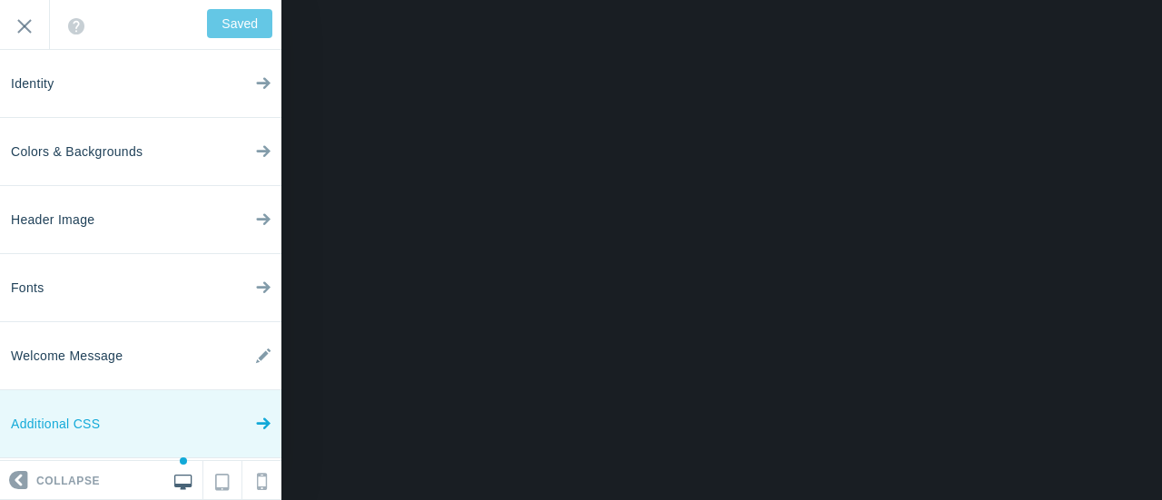
click at [134, 425] on link "Additional CSS" at bounding box center [140, 424] width 281 height 68
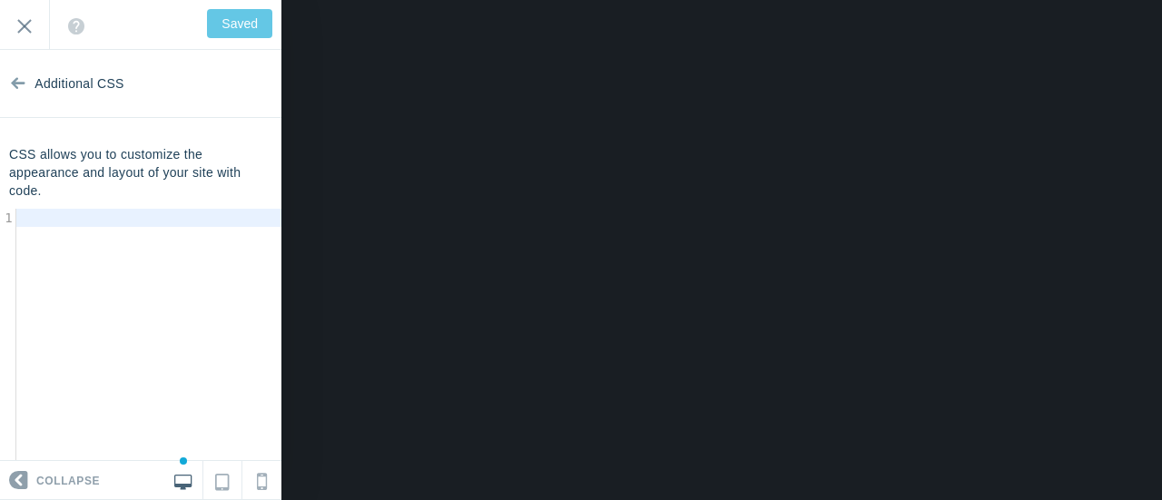
type textarea "​"
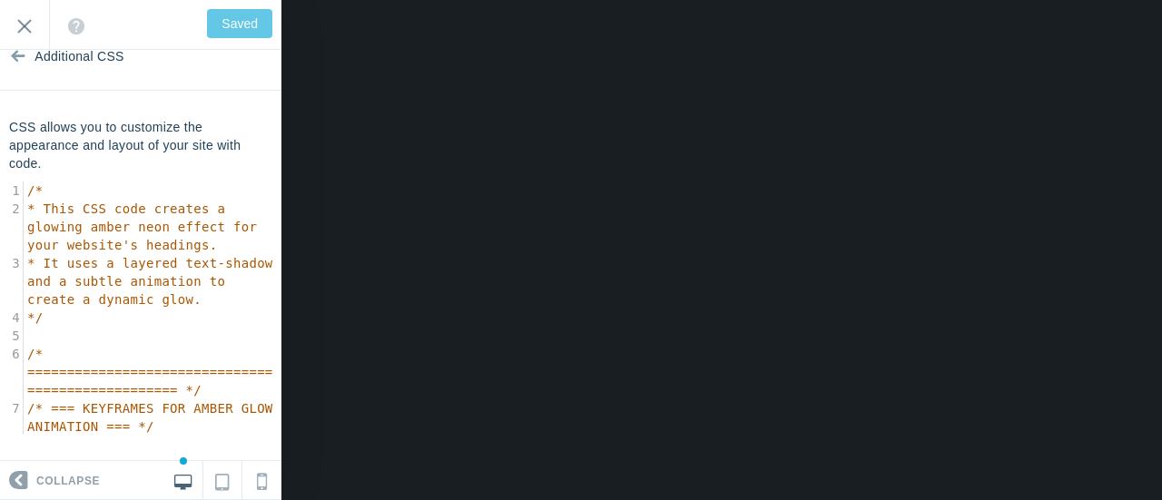
click at [240, 20] on div "Saved Exit" at bounding box center [140, 25] width 281 height 50
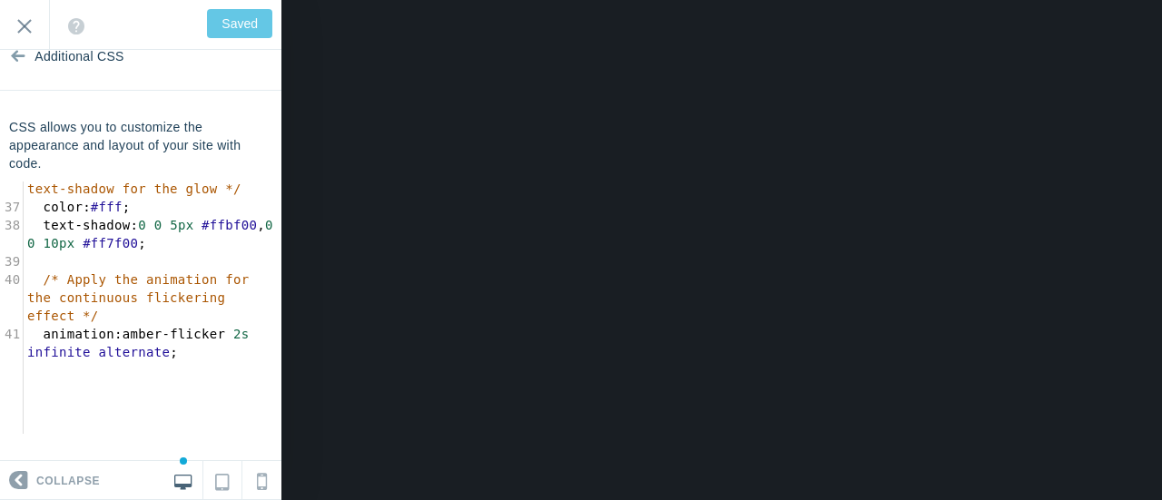
scroll to position [1219, 0]
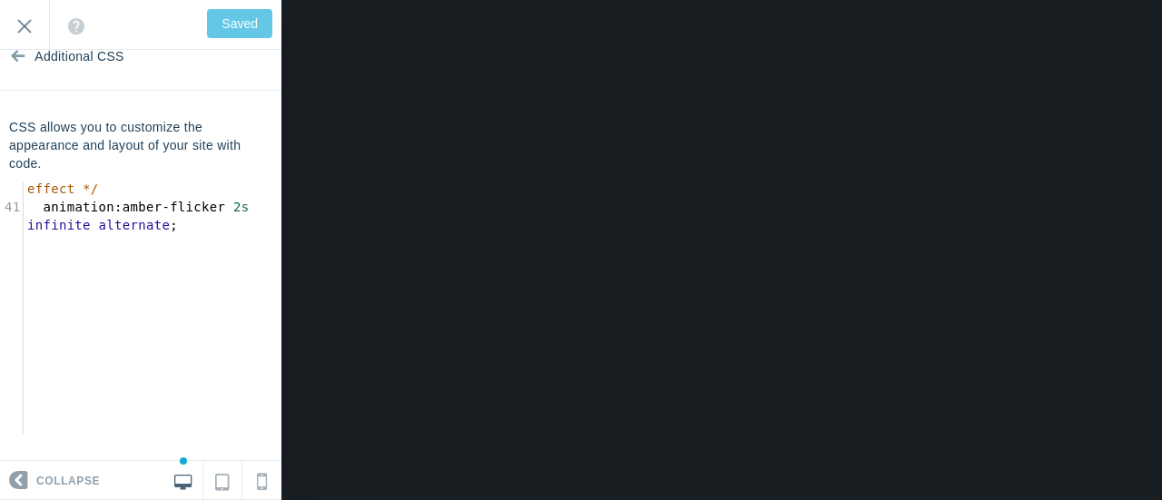
type textarea "/* * This CSS code creates a glowing amber neon effect for your website's headi…"
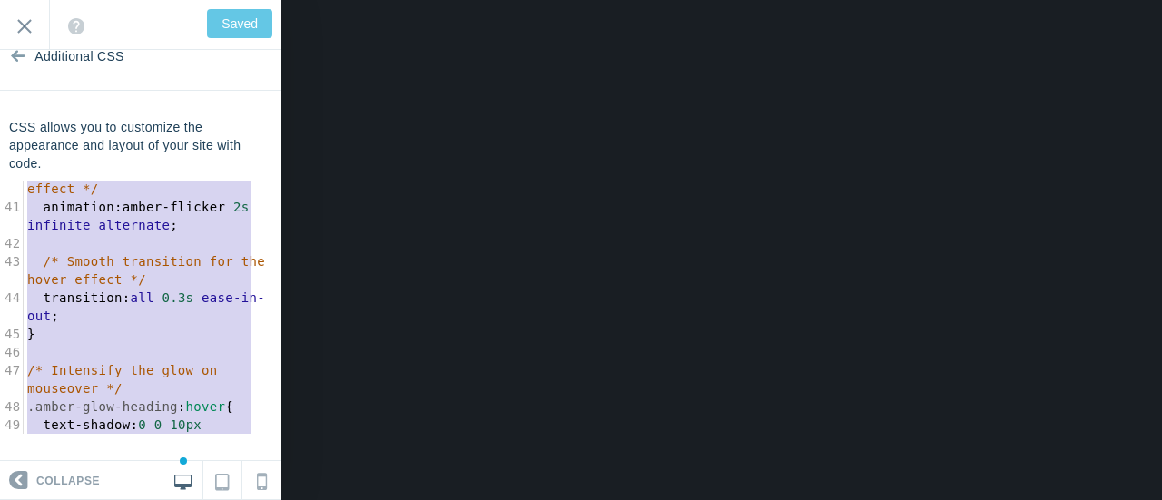
scroll to position [1291, 0]
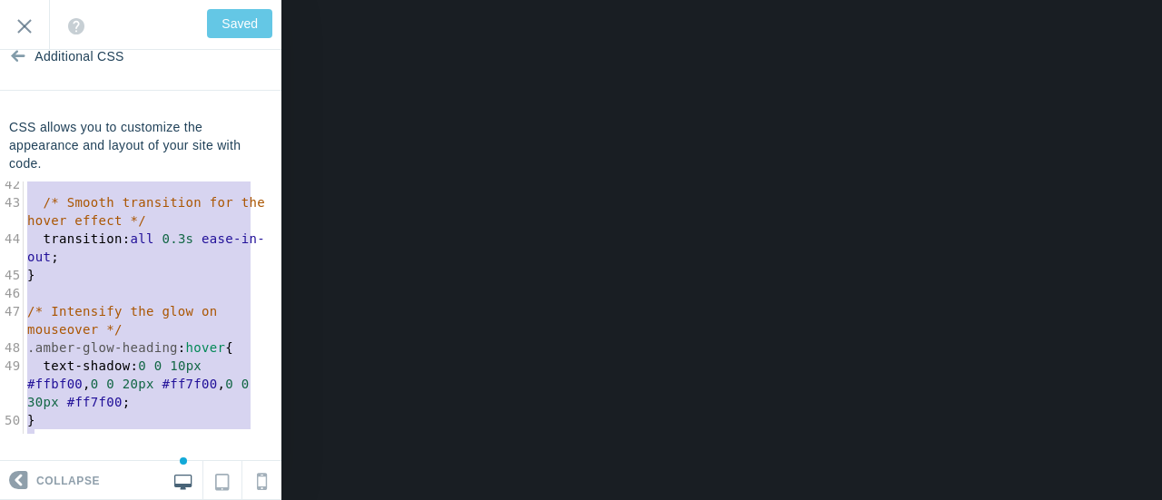
drag, startPoint x: 27, startPoint y: 190, endPoint x: 195, endPoint y: 537, distance: 385.4
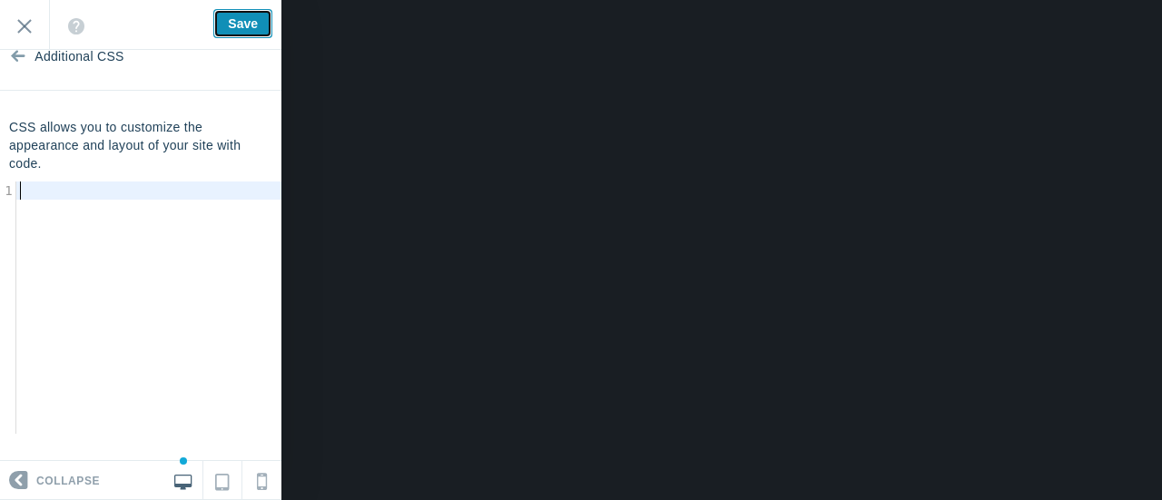
click at [235, 17] on input "Save" at bounding box center [242, 23] width 59 height 29
type input "Saved"
click at [49, 190] on pre "​" at bounding box center [155, 191] width 279 height 18
type textarea "​"
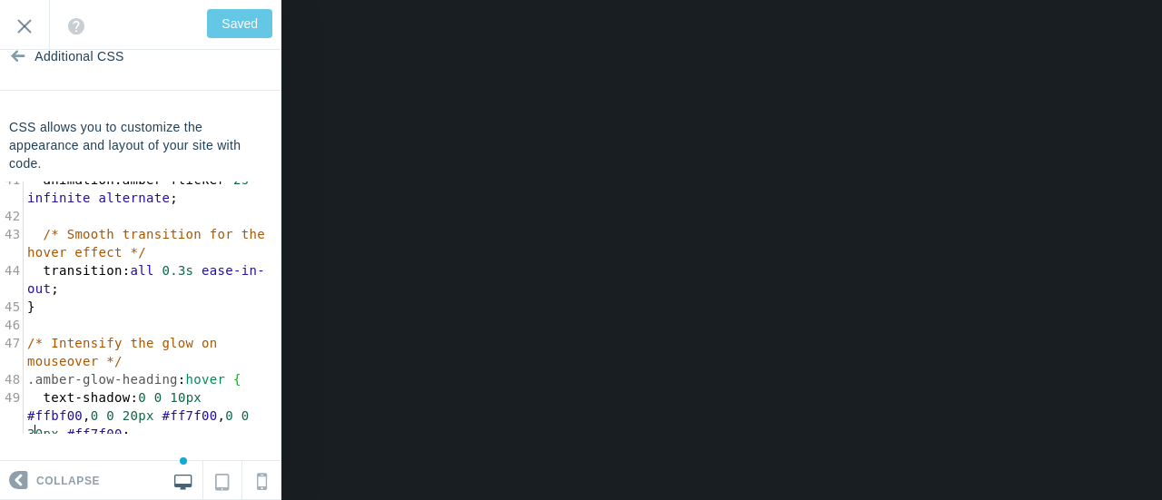
click at [222, 177] on div "CSS allows you to customize the appearance and layout of your site with code. ​…" at bounding box center [140, 276] width 281 height 316
click at [143, 417] on pre "text-shadow : 0 0 10px #ffbf00 , 0 0 20px #ff7f00 , 0 0 30px #ff7f00 ;" at bounding box center [153, 416] width 258 height 54
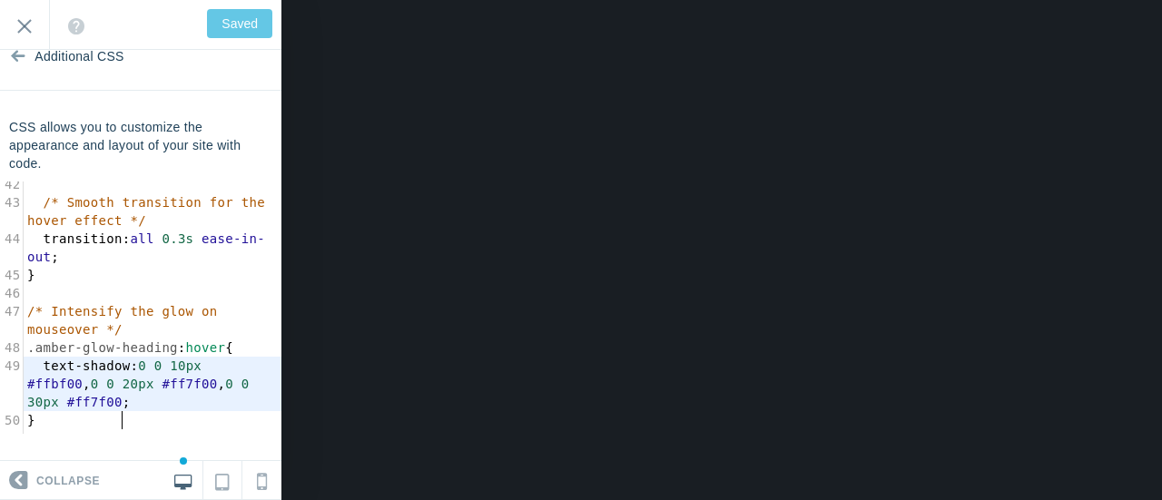
type input "Save"
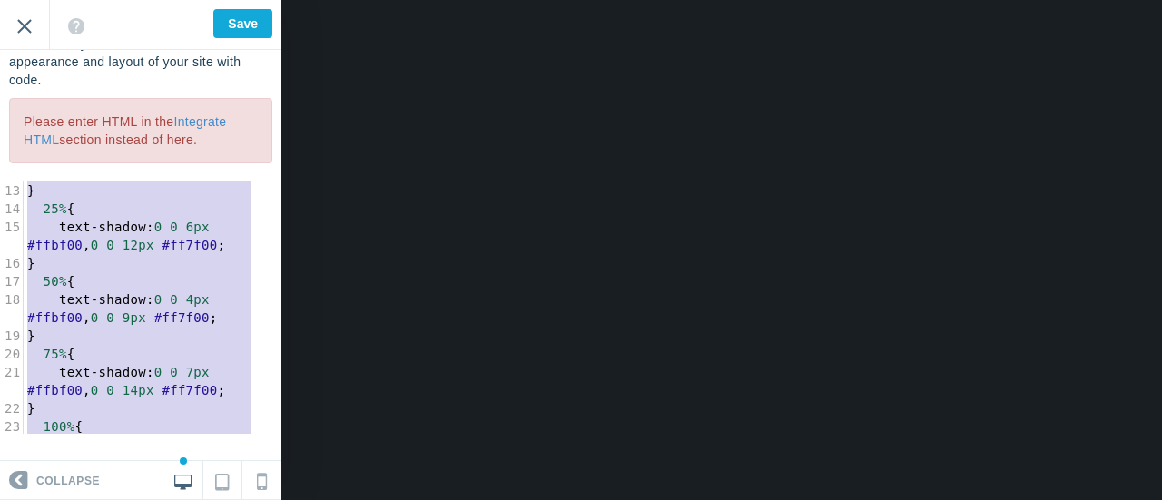
type textarea "/* * This CSS code creates a glowing amber neon effect for your website's headi…"
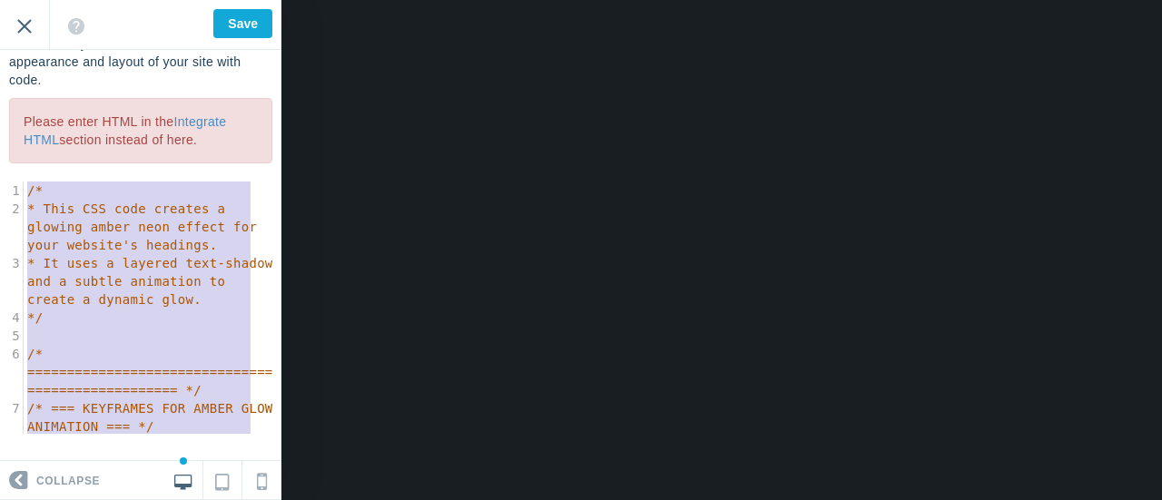
drag, startPoint x: 137, startPoint y: 417, endPoint x: 0, endPoint y: 21, distance: 419.0
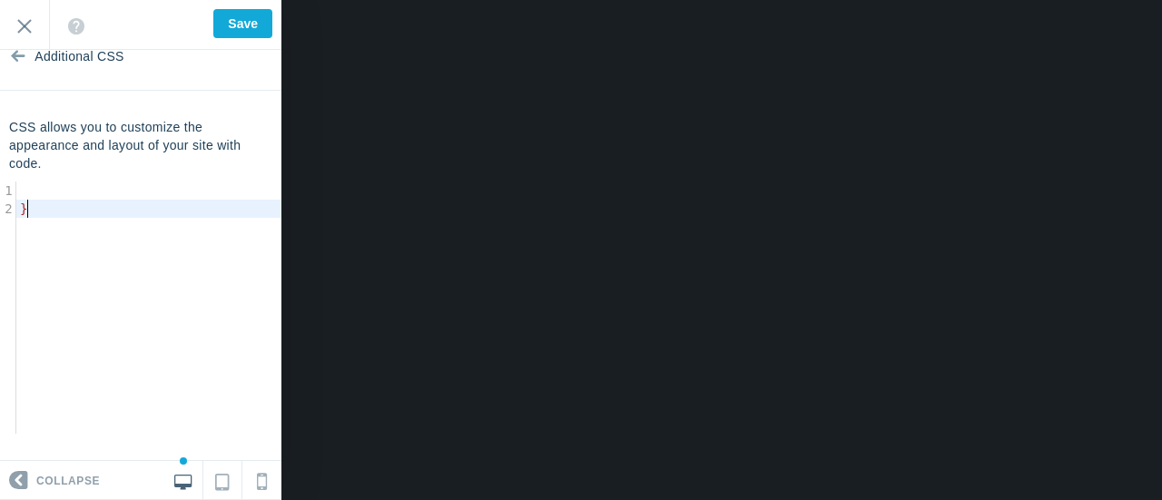
type textarea "}"
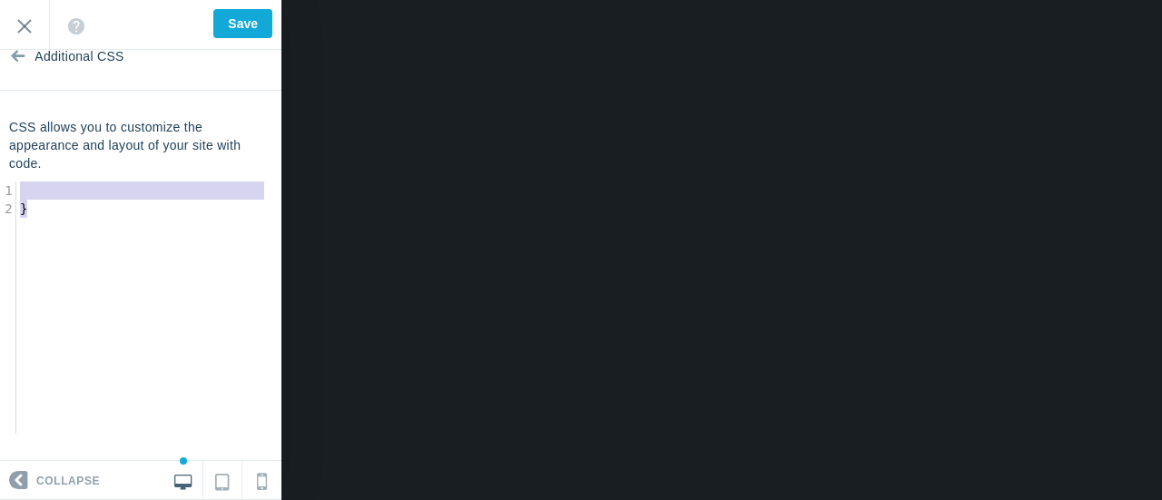
drag, startPoint x: 85, startPoint y: 211, endPoint x: 1, endPoint y: 173, distance: 92.3
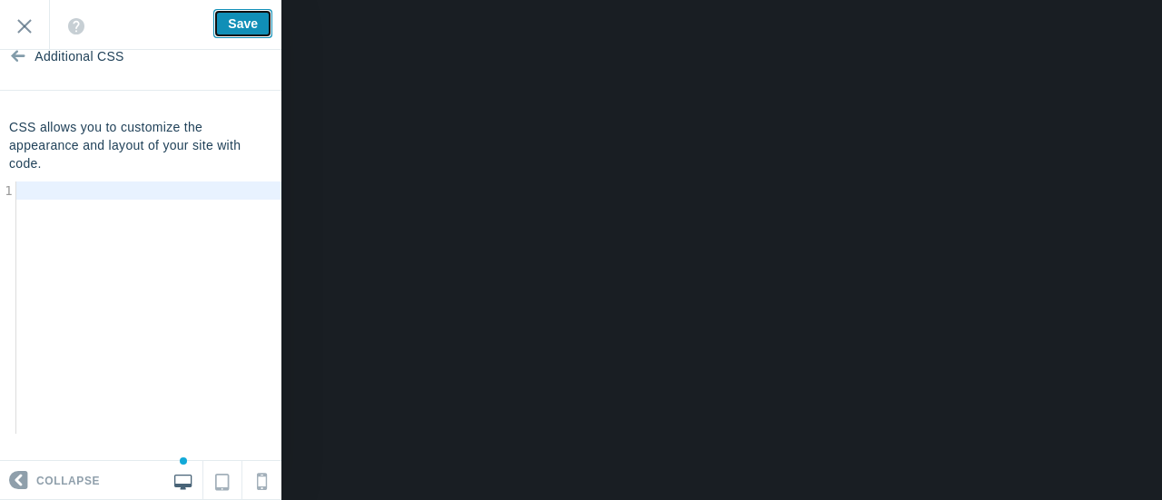
click at [242, 19] on input "Save" at bounding box center [242, 23] width 59 height 29
type input "Saved"
type textarea "​"
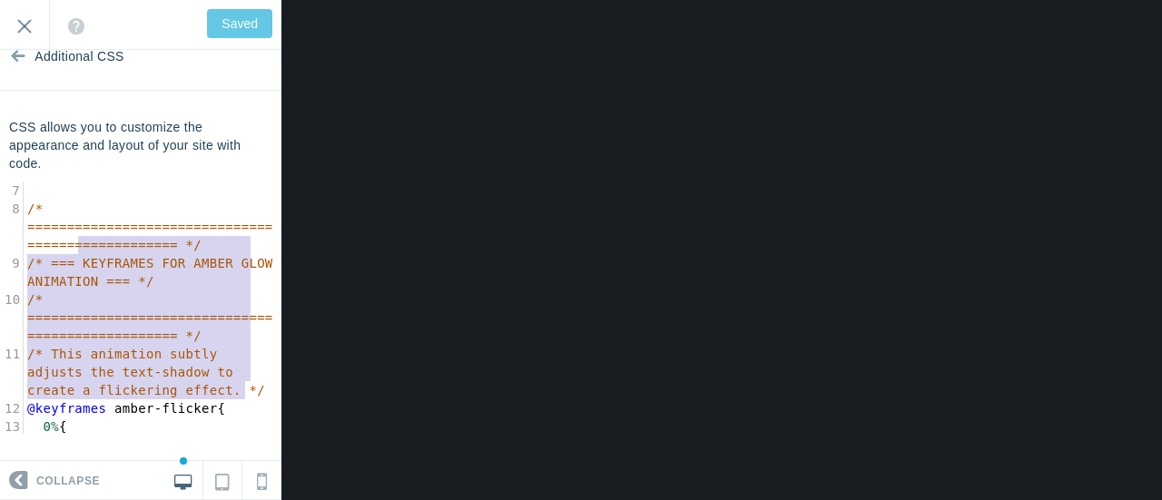
scroll to position [109, 0]
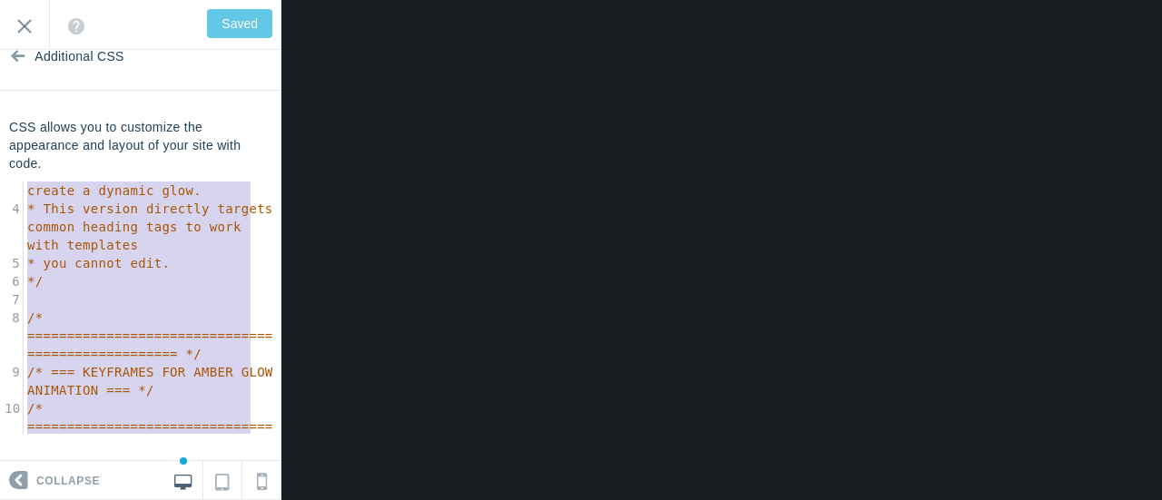
type textarea "/* * This CSS code creates a glowing amber neon effect for your website's headi…"
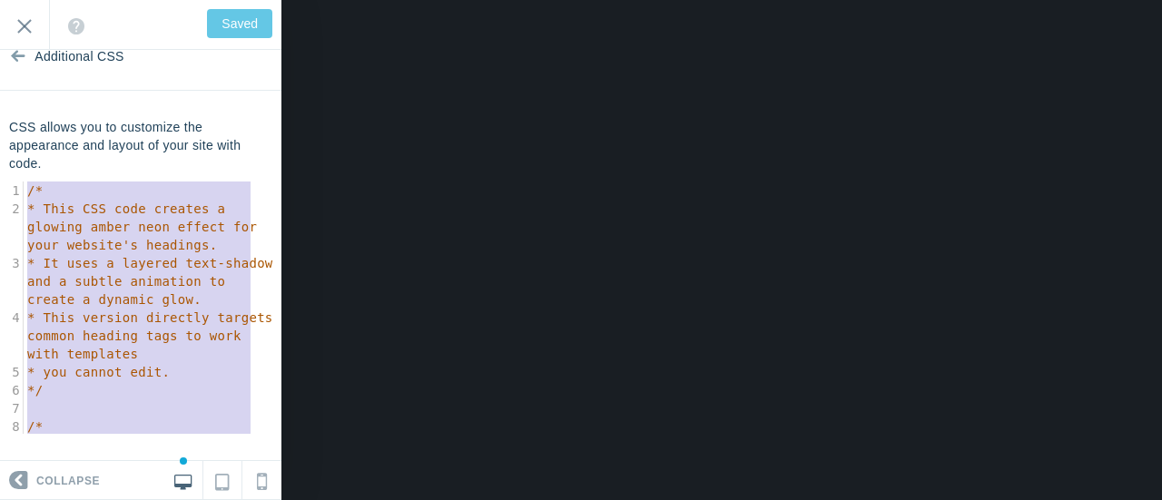
drag, startPoint x: 250, startPoint y: 335, endPoint x: 0, endPoint y: 140, distance: 317.0
click at [0, 140] on div "CSS allows you to customize the appearance and layout of your site with code. /…" at bounding box center [140, 276] width 281 height 316
type input "Save"
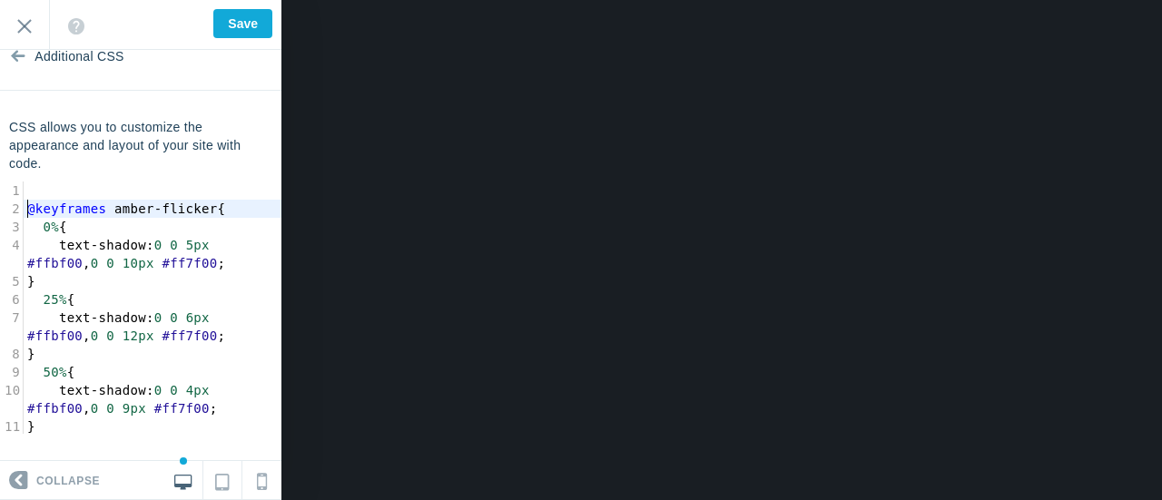
click at [27, 208] on span "@keyframes" at bounding box center [66, 209] width 79 height 15
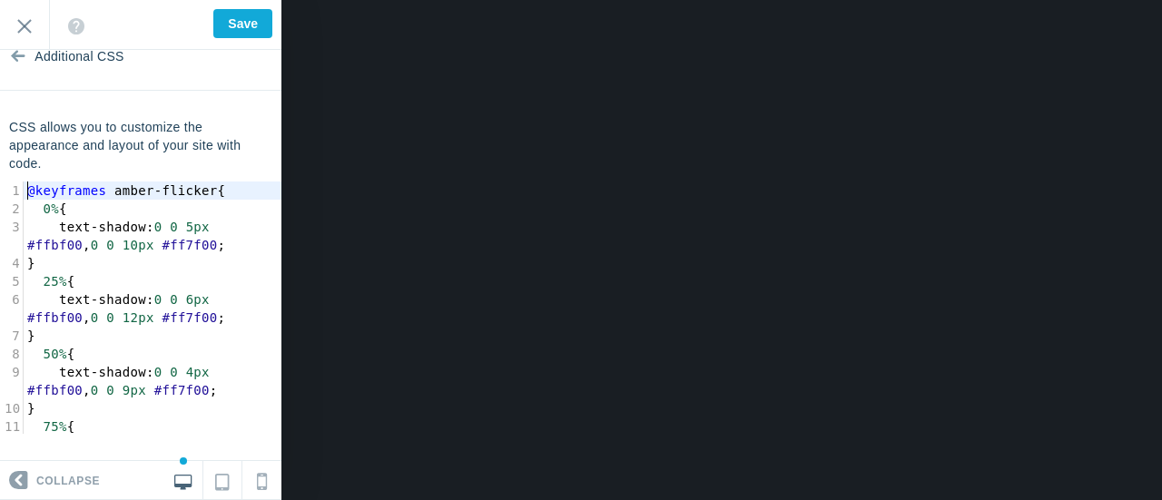
click at [97, 227] on span "text-shadow" at bounding box center [102, 227] width 87 height 15
drag, startPoint x: 98, startPoint y: 190, endPoint x: 25, endPoint y: 192, distance: 72.7
click at [25, 192] on pre "@keyframes amber-flicker {" at bounding box center [153, 191] width 258 height 18
type textarea "}"
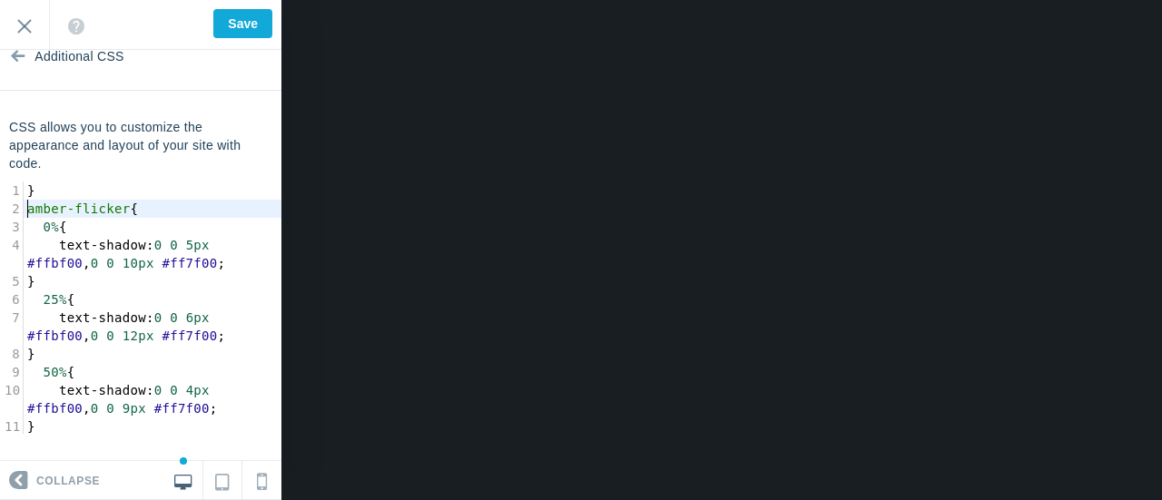
scroll to position [6, 0]
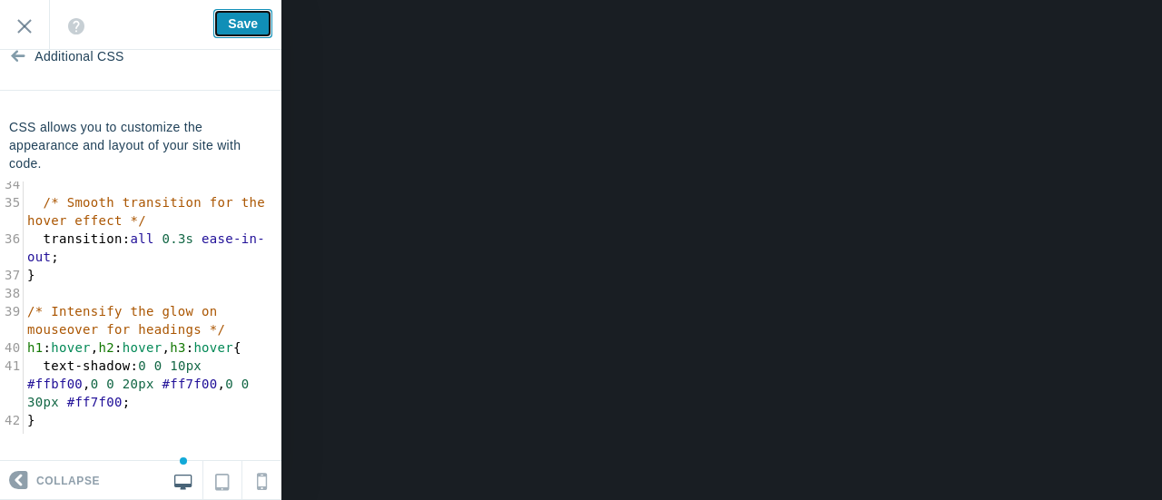
click at [253, 29] on input "Save" at bounding box center [242, 23] width 59 height 29
type input "Saved"
